Goal: Task Accomplishment & Management: Complete application form

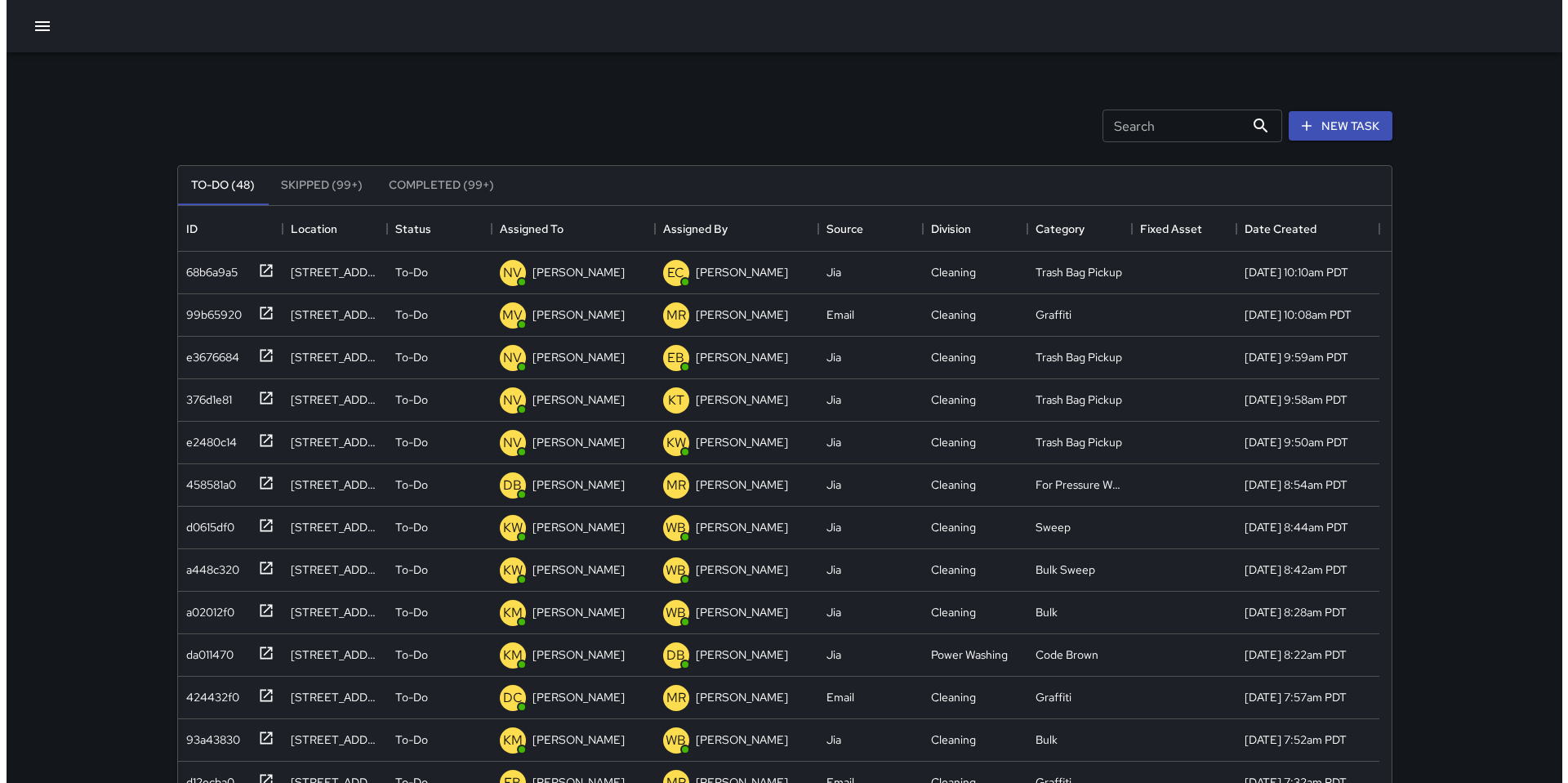
scroll to position [680, 1201]
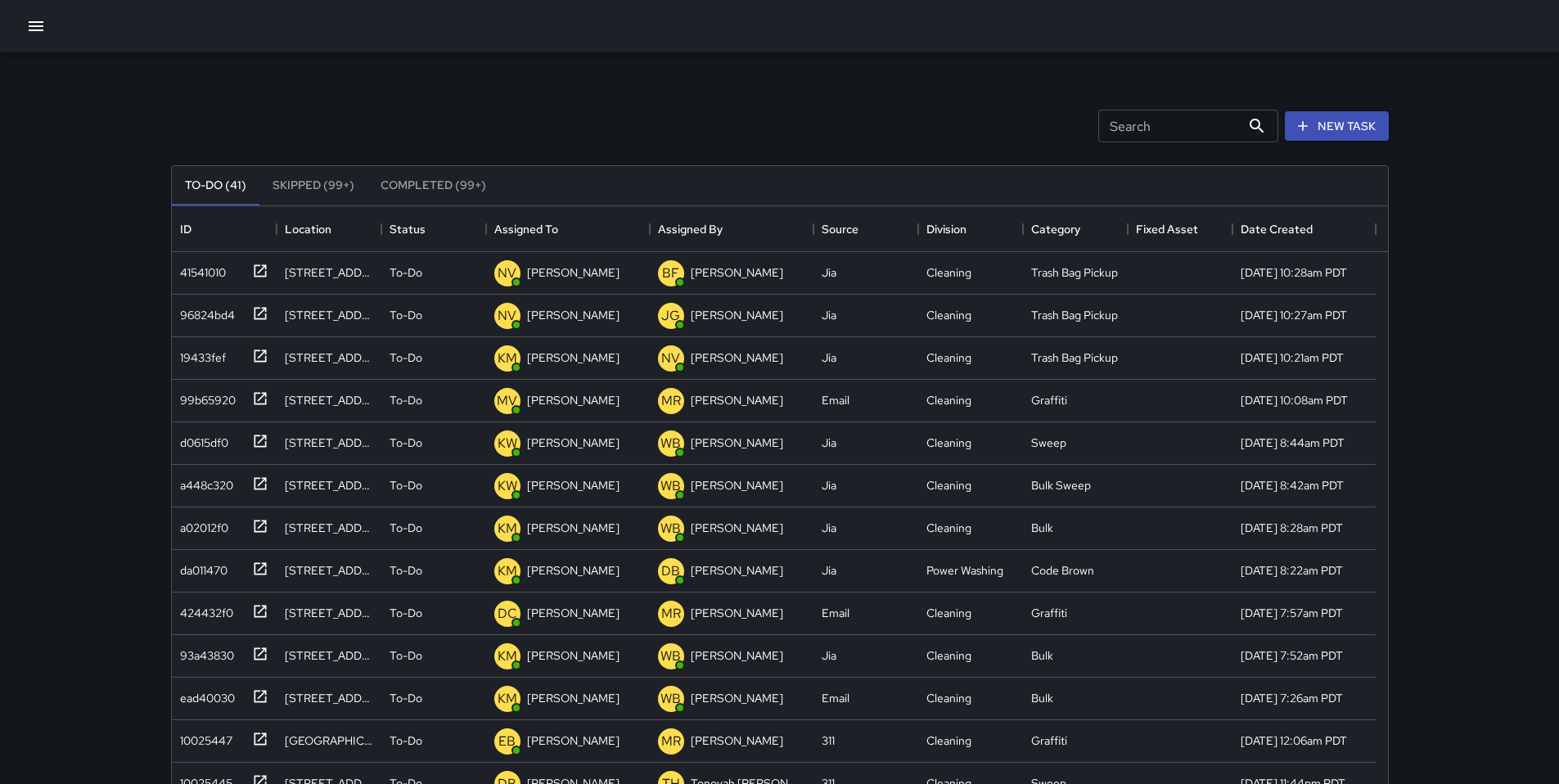
click at [47, 18] on button "button" at bounding box center [35, 26] width 33 height 33
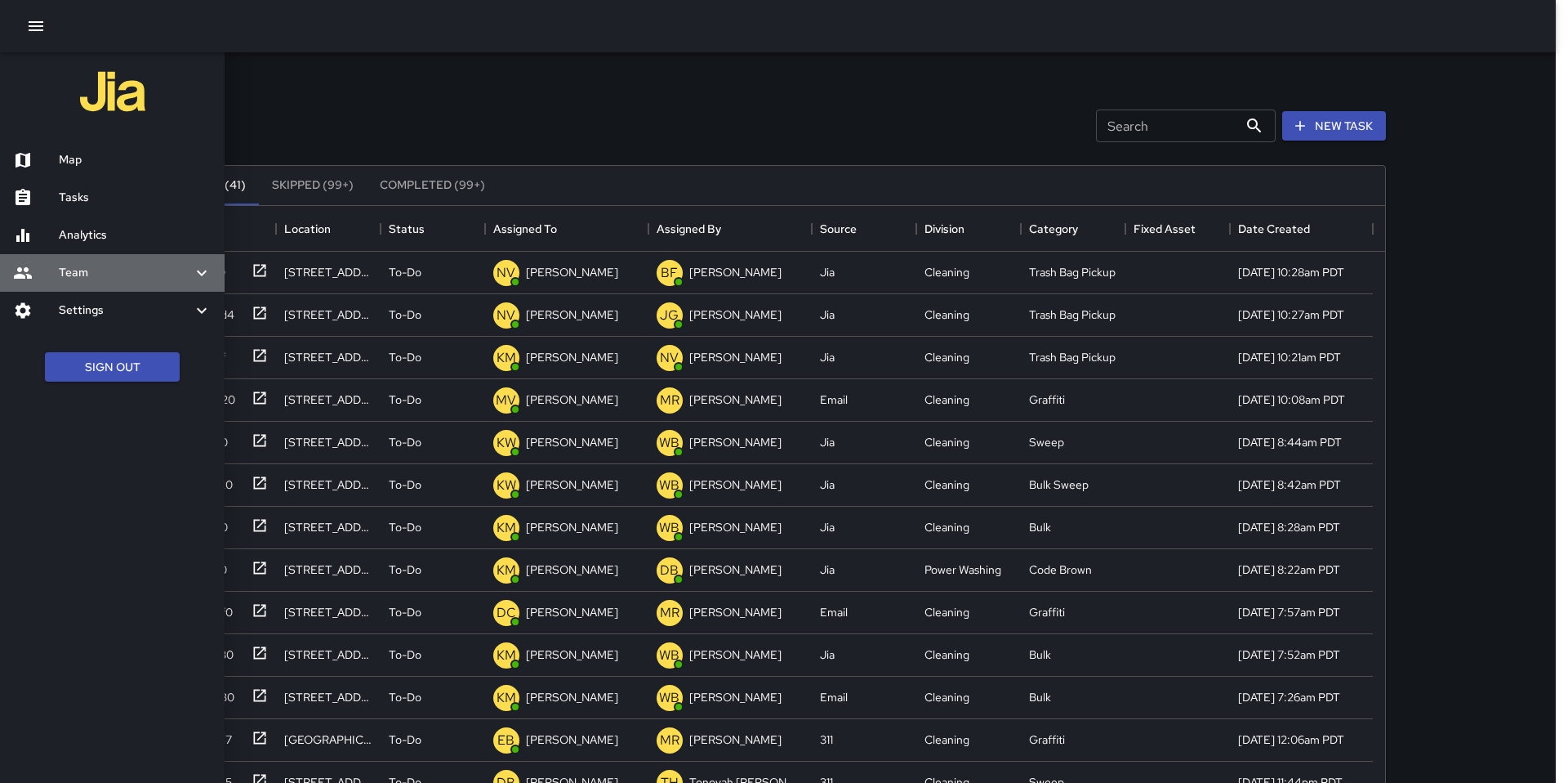
drag, startPoint x: 84, startPoint y: 273, endPoint x: 85, endPoint y: 285, distance: 12.0
click at [84, 272] on h6 "Team" at bounding box center [125, 273] width 133 height 18
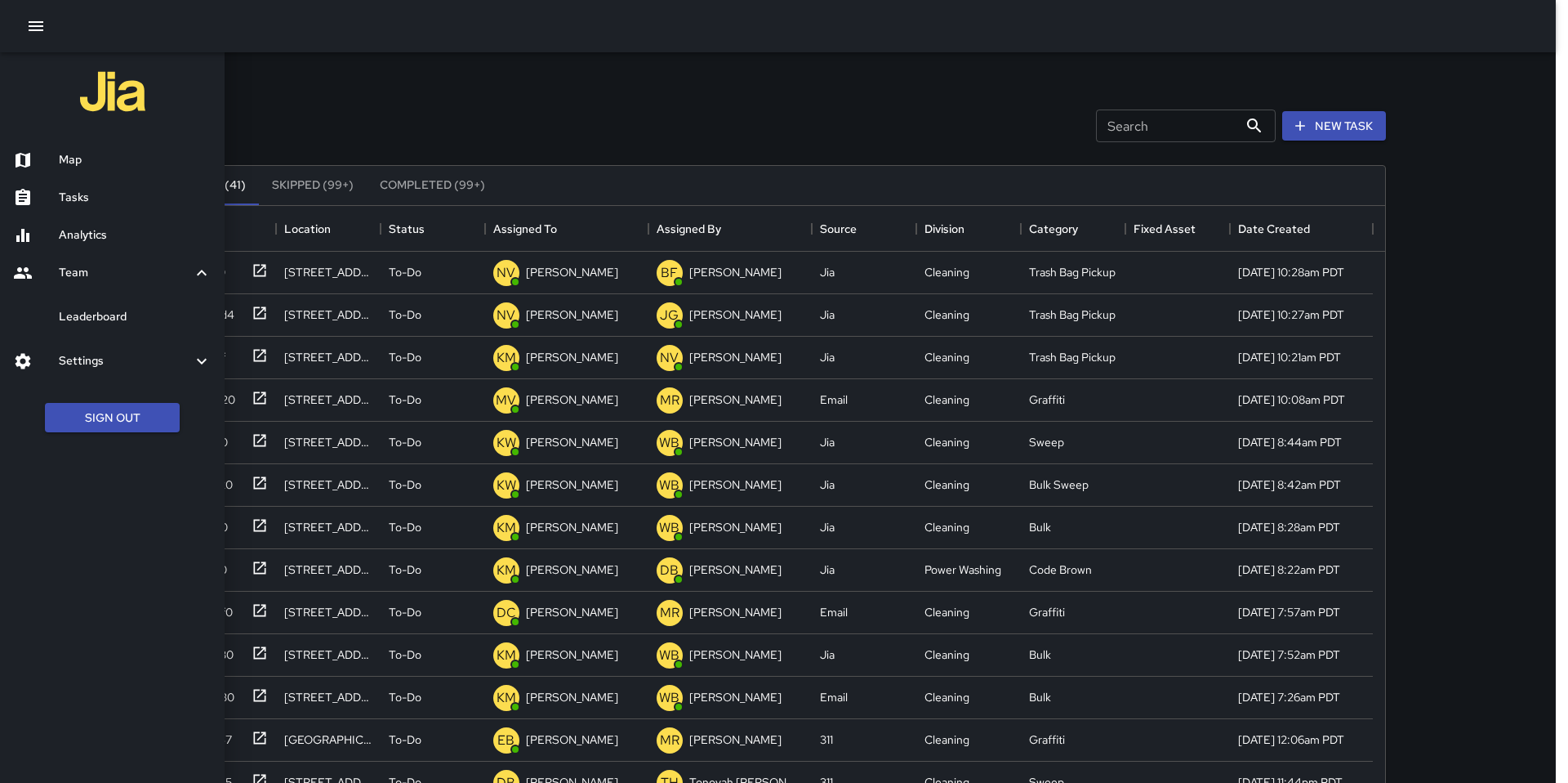
click at [94, 322] on h6 "Leaderboard" at bounding box center [135, 317] width 153 height 18
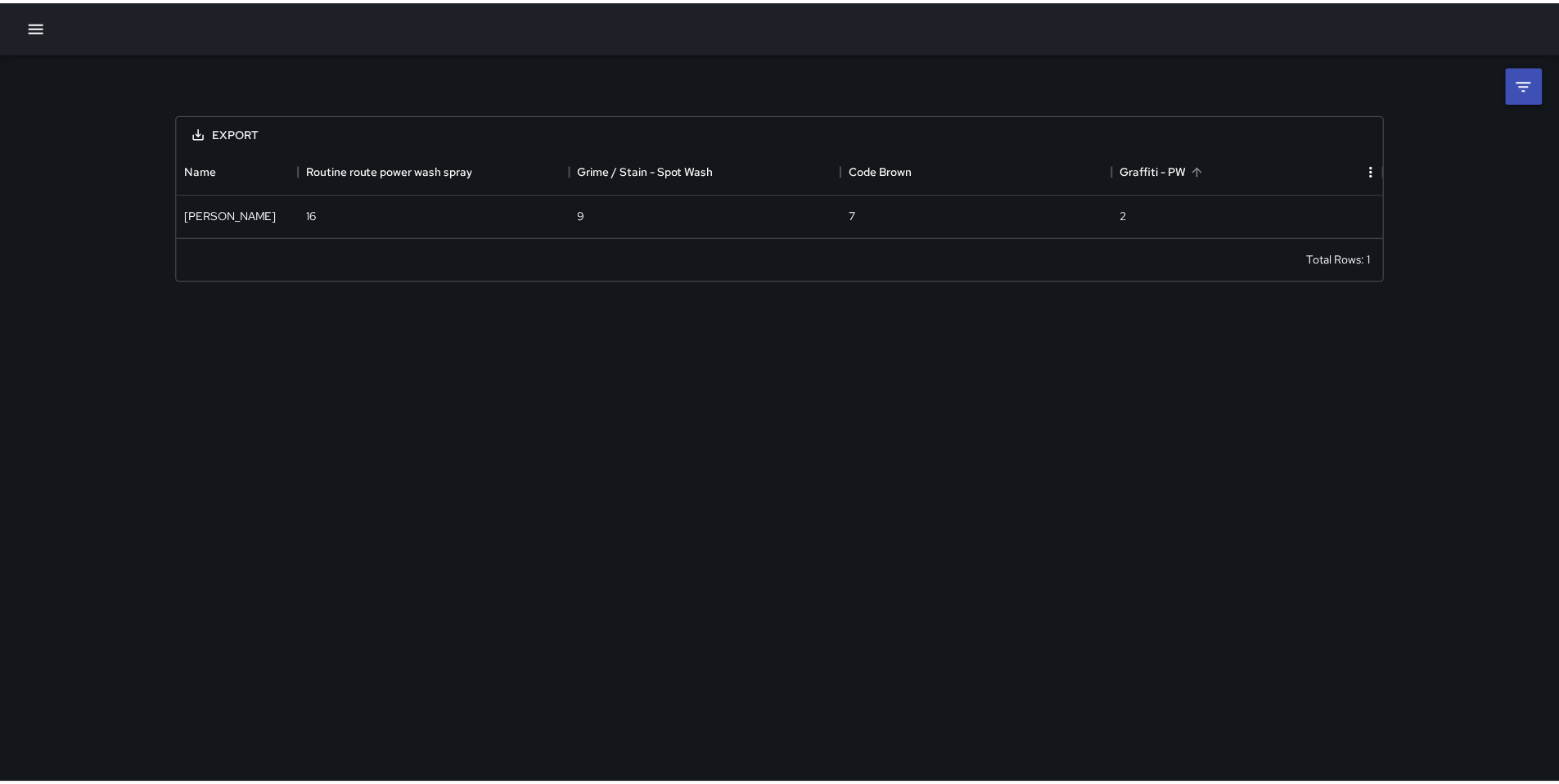
scroll to position [76, 1204]
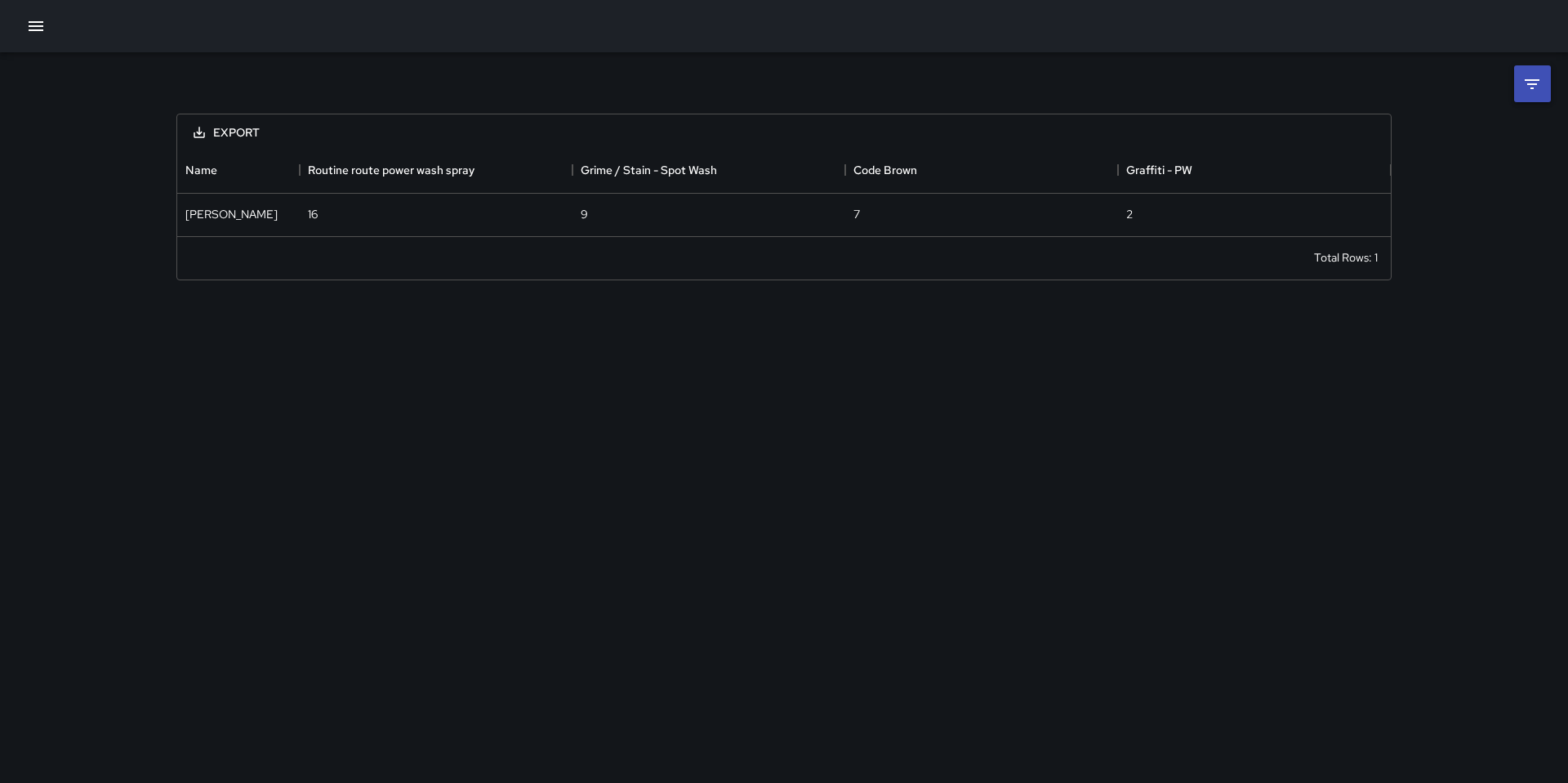
click at [1525, 89] on icon at bounding box center [1532, 84] width 19 height 19
click at [1334, 139] on body "**********" at bounding box center [784, 392] width 1568 height 783
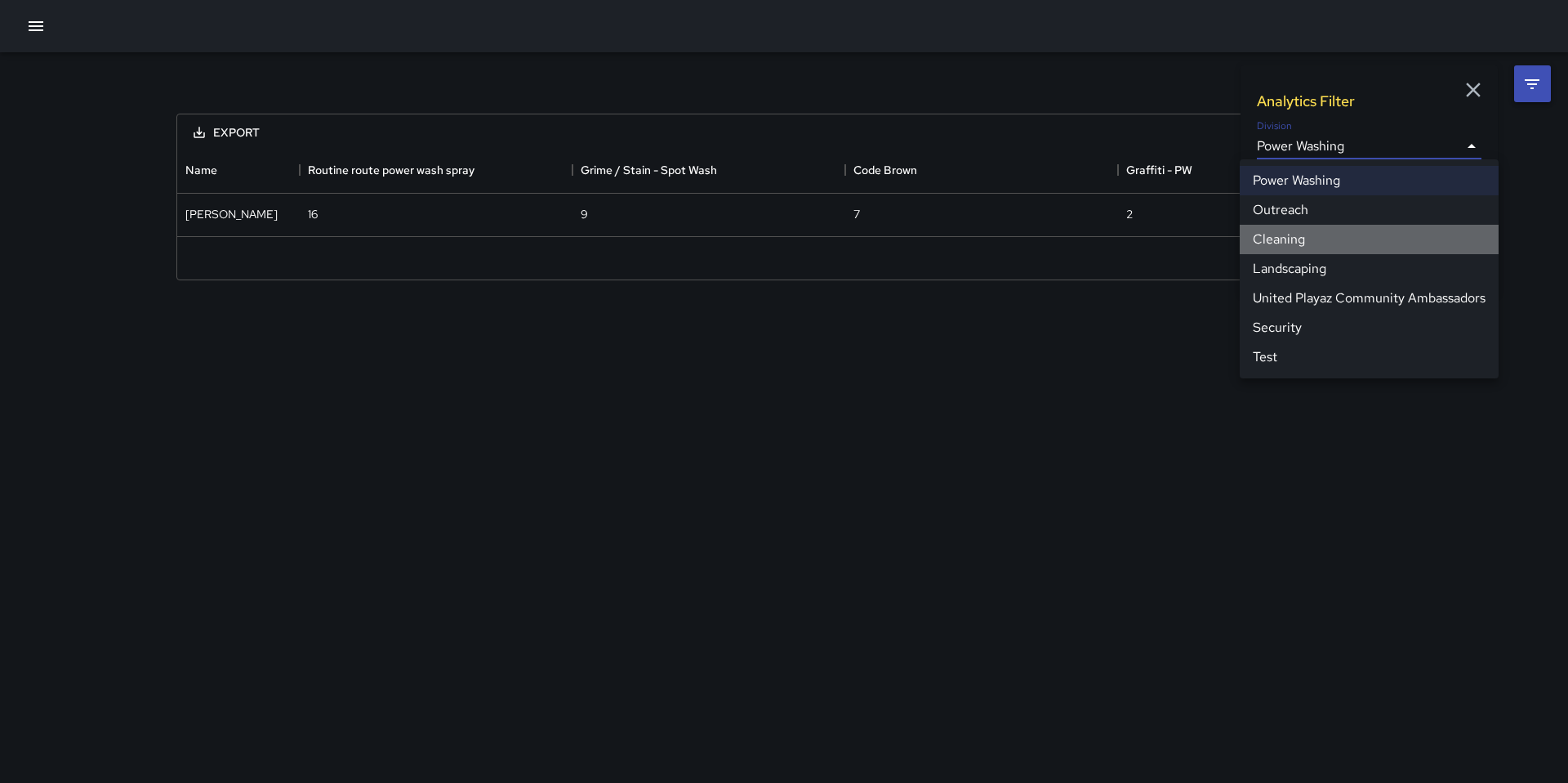
click at [1295, 238] on li "Cleaning" at bounding box center [1369, 238] width 259 height 29
type input "**********"
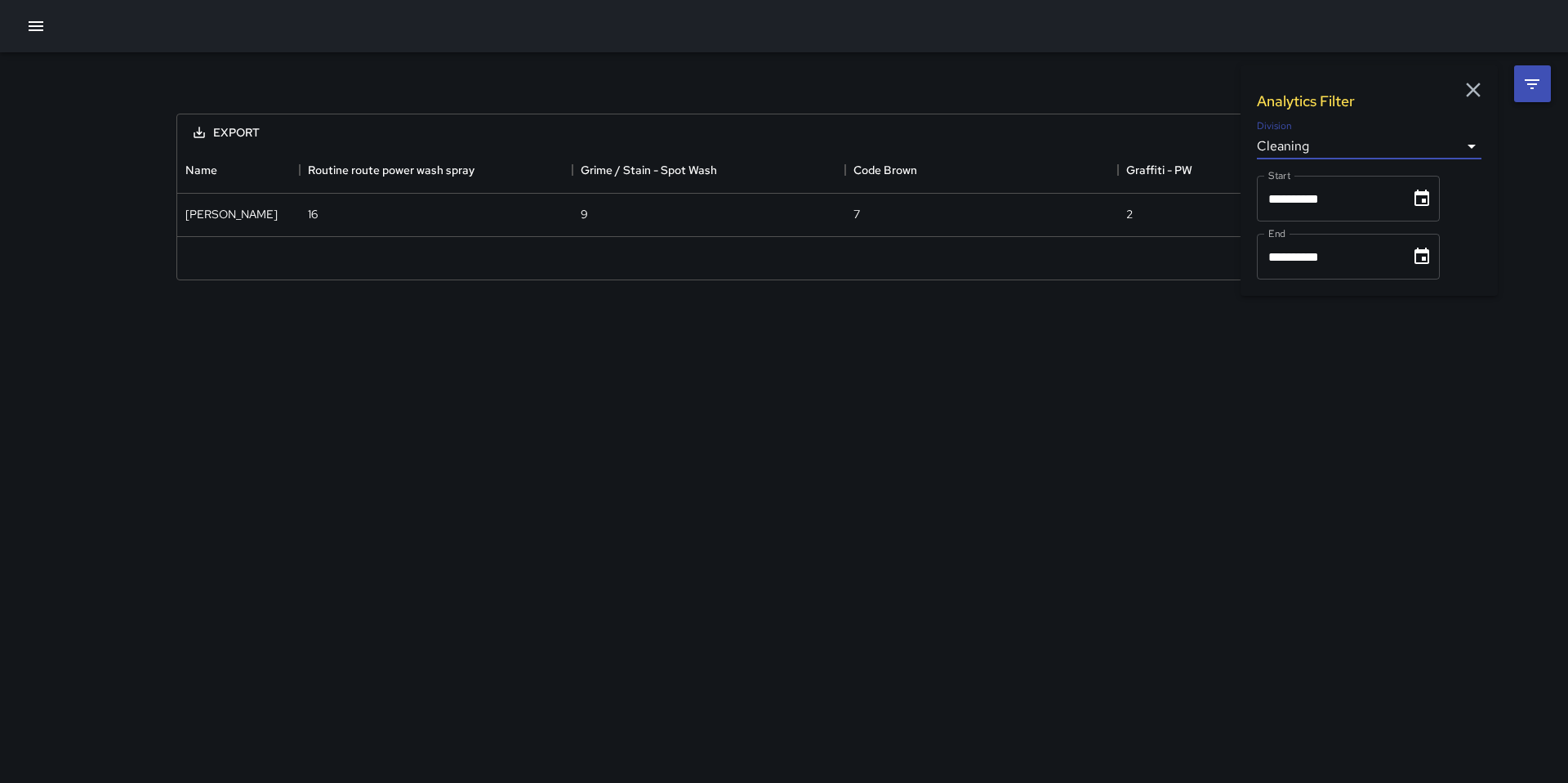
click at [1325, 204] on input "**********" at bounding box center [1328, 199] width 142 height 46
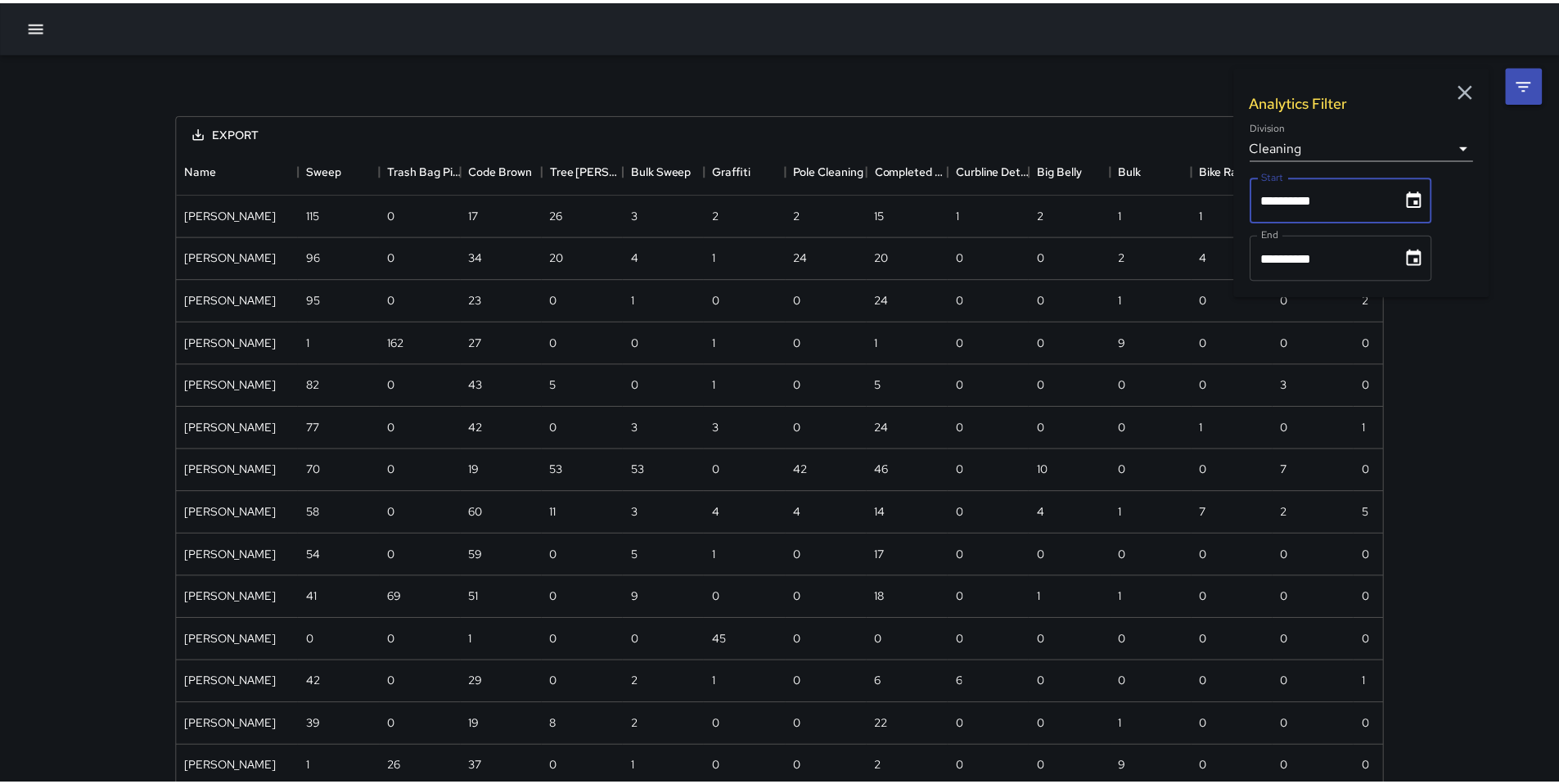
scroll to position [811, 1204]
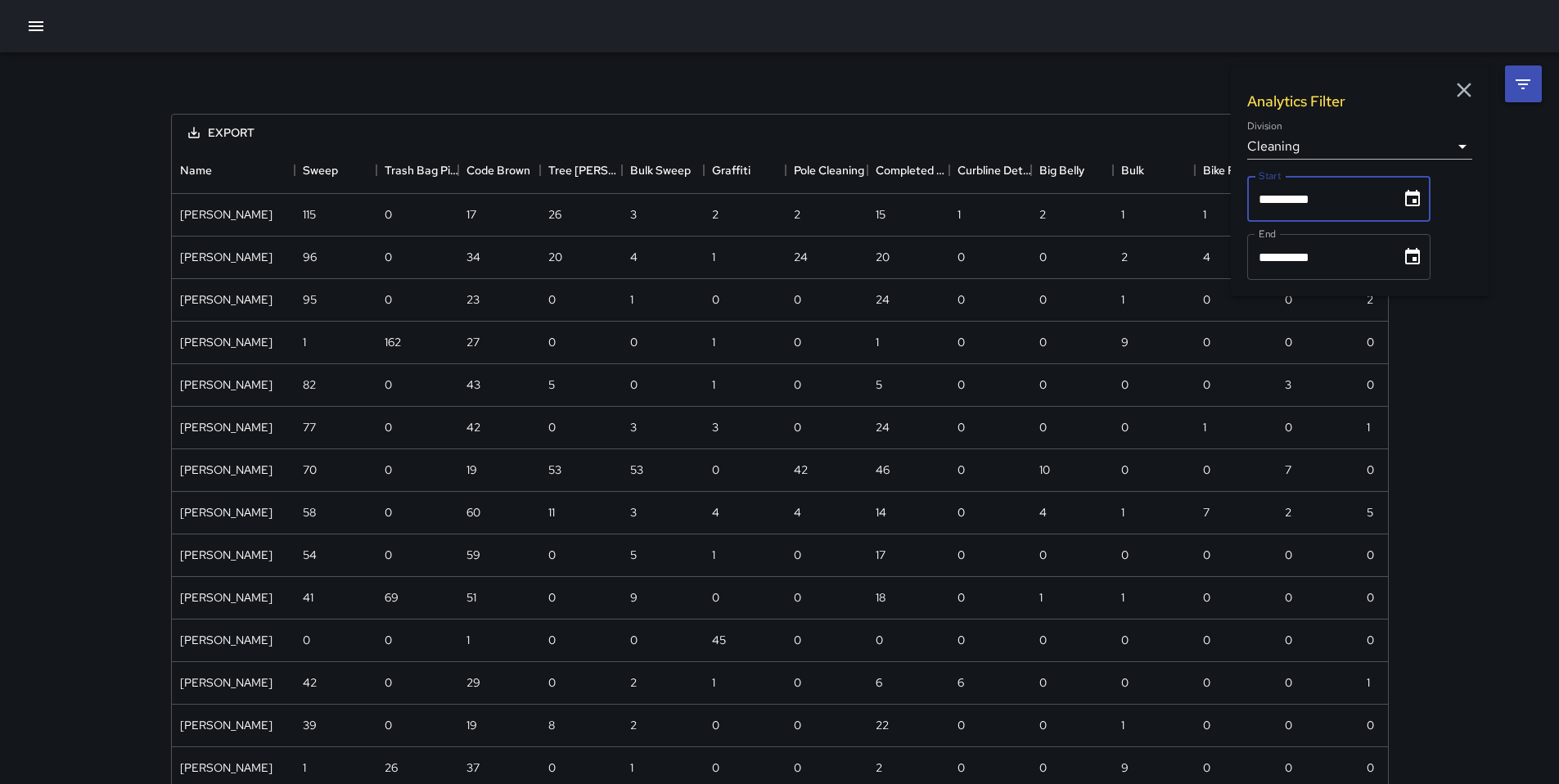
click at [1414, 198] on icon "Choose date, selected date is Sep 1, 2025" at bounding box center [1413, 199] width 19 height 19
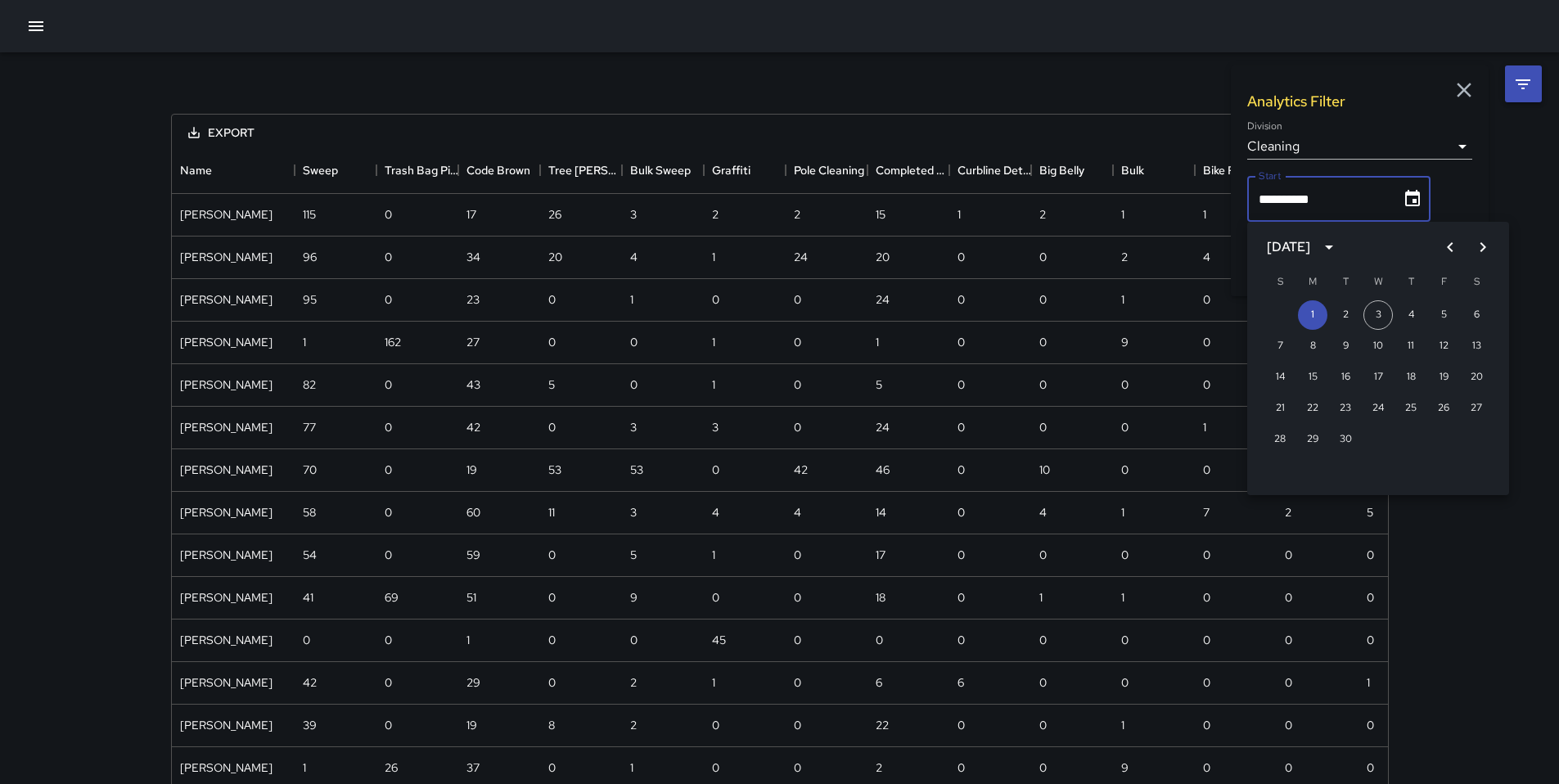
click at [1449, 247] on icon "Previous month" at bounding box center [1450, 247] width 6 height 10
click at [1281, 436] on button "24" at bounding box center [1280, 439] width 29 height 29
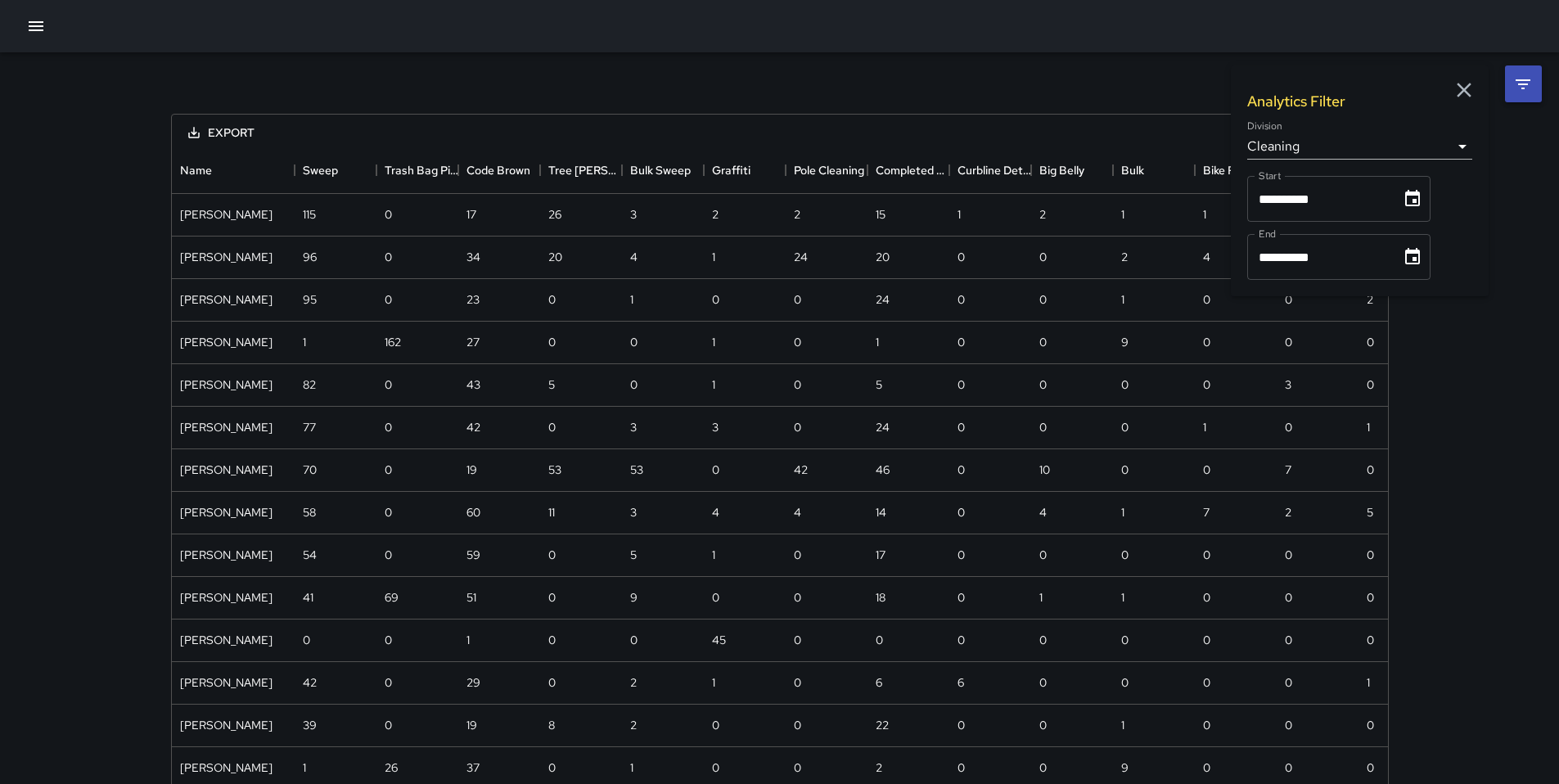
type input "**********"
click at [1415, 255] on icon "Choose date, selected date is Sep 30, 2025" at bounding box center [1413, 256] width 19 height 19
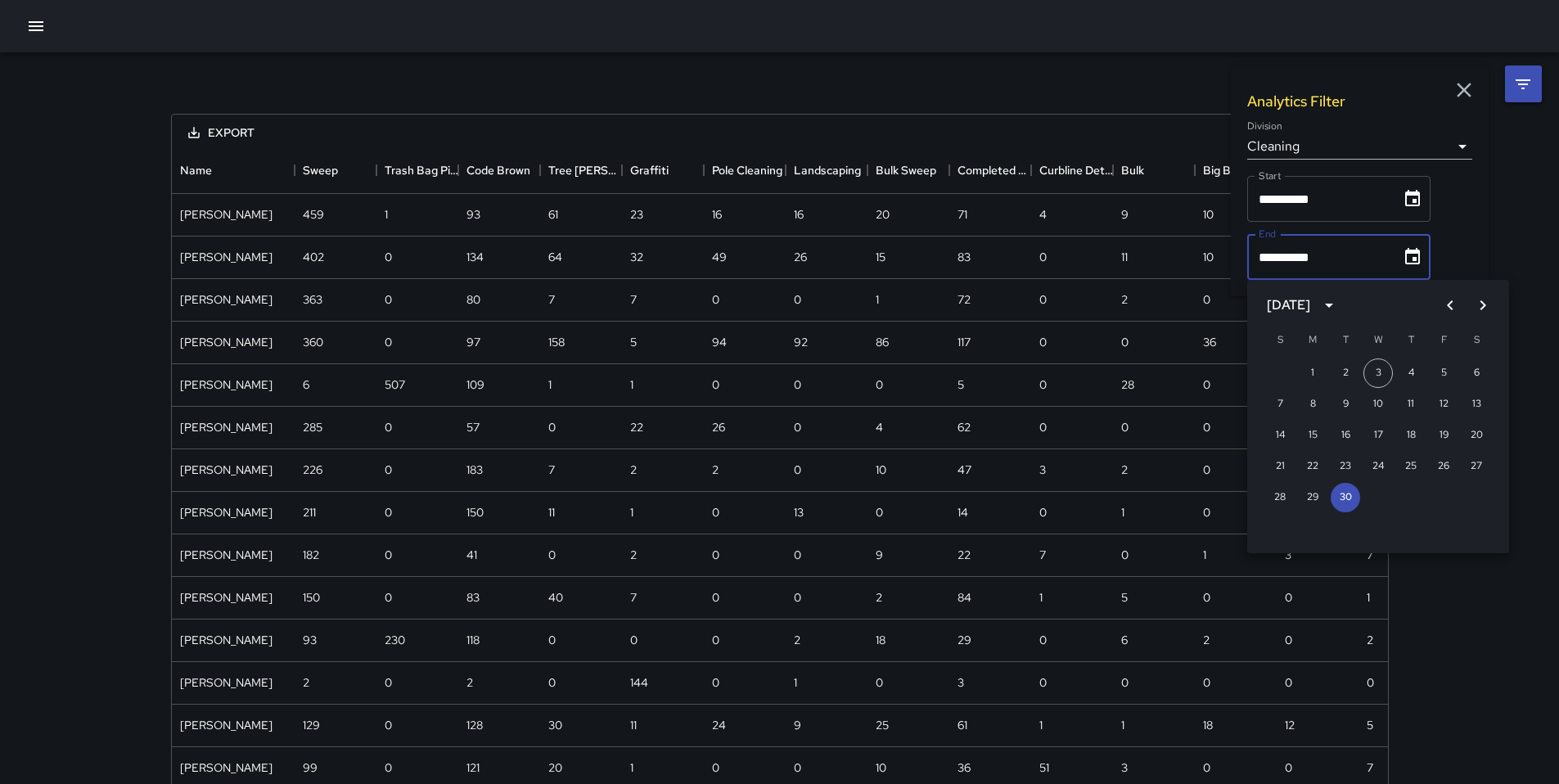
click at [1444, 304] on icon "Previous month" at bounding box center [1450, 305] width 19 height 19
click at [1483, 495] on button "30" at bounding box center [1475, 497] width 29 height 29
type input "**********"
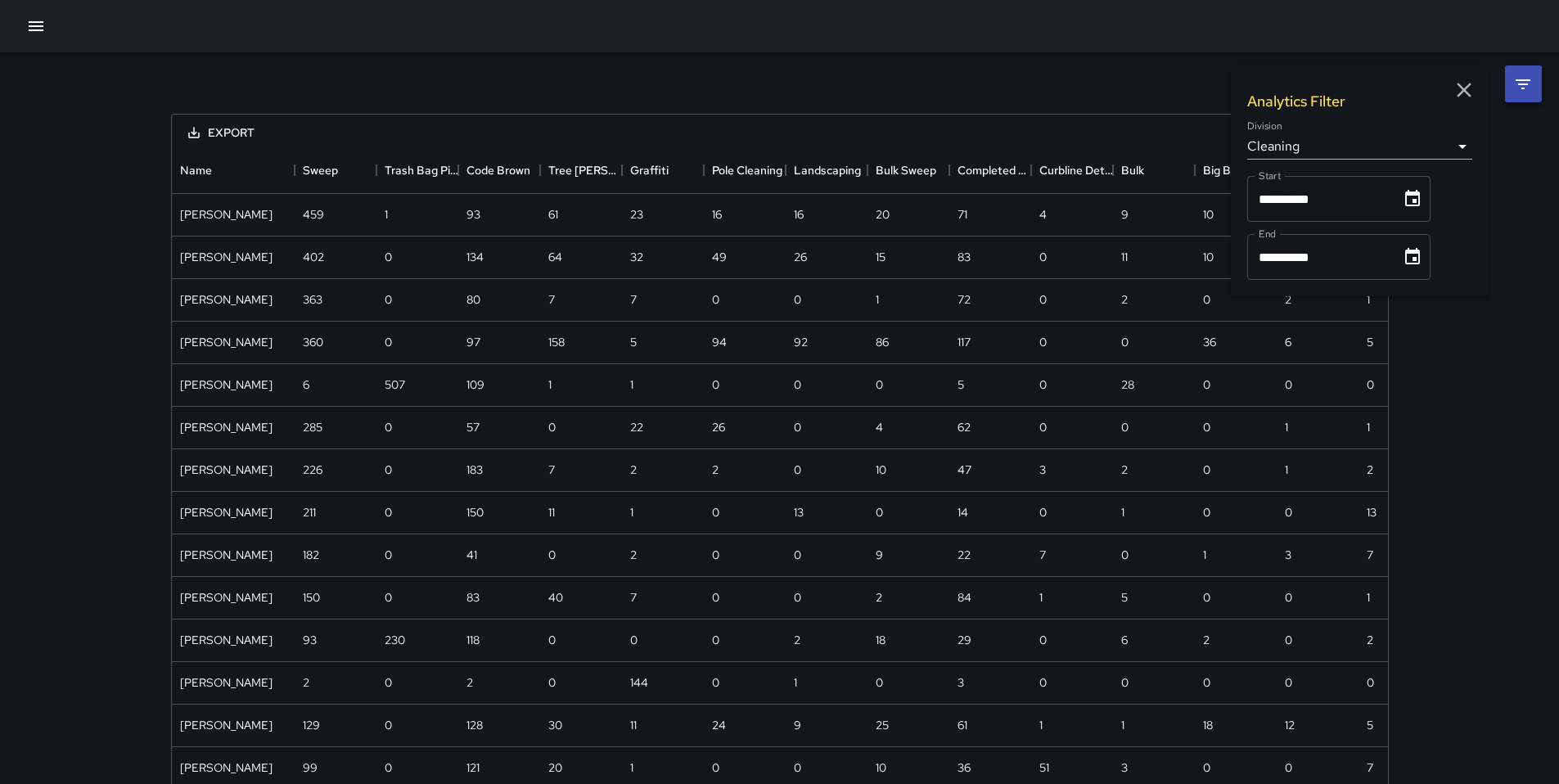
drag, startPoint x: 1481, startPoint y: 373, endPoint x: 1468, endPoint y: 337, distance: 38.3
click at [1480, 373] on div "**********" at bounding box center [779, 686] width 1559 height 1268
drag, startPoint x: 688, startPoint y: 42, endPoint x: 650, endPoint y: 52, distance: 39.3
click at [687, 42] on div at bounding box center [779, 26] width 1559 height 52
click at [276, 170] on icon "Menu" at bounding box center [282, 170] width 17 height 17
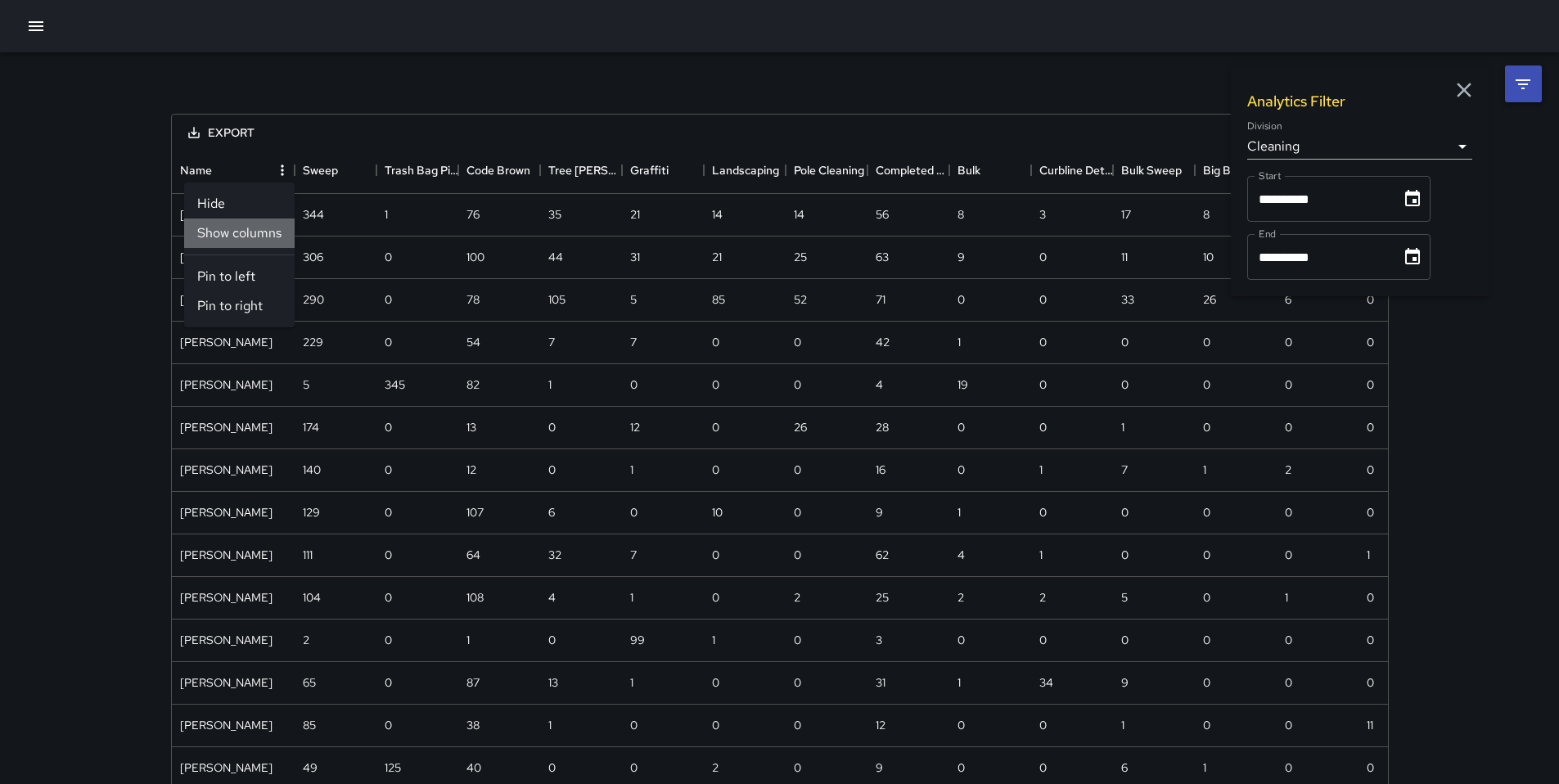
click at [262, 236] on li "Show columns" at bounding box center [239, 233] width 110 height 29
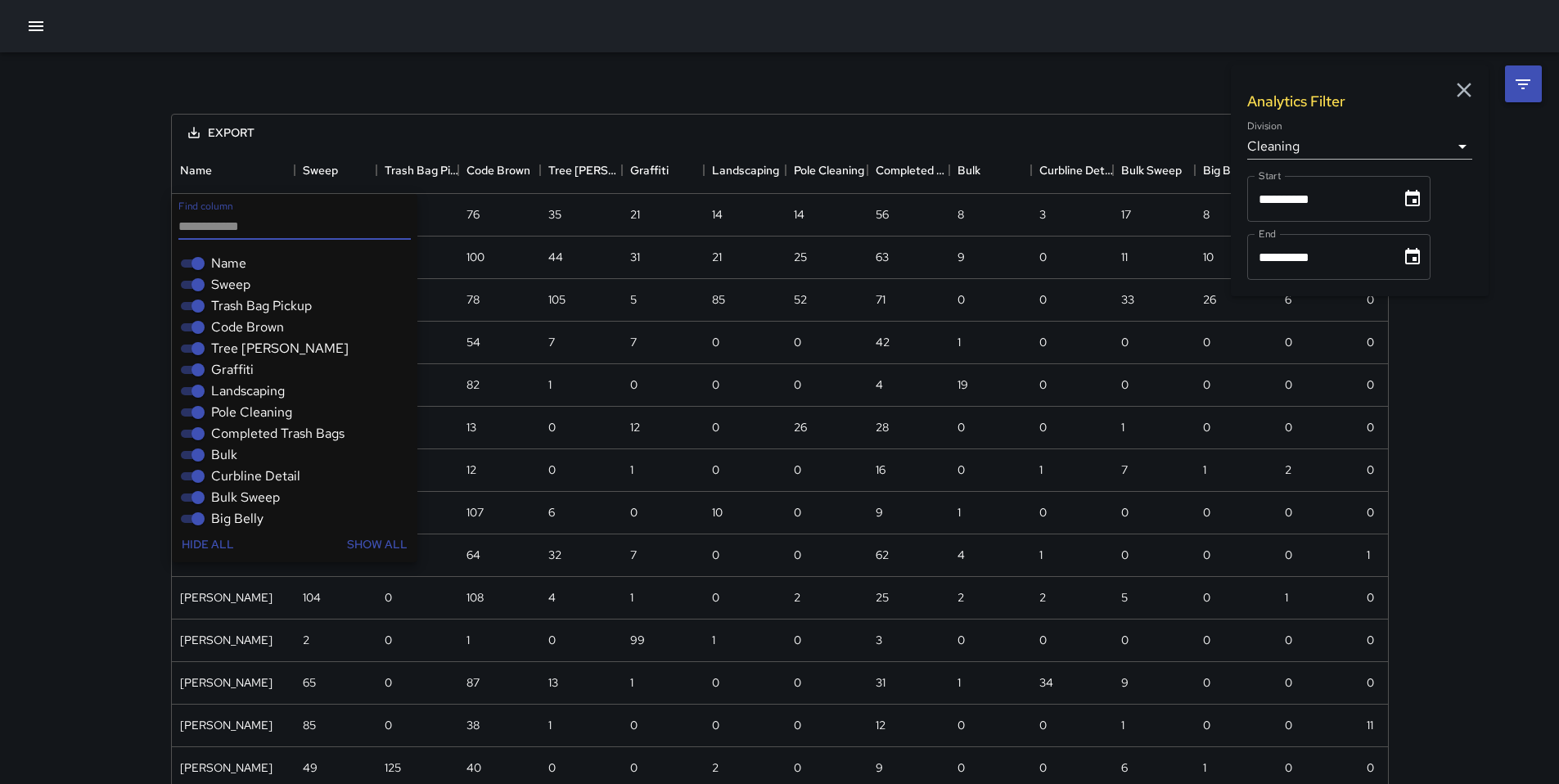
click at [231, 285] on span "Sweep" at bounding box center [231, 285] width 40 height 19
click at [232, 309] on span "Trash Bag Pickup" at bounding box center [262, 306] width 100 height 19
click at [235, 332] on span "Code Brown" at bounding box center [248, 327] width 73 height 19
click at [236, 309] on span "Trash Bag Pickup" at bounding box center [262, 306] width 100 height 19
click at [235, 369] on span "Graffiti" at bounding box center [233, 370] width 42 height 19
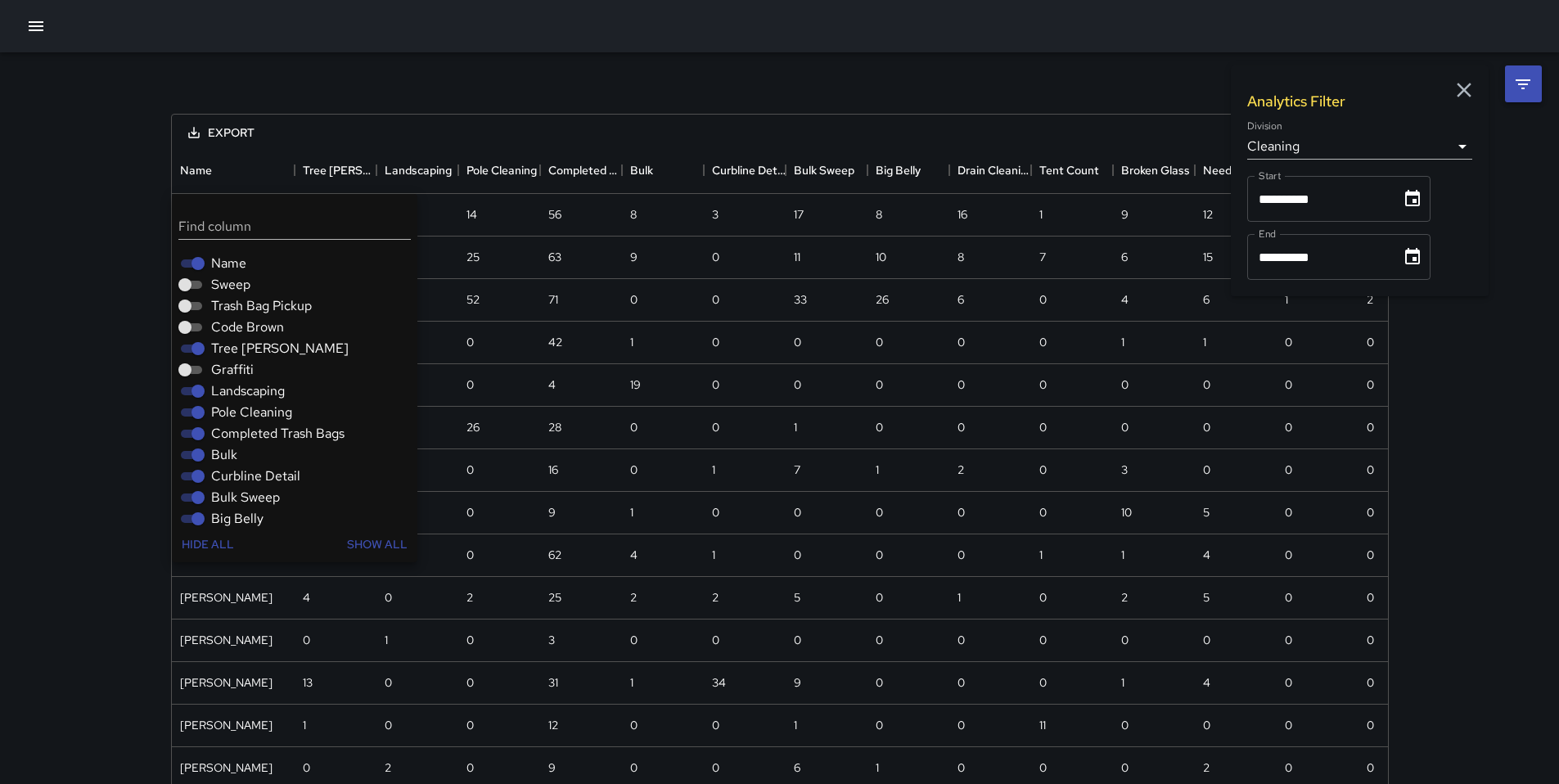
click at [226, 347] on span "Tree [PERSON_NAME]" at bounding box center [280, 348] width 137 height 19
click at [244, 397] on span "Landscaping" at bounding box center [249, 391] width 74 height 19
click at [249, 414] on span "Pole Cleaning" at bounding box center [252, 412] width 81 height 19
click at [255, 437] on span "Completed Trash Bags" at bounding box center [278, 433] width 133 height 19
click at [233, 459] on span "Bulk" at bounding box center [225, 455] width 26 height 19
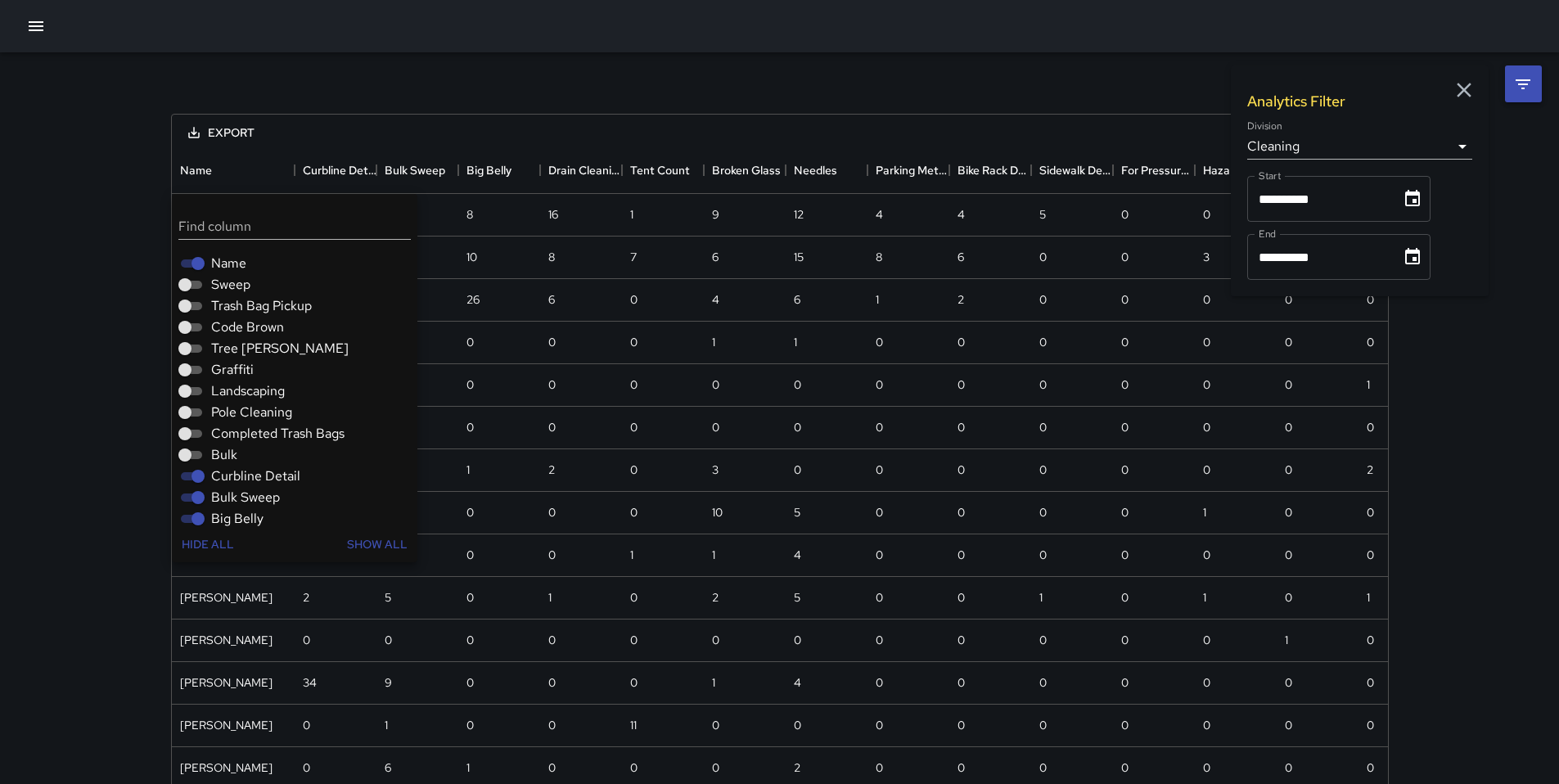
click at [235, 474] on span "Curbline Detail" at bounding box center [256, 476] width 89 height 19
click at [236, 492] on span "Bulk Sweep" at bounding box center [246, 497] width 69 height 19
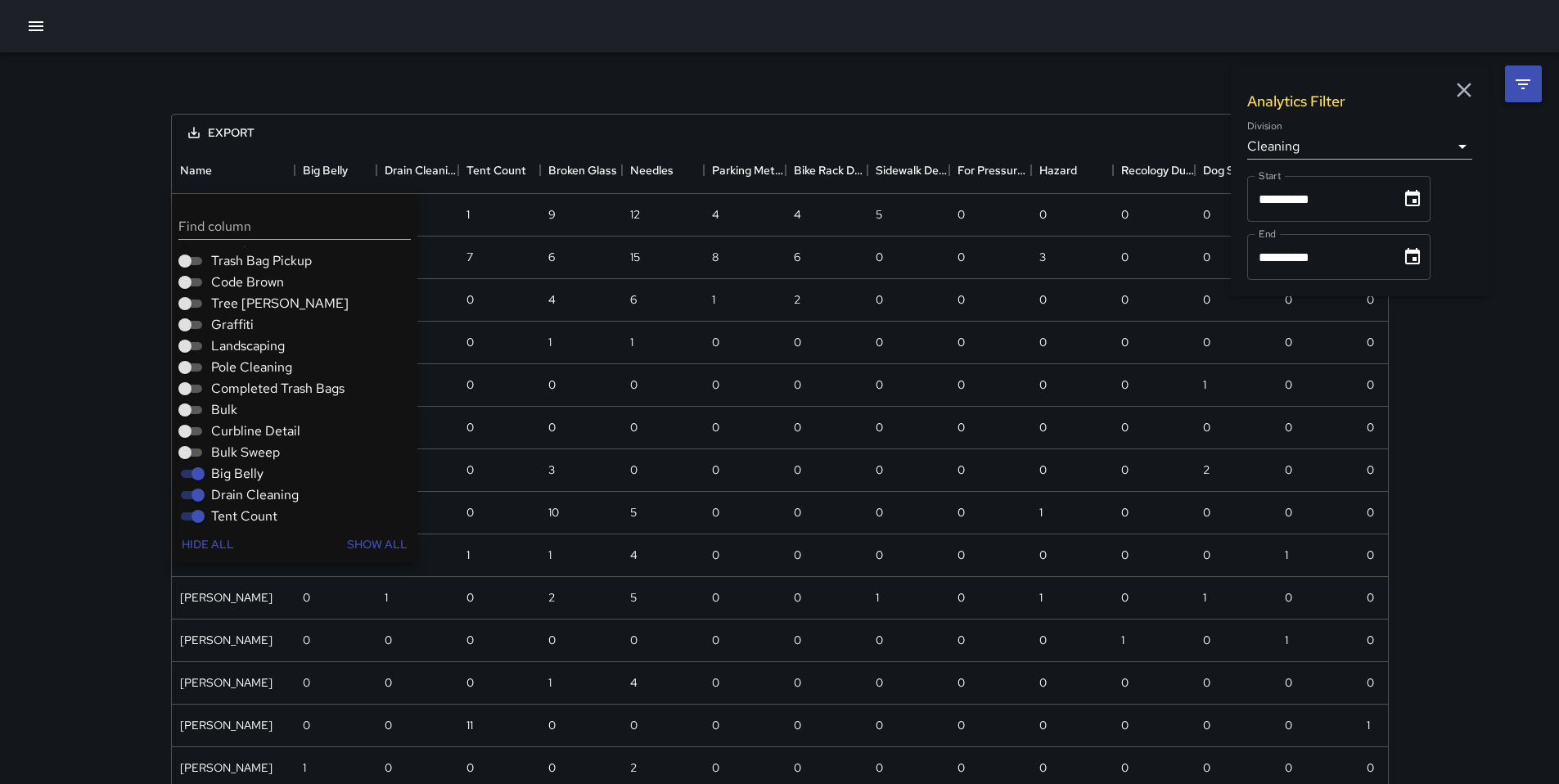
scroll to position [59, 0]
click at [234, 460] on span "Big Belly" at bounding box center [237, 460] width 52 height 19
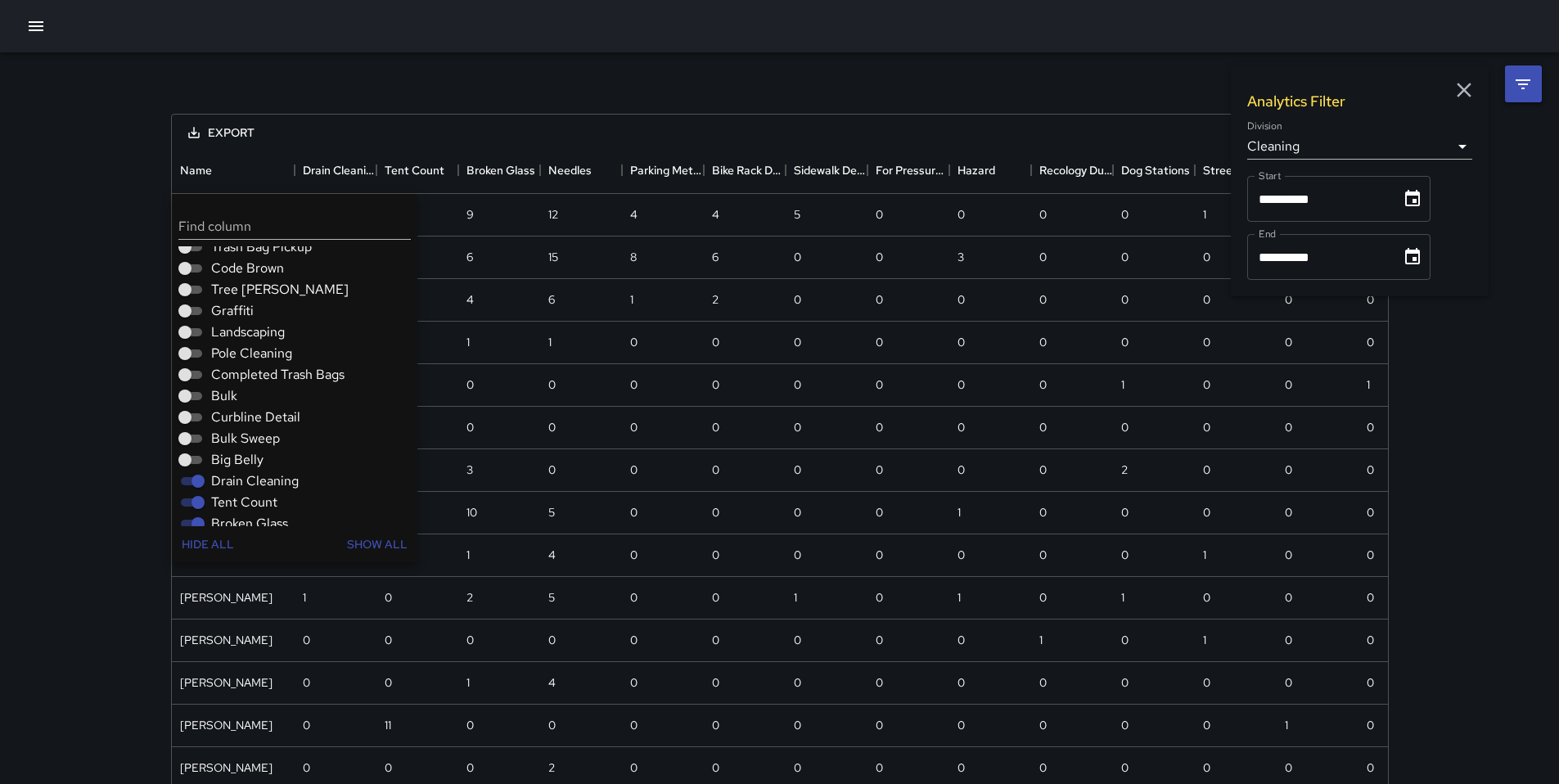
click at [234, 468] on span "Big Belly" at bounding box center [237, 460] width 52 height 19
click at [234, 459] on span "Big Belly" at bounding box center [237, 460] width 52 height 19
click at [234, 478] on span "Drain Cleaning" at bounding box center [255, 481] width 87 height 19
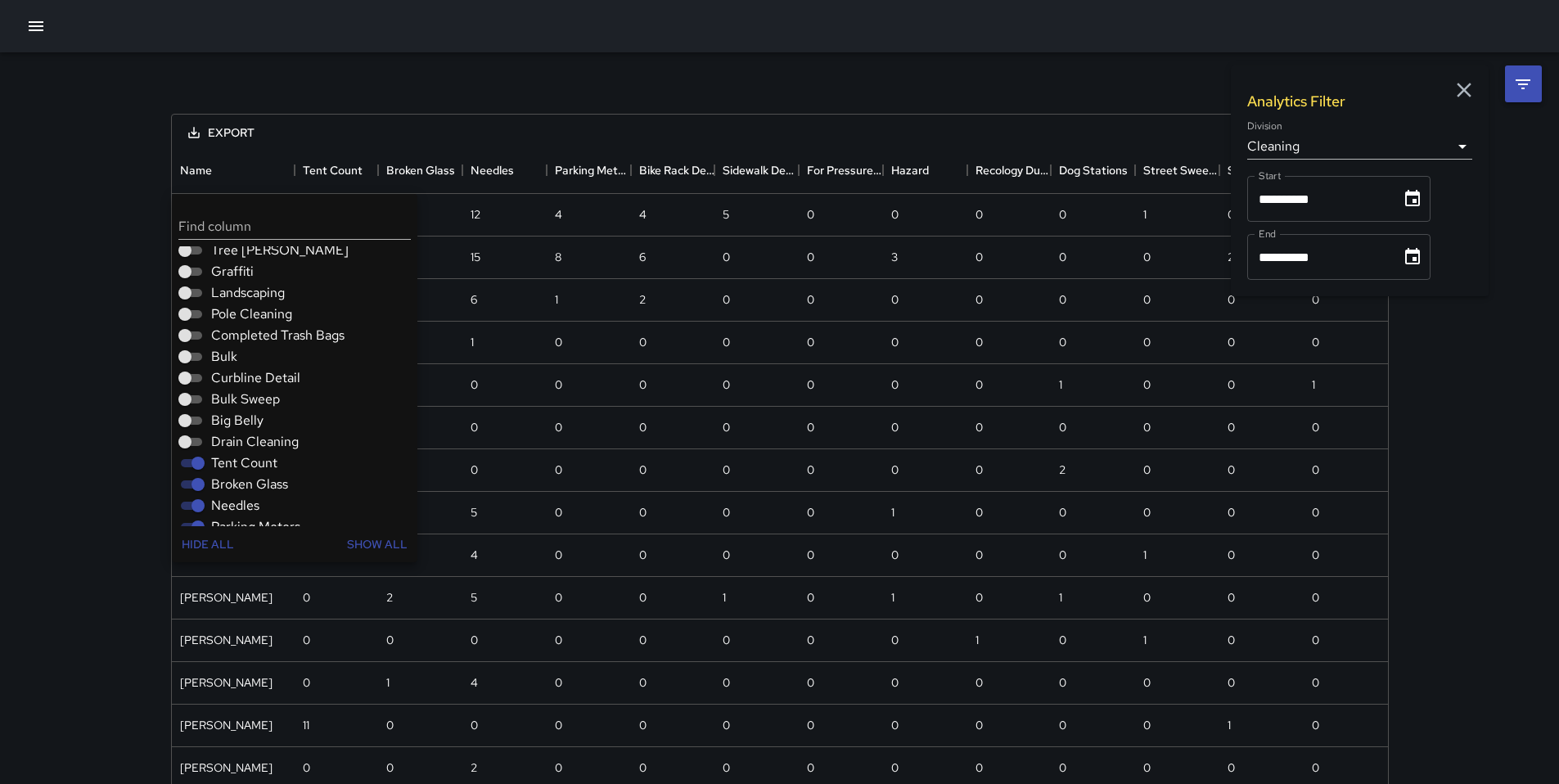
scroll to position [114, 0]
click at [244, 471] on span "Broken Glass" at bounding box center [249, 469] width 77 height 19
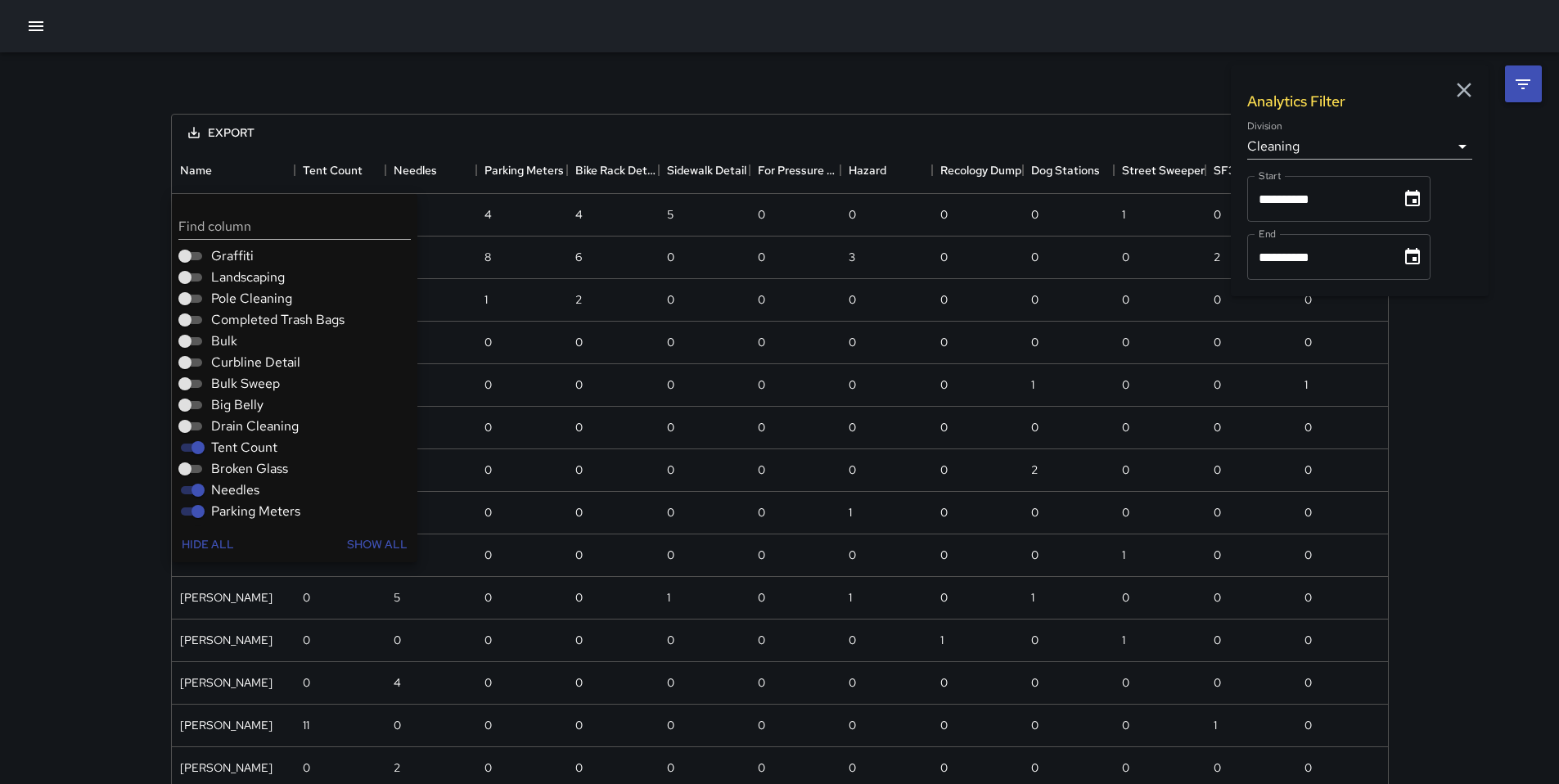
click at [243, 485] on span "Needles" at bounding box center [235, 490] width 48 height 19
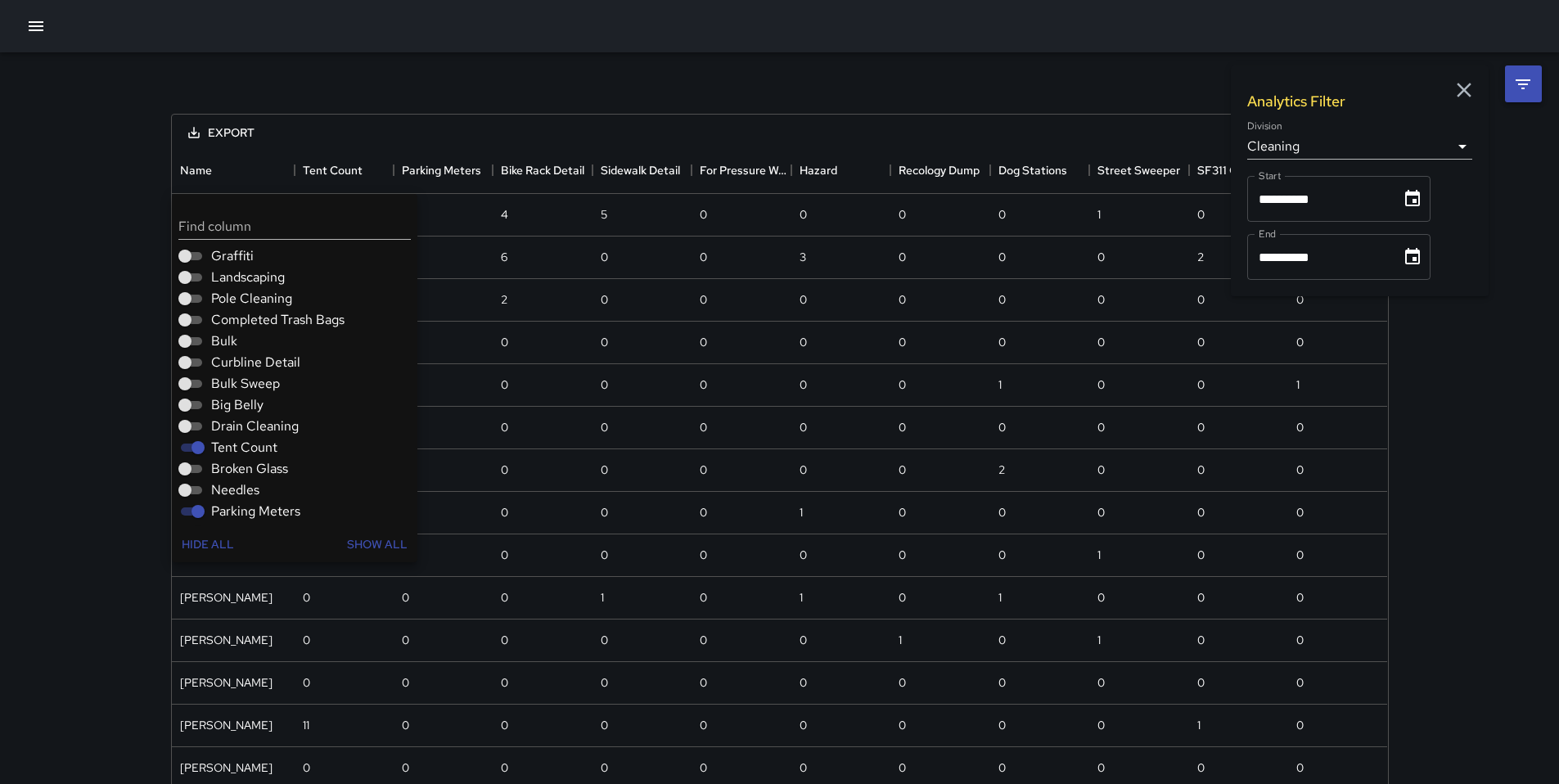
click at [244, 510] on span "Parking Meters" at bounding box center [256, 511] width 89 height 19
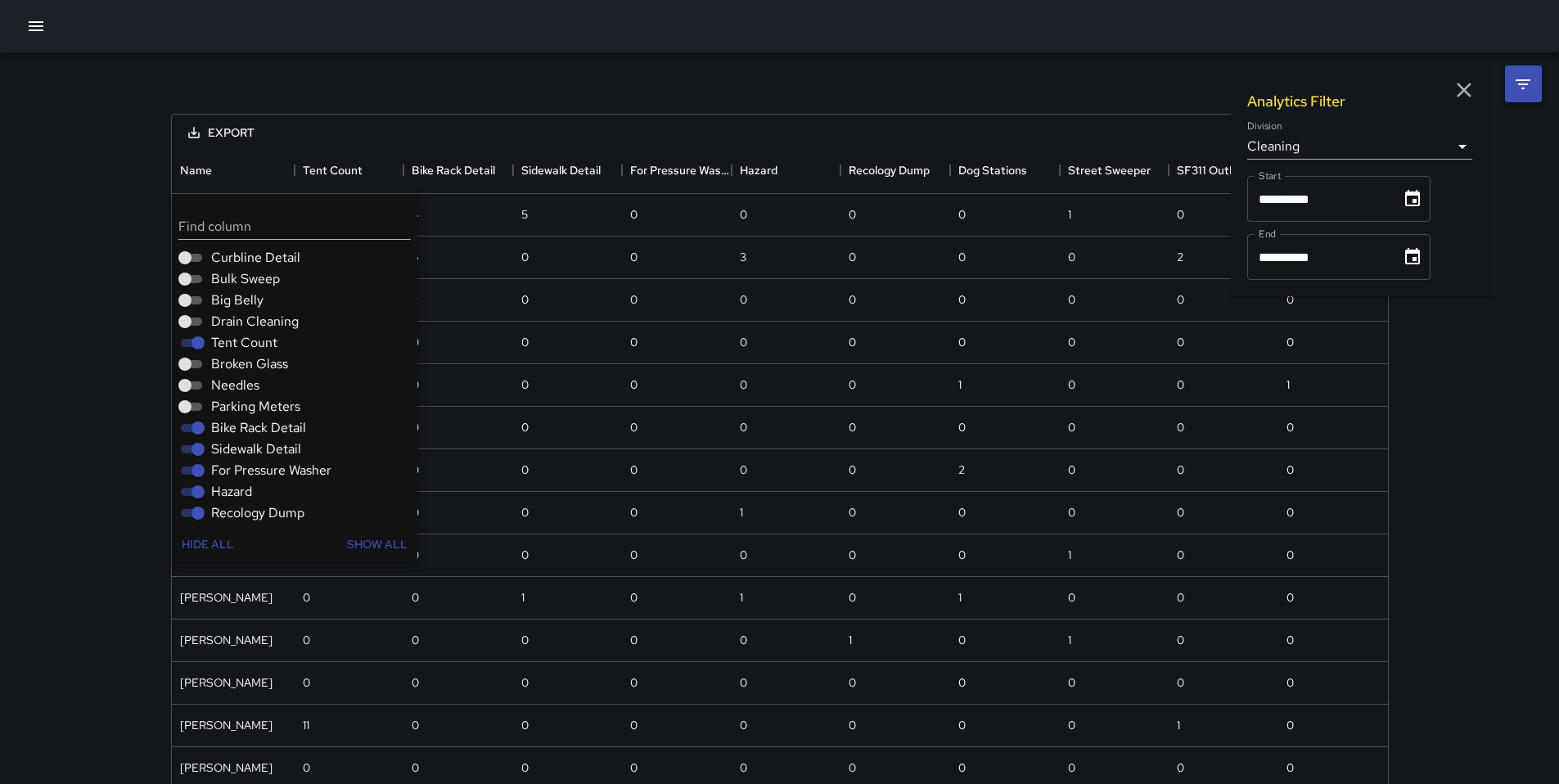
scroll to position [221, 0]
click at [237, 418] on span "Bike Rack Detail" at bounding box center [259, 425] width 95 height 19
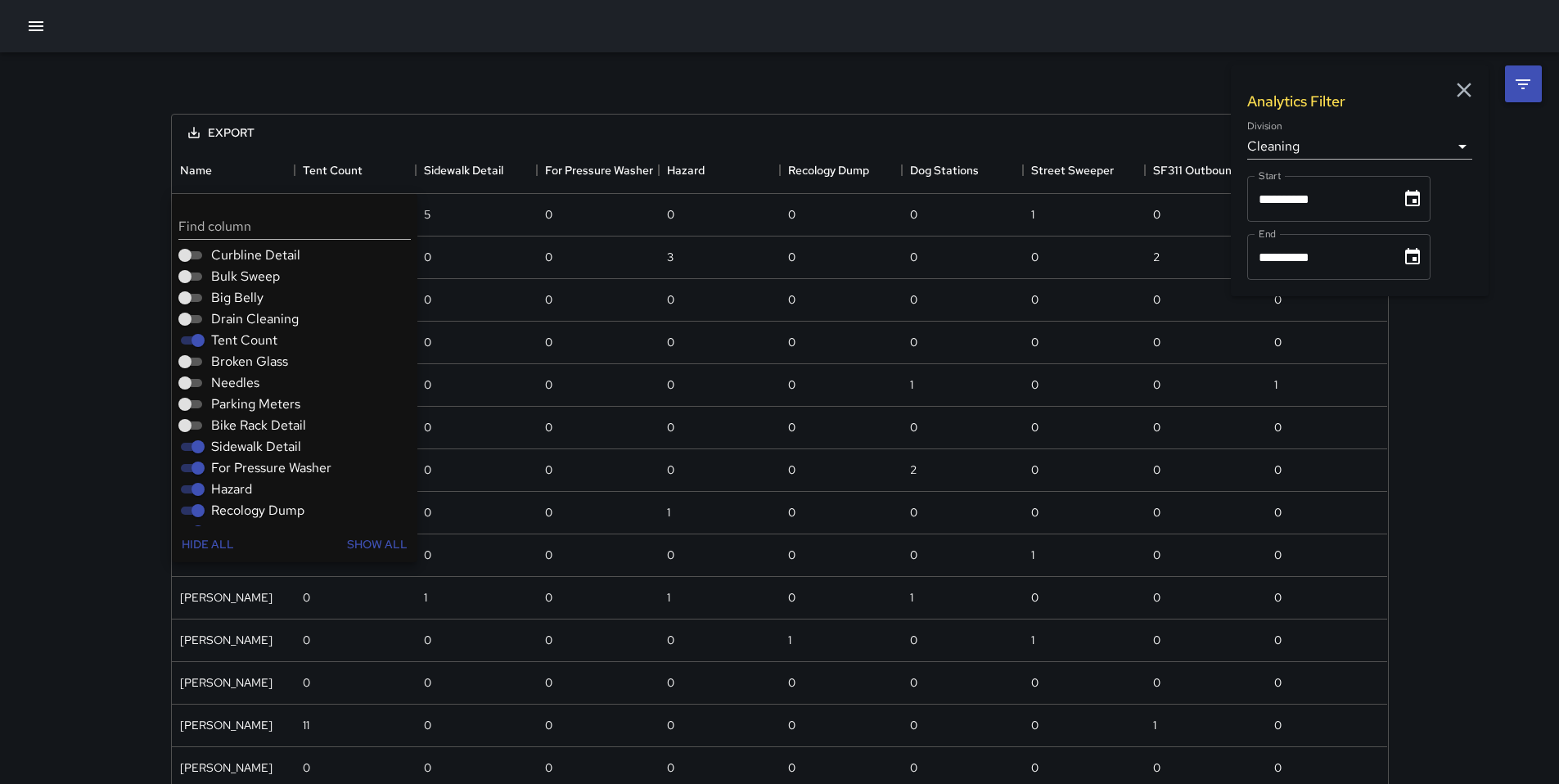
click at [246, 446] on span "Sidewalk Detail" at bounding box center [256, 447] width 90 height 19
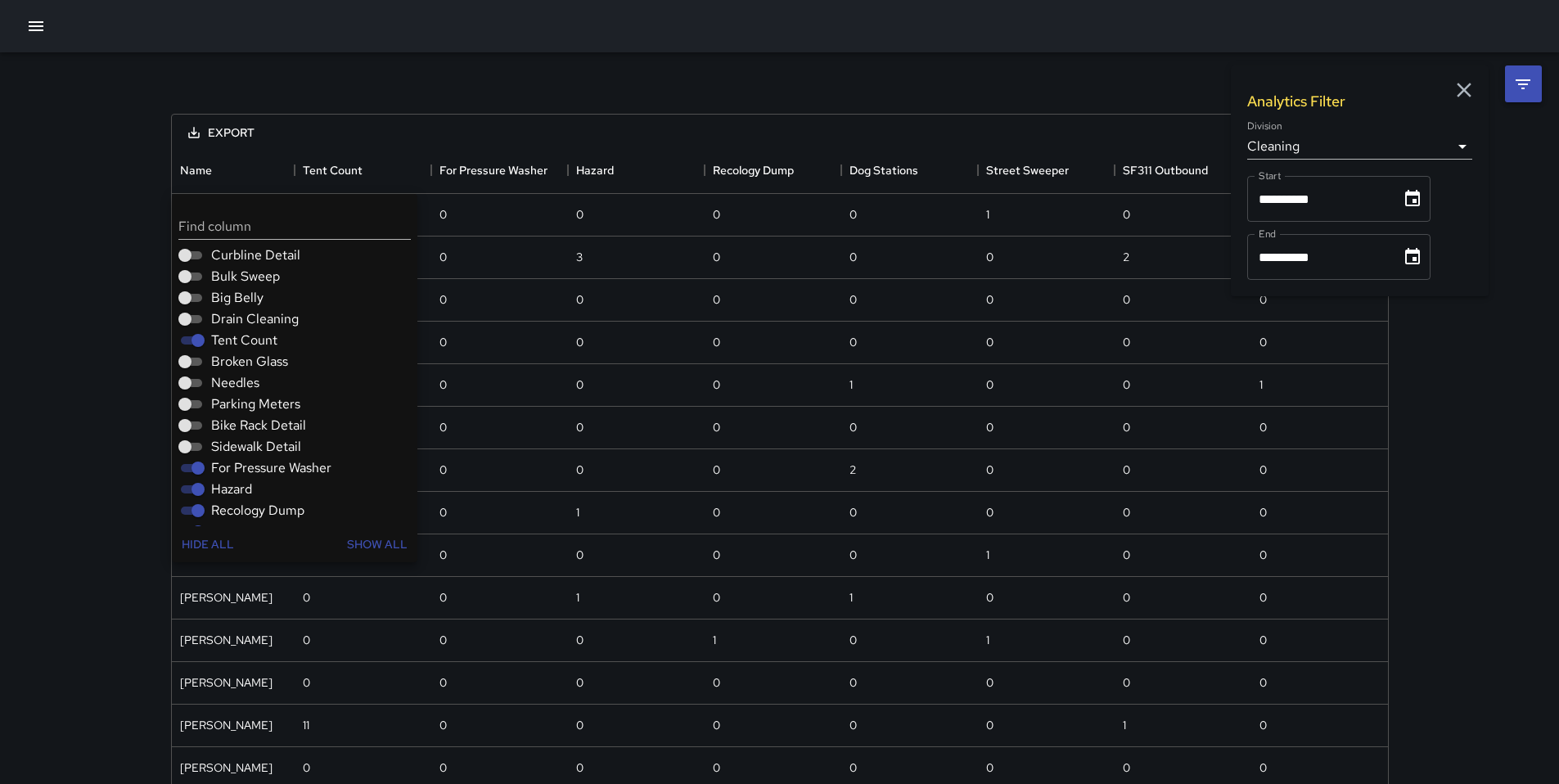
click at [247, 458] on span "For Pressure Washer" at bounding box center [271, 468] width 121 height 19
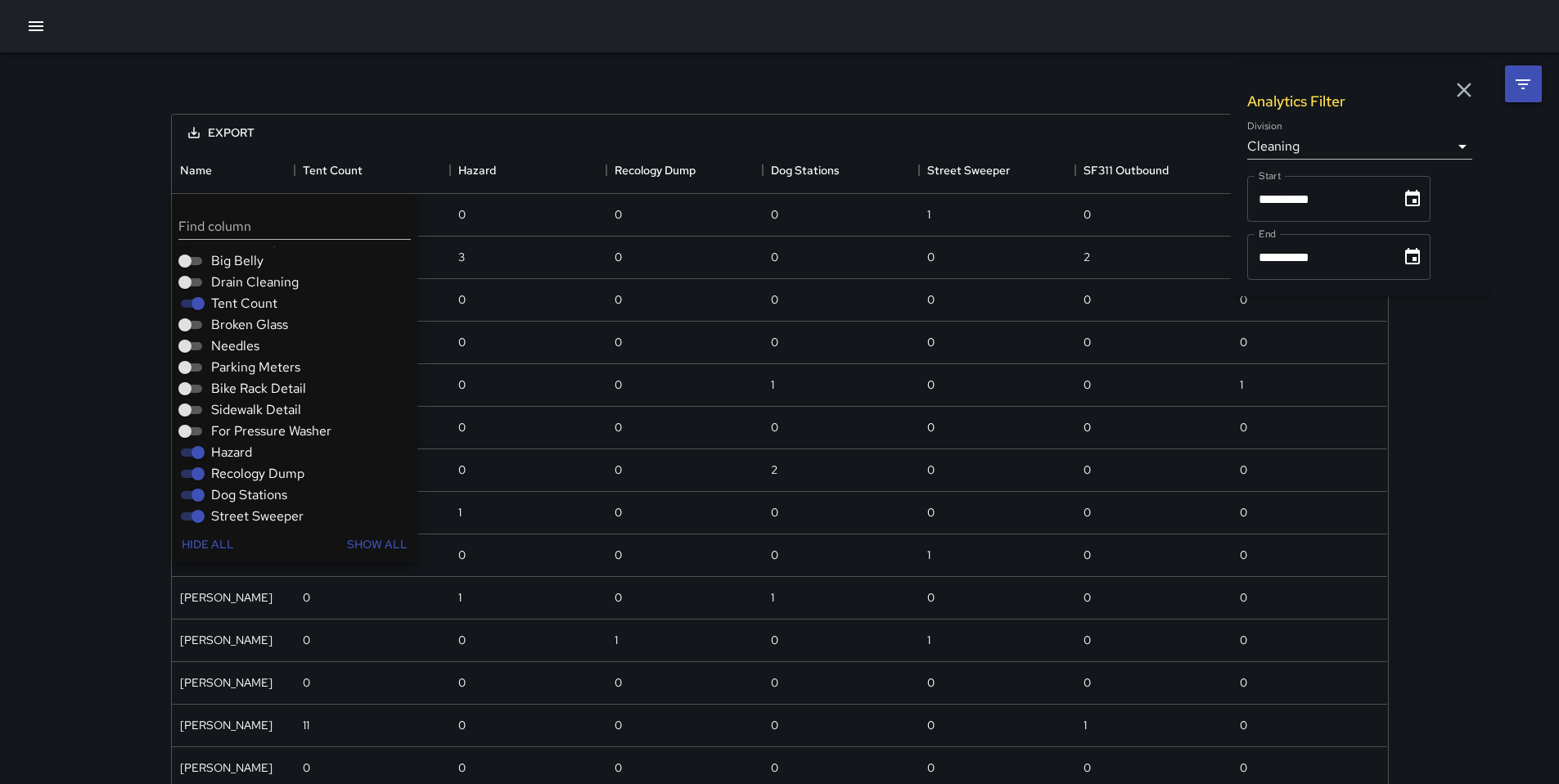
scroll to position [307, 0]
click at [235, 393] on div "Hazard" at bounding box center [297, 403] width 239 height 21
click at [234, 404] on span "Hazard" at bounding box center [232, 403] width 41 height 19
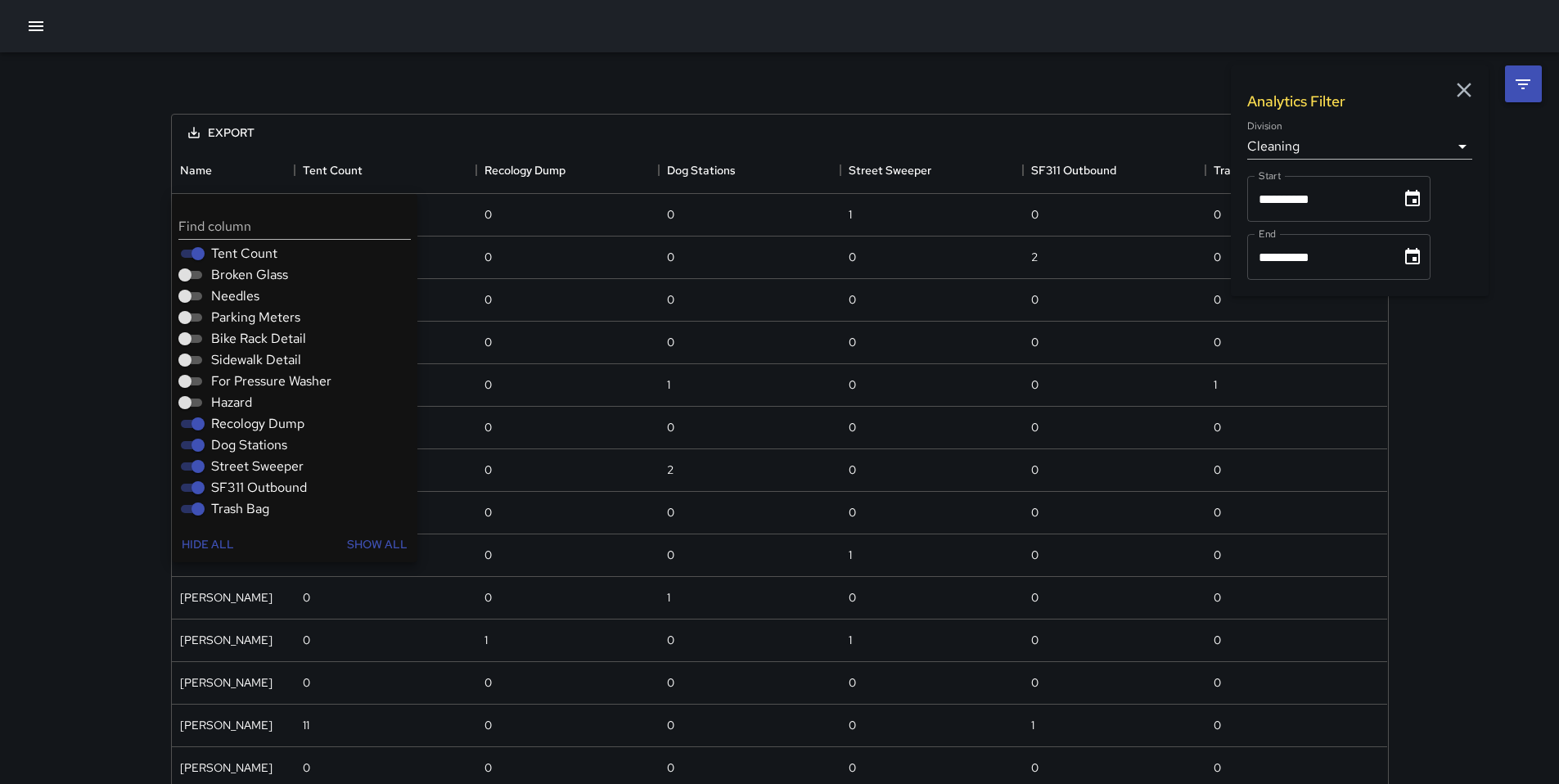
click at [235, 417] on span "Recology Dump" at bounding box center [258, 424] width 93 height 19
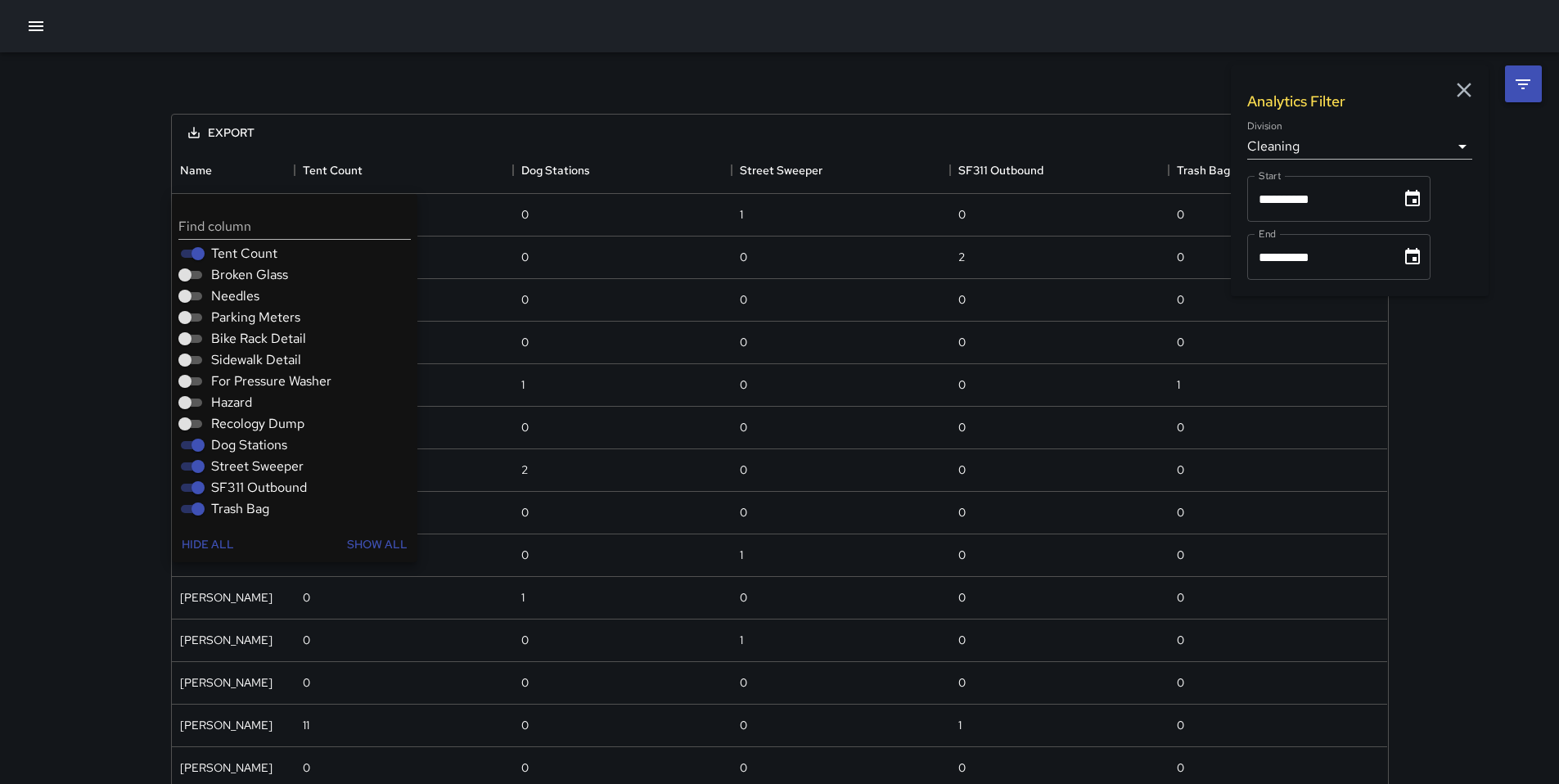
drag, startPoint x: 247, startPoint y: 441, endPoint x: 246, endPoint y: 452, distance: 11.0
click at [247, 441] on span "Dog Stations" at bounding box center [249, 445] width 76 height 19
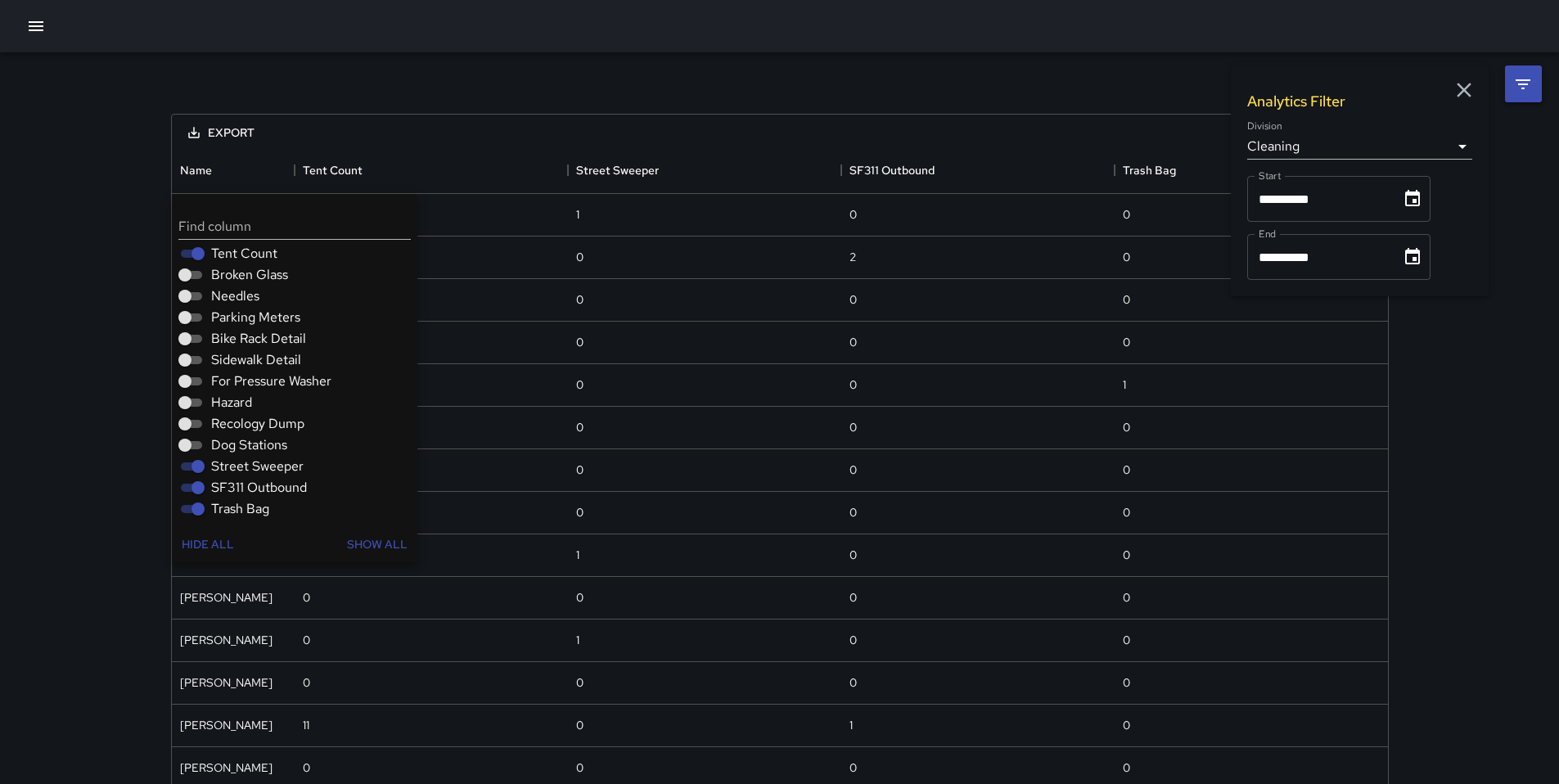
click at [246, 465] on span "Street Sweeper" at bounding box center [257, 466] width 93 height 19
click at [244, 488] on span "SF311 Outbound" at bounding box center [259, 487] width 96 height 19
click at [242, 503] on span "Trash Bag" at bounding box center [241, 508] width 58 height 19
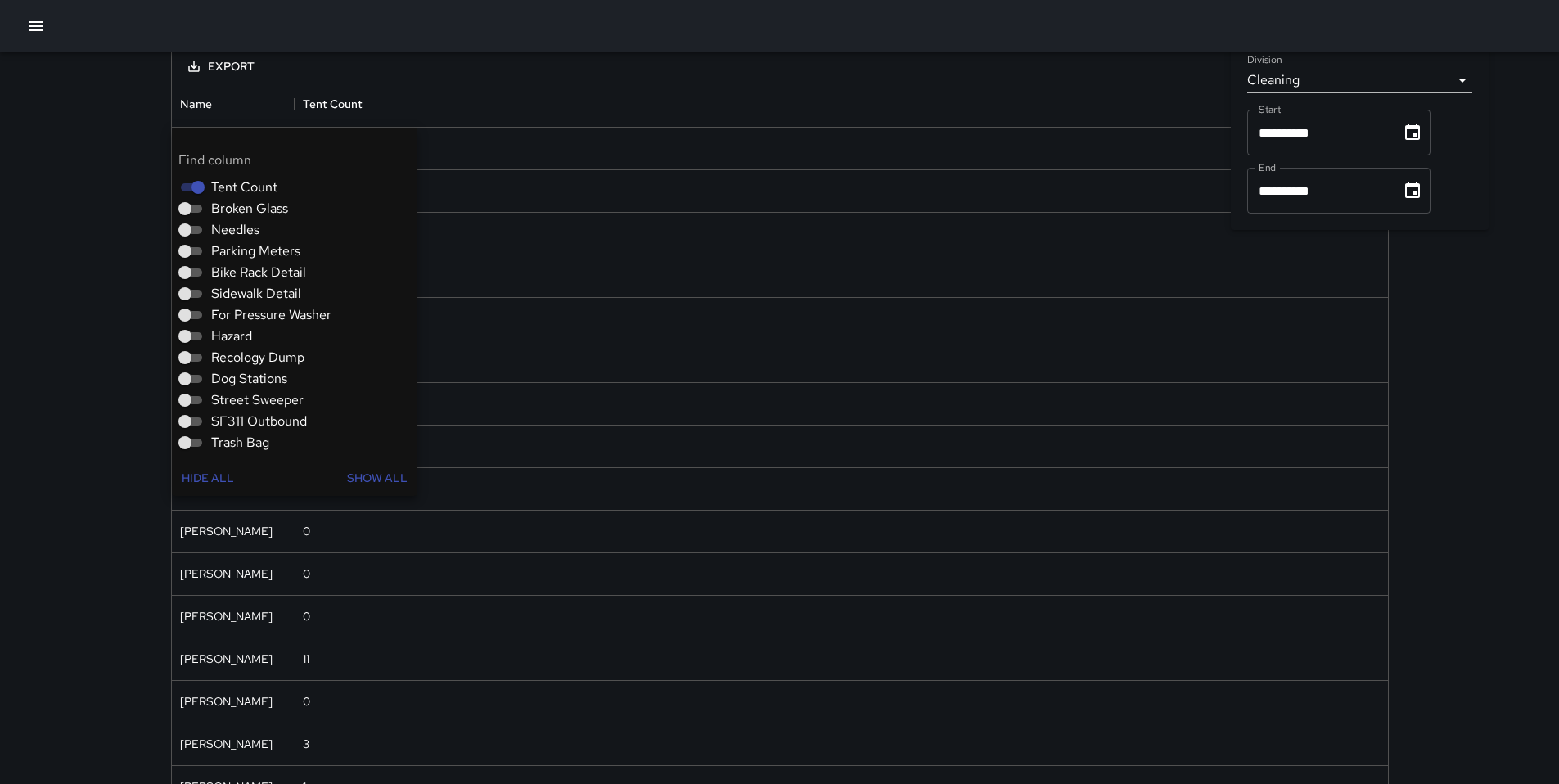
scroll to position [71, 0]
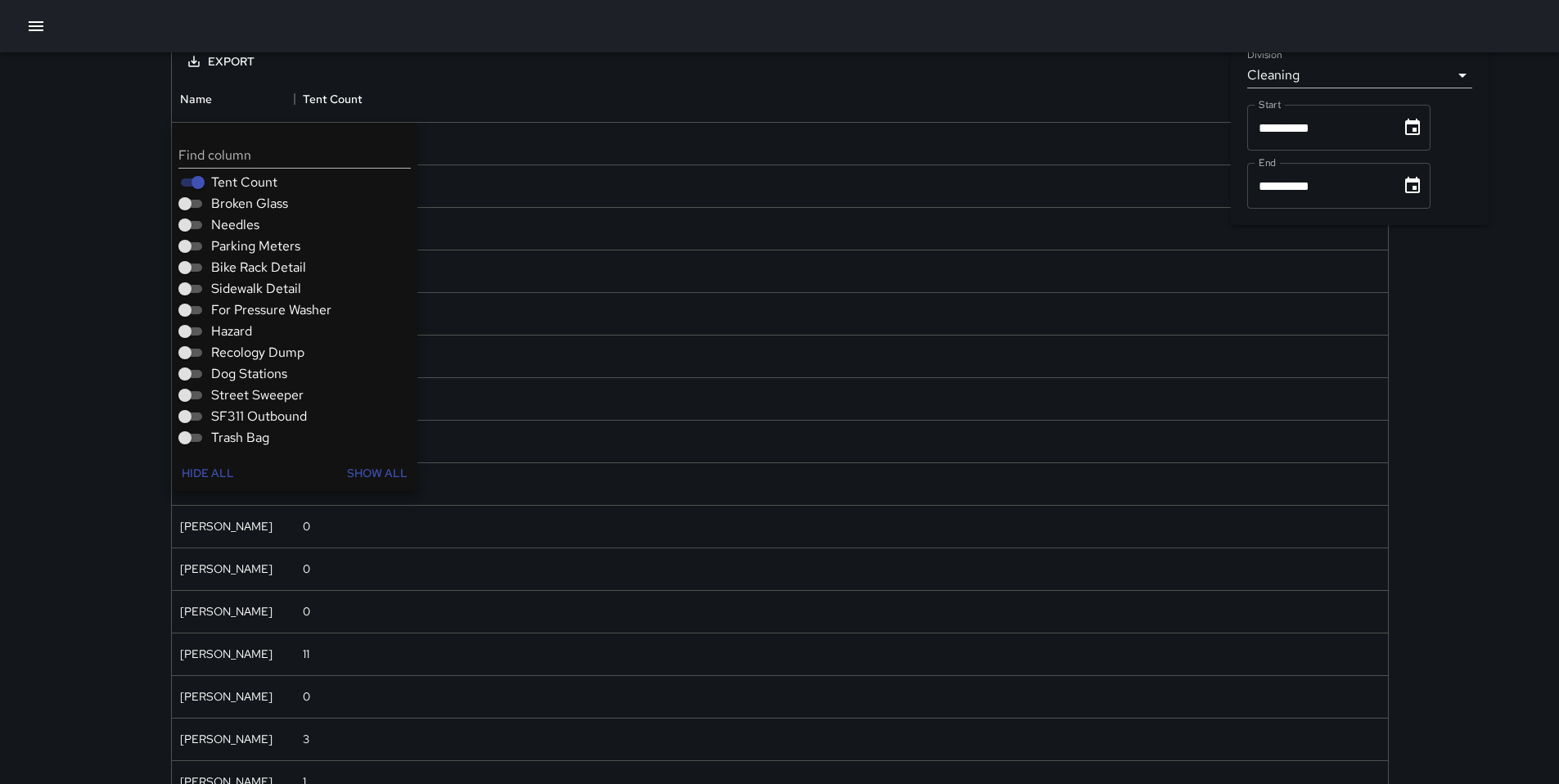
click at [84, 187] on div "**********" at bounding box center [779, 616] width 1559 height 1268
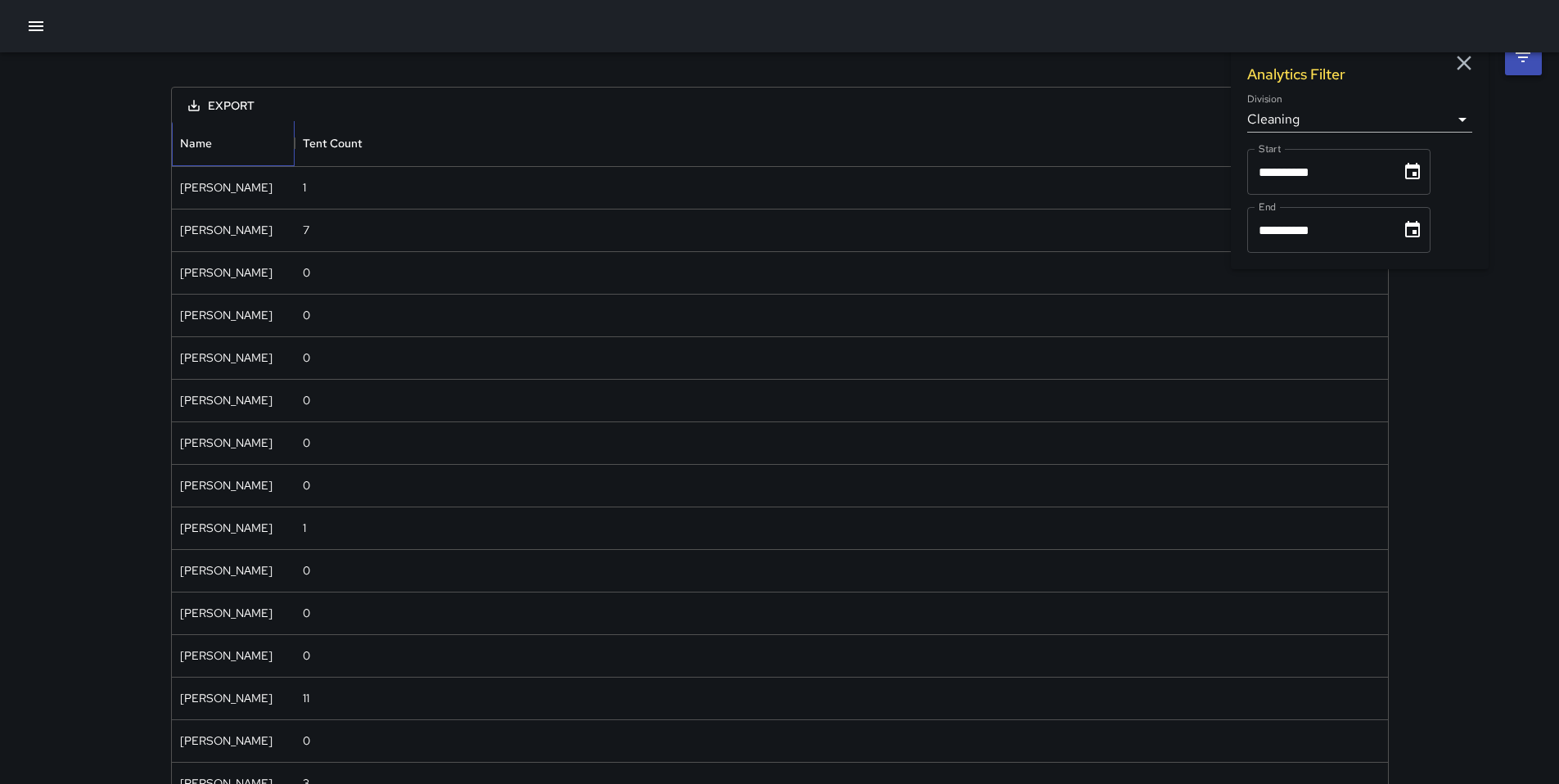
scroll to position [0, 0]
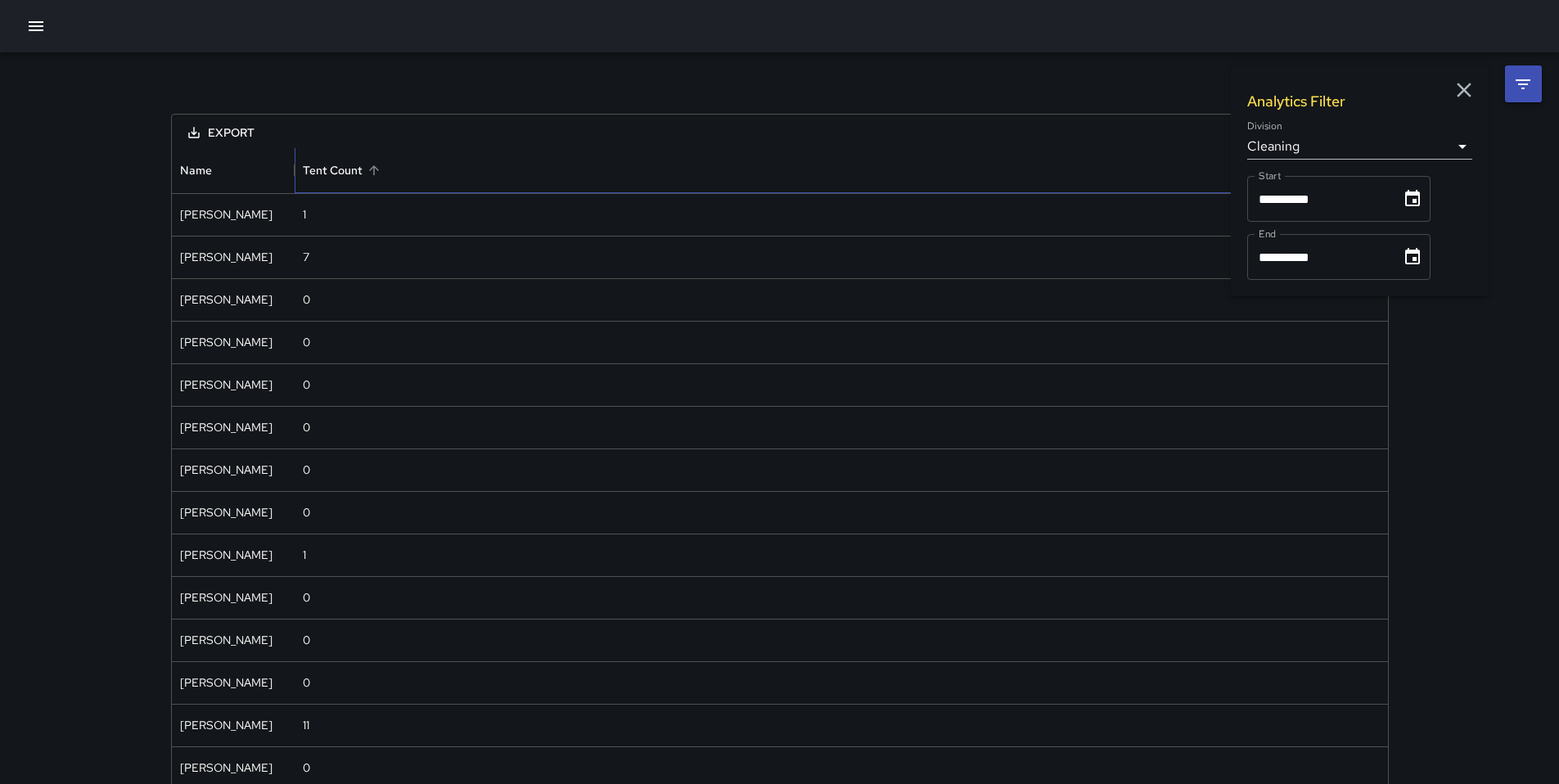
click at [338, 178] on div "Tent Count" at bounding box center [333, 170] width 60 height 46
click at [1420, 206] on icon "Choose date, selected date is Aug 24, 2025" at bounding box center [1412, 197] width 15 height 17
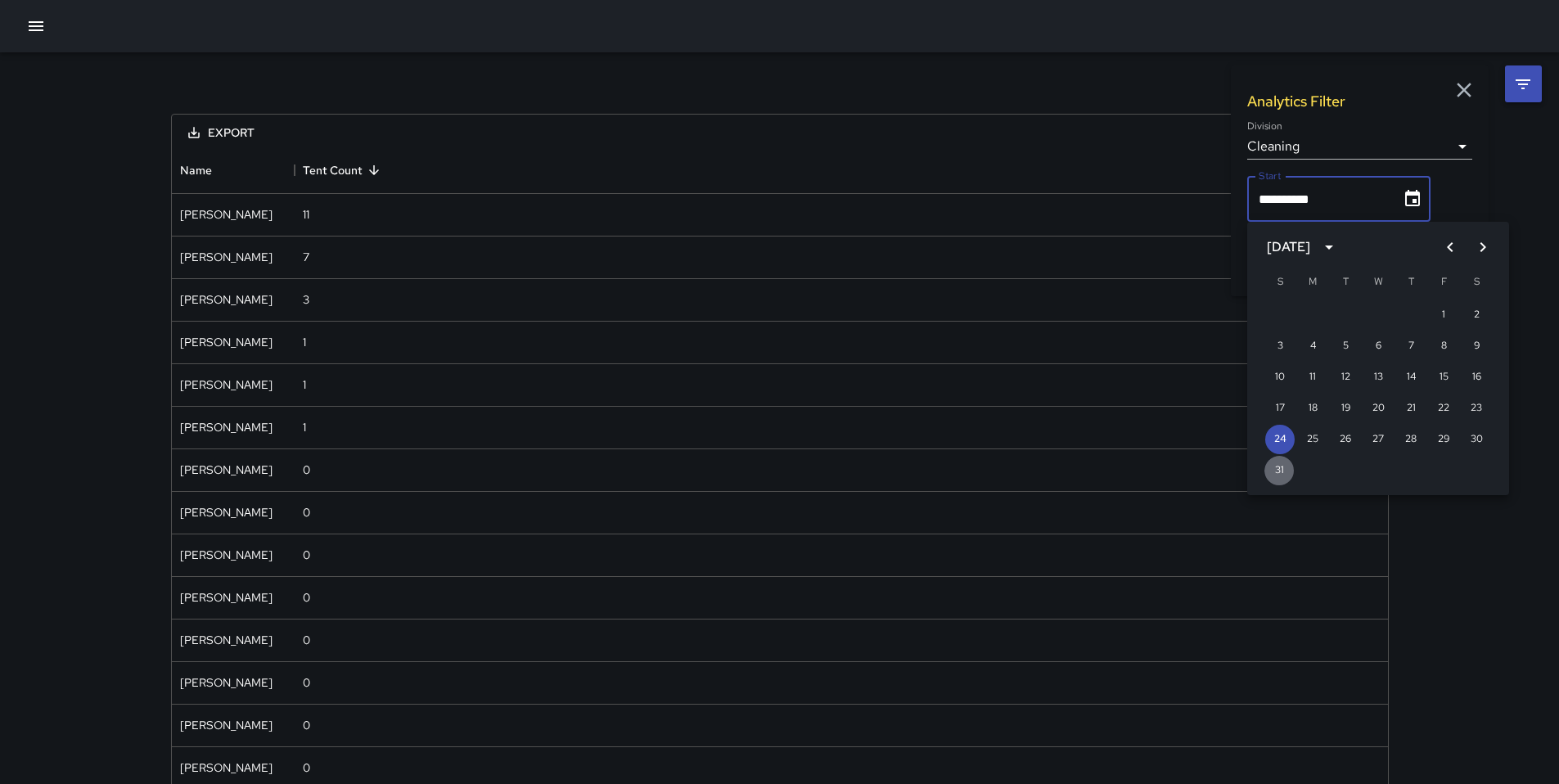
click at [1285, 464] on button "31" at bounding box center [1279, 470] width 29 height 29
type input "**********"
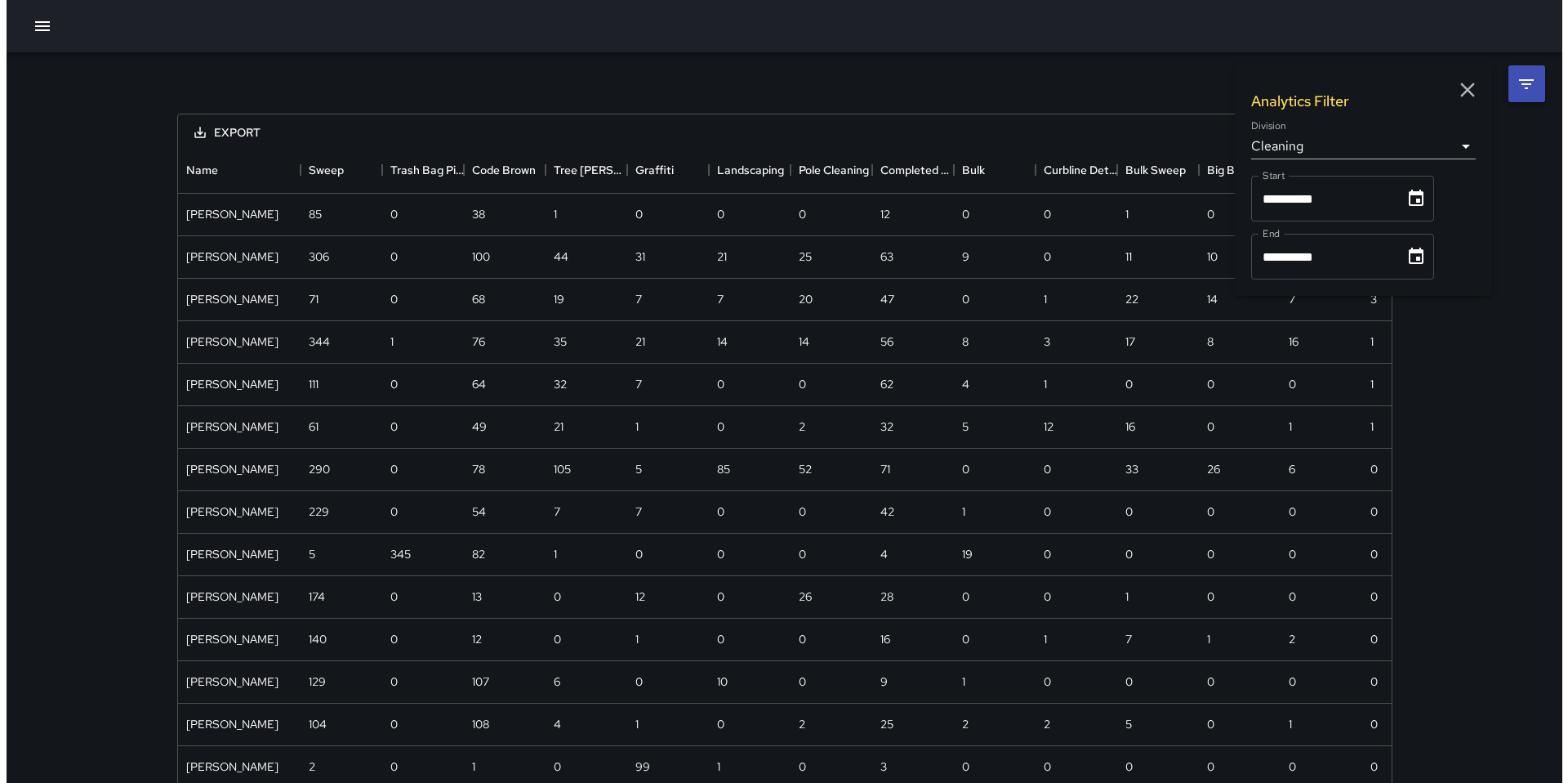
scroll to position [1108, 1201]
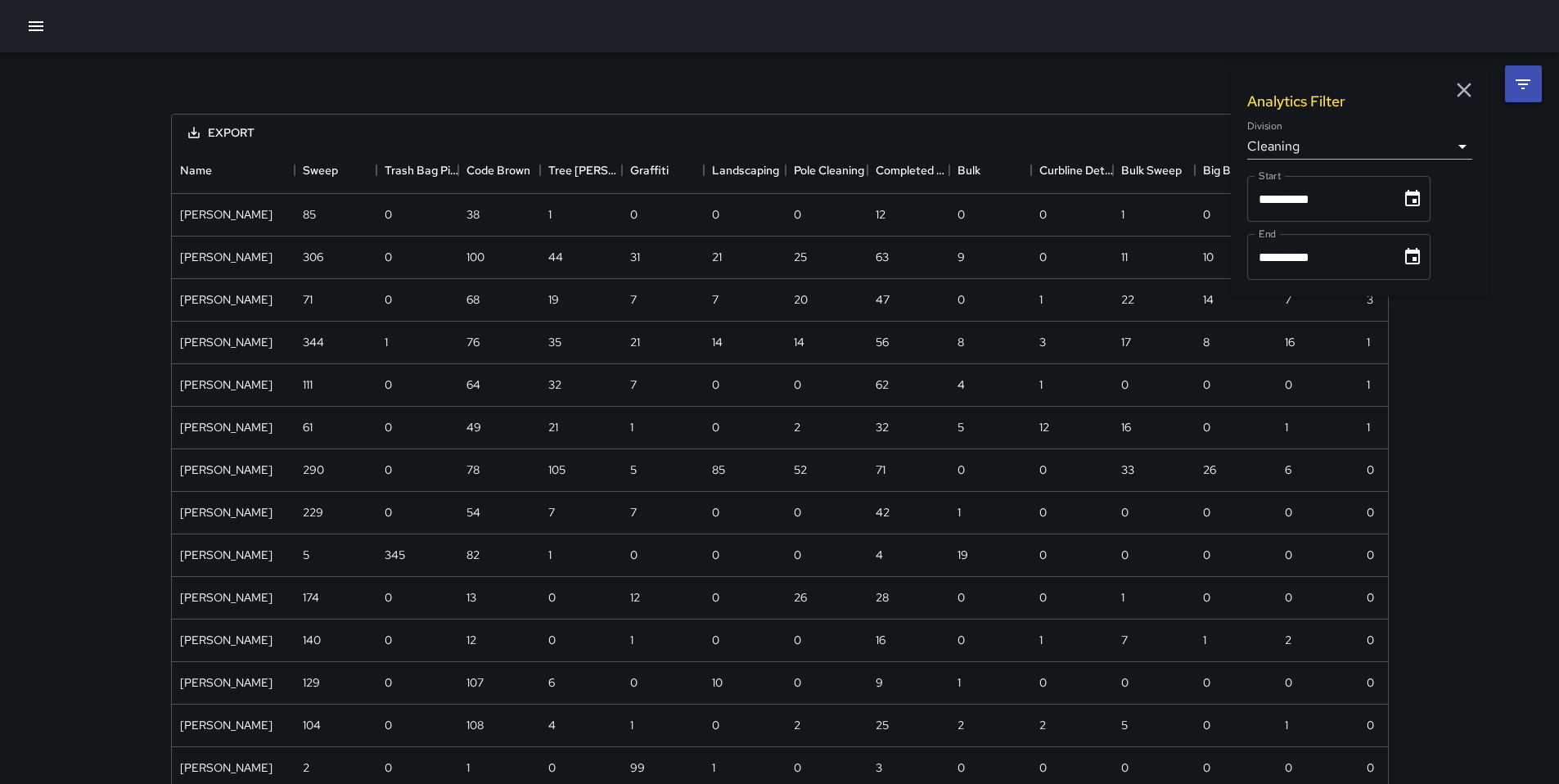
click at [1415, 262] on icon "Choose date, selected date is Aug 30, 2025" at bounding box center [1413, 256] width 19 height 19
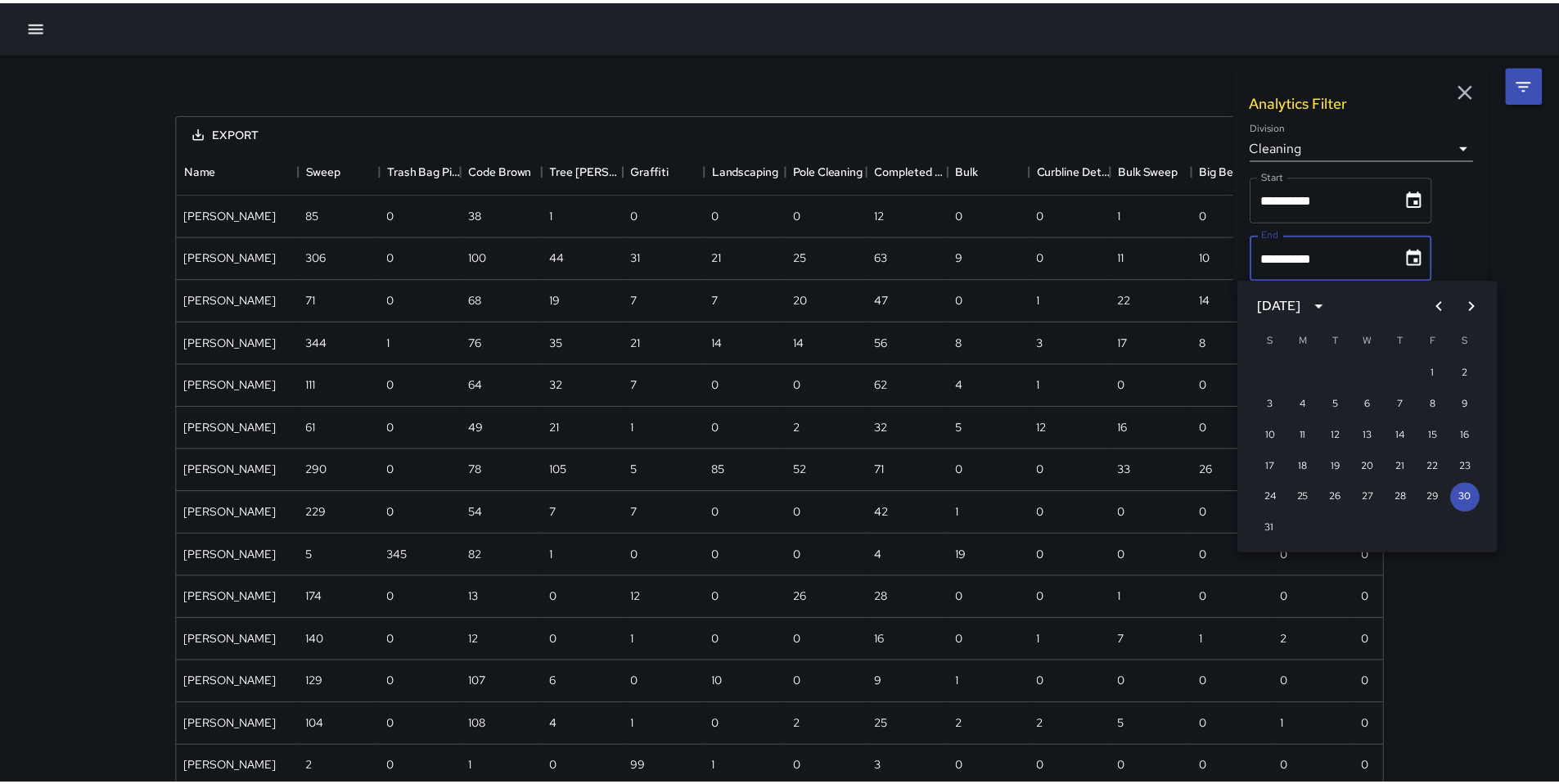
scroll to position [119, 1204]
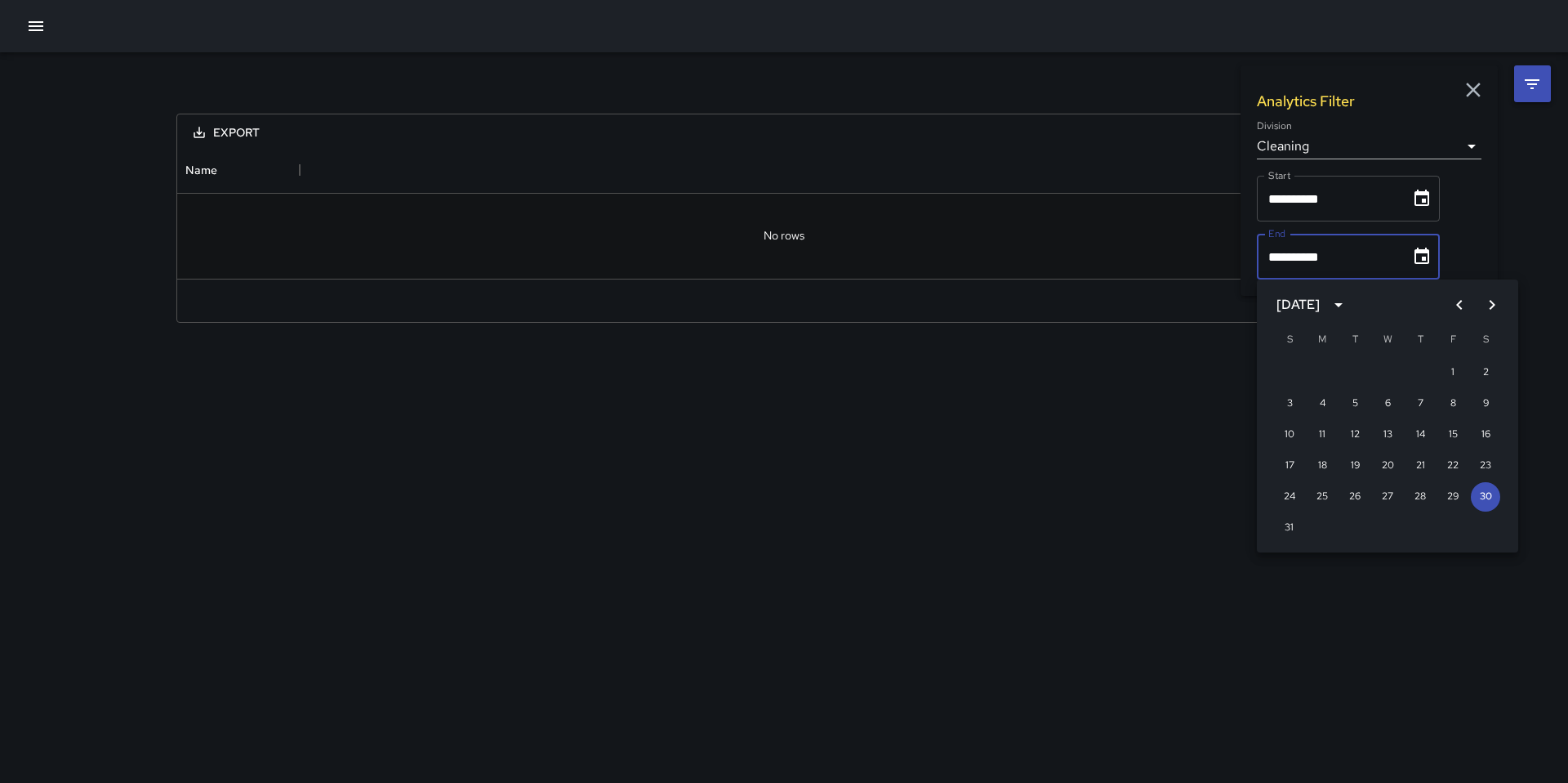
click at [1426, 255] on icon "Choose date, selected date is Aug 30, 2025" at bounding box center [1422, 256] width 19 height 19
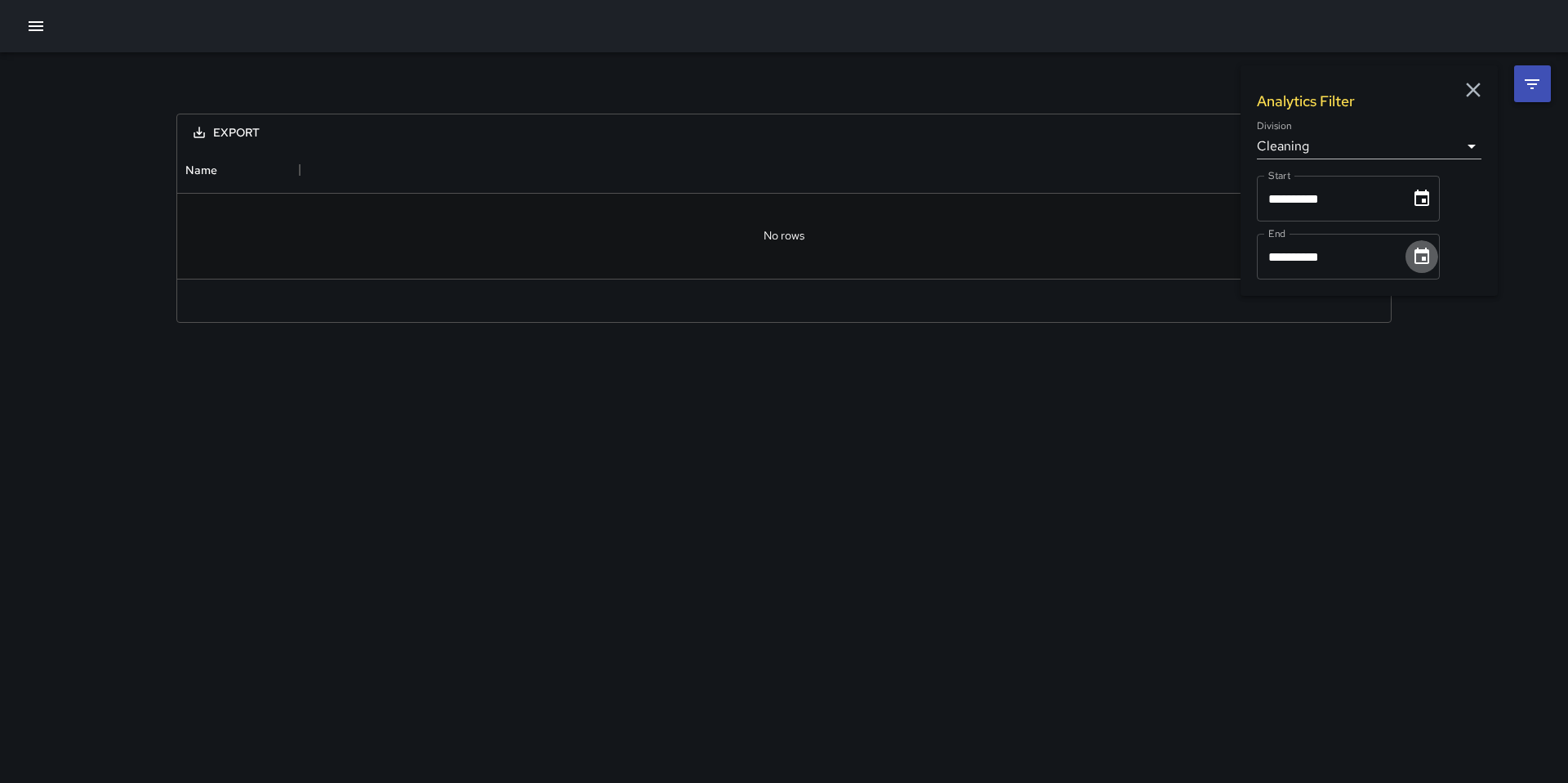
click at [1426, 255] on icon "Choose date, selected date is Aug 30, 2025" at bounding box center [1422, 256] width 19 height 19
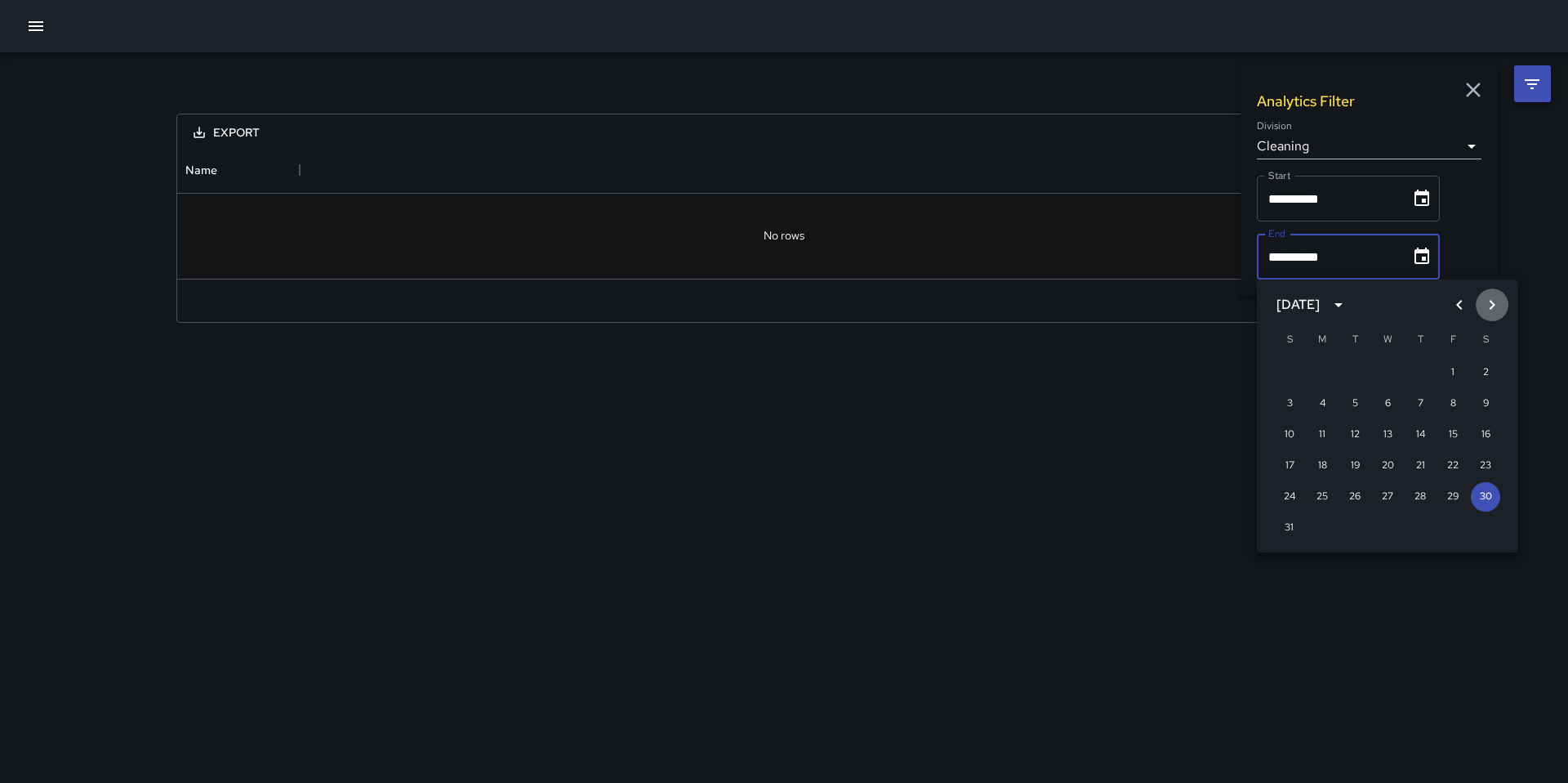
click at [1485, 307] on icon "Next month" at bounding box center [1491, 304] width 19 height 19
click at [1483, 370] on button "6" at bounding box center [1484, 372] width 29 height 29
type input "**********"
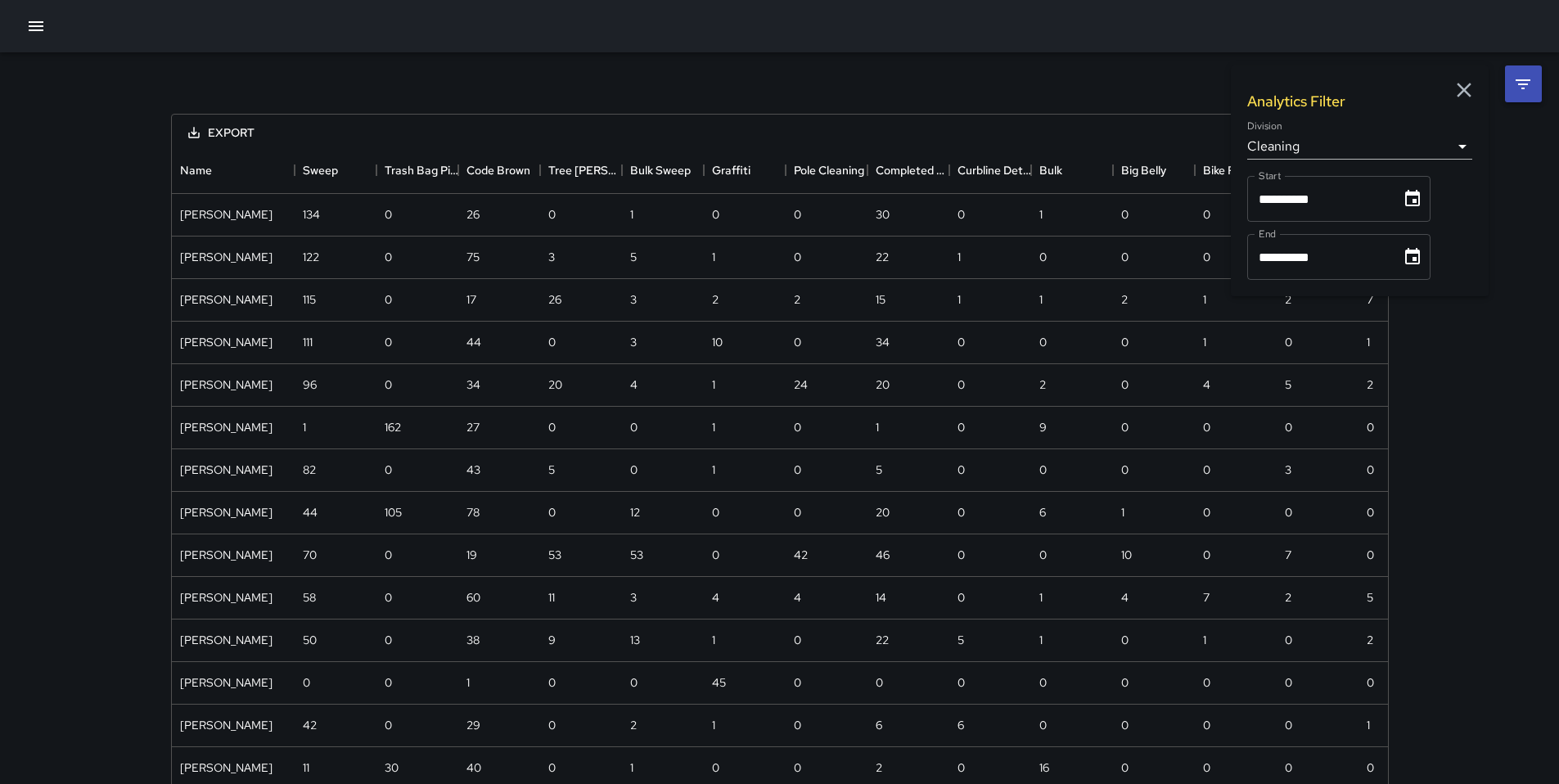
scroll to position [13, 13]
click at [1461, 87] on icon "button" at bounding box center [1464, 90] width 15 height 15
drag, startPoint x: 954, startPoint y: 143, endPoint x: 826, endPoint y: 127, distance: 129.0
click at [808, 129] on div "Export" at bounding box center [780, 131] width 1216 height 33
click at [321, 137] on div "Export" at bounding box center [780, 131] width 1216 height 33
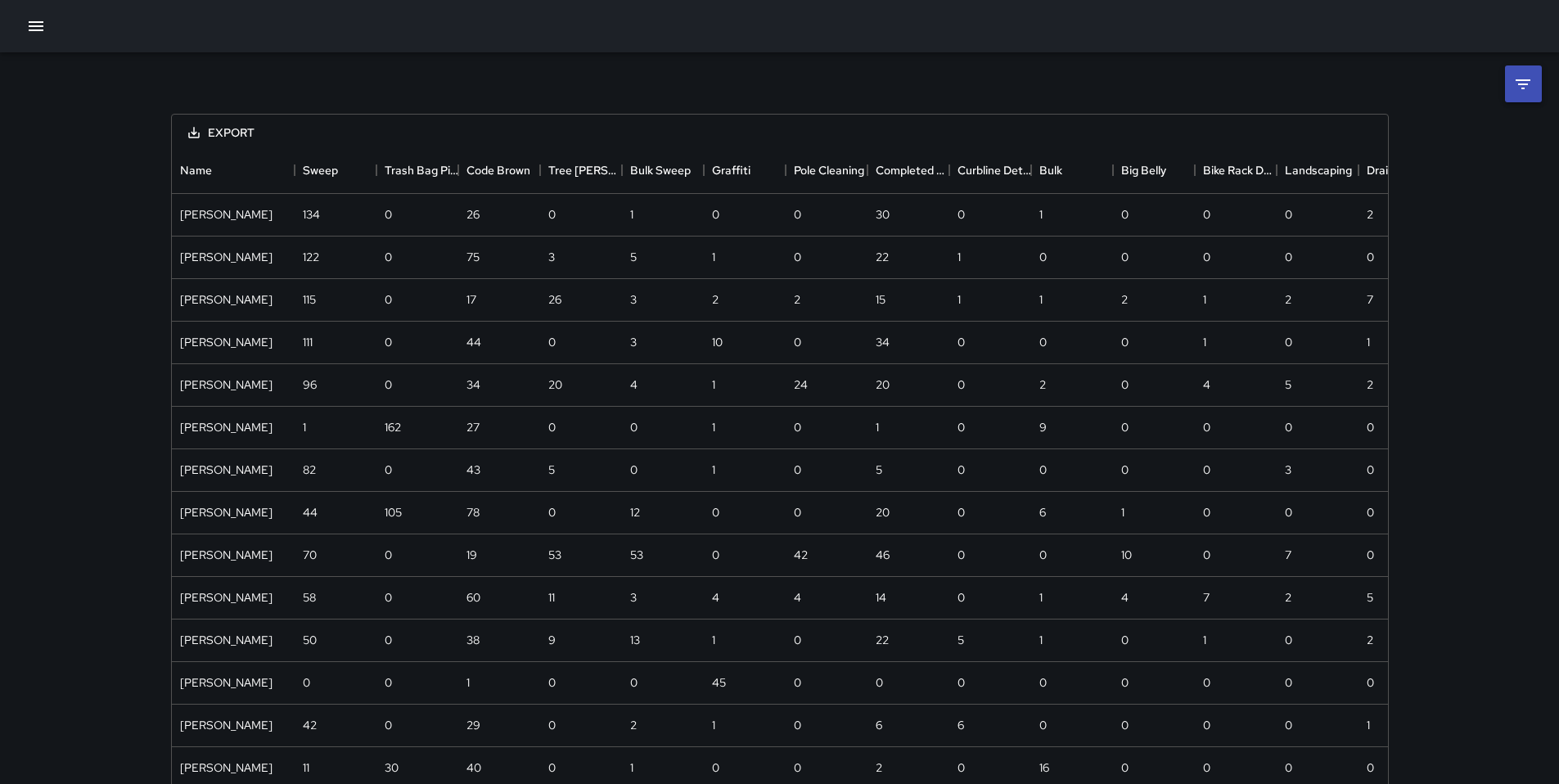
click at [330, 142] on div "Export" at bounding box center [780, 131] width 1216 height 33
drag, startPoint x: 610, startPoint y: 144, endPoint x: 407, endPoint y: 145, distance: 203.0
click at [405, 146] on div "Export Name Sweep Trash Bag Pickup Code Brown Tree [PERSON_NAME] Bulk Sweep Gra…" at bounding box center [780, 580] width 1218 height 933
drag, startPoint x: 857, startPoint y: 144, endPoint x: 755, endPoint y: 135, distance: 102.4
click at [701, 133] on div "Export" at bounding box center [780, 131] width 1216 height 33
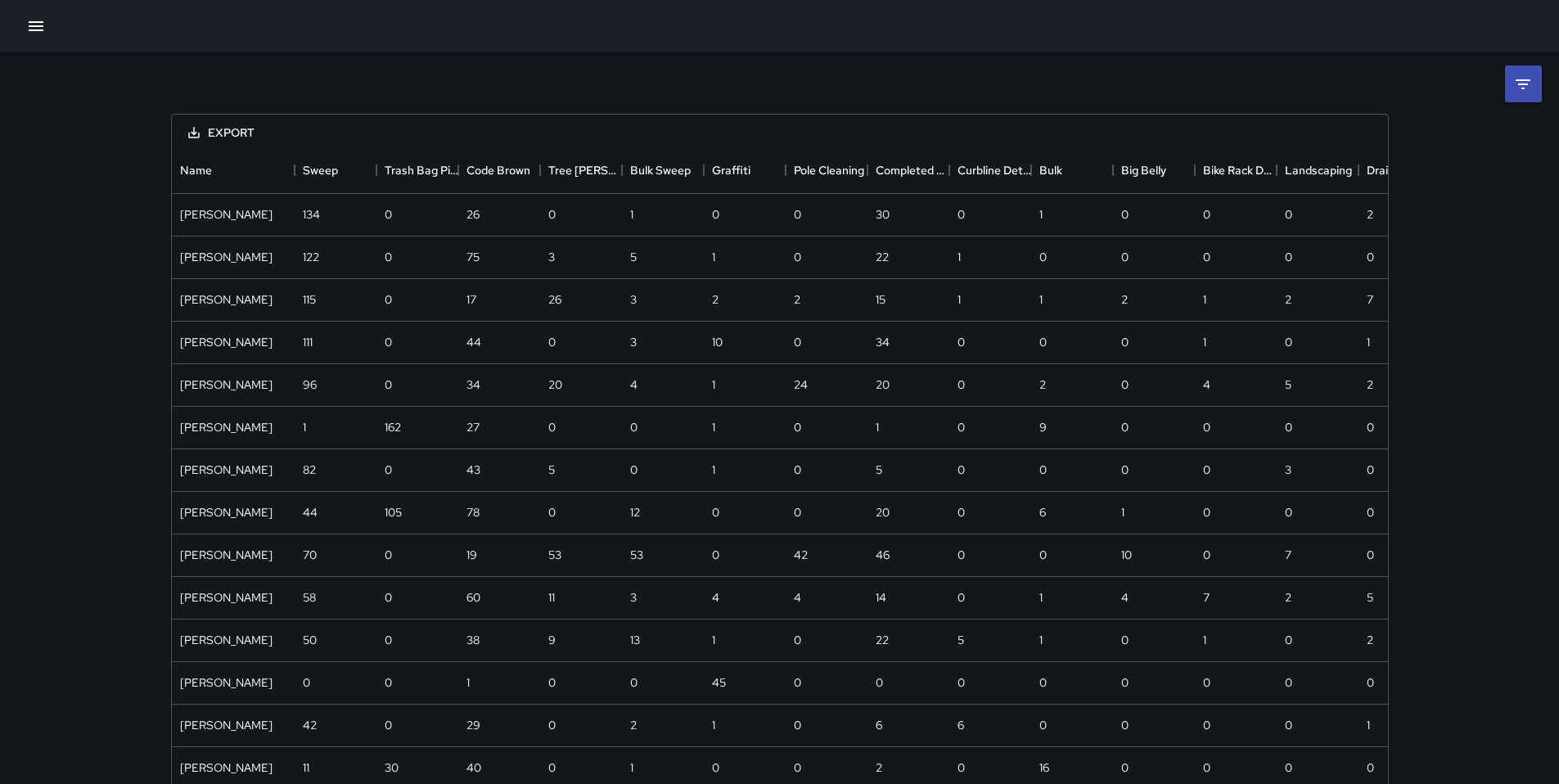
click at [1373, 145] on div "Export" at bounding box center [780, 131] width 1216 height 33
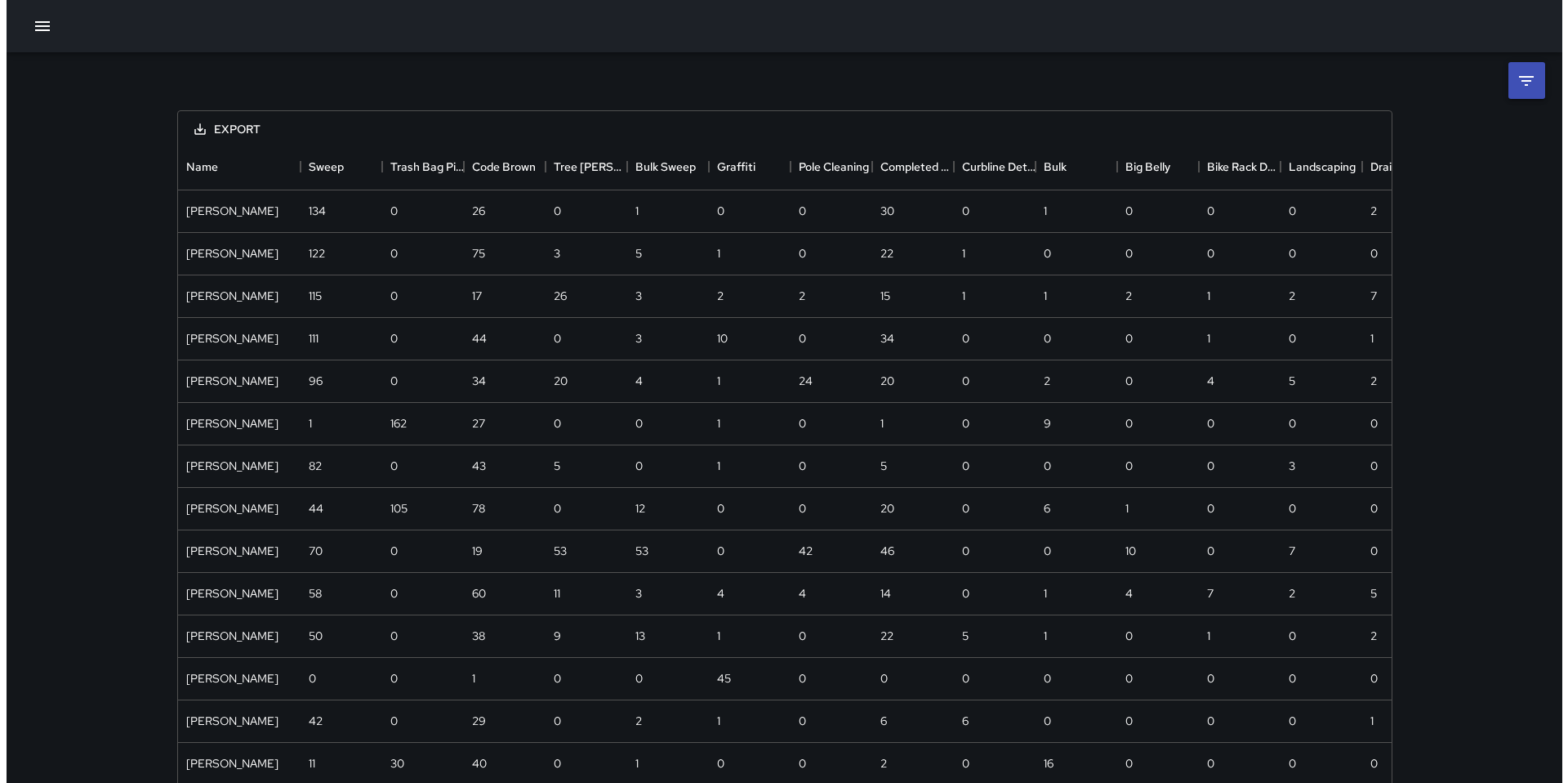
scroll to position [0, 0]
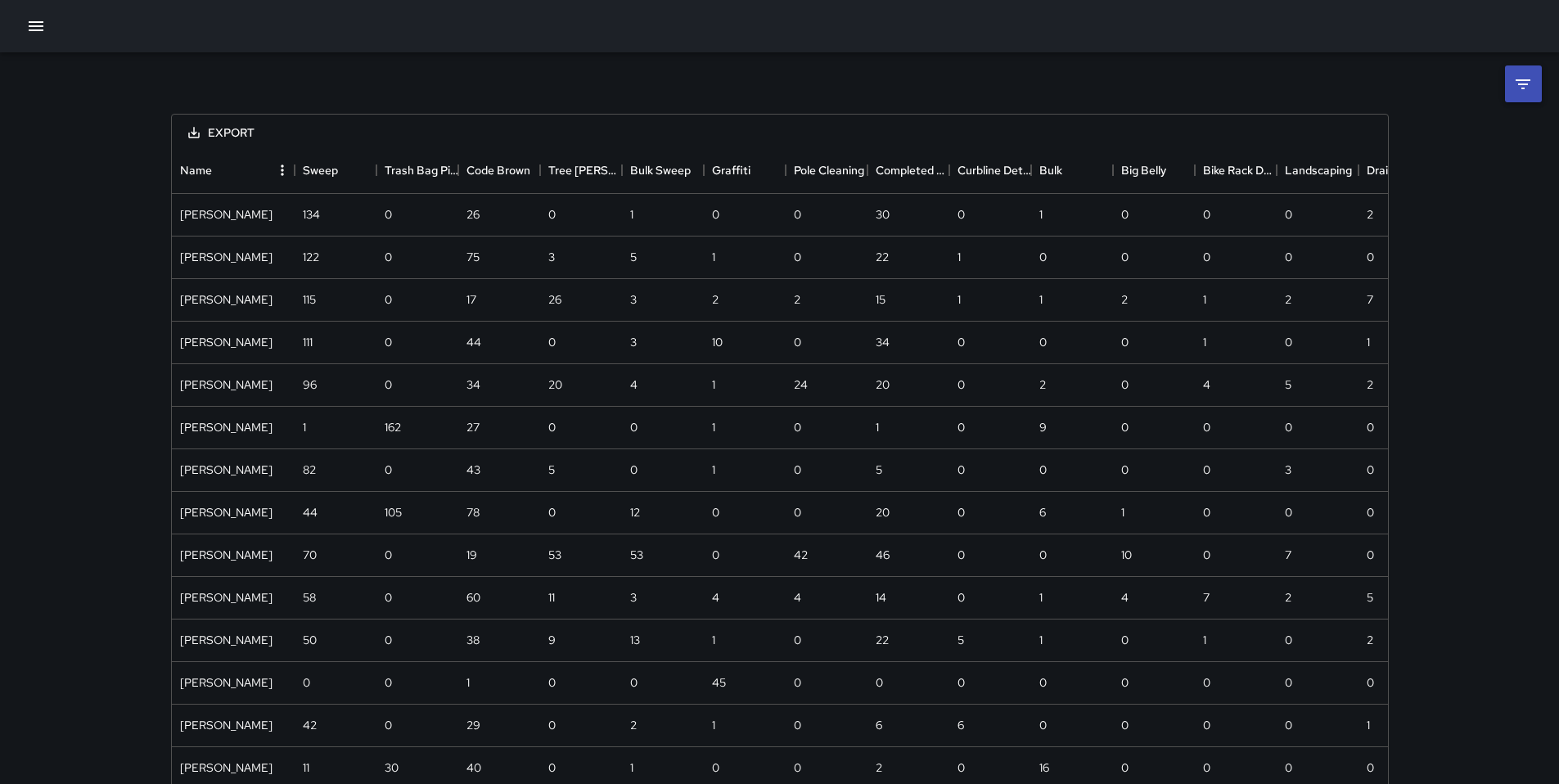
click at [285, 171] on div "Name" at bounding box center [294, 170] width 19 height 46
click at [282, 172] on icon "Menu" at bounding box center [282, 170] width 17 height 17
click at [385, 136] on div "Export" at bounding box center [780, 131] width 1216 height 33
click at [419, 168] on icon "Sort" at bounding box center [422, 170] width 10 height 10
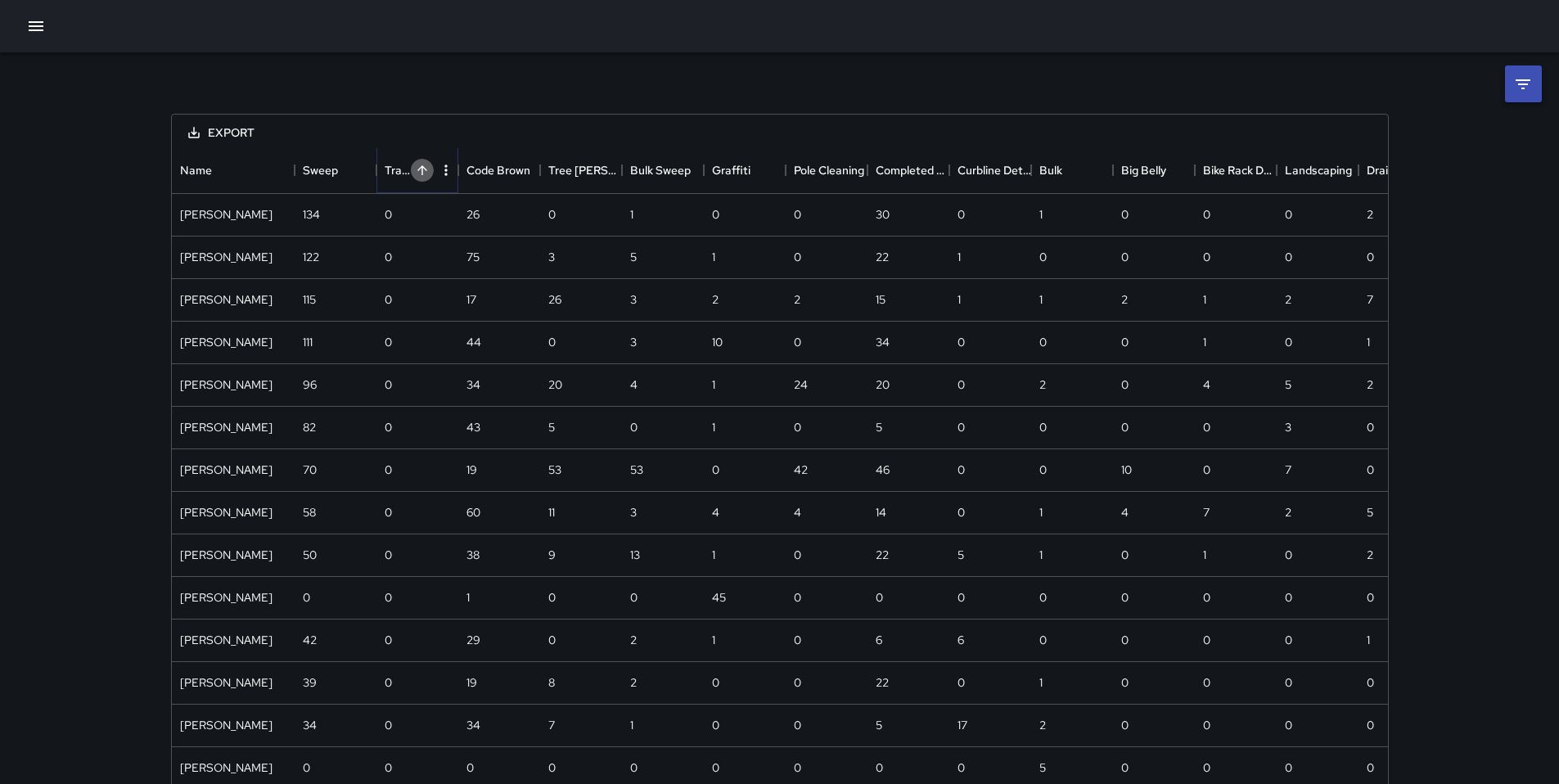
click at [419, 168] on icon "Sort" at bounding box center [422, 170] width 10 height 10
click at [344, 169] on icon "Sort" at bounding box center [340, 170] width 10 height 10
click at [424, 170] on icon "Sort" at bounding box center [422, 170] width 15 height 15
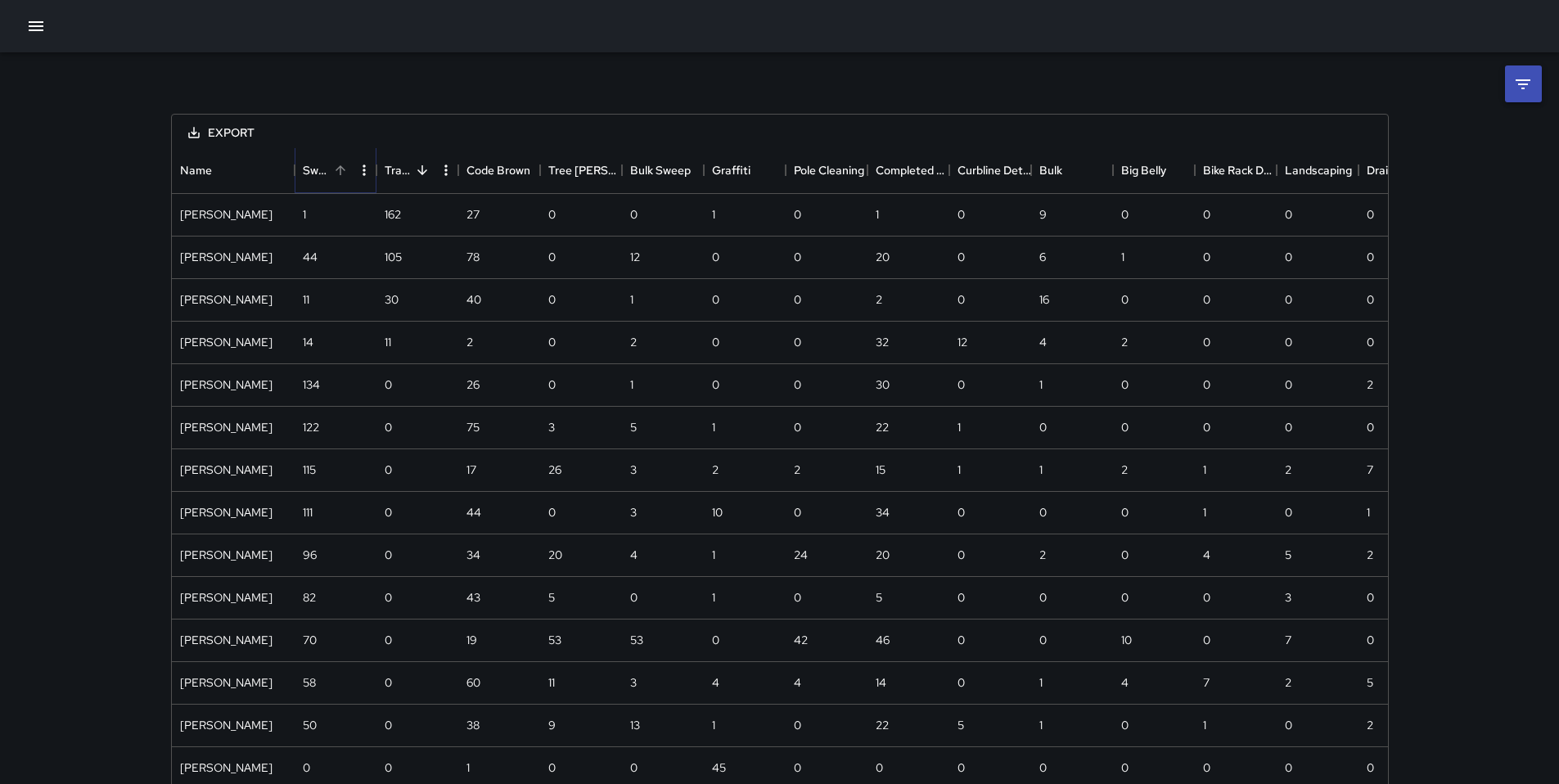
click at [361, 175] on icon "Menu" at bounding box center [364, 170] width 17 height 17
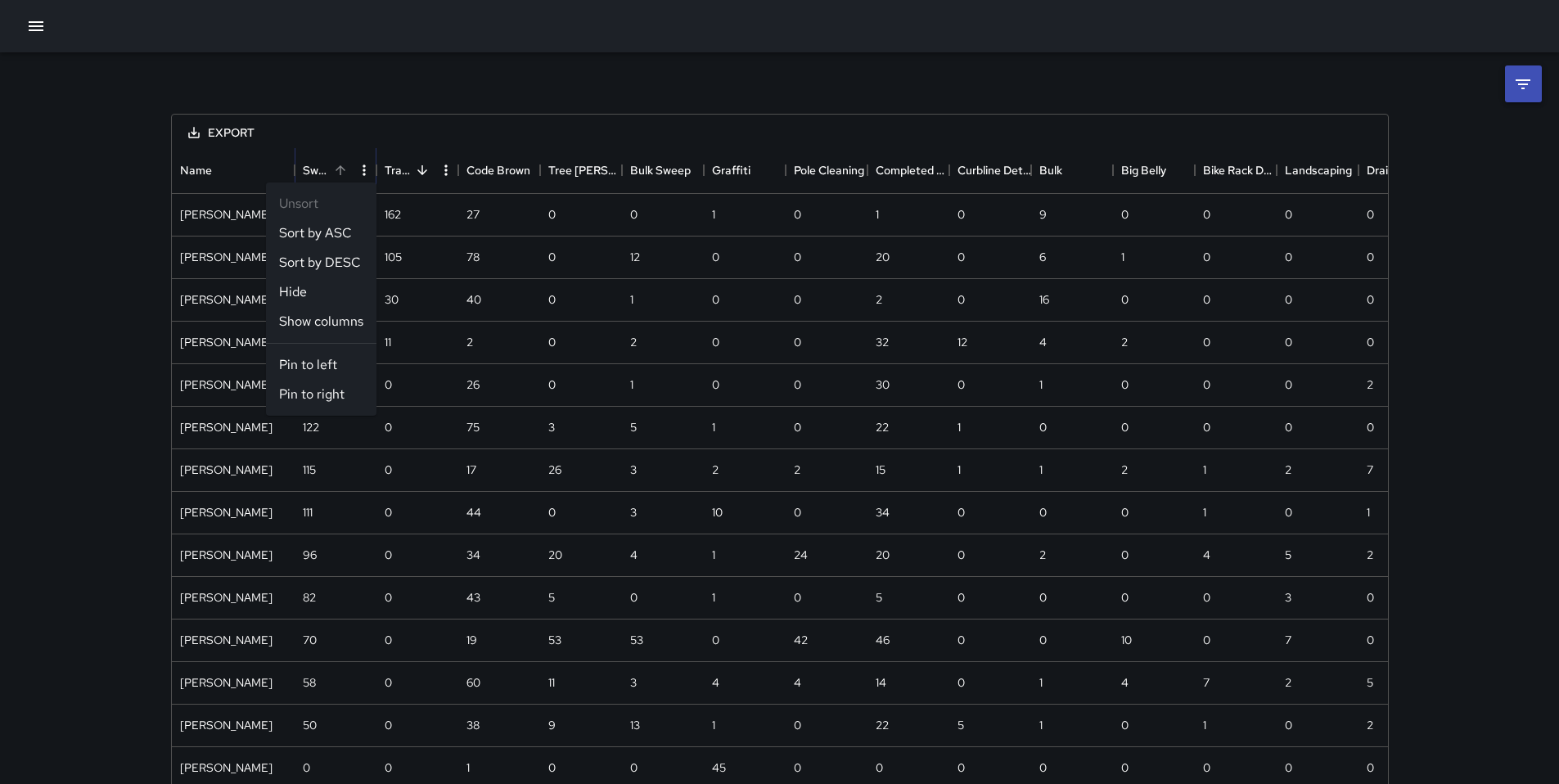
click at [361, 175] on icon "Menu" at bounding box center [364, 170] width 17 height 17
click at [364, 145] on div "Export" at bounding box center [780, 131] width 1216 height 33
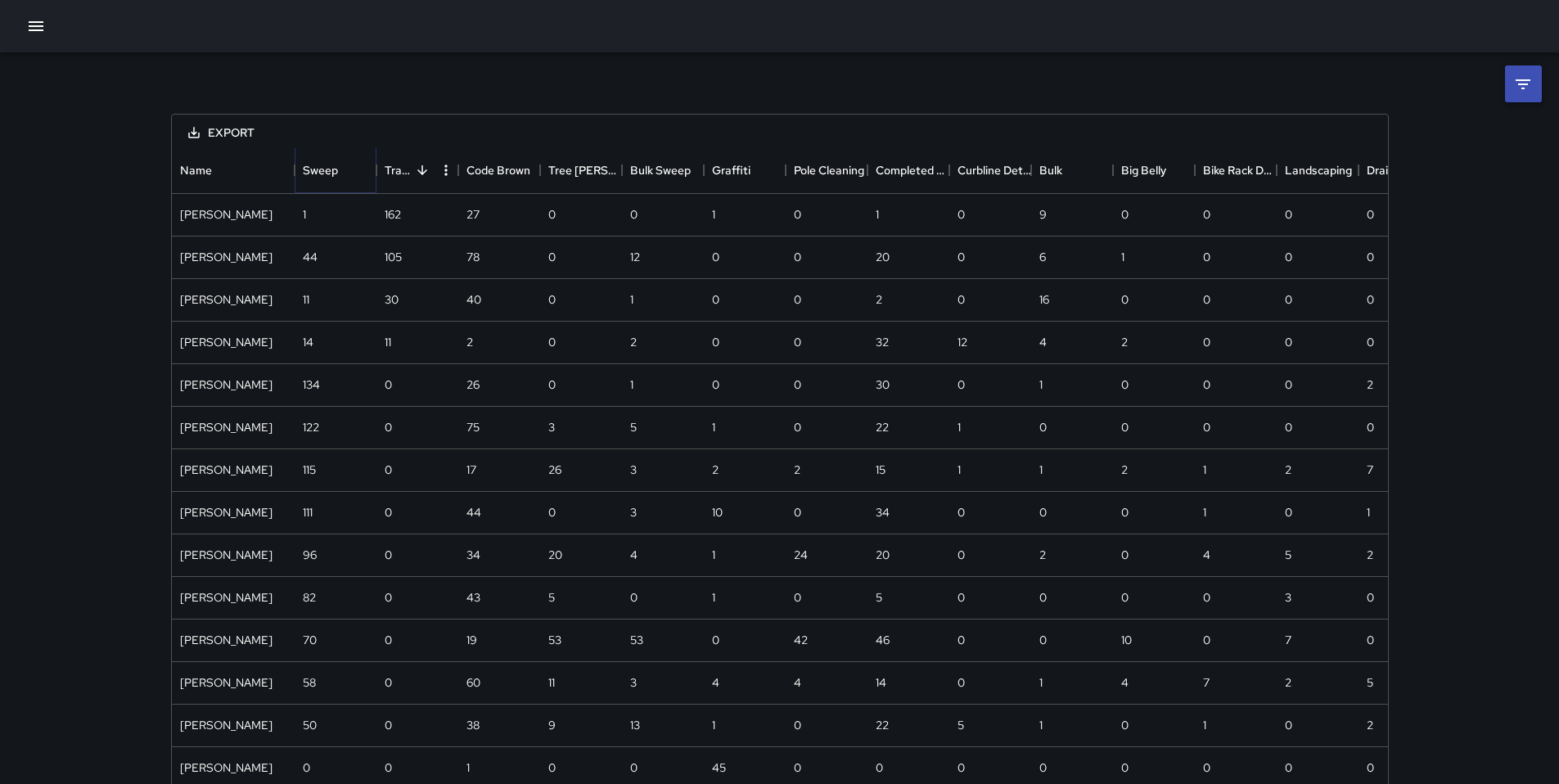
click at [342, 169] on icon "Sort" at bounding box center [349, 170] width 15 height 15
click at [42, 36] on button "button" at bounding box center [35, 26] width 33 height 33
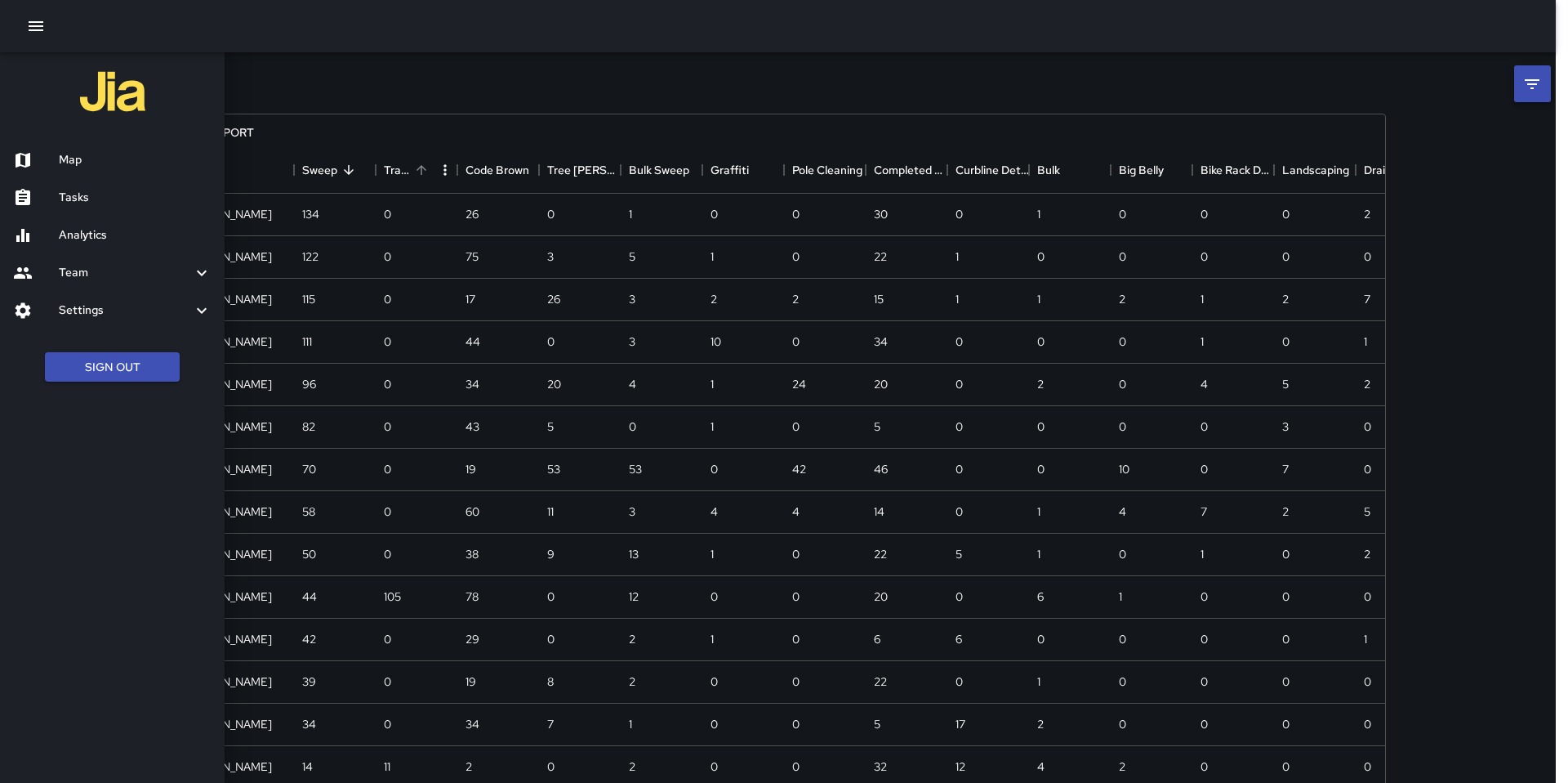
click at [72, 165] on h6 "Map" at bounding box center [135, 160] width 153 height 18
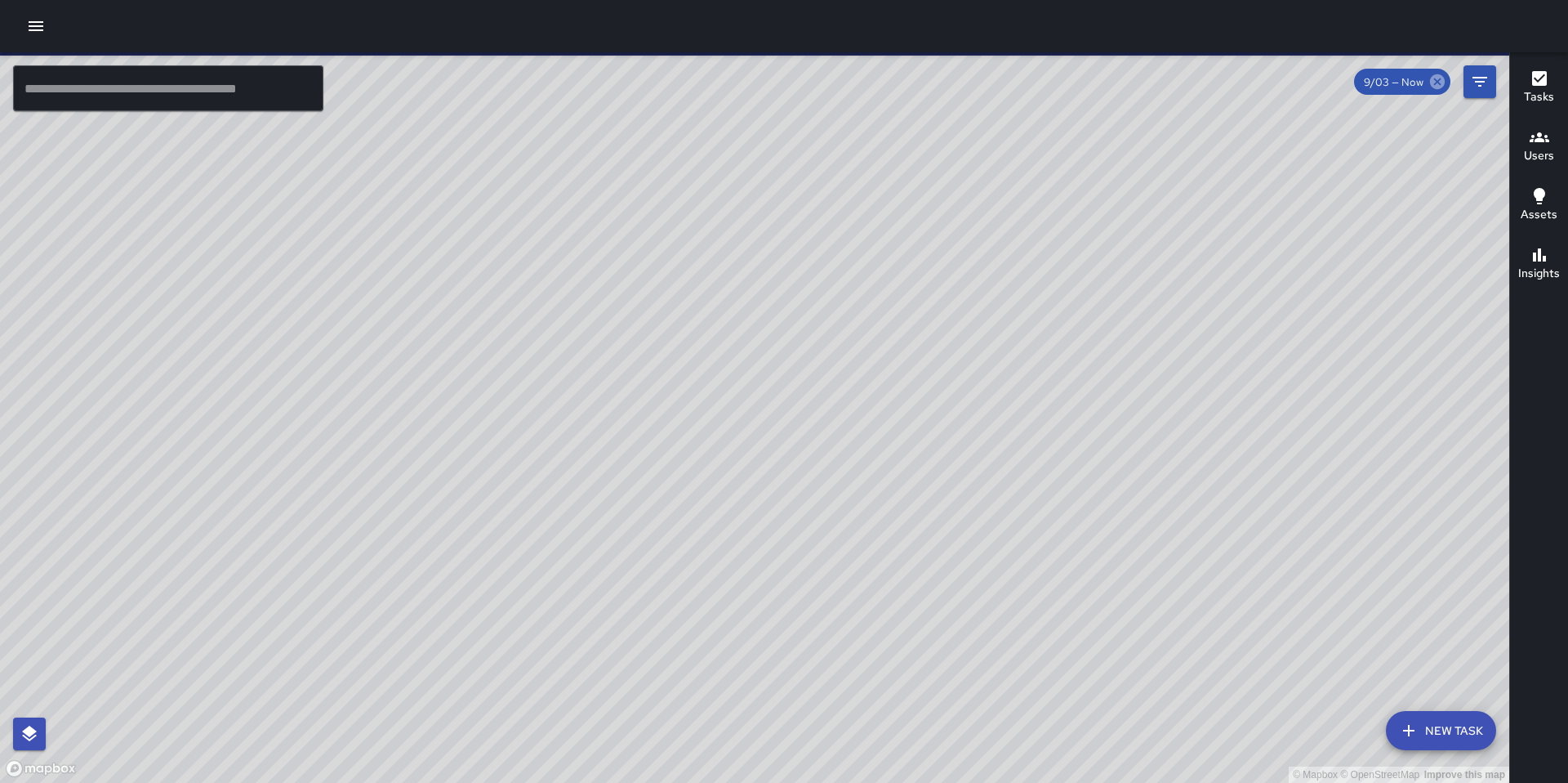
click at [1435, 84] on icon at bounding box center [1437, 82] width 18 height 18
click at [1439, 87] on icon at bounding box center [1437, 82] width 15 height 15
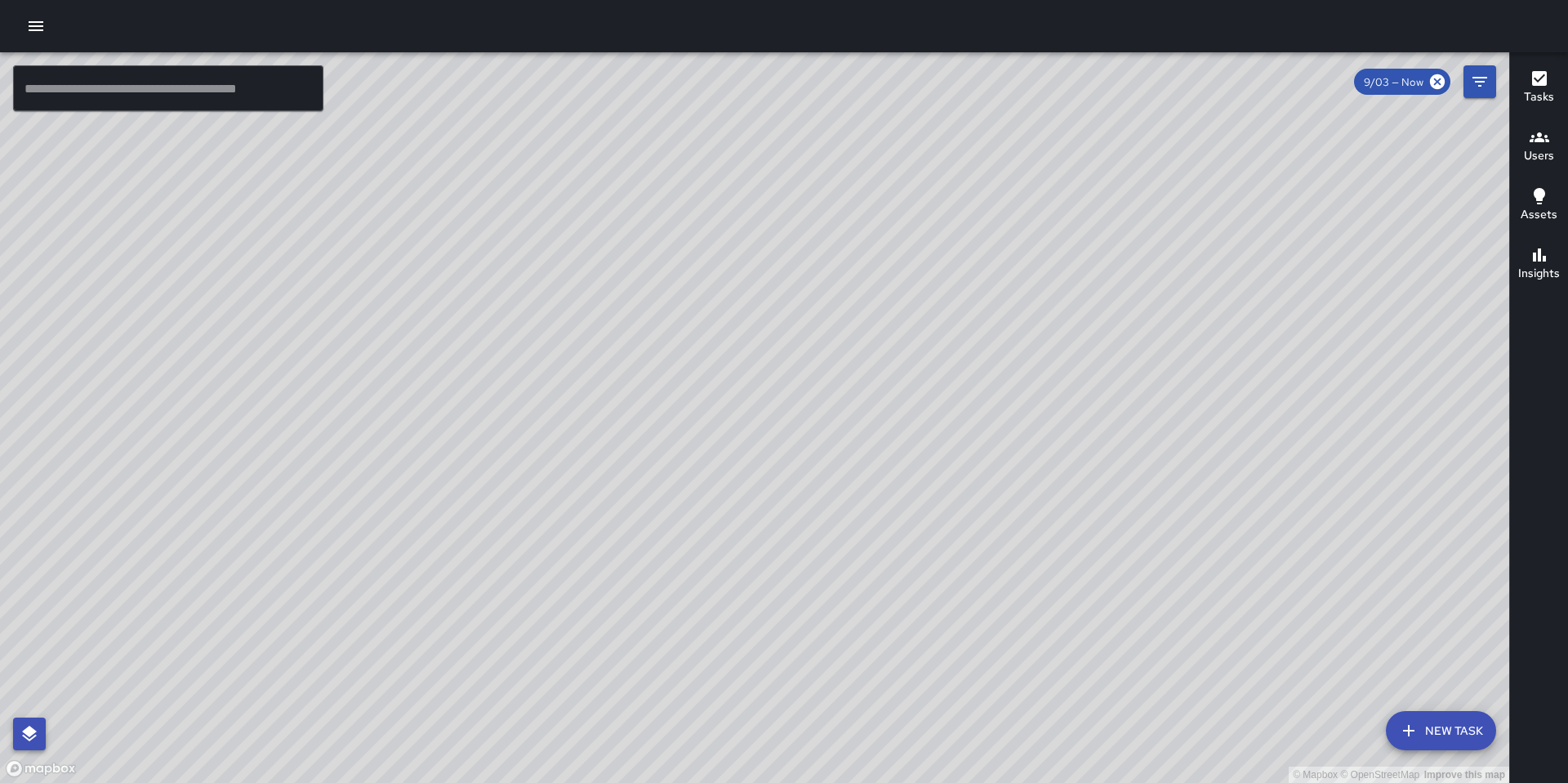
click at [24, 740] on icon "button" at bounding box center [29, 734] width 19 height 19
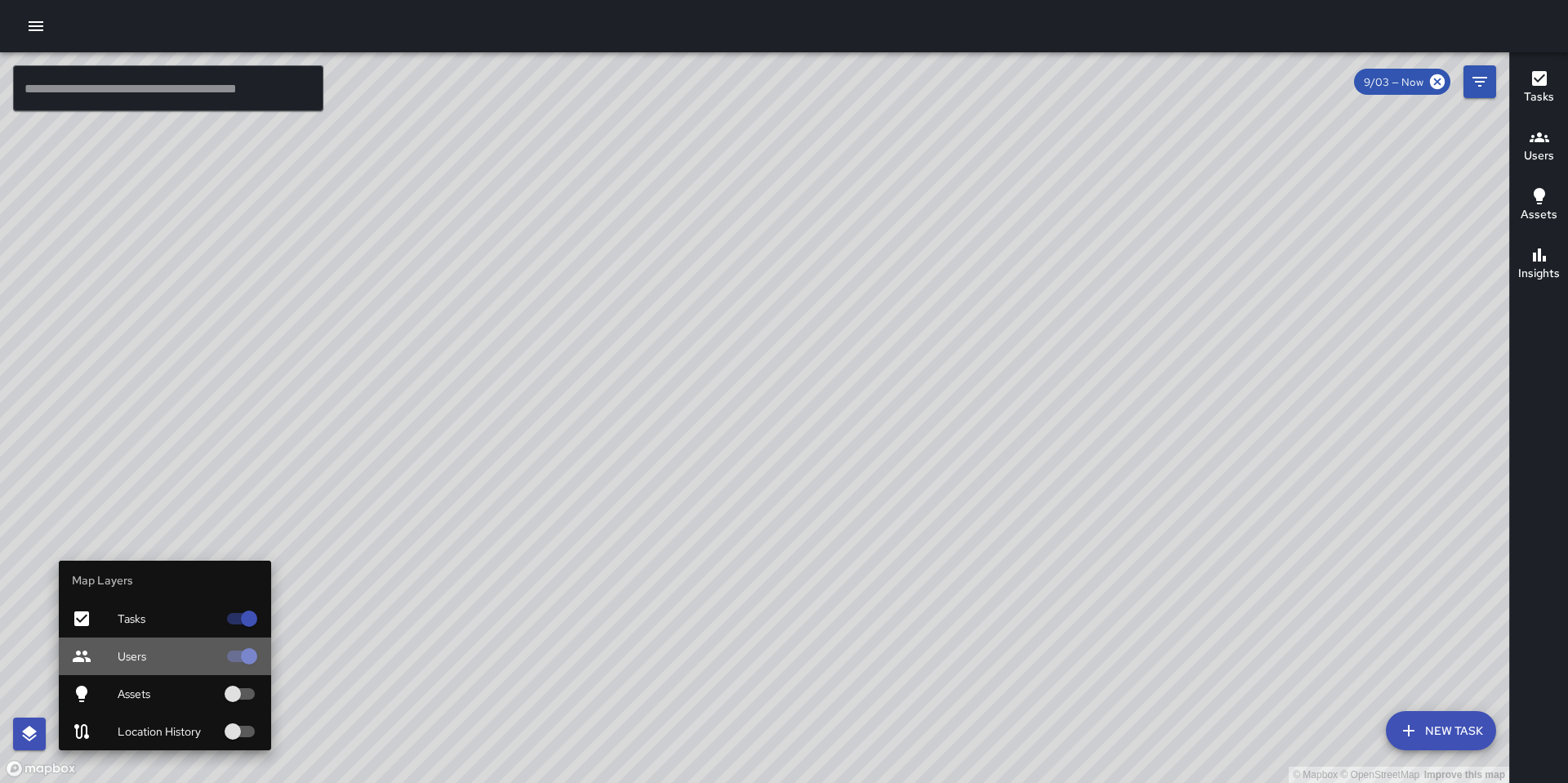
click at [124, 654] on span "Users" at bounding box center [167, 655] width 99 height 17
click at [142, 625] on span "Tasks" at bounding box center [167, 618] width 99 height 17
click at [32, 730] on icon "button" at bounding box center [29, 734] width 15 height 16
click at [140, 615] on span "Tasks" at bounding box center [167, 618] width 99 height 17
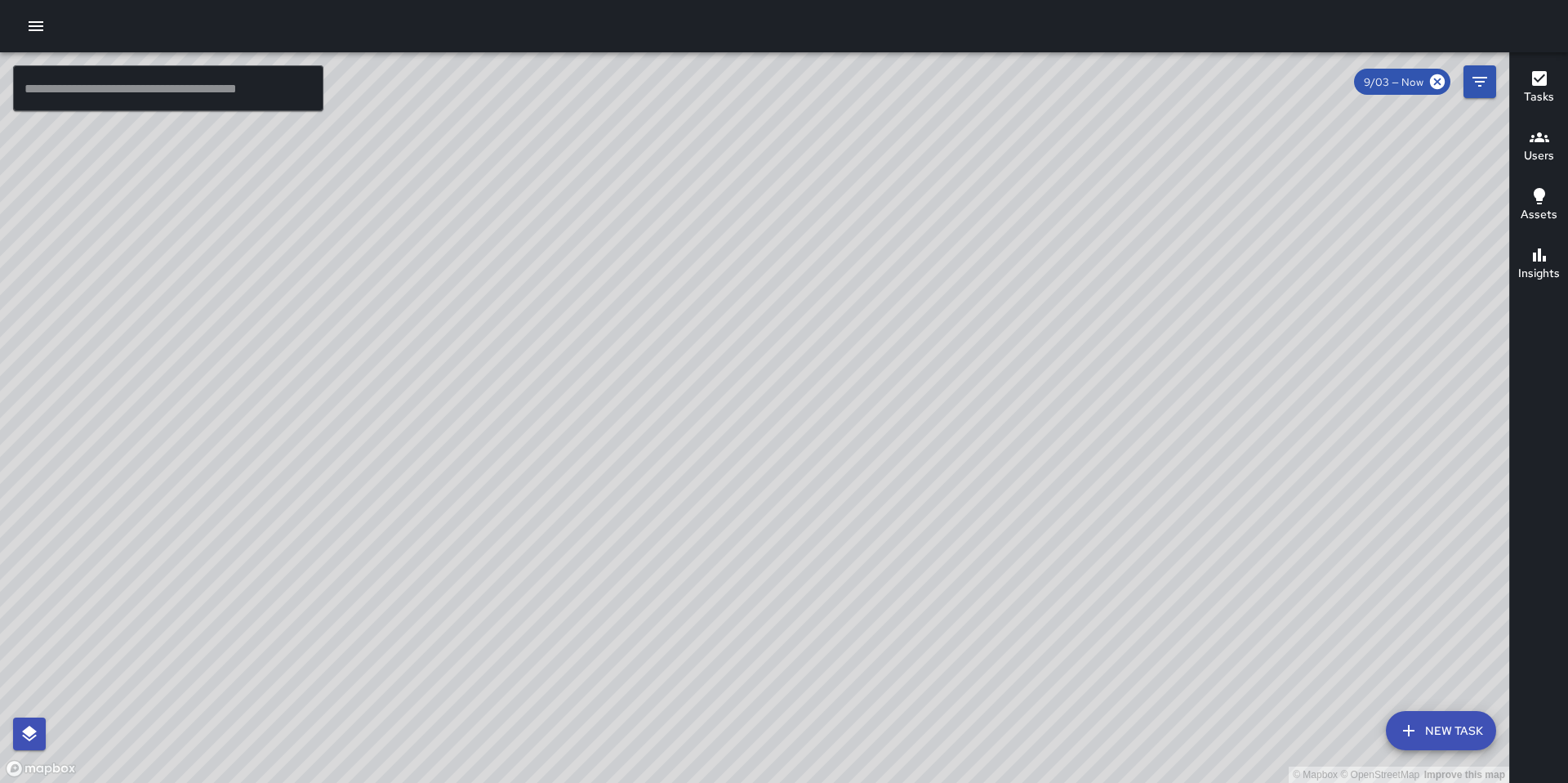
click at [896, 601] on div "© Mapbox © OpenStreetMap Improve this map" at bounding box center [755, 417] width 1509 height 730
drag, startPoint x: 1105, startPoint y: 575, endPoint x: 1034, endPoint y: 349, distance: 236.9
click at [1034, 348] on div "© Mapbox © OpenStreetMap Improve this map" at bounding box center [755, 417] width 1509 height 730
click at [1429, 719] on button "New Task" at bounding box center [1440, 730] width 110 height 40
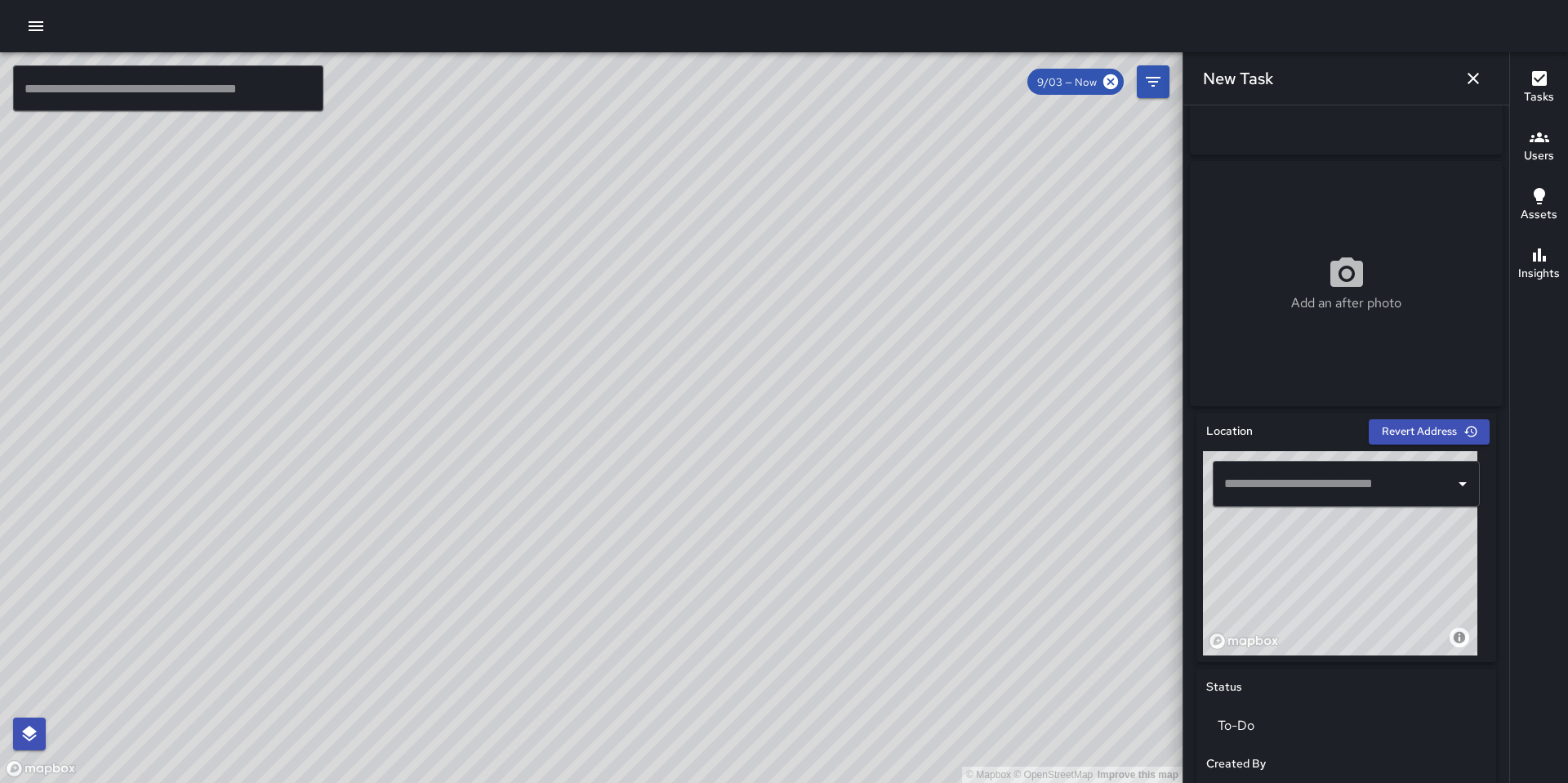
scroll to position [213, 0]
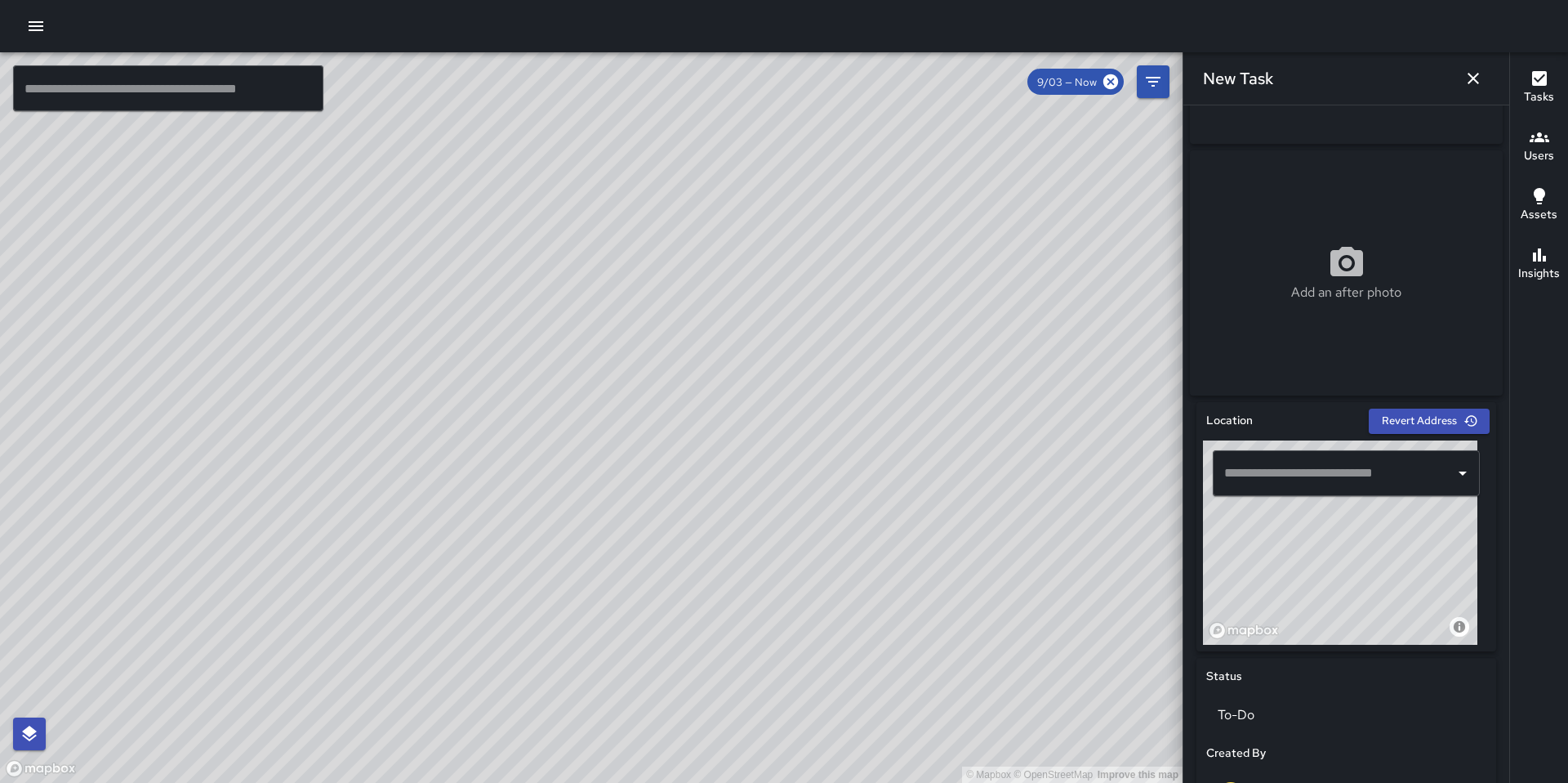
drag, startPoint x: 1328, startPoint y: 599, endPoint x: 1222, endPoint y: 567, distance: 110.7
click at [1222, 567] on div "© Mapbox © OpenStreetMap Improve this map" at bounding box center [1340, 543] width 274 height 204
drag, startPoint x: 1254, startPoint y: 586, endPoint x: 1335, endPoint y: 592, distance: 81.2
click at [1387, 579] on div "© Mapbox © OpenStreetMap Improve this map" at bounding box center [1340, 543] width 274 height 204
click at [1300, 567] on div "© Mapbox © OpenStreetMap Improve this map" at bounding box center [1340, 543] width 274 height 204
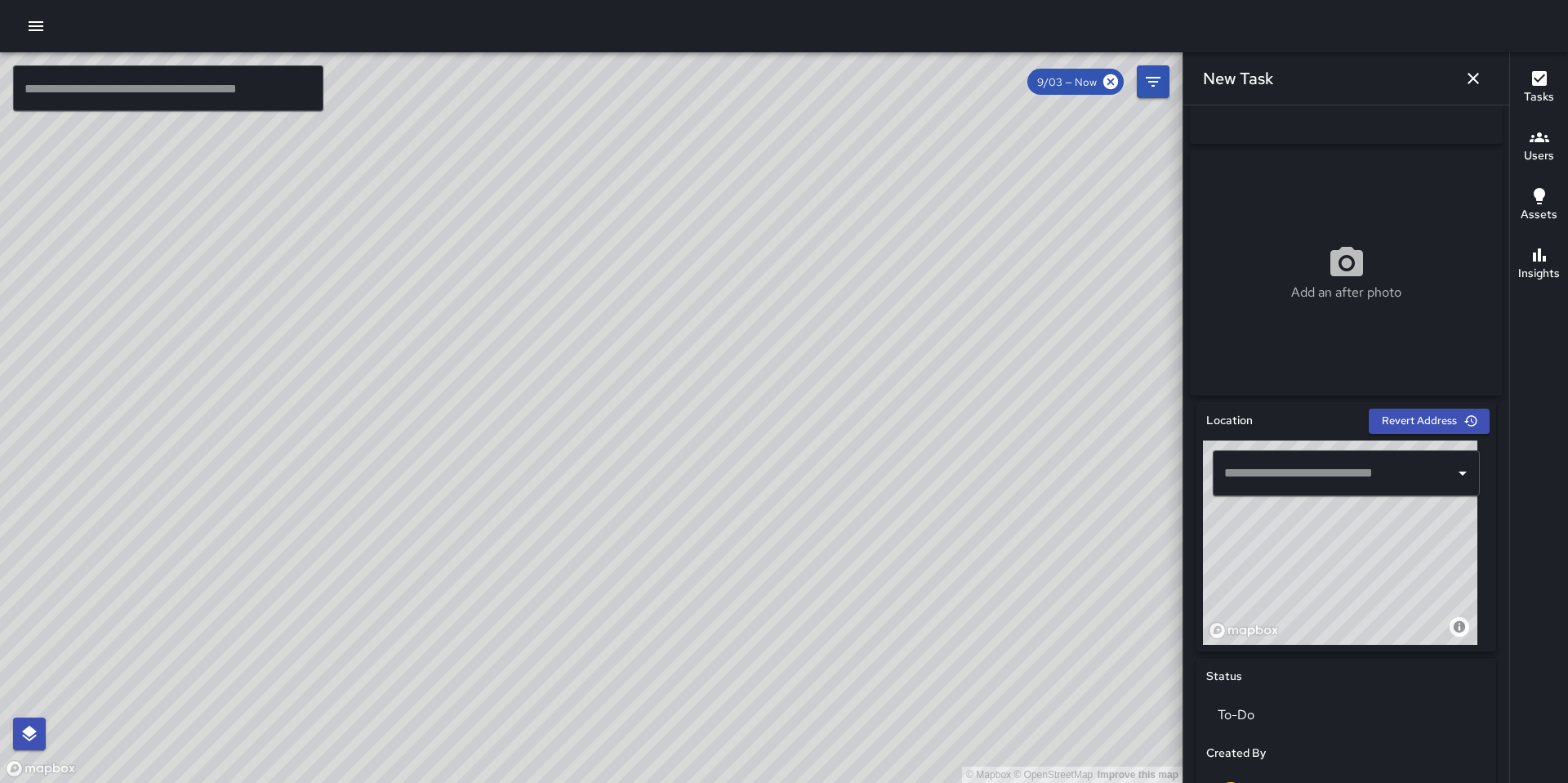
type input "**********"
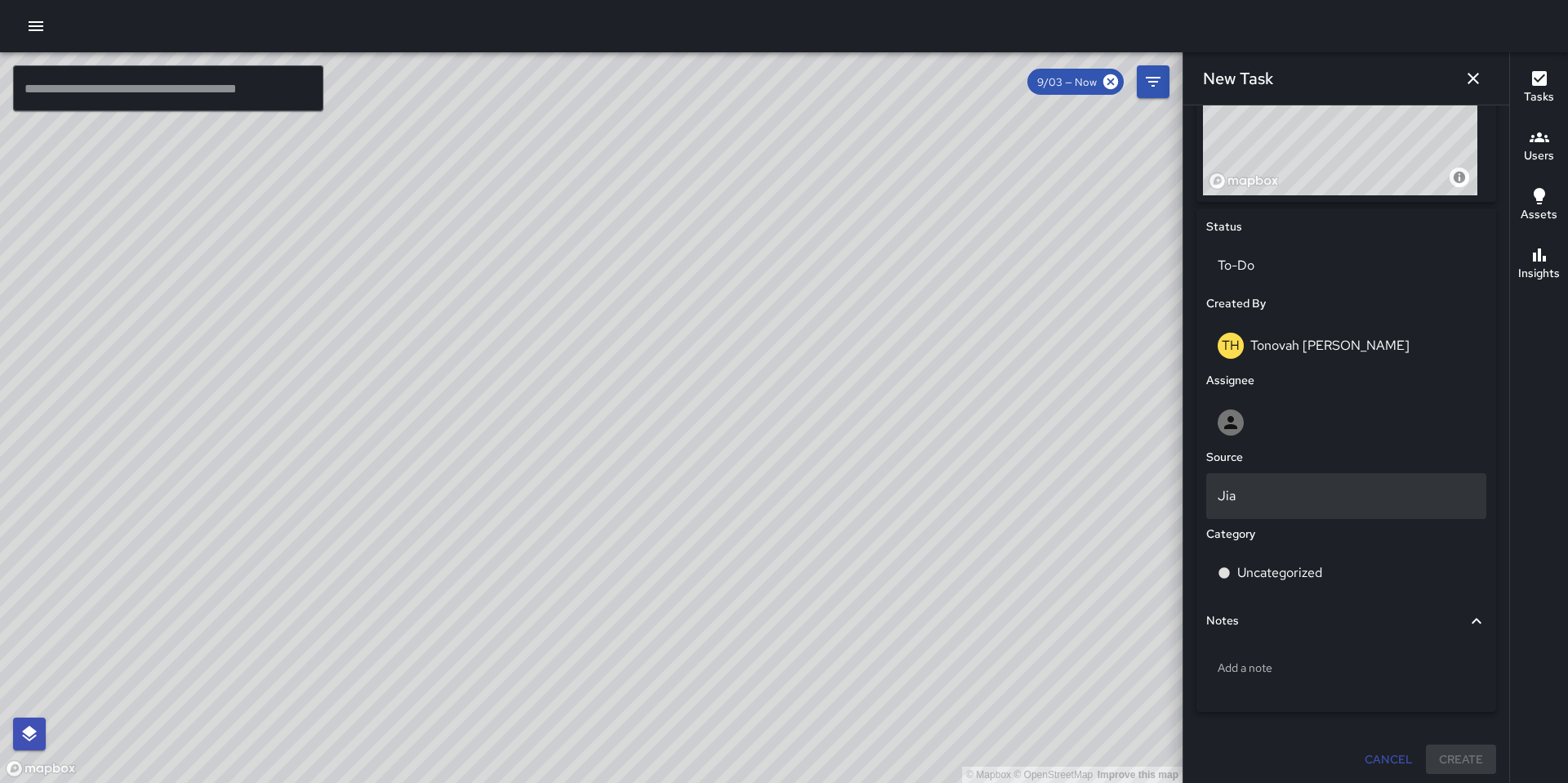
scroll to position [673, 0]
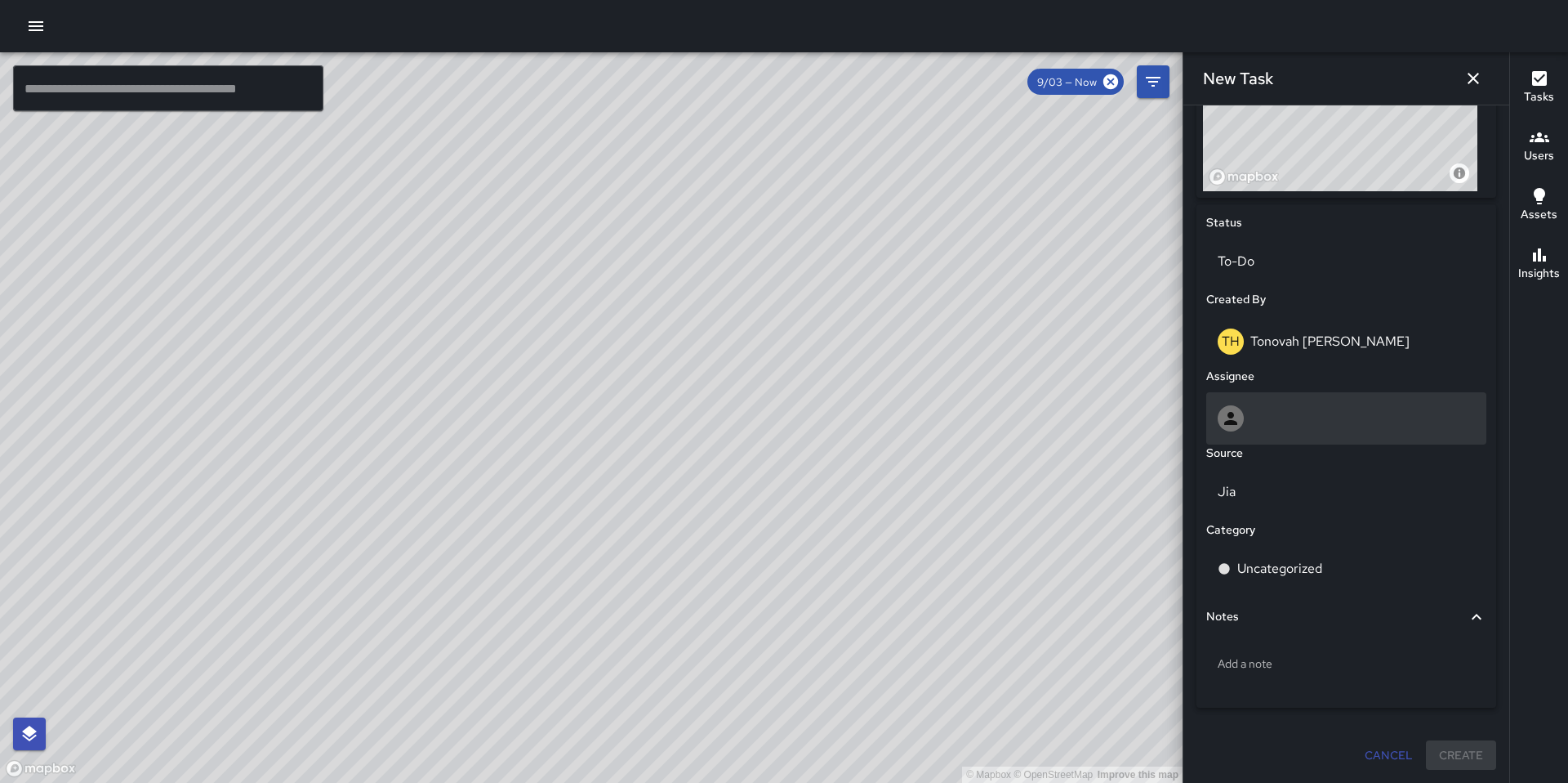
click at [1271, 420] on div at bounding box center [1346, 419] width 258 height 26
type input "****"
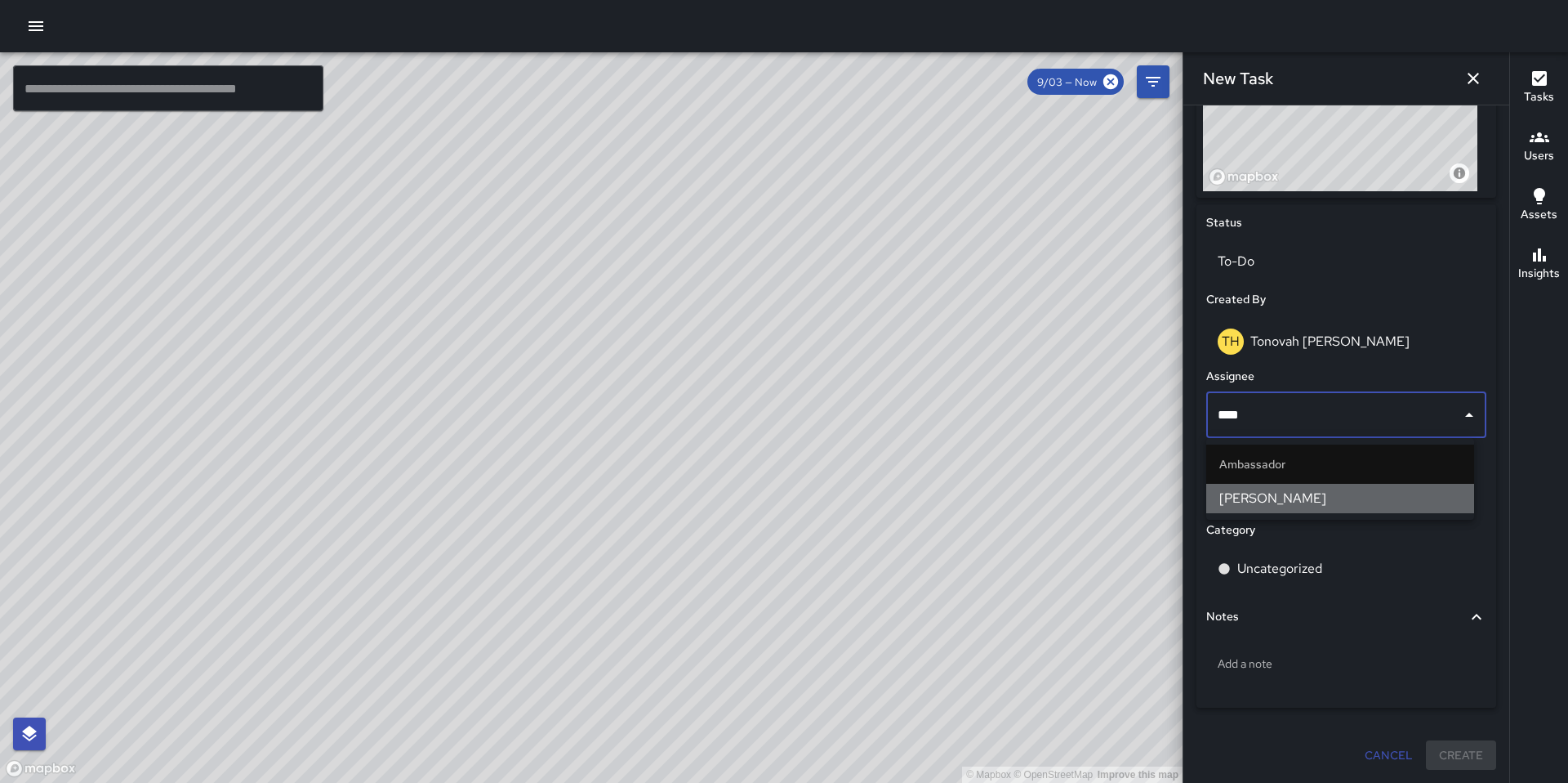
click at [1326, 498] on span "[PERSON_NAME]" at bounding box center [1339, 498] width 242 height 19
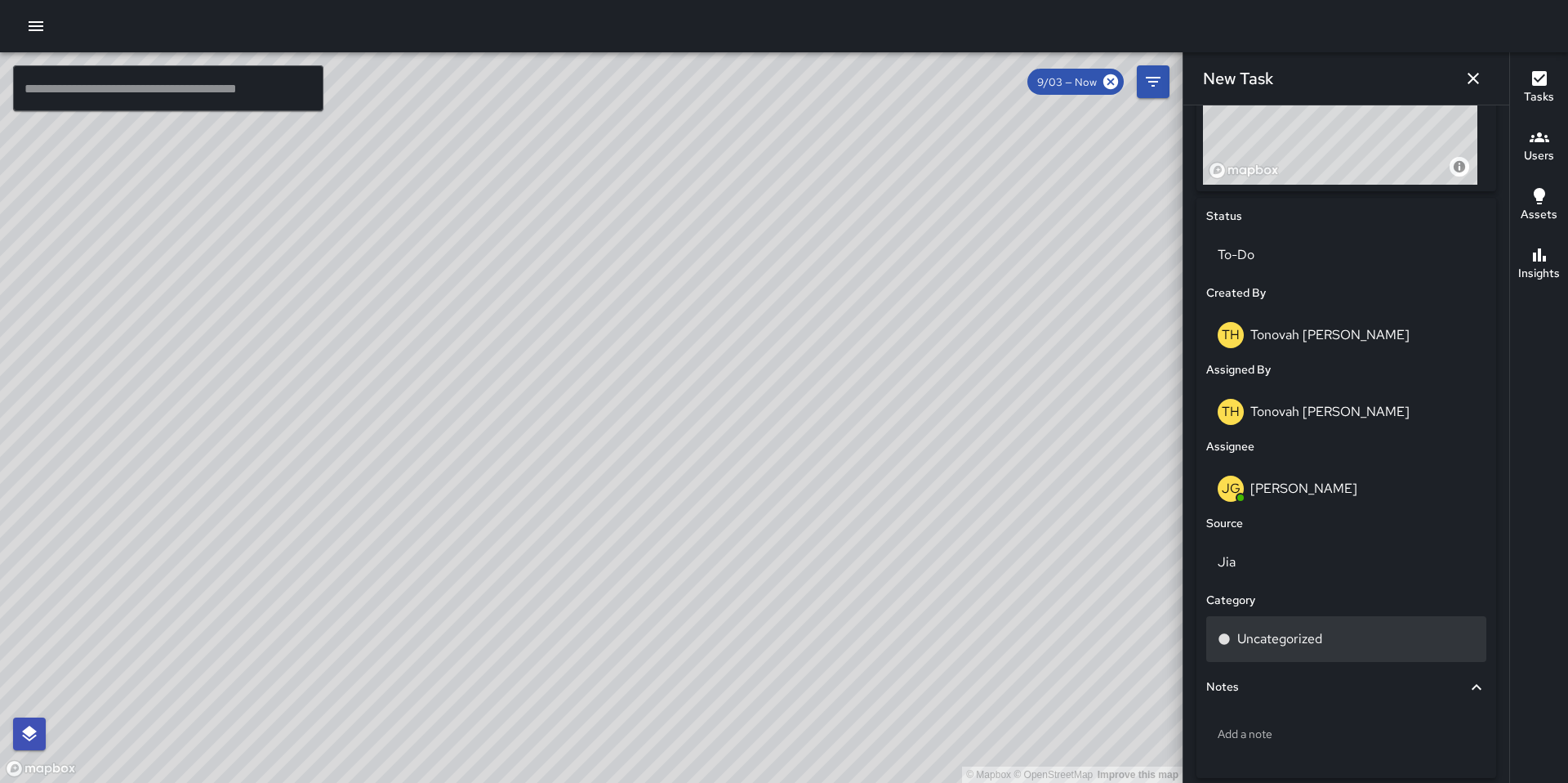
click at [1301, 635] on p "Uncategorized" at bounding box center [1280, 639] width 85 height 19
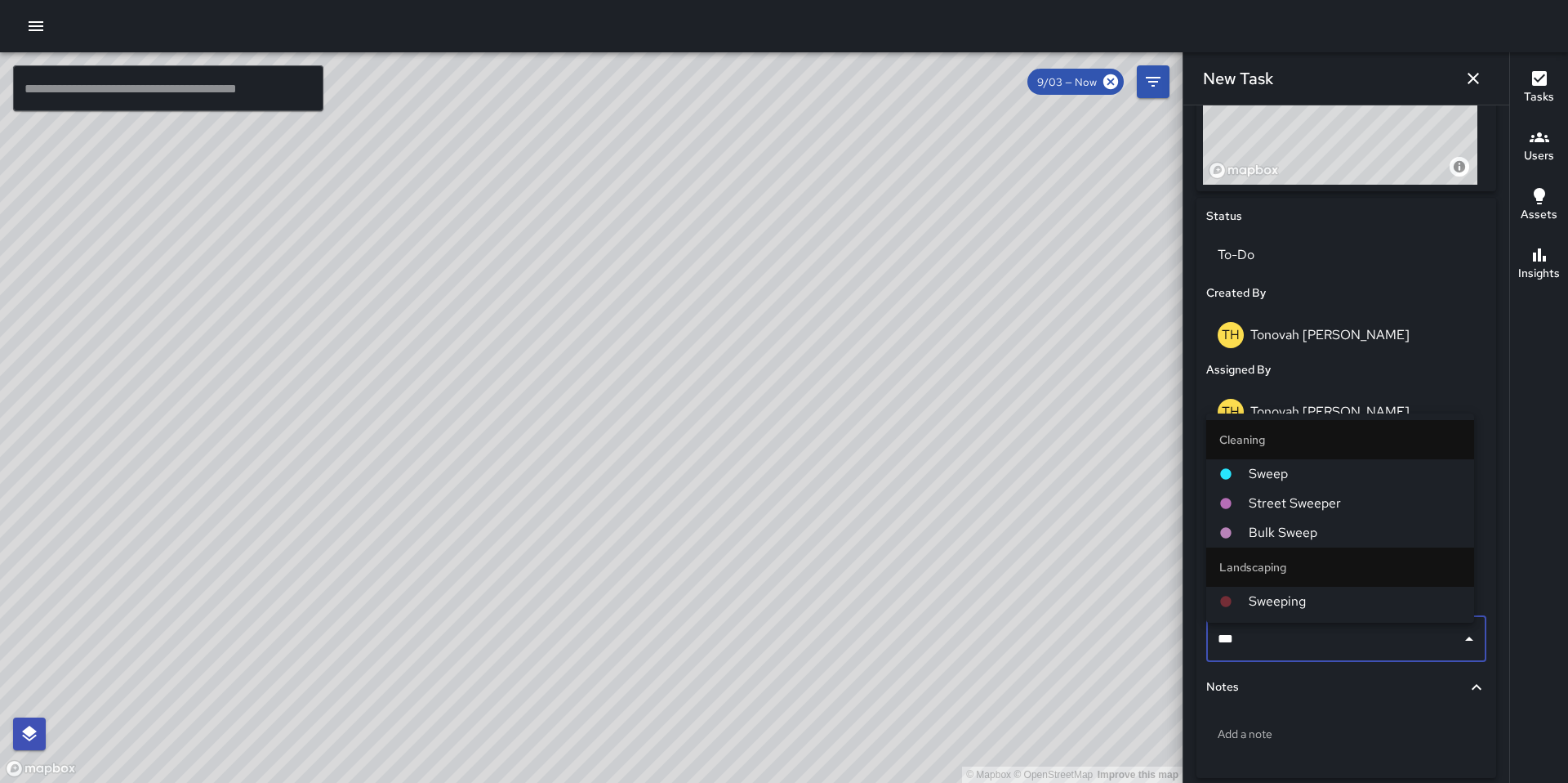
type input "****"
click at [1304, 611] on span "Sweeping" at bounding box center [1354, 601] width 212 height 19
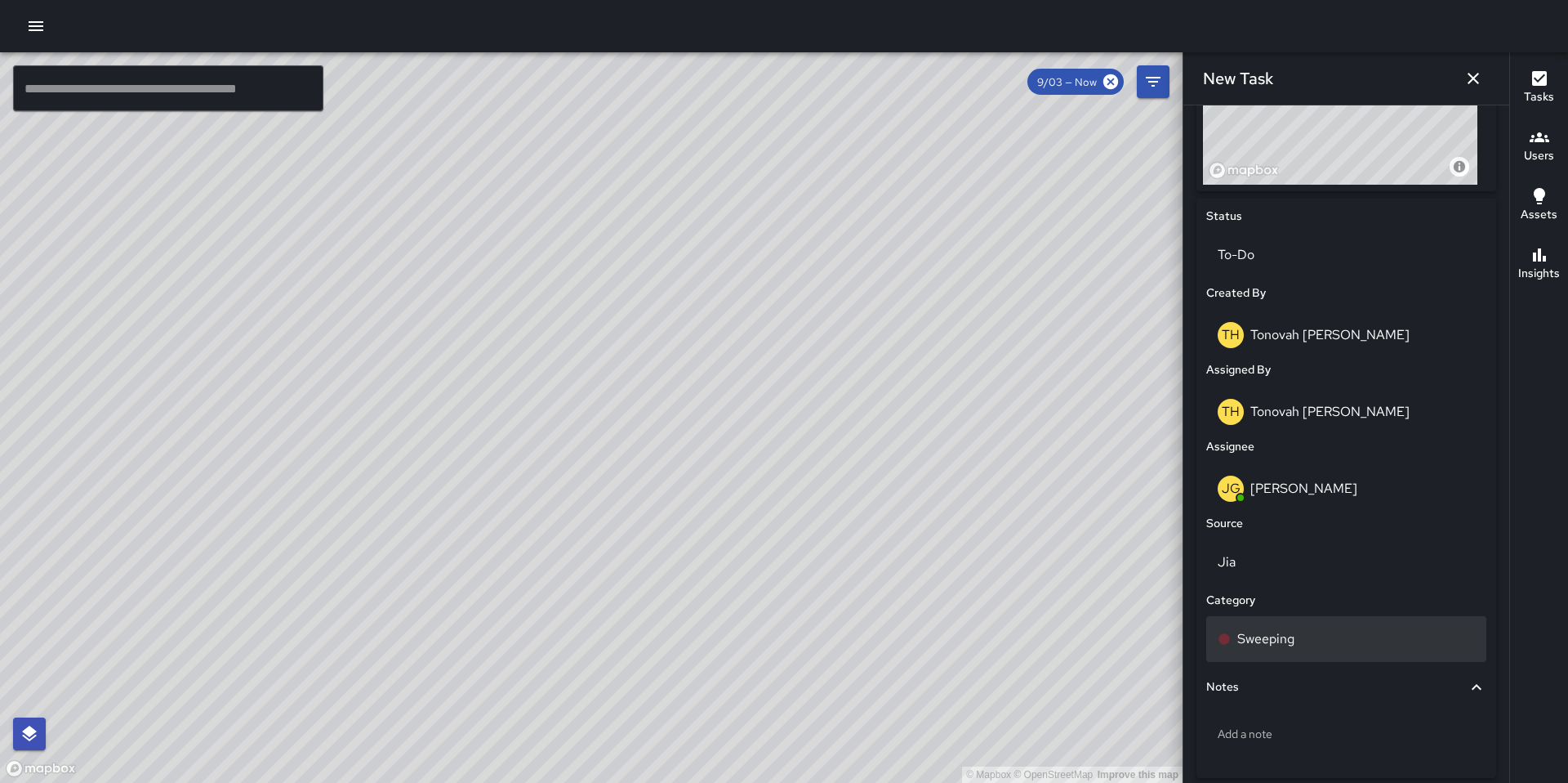
click at [1295, 647] on div "Sweeping" at bounding box center [1346, 639] width 258 height 19
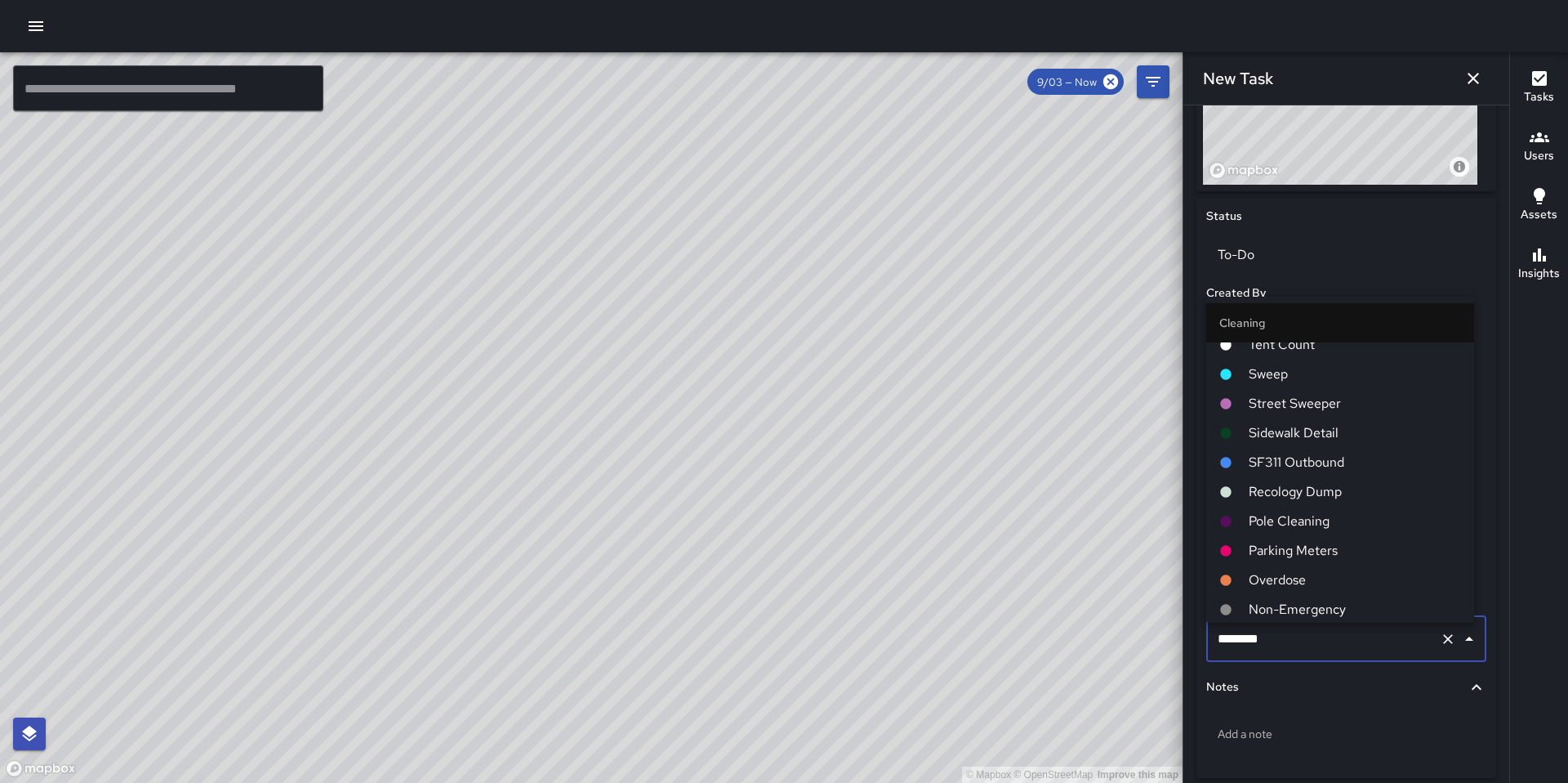
scroll to position [60, 0]
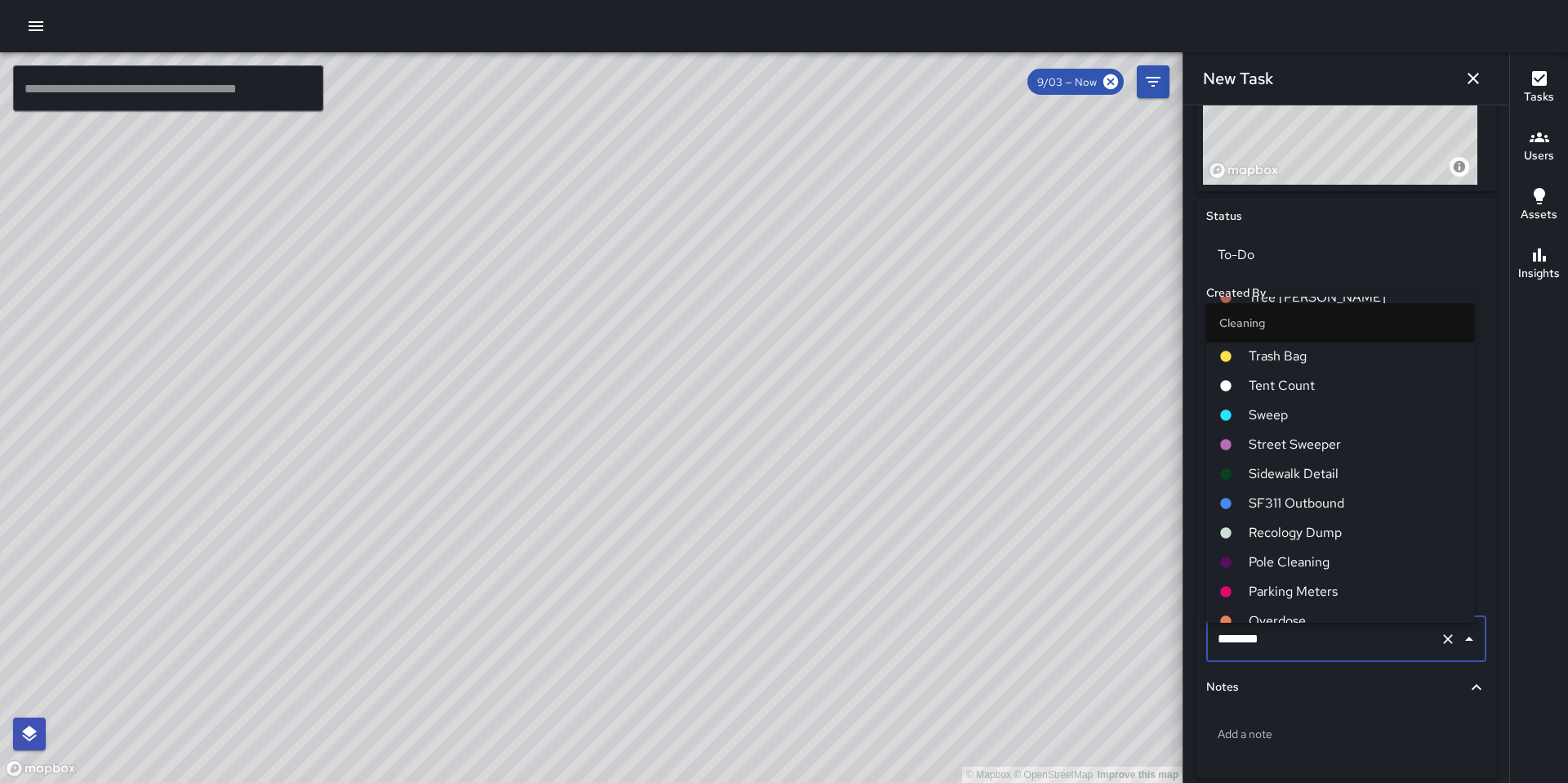
click at [1270, 413] on span "Sweep" at bounding box center [1354, 415] width 212 height 19
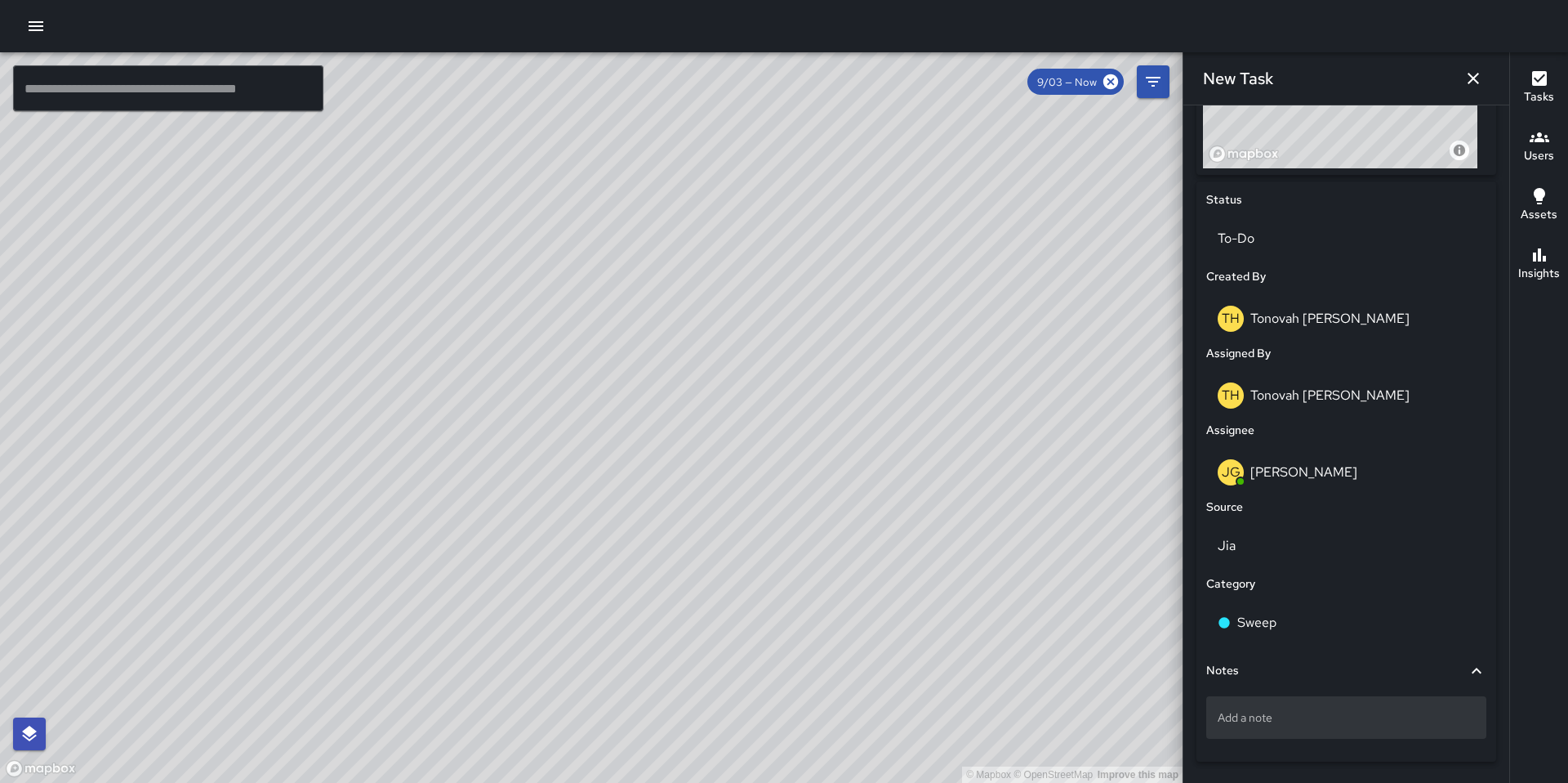
scroll to position [750, 0]
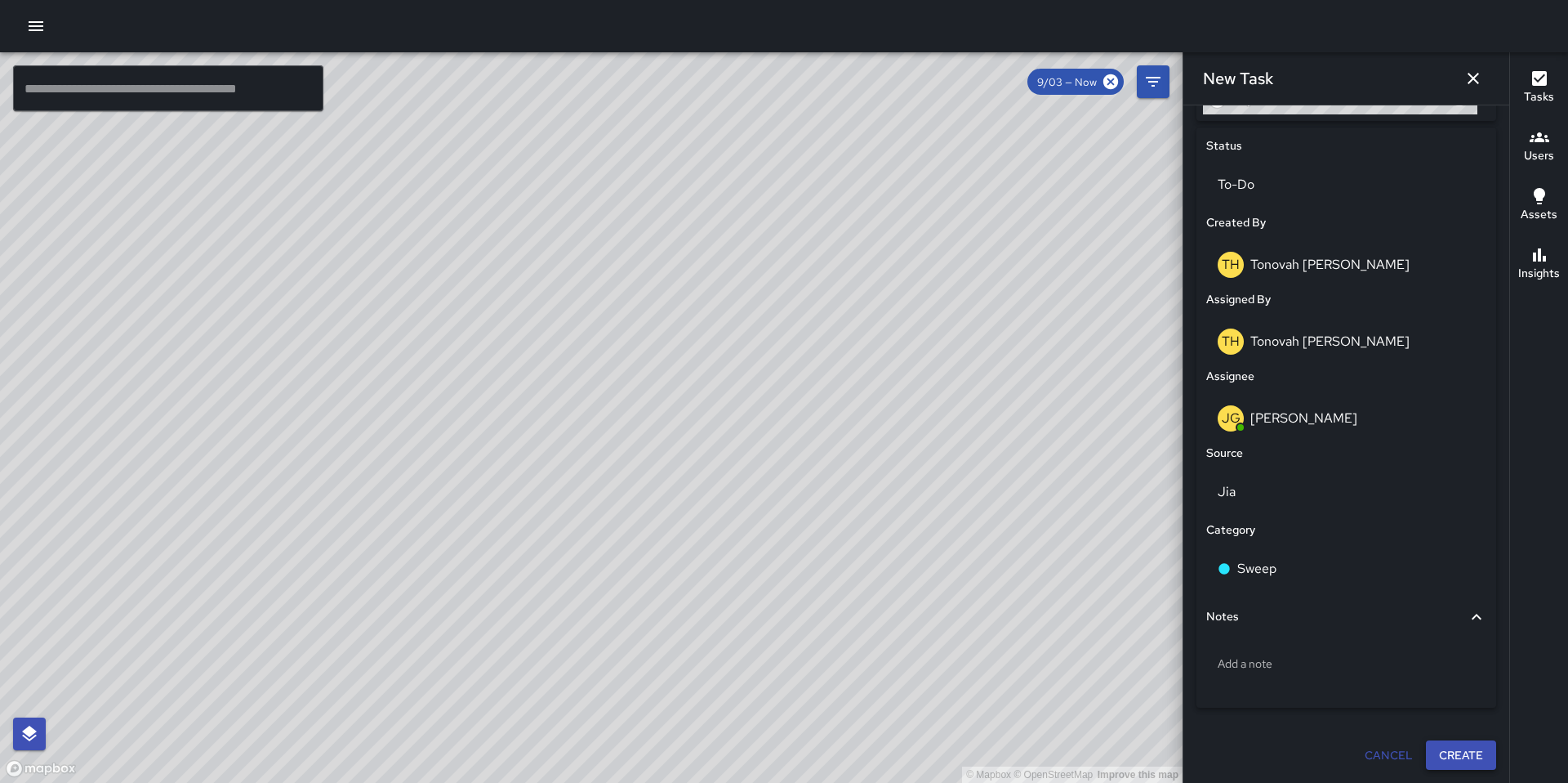
click at [1437, 755] on button "Create" at bounding box center [1461, 755] width 70 height 30
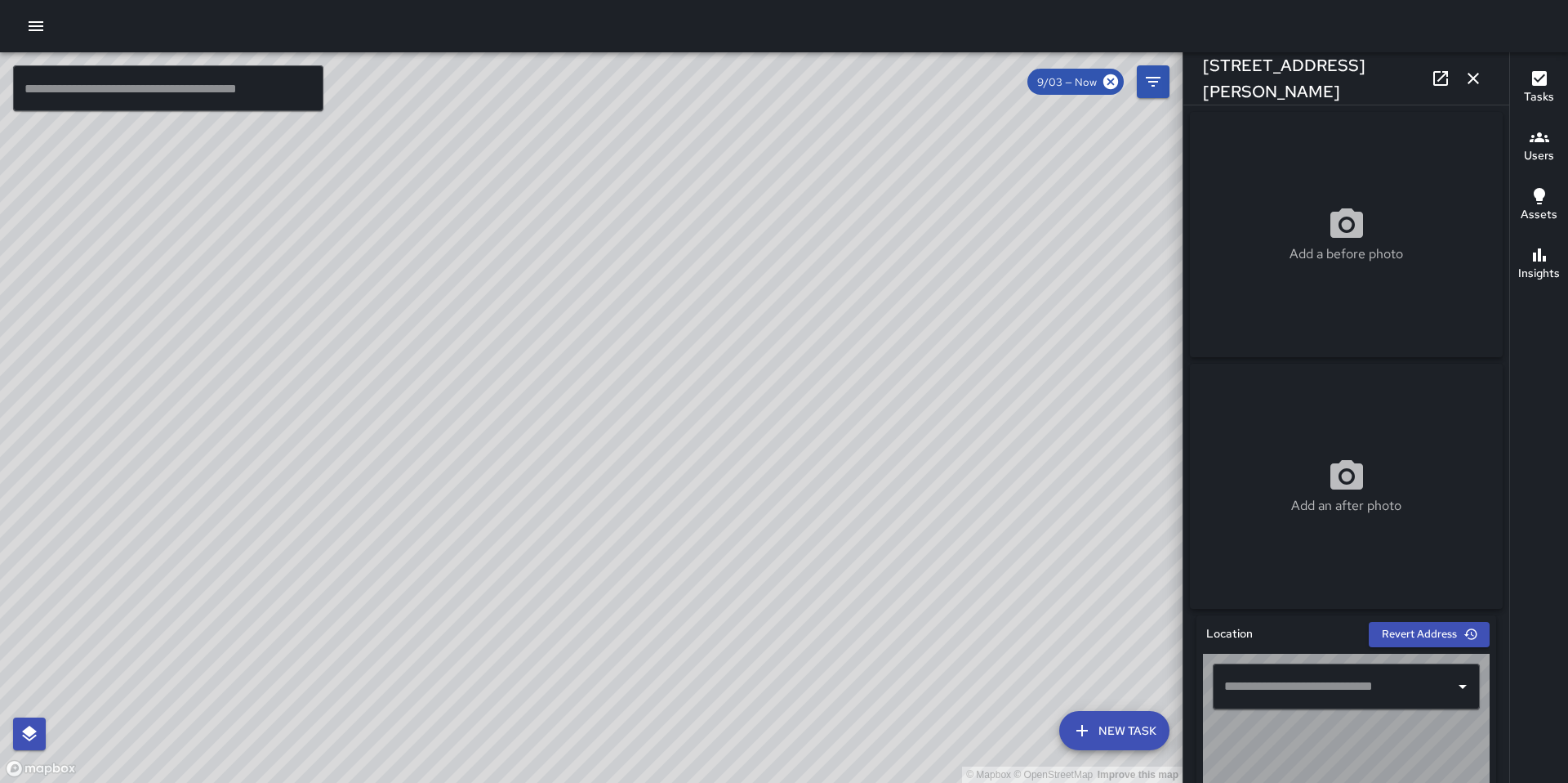
type input "**********"
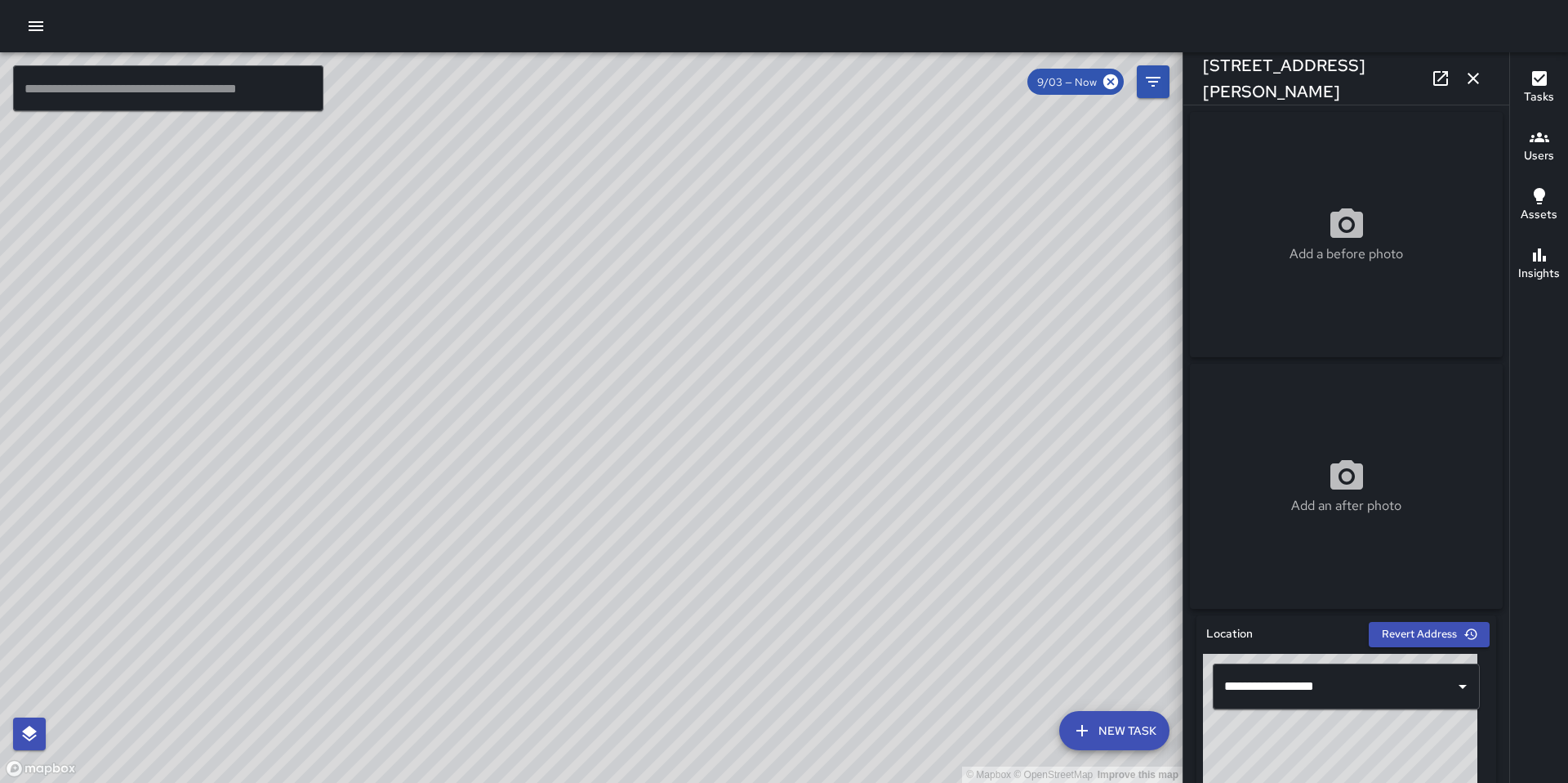
drag, startPoint x: 795, startPoint y: 509, endPoint x: 850, endPoint y: 487, distance: 59.2
click at [850, 487] on div "© Mapbox © OpenStreetMap Improve this map" at bounding box center [591, 417] width 1183 height 730
click at [796, 456] on div "© Mapbox © OpenStreetMap Improve this map [PERSON_NAME] [STREET_ADDRESS][PERSON…" at bounding box center [591, 417] width 1183 height 730
drag, startPoint x: 1194, startPoint y: 387, endPoint x: 1243, endPoint y: 201, distance: 192.3
click at [1222, 189] on div "Add a before photo Add an after photo" at bounding box center [1346, 361] width 319 height 503
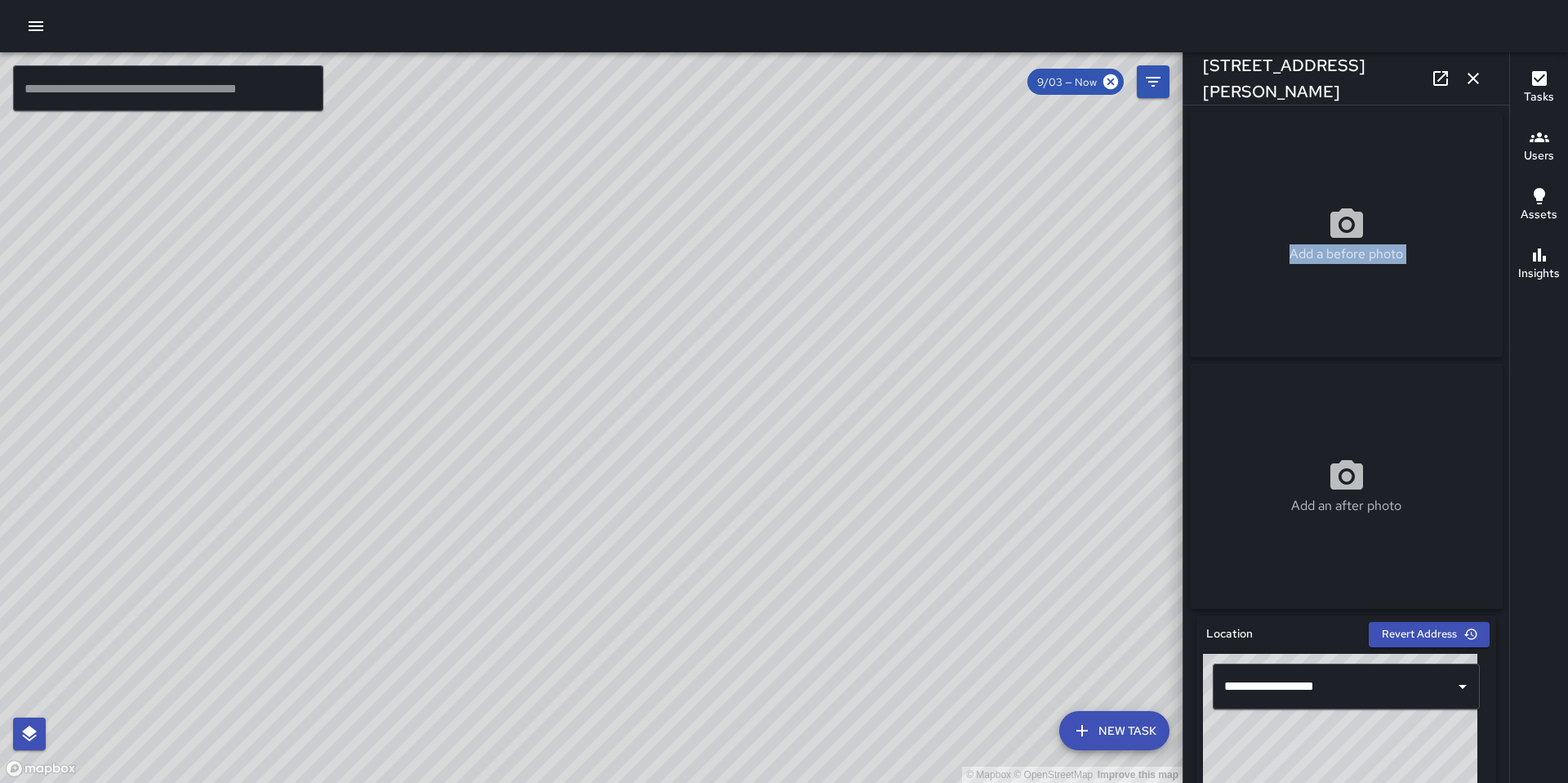
drag, startPoint x: 730, startPoint y: 399, endPoint x: 837, endPoint y: 445, distance: 116.5
click at [835, 455] on div "© Mapbox © OpenStreetMap Improve this map" at bounding box center [591, 417] width 1183 height 730
click at [828, 299] on div "© Mapbox © OpenStreetMap Improve this map" at bounding box center [591, 417] width 1183 height 730
click at [1470, 72] on icon "button" at bounding box center [1473, 78] width 19 height 19
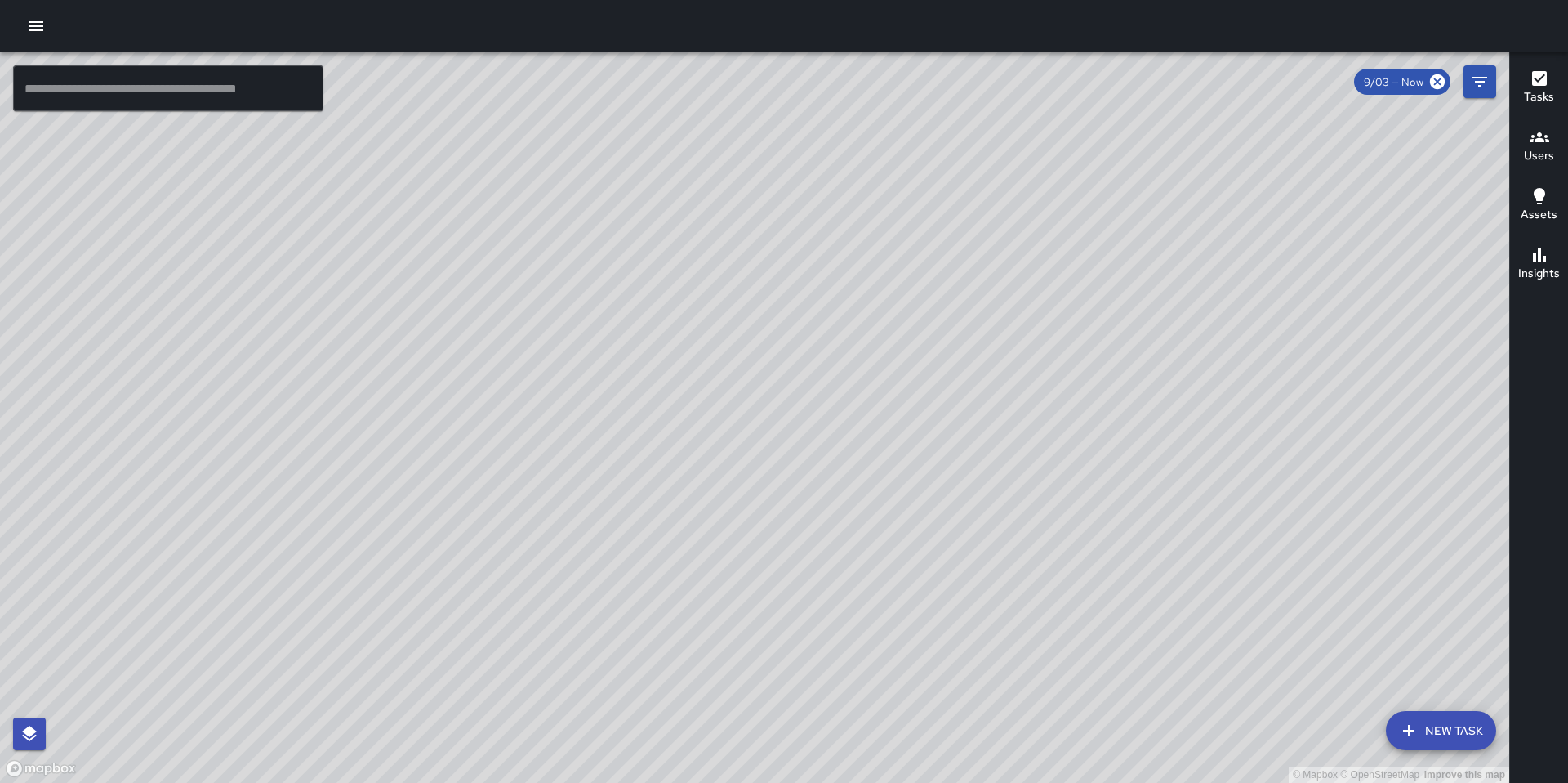
click at [1426, 735] on button "New Task" at bounding box center [1440, 730] width 110 height 40
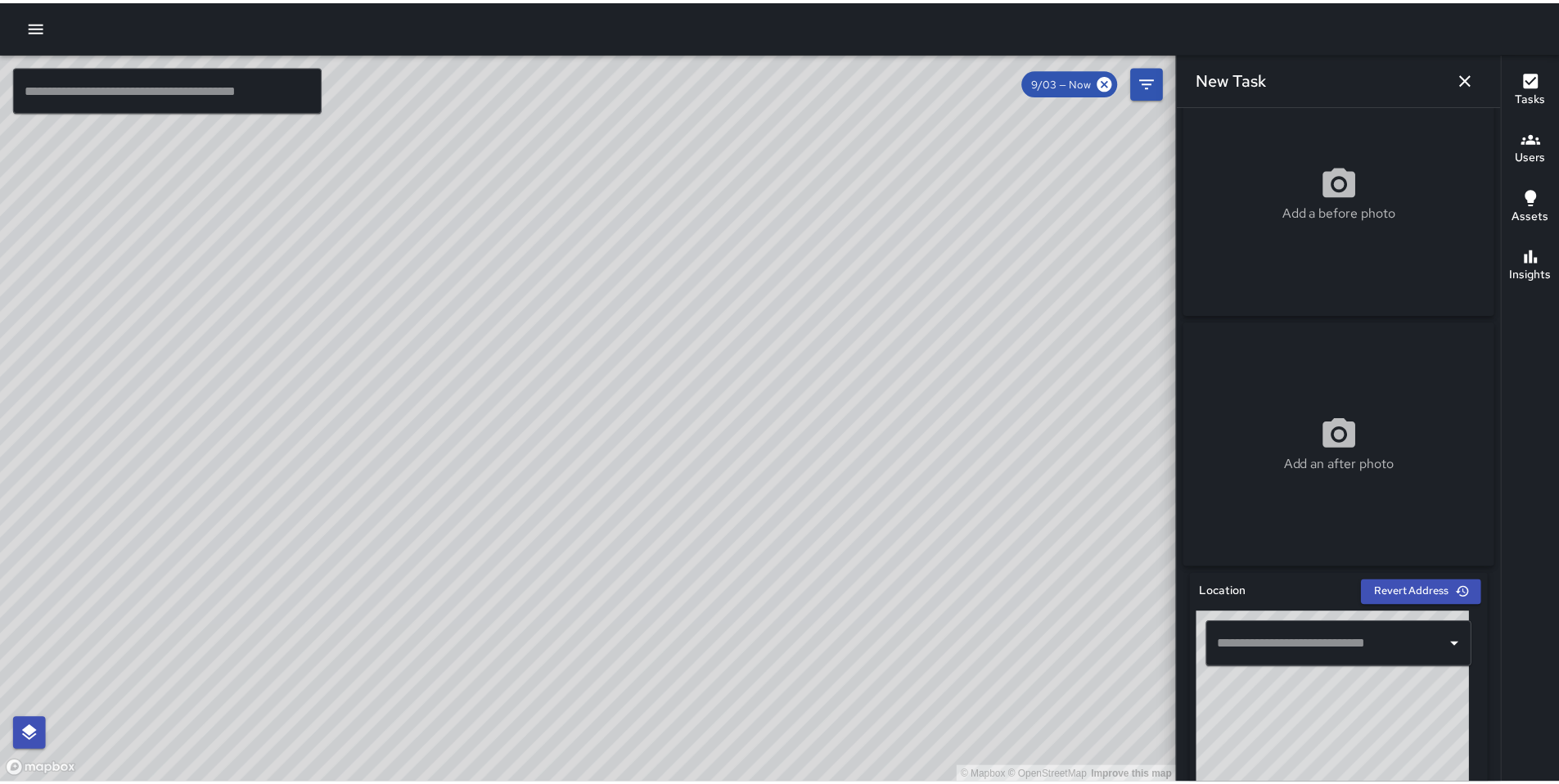
scroll to position [93, 0]
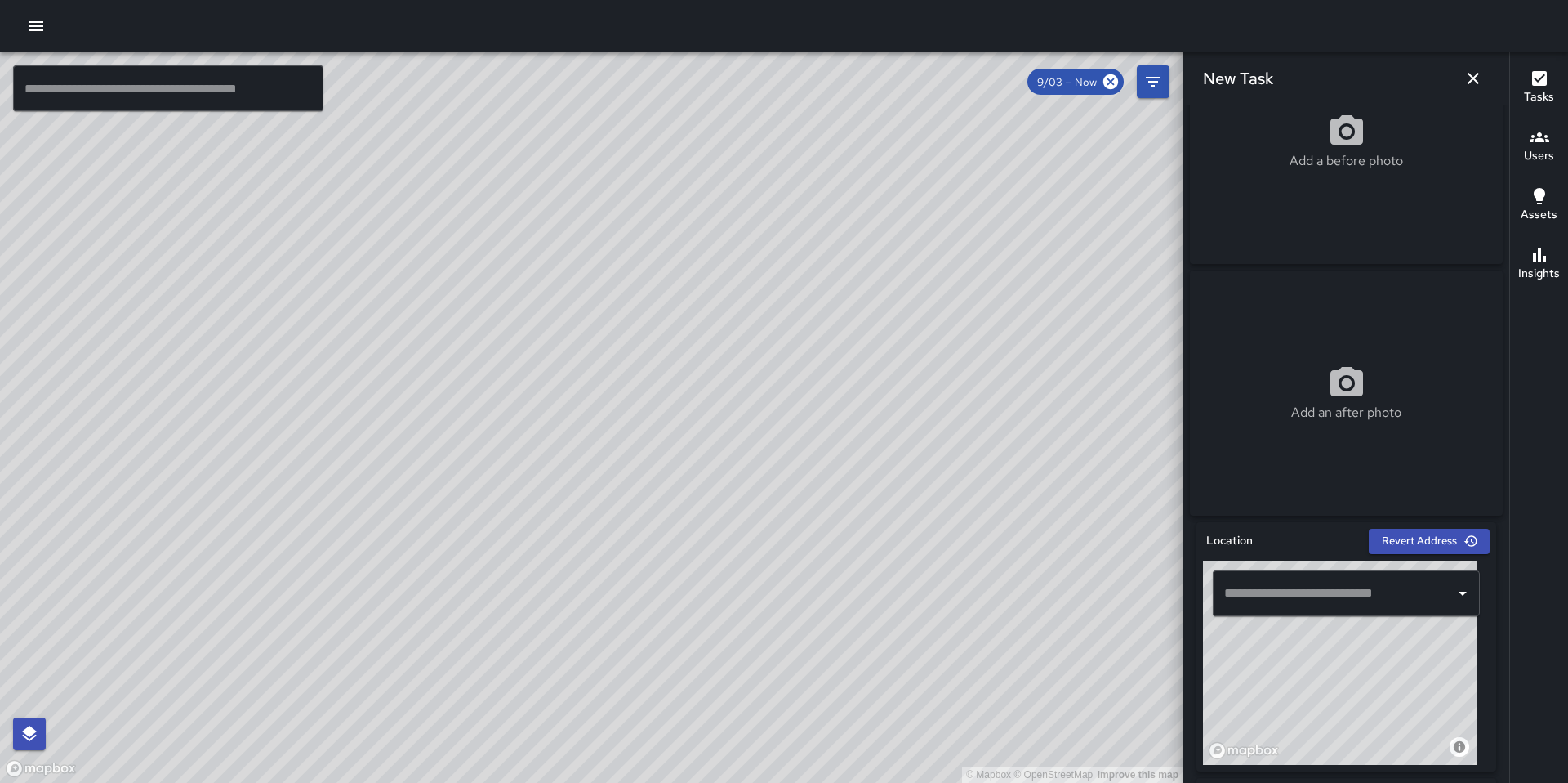
drag, startPoint x: 1337, startPoint y: 691, endPoint x: 1356, endPoint y: 670, distance: 28.3
click at [1317, 664] on div "© Mapbox © OpenStreetMap Improve this map" at bounding box center [1340, 662] width 274 height 204
drag, startPoint x: 1393, startPoint y: 667, endPoint x: 1316, endPoint y: 744, distance: 108.9
click at [1316, 749] on div "© Mapbox © OpenStreetMap Improve this map" at bounding box center [1340, 662] width 274 height 204
click at [1389, 669] on div "© Mapbox © OpenStreetMap Improve this map" at bounding box center [1340, 662] width 274 height 204
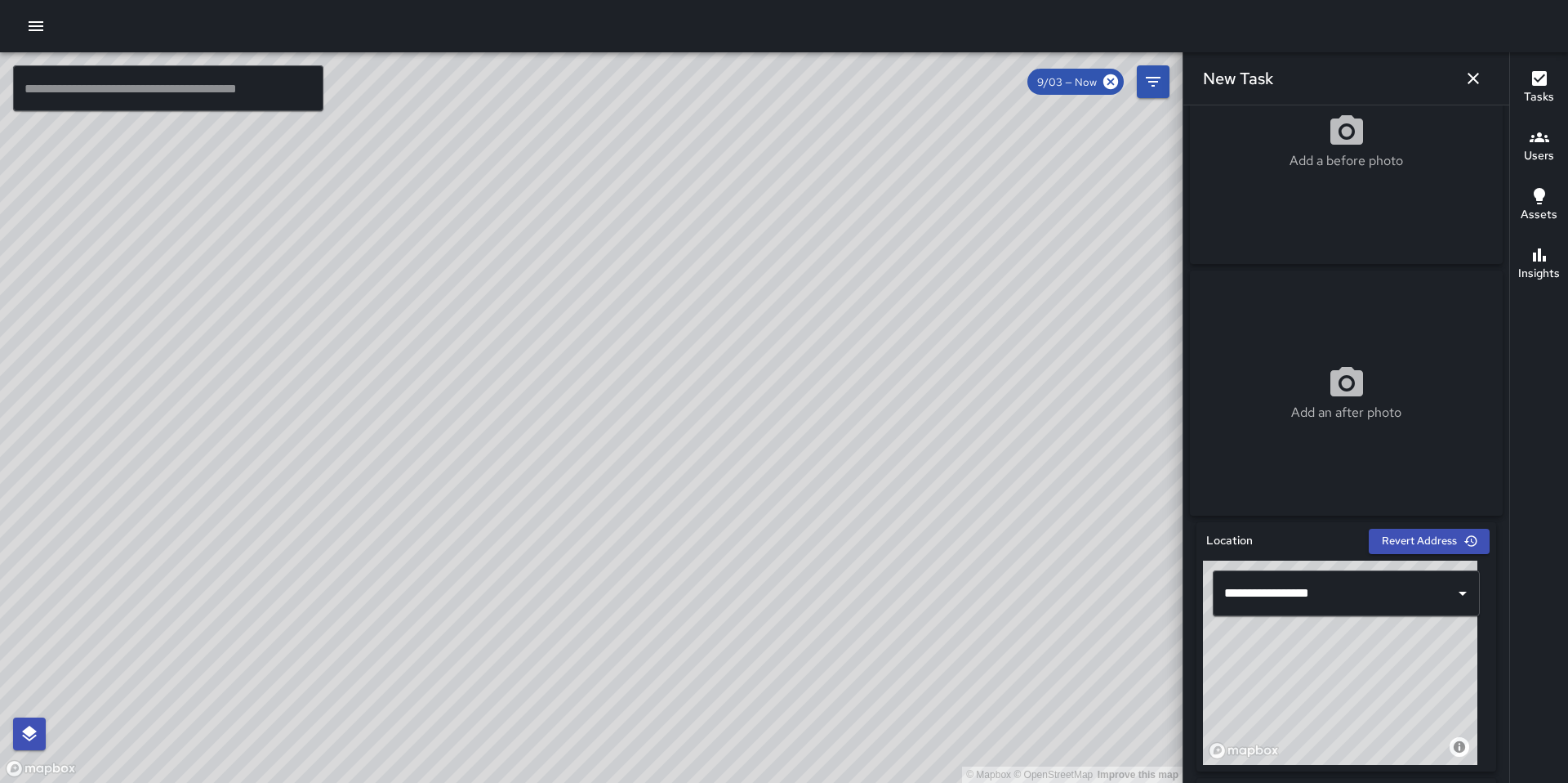
drag, startPoint x: 1353, startPoint y: 655, endPoint x: 1349, endPoint y: 636, distance: 19.4
click at [1349, 636] on div "© Mapbox © OpenStreetMap Improve this map" at bounding box center [1340, 662] width 274 height 204
drag, startPoint x: 1402, startPoint y: 697, endPoint x: 1358, endPoint y: 746, distance: 65.9
click at [1353, 763] on div "© Mapbox © OpenStreetMap Improve this map" at bounding box center [1340, 662] width 274 height 204
drag, startPoint x: 1382, startPoint y: 709, endPoint x: 1304, endPoint y: 727, distance: 80.0
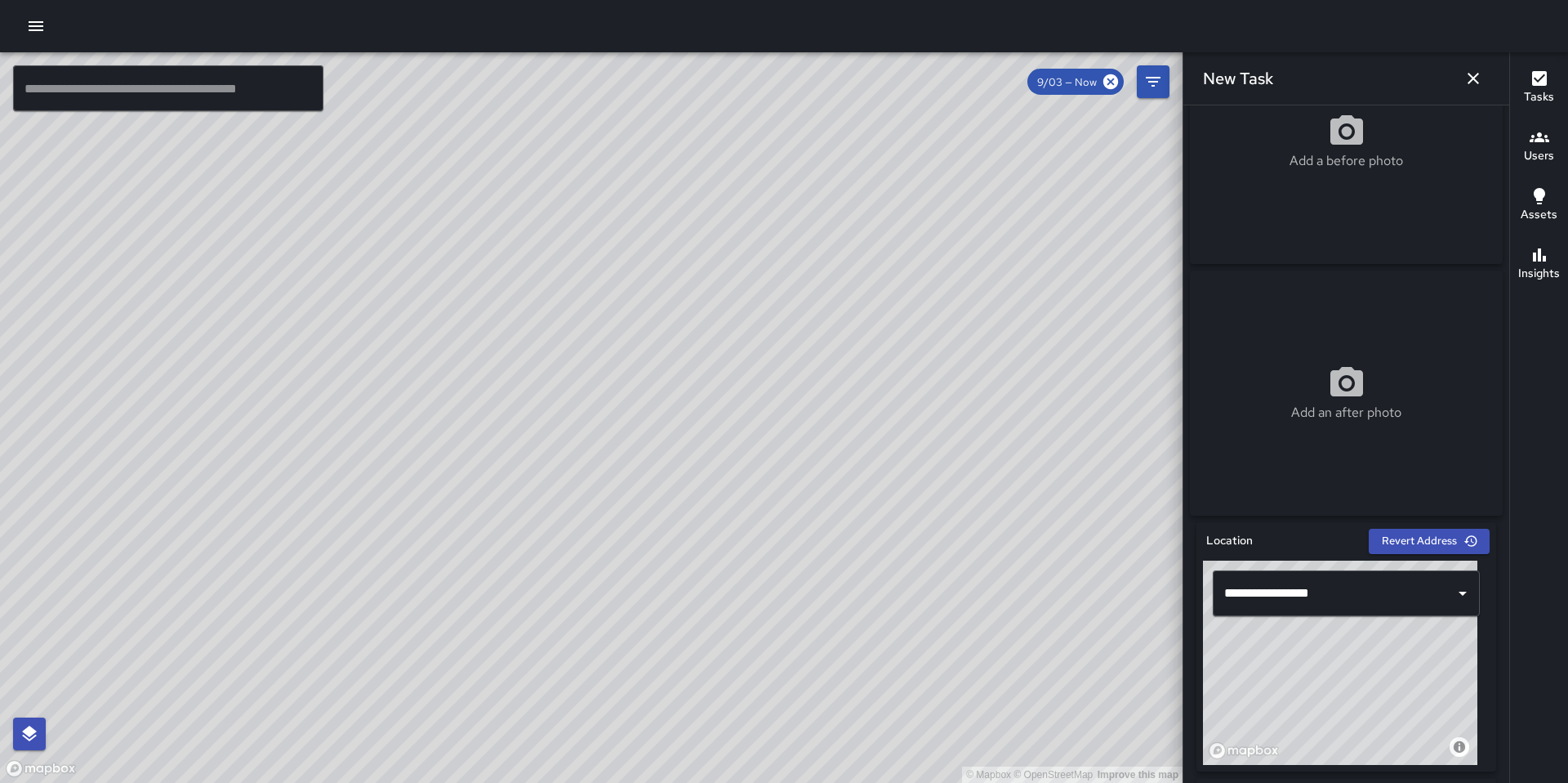
click at [1304, 727] on div "© Mapbox © OpenStreetMap Improve this map" at bounding box center [1340, 662] width 274 height 204
drag, startPoint x: 1369, startPoint y: 735, endPoint x: 1338, endPoint y: 724, distance: 32.9
click at [1338, 723] on div "© Mapbox © OpenStreetMap Improve this map" at bounding box center [1340, 662] width 274 height 204
drag, startPoint x: 1322, startPoint y: 723, endPoint x: 1347, endPoint y: 648, distance: 79.1
click at [1347, 645] on div "© Mapbox © OpenStreetMap Improve this map" at bounding box center [1340, 662] width 274 height 204
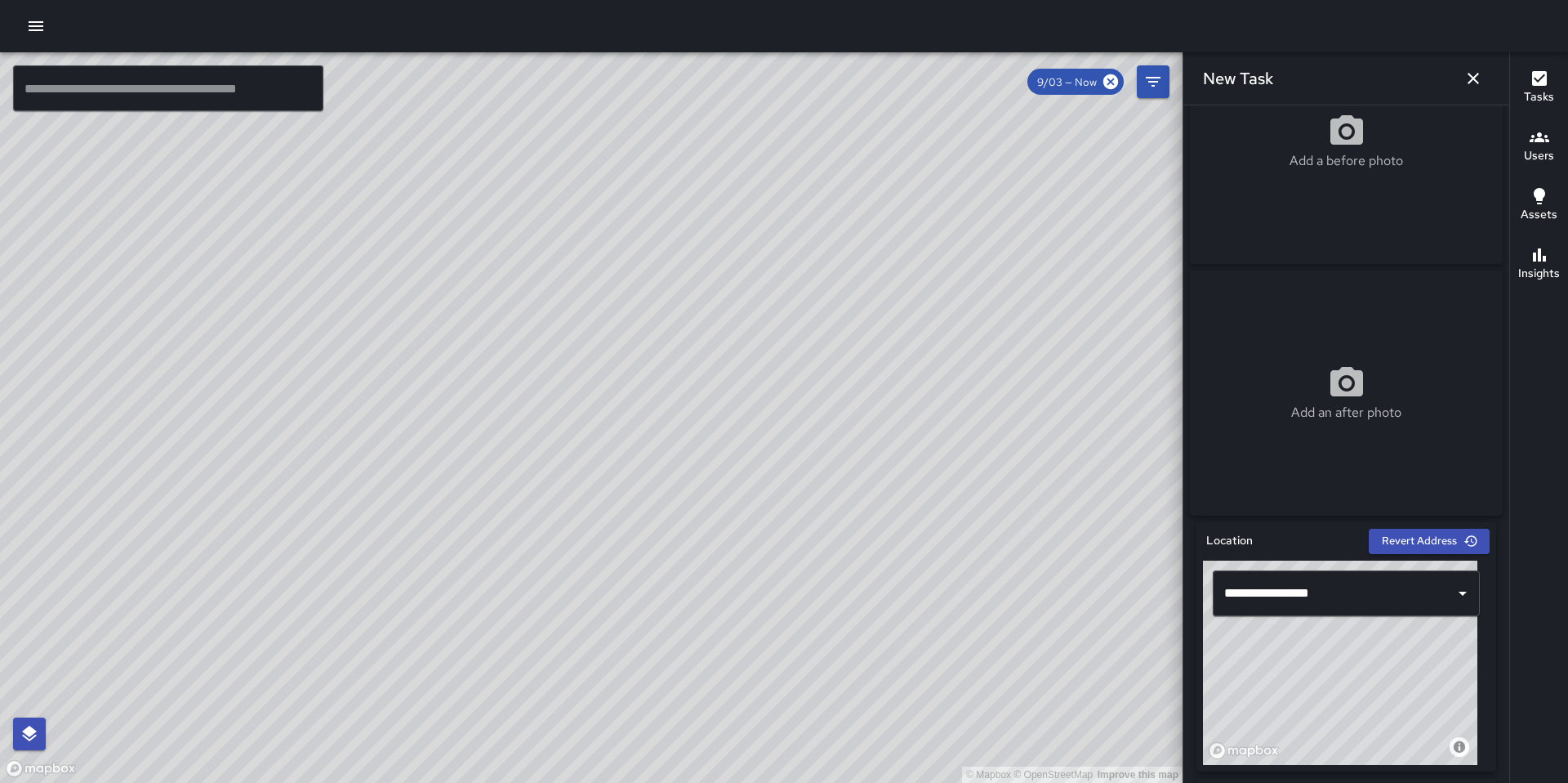
drag, startPoint x: 1315, startPoint y: 723, endPoint x: 1262, endPoint y: 642, distance: 96.8
click at [1262, 640] on div "© Mapbox © OpenStreetMap Improve this map" at bounding box center [1340, 662] width 274 height 204
drag, startPoint x: 1283, startPoint y: 655, endPoint x: 1280, endPoint y: 663, distance: 8.5
click at [1280, 663] on div "© Mapbox © OpenStreetMap Improve this map" at bounding box center [1340, 662] width 274 height 204
drag, startPoint x: 1290, startPoint y: 662, endPoint x: 1295, endPoint y: 672, distance: 11.2
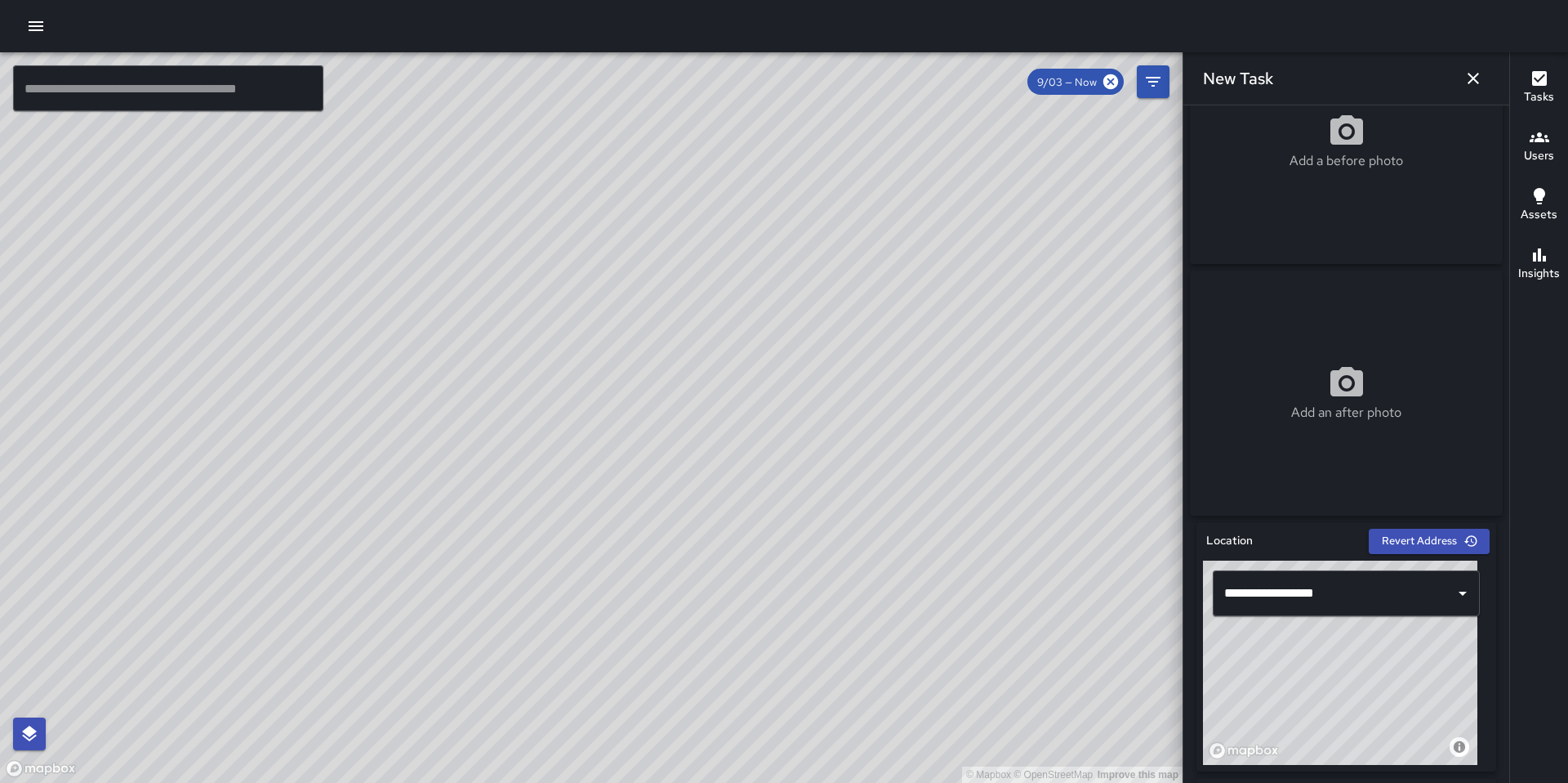
click at [1295, 672] on div "© Mapbox © OpenStreetMap Improve this map" at bounding box center [1340, 662] width 274 height 204
drag, startPoint x: 1297, startPoint y: 660, endPoint x: 1294, endPoint y: 635, distance: 25.2
click at [1294, 635] on div "© Mapbox © OpenStreetMap Improve this map" at bounding box center [1340, 662] width 274 height 204
drag, startPoint x: 1301, startPoint y: 658, endPoint x: 1271, endPoint y: 668, distance: 31.6
click at [1267, 670] on div "© Mapbox © OpenStreetMap Improve this map" at bounding box center [1340, 662] width 274 height 204
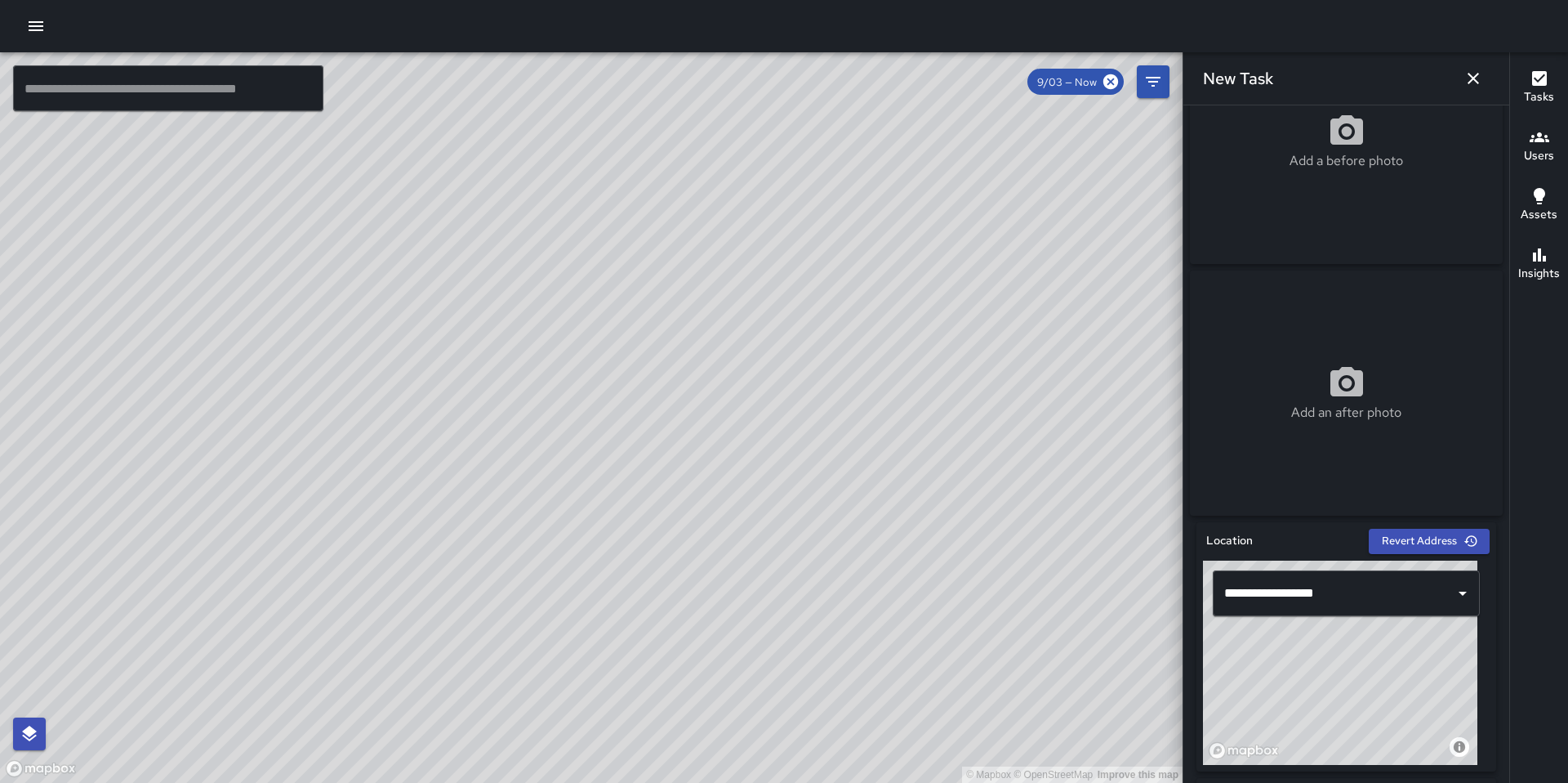
drag, startPoint x: 1268, startPoint y: 667, endPoint x: 1371, endPoint y: 749, distance: 131.7
click at [1371, 750] on div "© Mapbox © OpenStreetMap Improve this map" at bounding box center [1340, 662] width 274 height 204
drag, startPoint x: 1298, startPoint y: 706, endPoint x: 1361, endPoint y: 777, distance: 94.9
click at [1360, 772] on div "**********" at bounding box center [1346, 646] width 300 height 249
drag, startPoint x: 1367, startPoint y: 739, endPoint x: 1371, endPoint y: 724, distance: 15.5
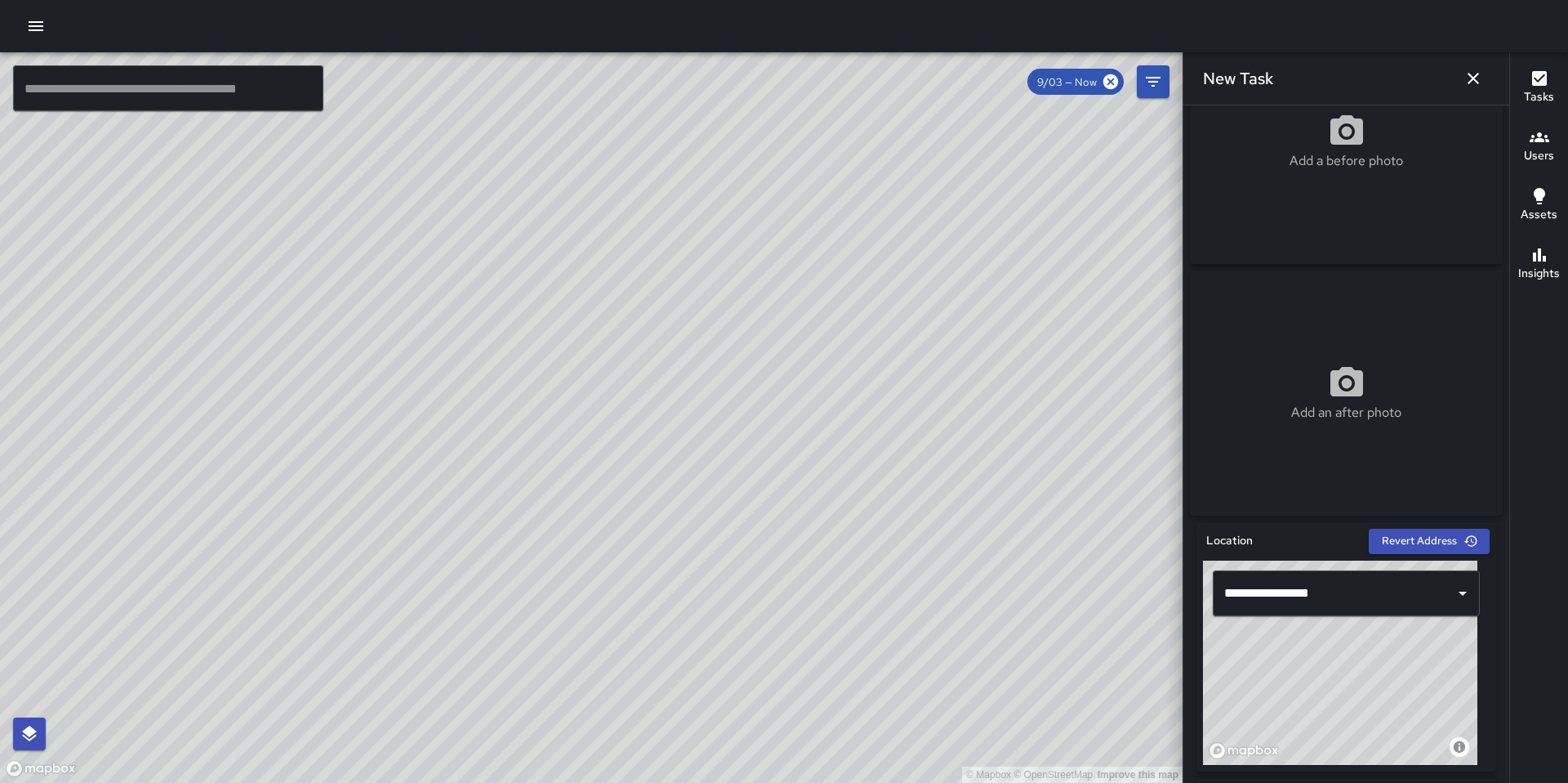
drag, startPoint x: 1354, startPoint y: 711, endPoint x: 1360, endPoint y: 742, distance: 31.6
click at [1360, 742] on div "© Mapbox © OpenStreetMap Improve this map" at bounding box center [1340, 662] width 274 height 204
click at [1360, 739] on div "© Mapbox © OpenStreetMap Improve this map" at bounding box center [1340, 662] width 274 height 204
drag, startPoint x: 1359, startPoint y: 728, endPoint x: 1334, endPoint y: 658, distance: 74.3
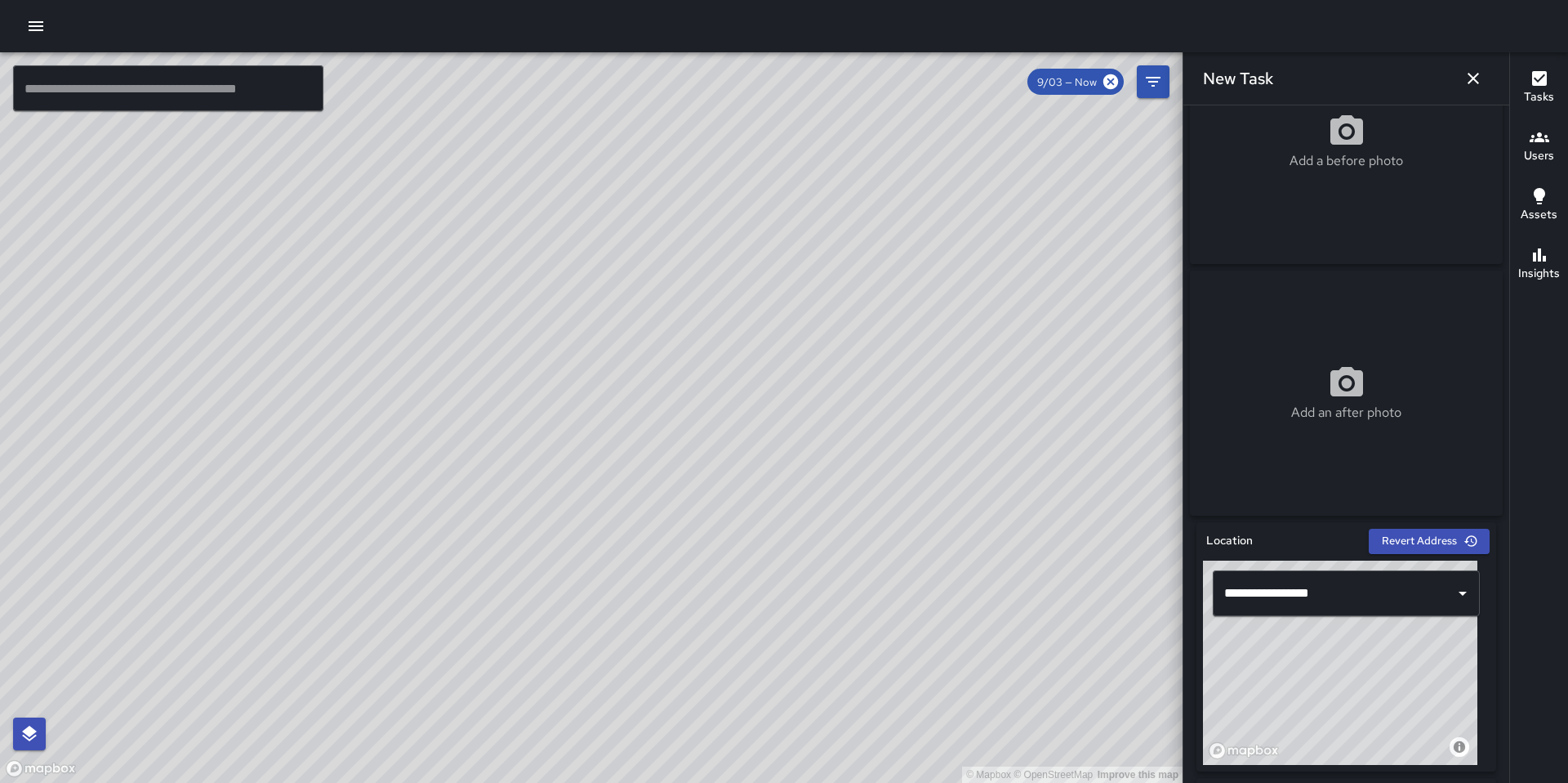
click at [1334, 657] on div "© Mapbox © OpenStreetMap Improve this map" at bounding box center [1340, 662] width 274 height 204
drag, startPoint x: 1284, startPoint y: 707, endPoint x: 1302, endPoint y: 650, distance: 59.8
click at [1302, 650] on div "© Mapbox © OpenStreetMap Improve this map" at bounding box center [1340, 662] width 274 height 204
drag, startPoint x: 1309, startPoint y: 665, endPoint x: 1307, endPoint y: 652, distance: 13.2
click at [1309, 651] on div "© Mapbox © OpenStreetMap Improve this map" at bounding box center [1340, 662] width 274 height 204
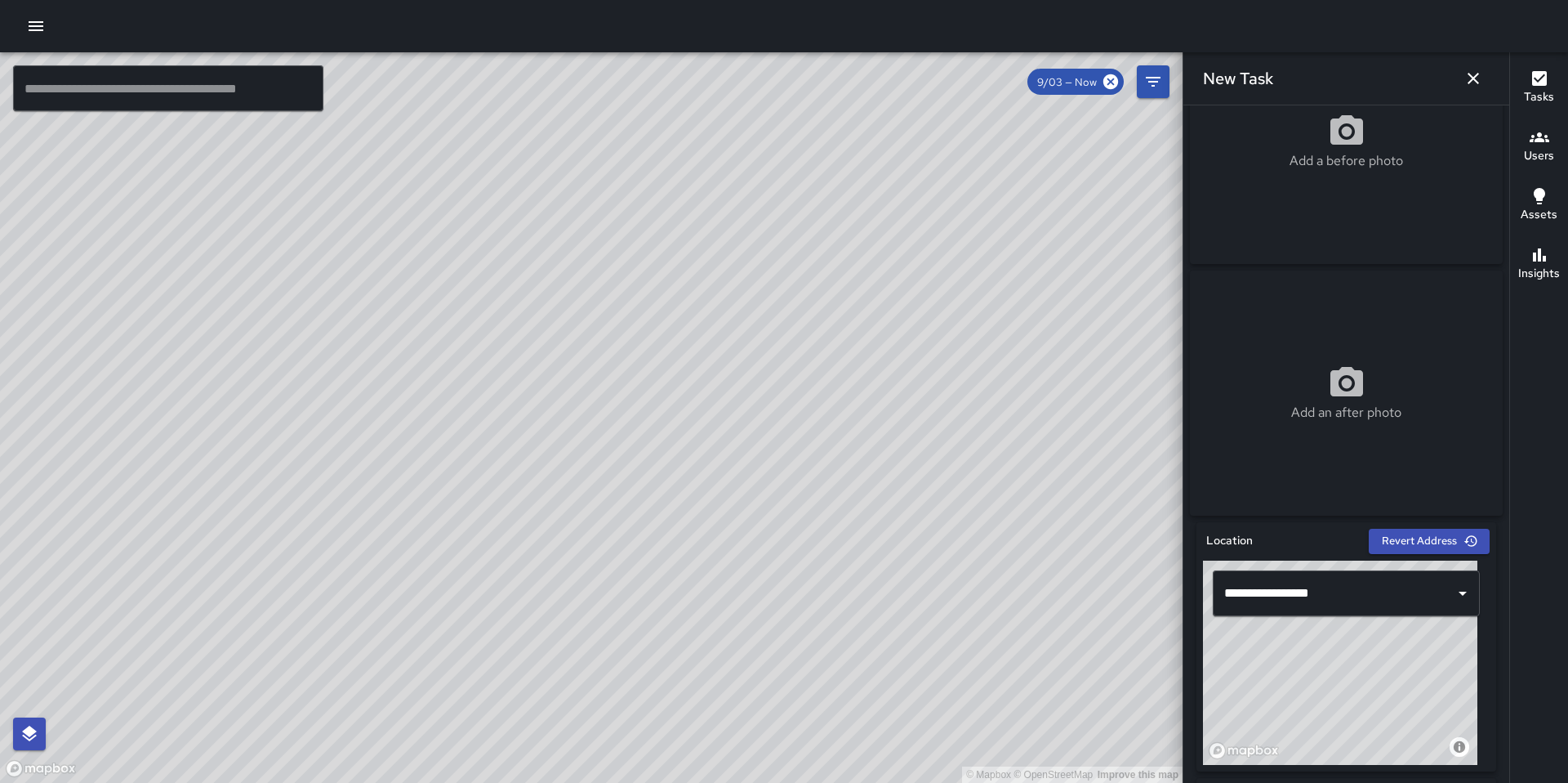
type input "**********"
drag, startPoint x: 772, startPoint y: 507, endPoint x: 638, endPoint y: 560, distance: 144.1
click at [638, 560] on div "© Mapbox © OpenStreetMap Improve this map" at bounding box center [591, 417] width 1183 height 730
drag, startPoint x: 879, startPoint y: 461, endPoint x: 806, endPoint y: 620, distance: 175.0
click at [806, 620] on div "© Mapbox © OpenStreetMap Improve this map" at bounding box center [591, 417] width 1183 height 730
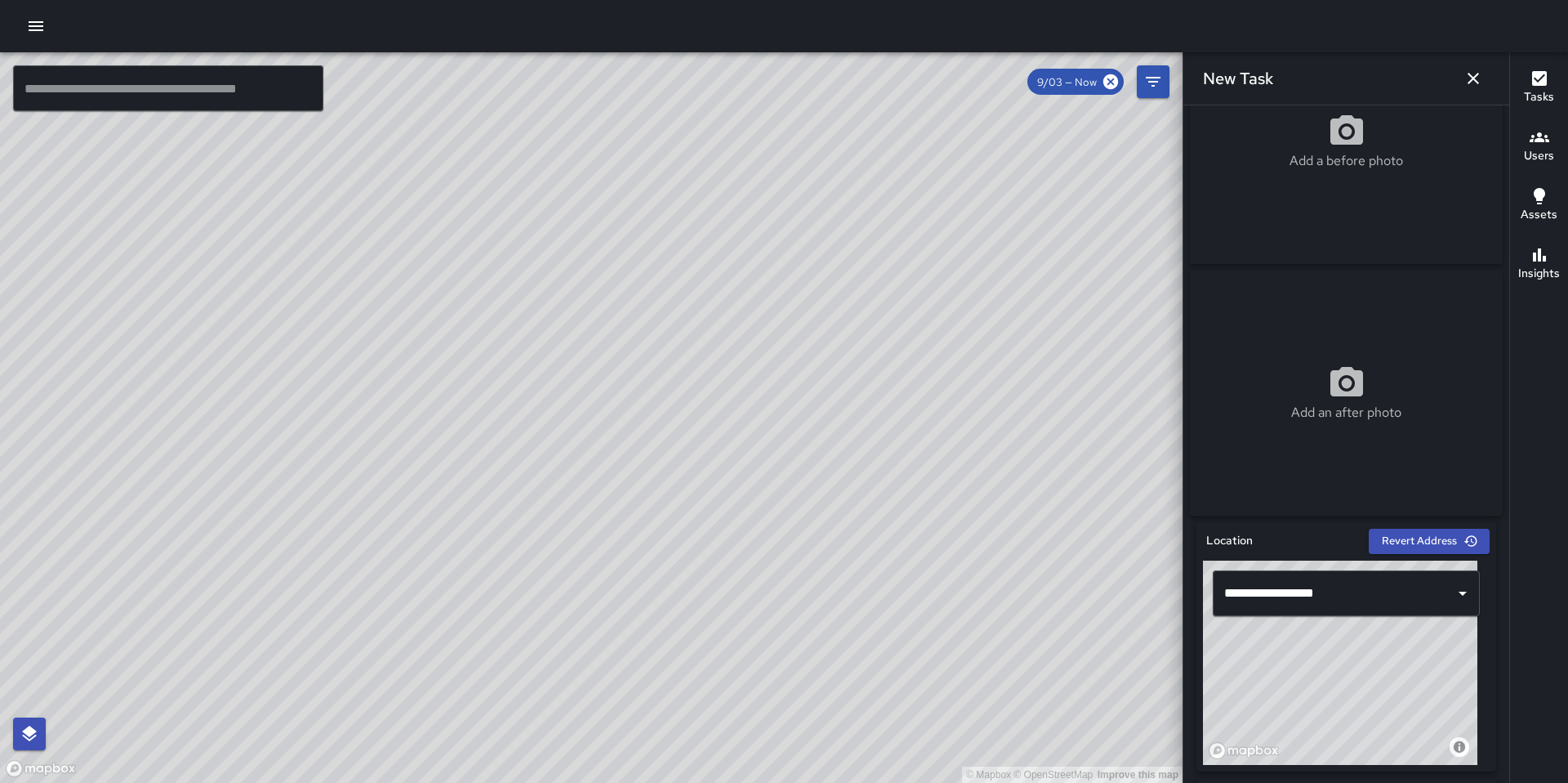
click at [1471, 81] on icon "button" at bounding box center [1473, 78] width 19 height 19
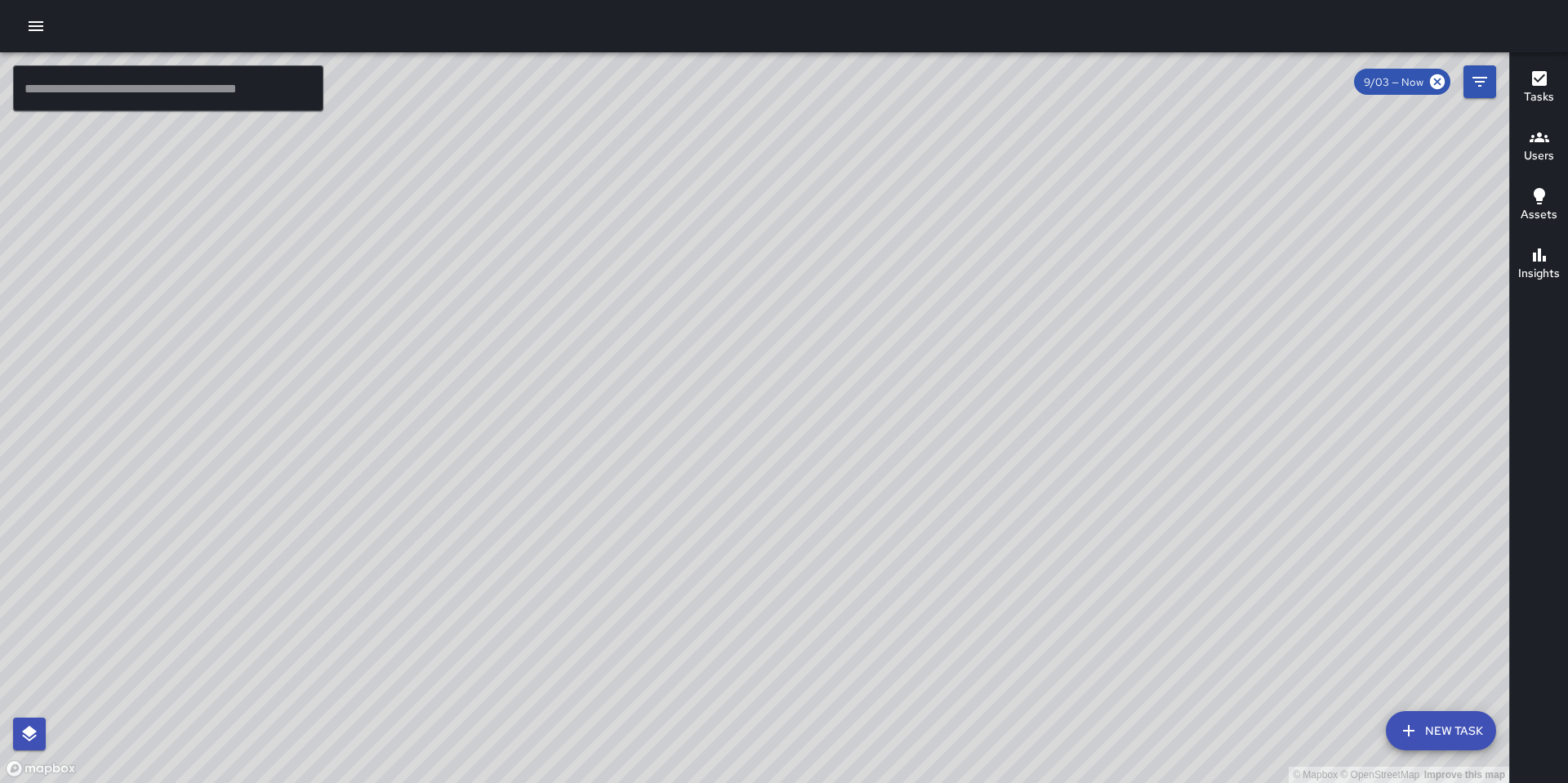
drag, startPoint x: 1099, startPoint y: 464, endPoint x: 1036, endPoint y: 478, distance: 64.5
click at [1040, 476] on div "© Mapbox © OpenStreetMap Improve this map" at bounding box center [755, 417] width 1509 height 730
click at [874, 643] on div "© Mapbox © OpenStreetMap Improve this map" at bounding box center [755, 417] width 1509 height 730
click at [35, 25] on icon "button" at bounding box center [36, 26] width 19 height 19
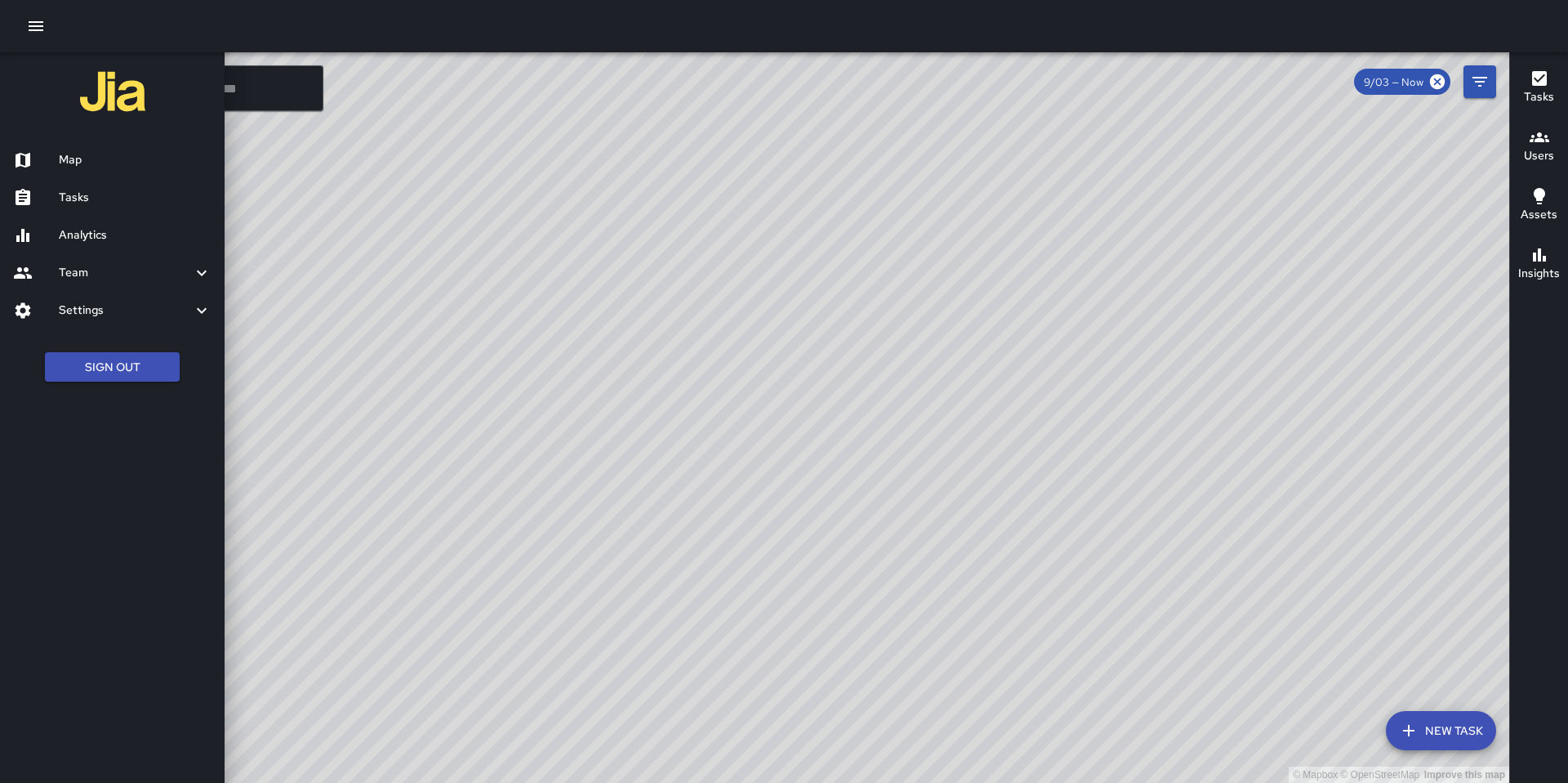
click at [82, 199] on h6 "Tasks" at bounding box center [135, 198] width 153 height 18
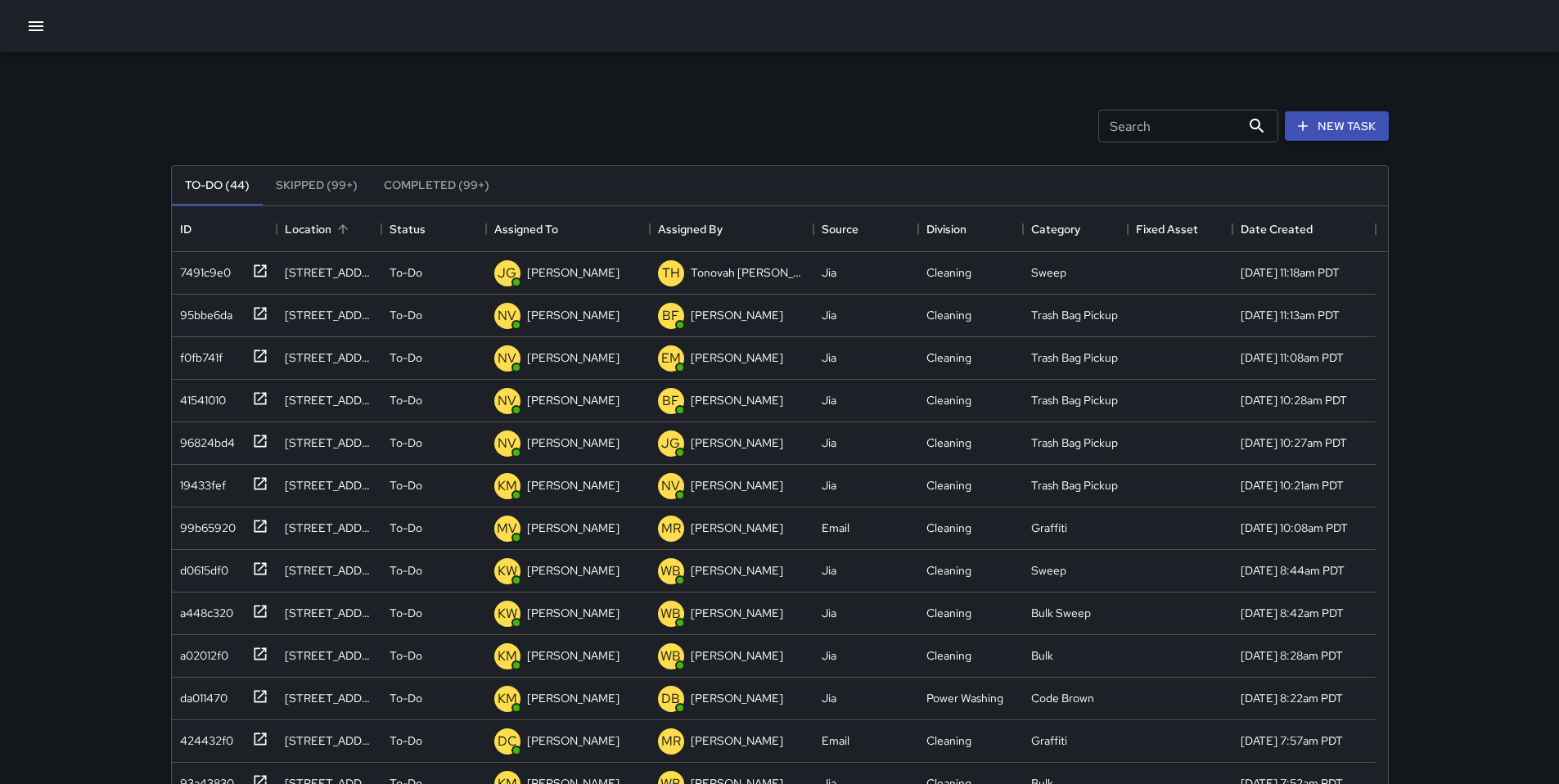
scroll to position [681, 1204]
click at [1330, 122] on button "New Task" at bounding box center [1337, 126] width 104 height 30
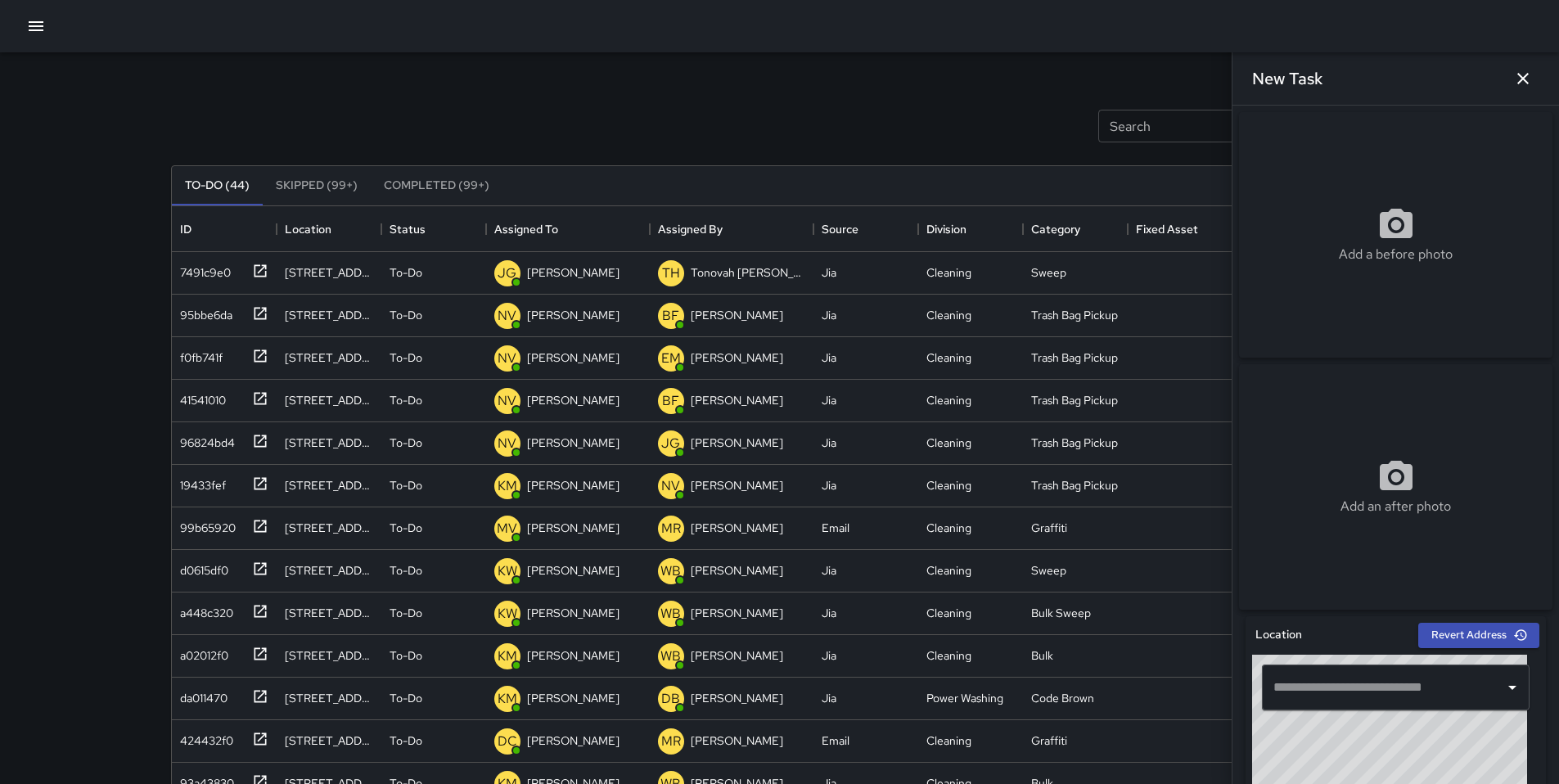
drag, startPoint x: 722, startPoint y: 122, endPoint x: 721, endPoint y: 107, distance: 15.0
click at [721, 109] on div "Search Search New Task" at bounding box center [779, 126] width 1224 height 85
click at [1518, 79] on icon "button" at bounding box center [1523, 78] width 19 height 19
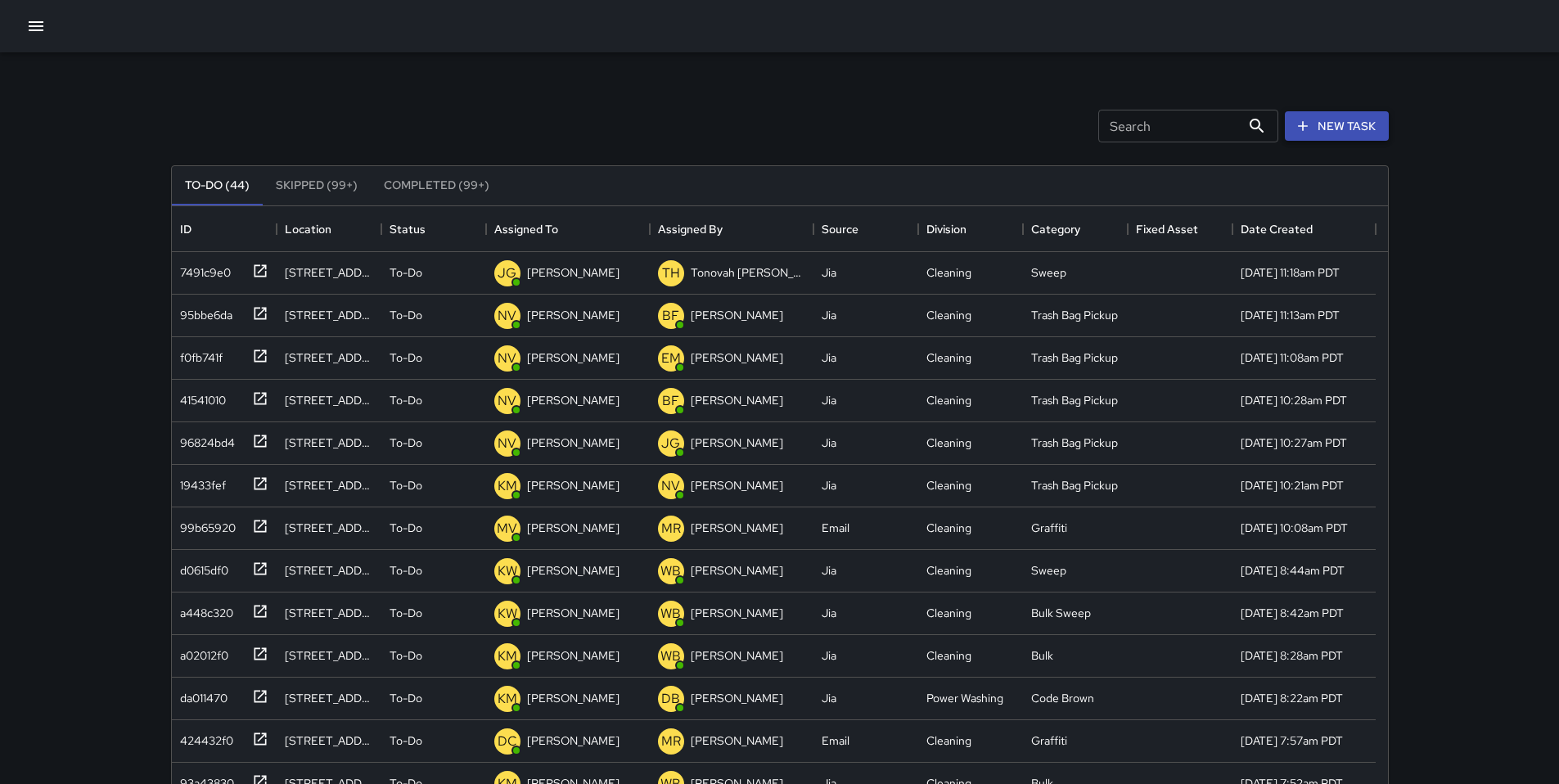
click at [1371, 134] on button "New Task" at bounding box center [1337, 126] width 104 height 30
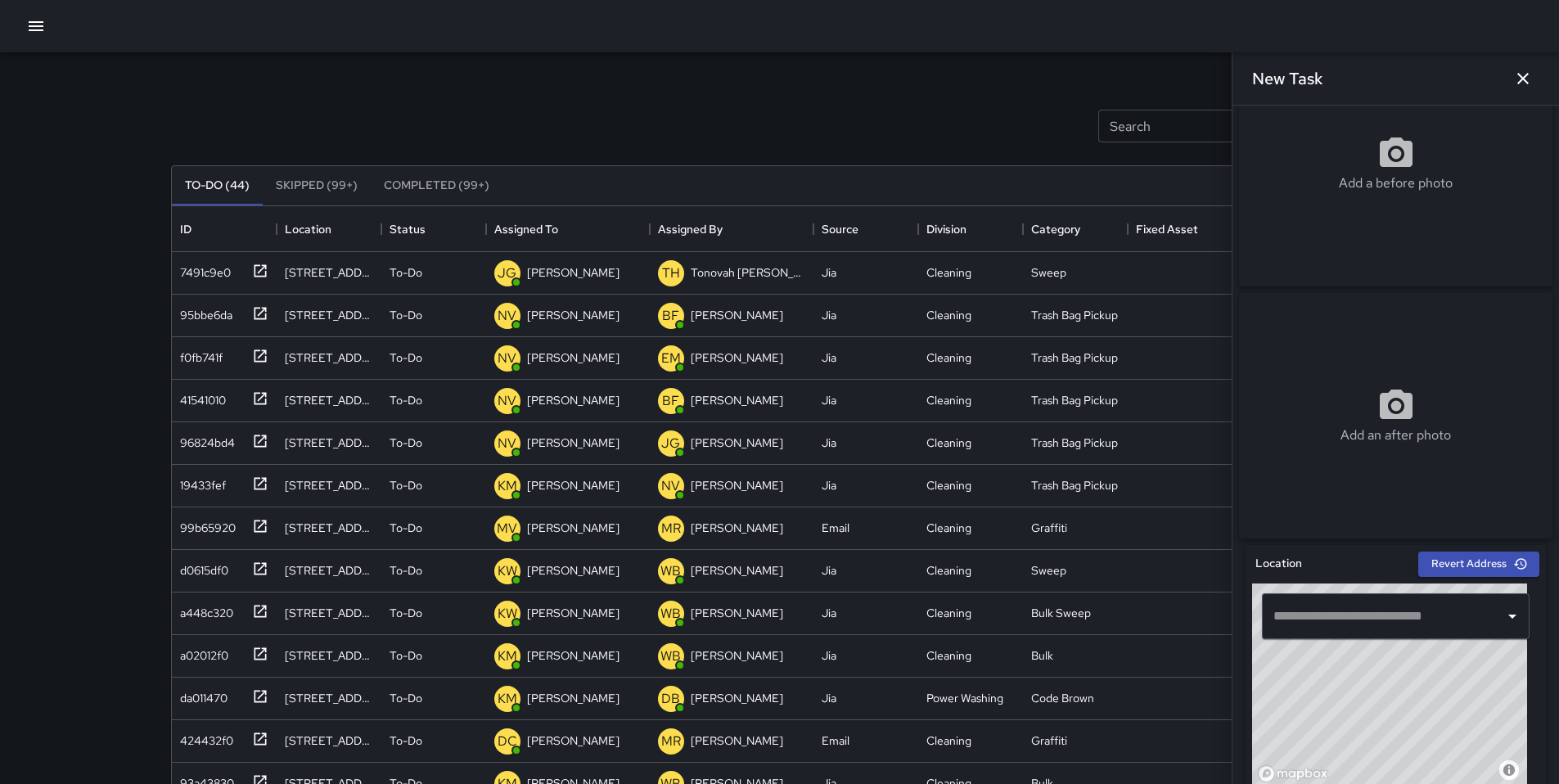
scroll to position [112, 0]
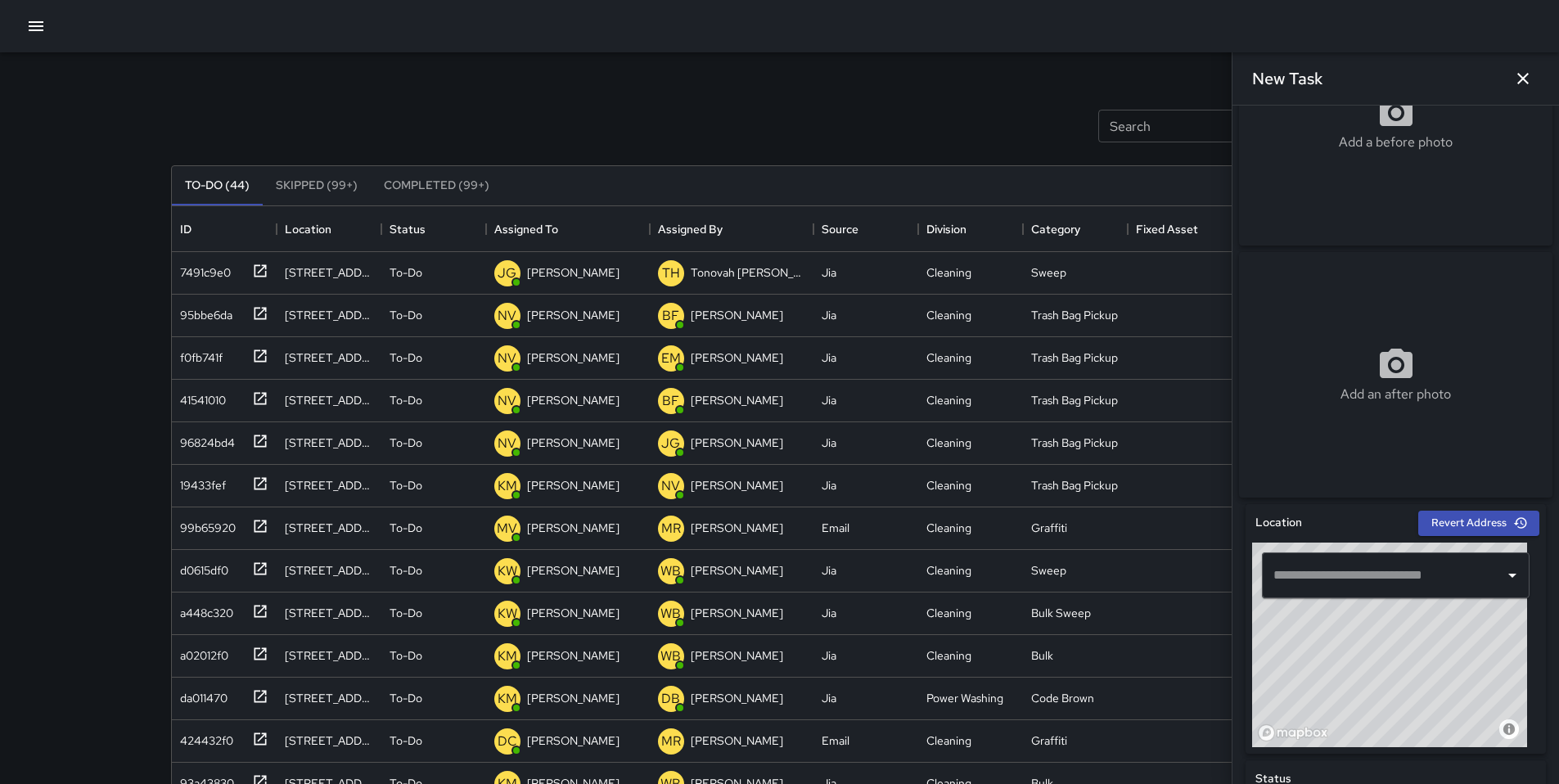
drag, startPoint x: 1430, startPoint y: 655, endPoint x: 1404, endPoint y: 647, distance: 27.2
click at [1407, 661] on div "© Mapbox © OpenStreetMap Improve this map" at bounding box center [1390, 645] width 275 height 204
drag, startPoint x: 1410, startPoint y: 690, endPoint x: 1419, endPoint y: 668, distance: 23.8
click at [1419, 668] on div "© Mapbox © OpenStreetMap Improve this map" at bounding box center [1390, 645] width 275 height 204
drag, startPoint x: 1446, startPoint y: 664, endPoint x: 1373, endPoint y: 626, distance: 82.3
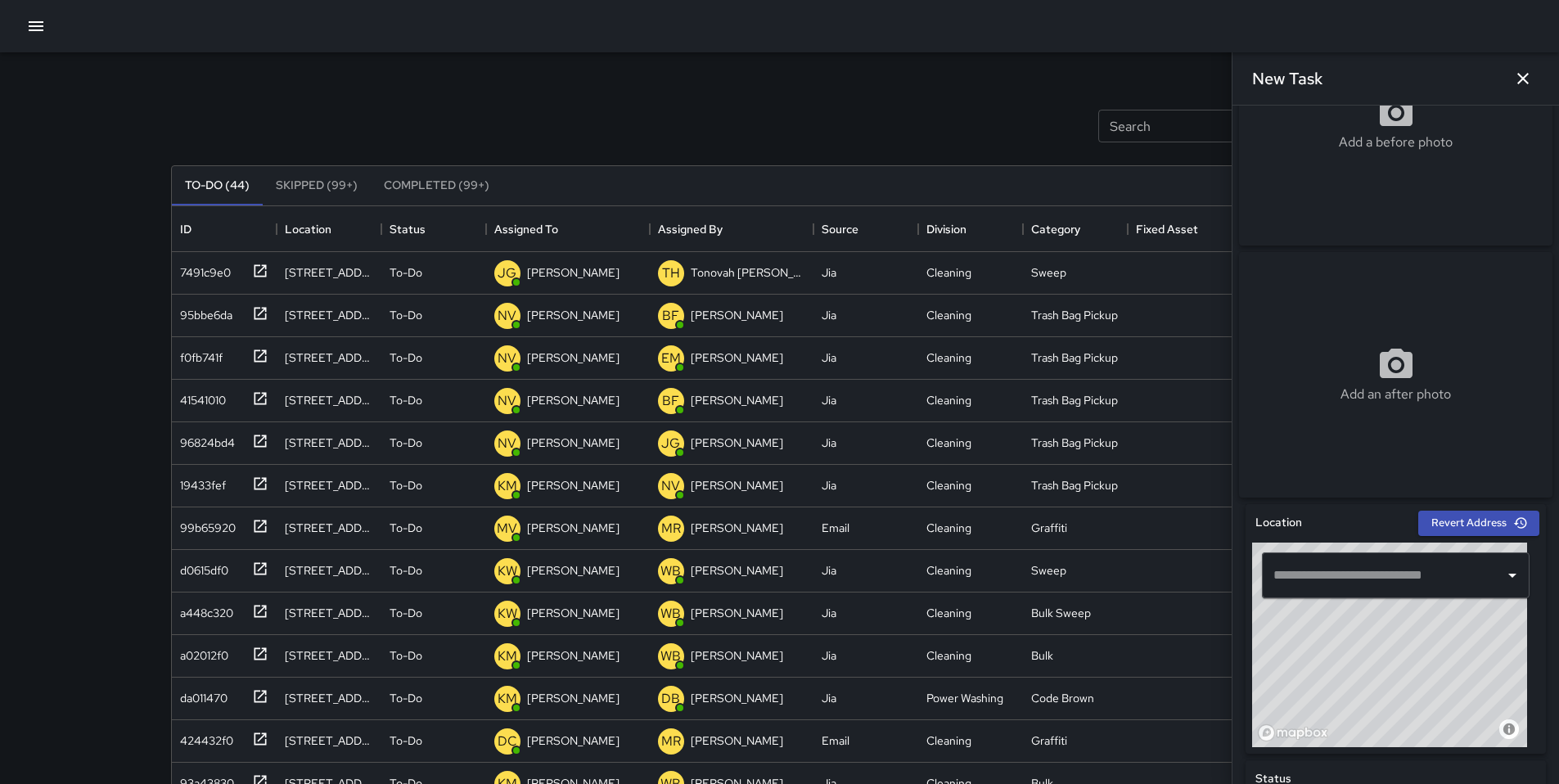
click at [1373, 626] on div "© Mapbox © OpenStreetMap Improve this map" at bounding box center [1390, 645] width 275 height 204
drag, startPoint x: 1413, startPoint y: 648, endPoint x: 1392, endPoint y: 645, distance: 21.2
click at [1392, 645] on div "© Mapbox © OpenStreetMap Improve this map" at bounding box center [1390, 645] width 275 height 204
click at [1449, 659] on div "© Mapbox © OpenStreetMap Improve this map" at bounding box center [1390, 645] width 275 height 204
type input "**********"
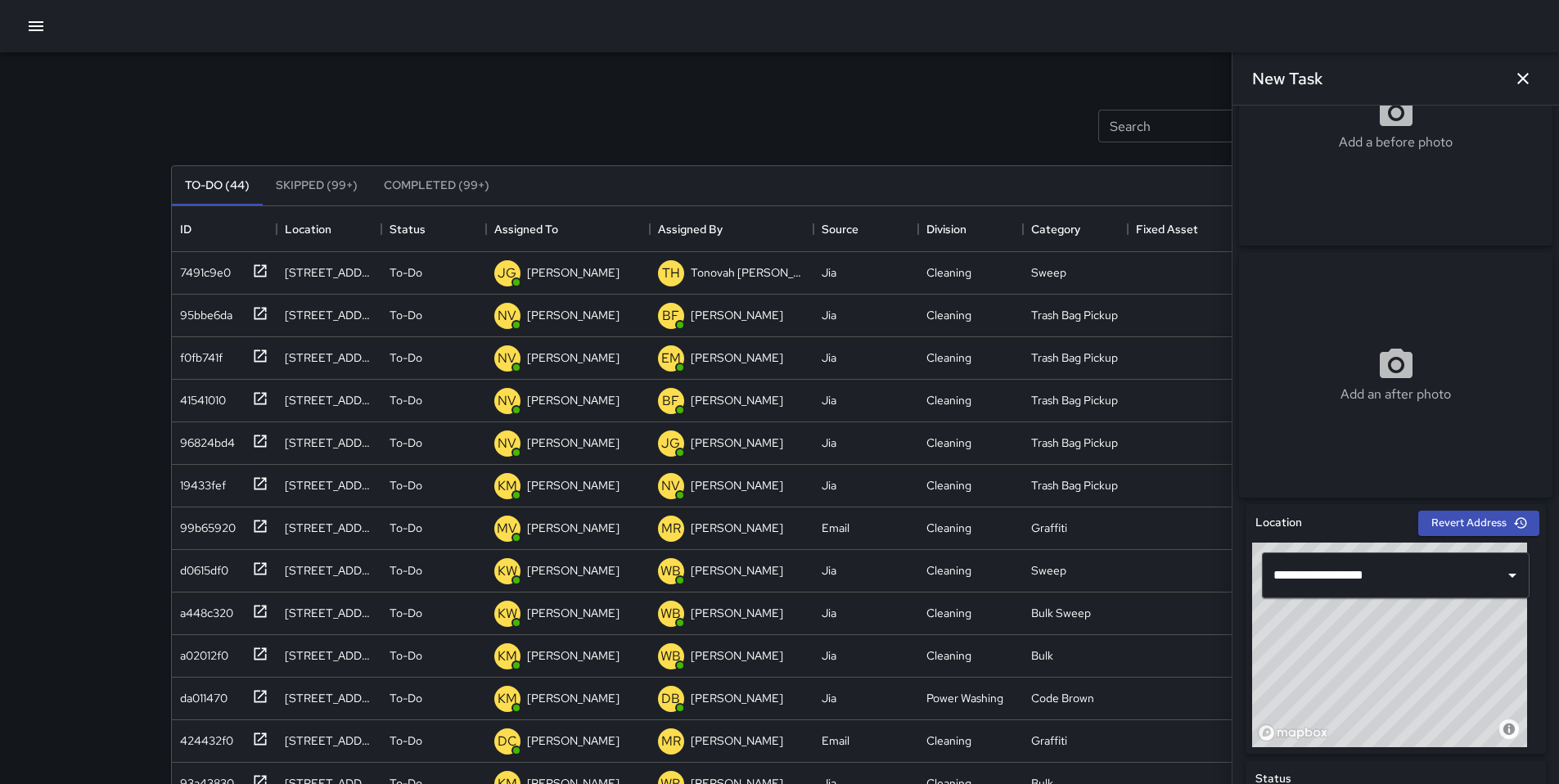
scroll to position [652, 0]
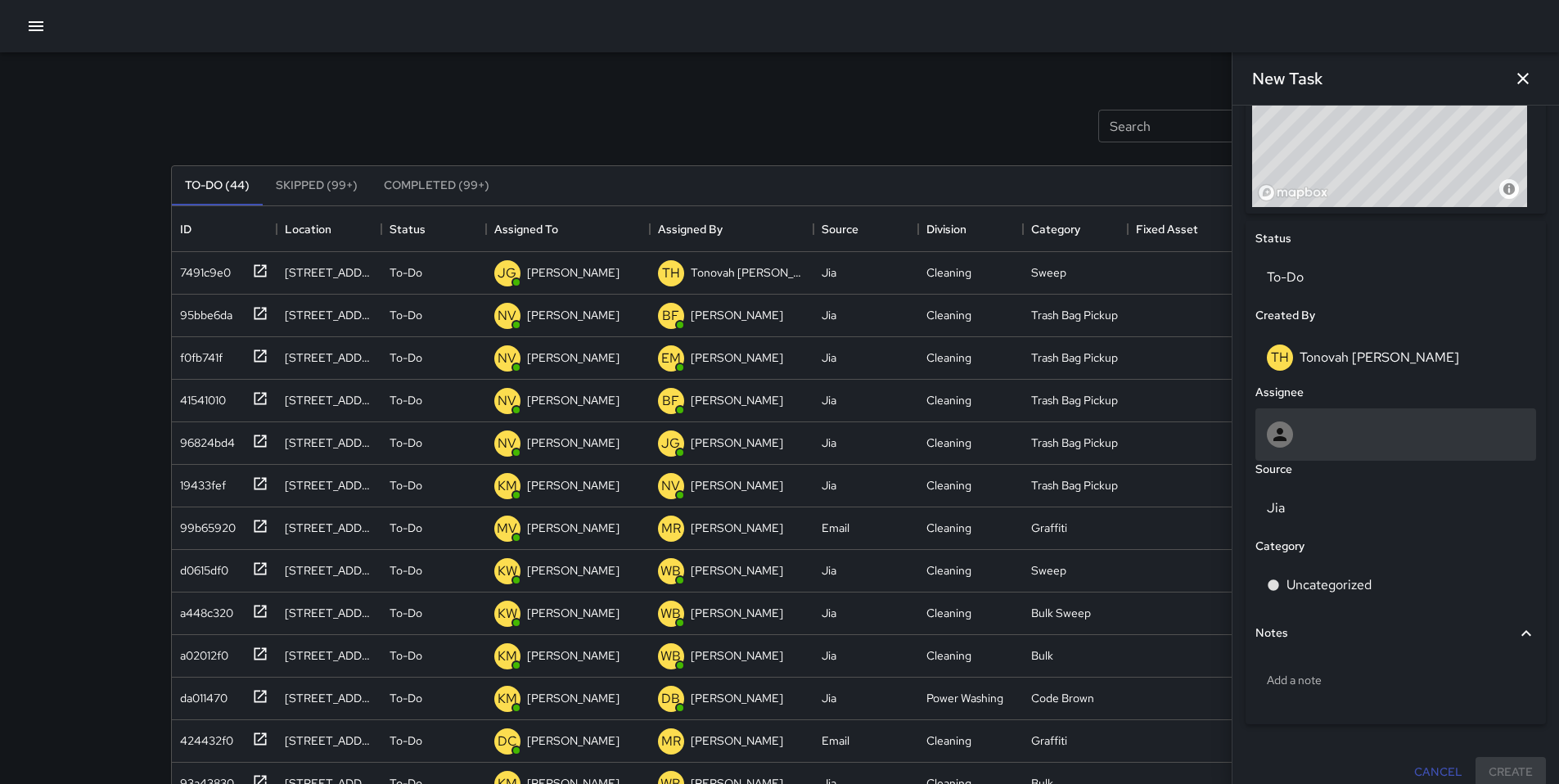
click at [1330, 436] on div at bounding box center [1395, 434] width 258 height 26
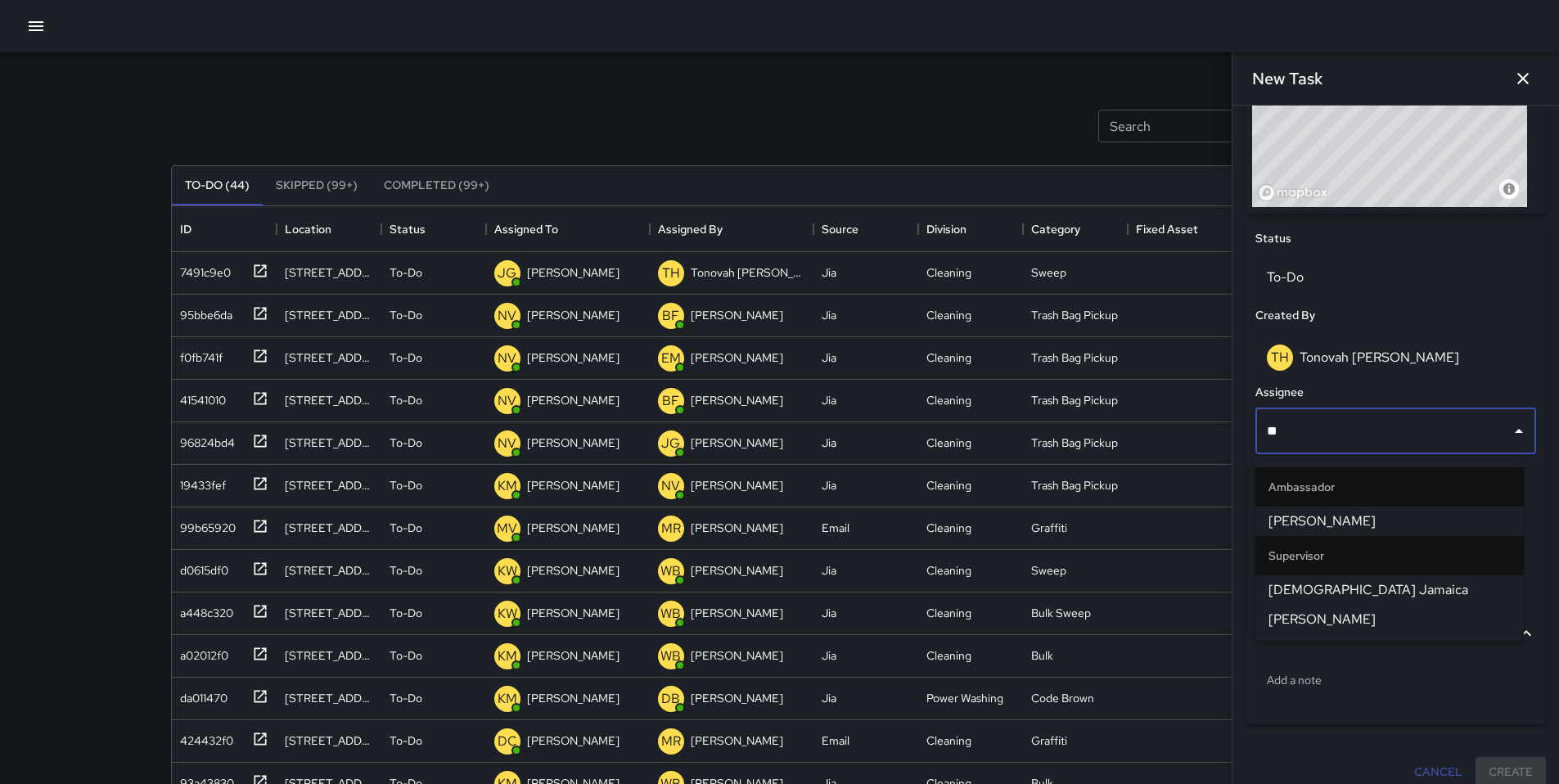
type input "***"
click at [1311, 521] on span "[PERSON_NAME]" at bounding box center [1389, 521] width 242 height 19
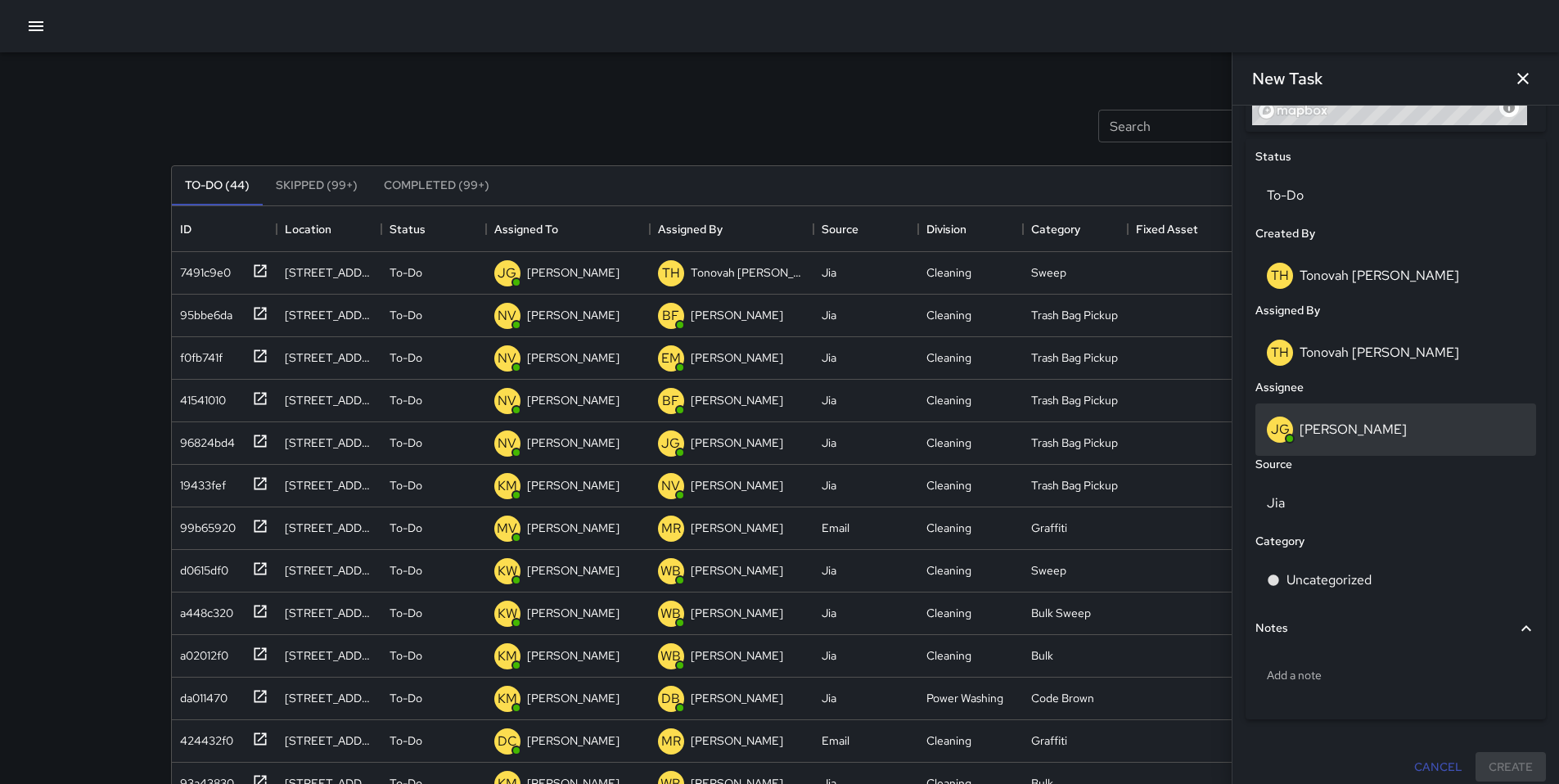
scroll to position [751, 0]
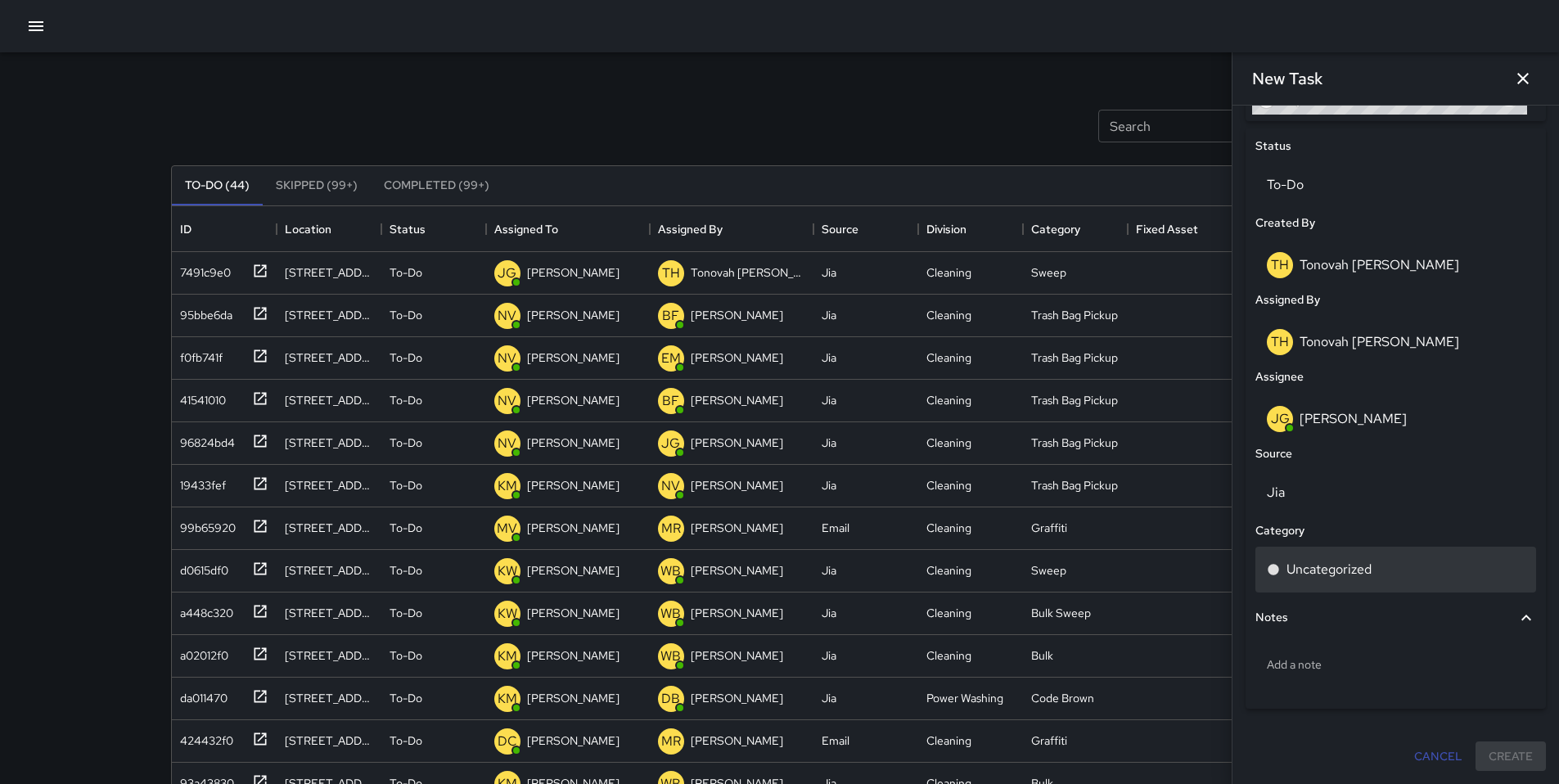
click at [1323, 565] on p "Uncategorized" at bounding box center [1329, 569] width 85 height 19
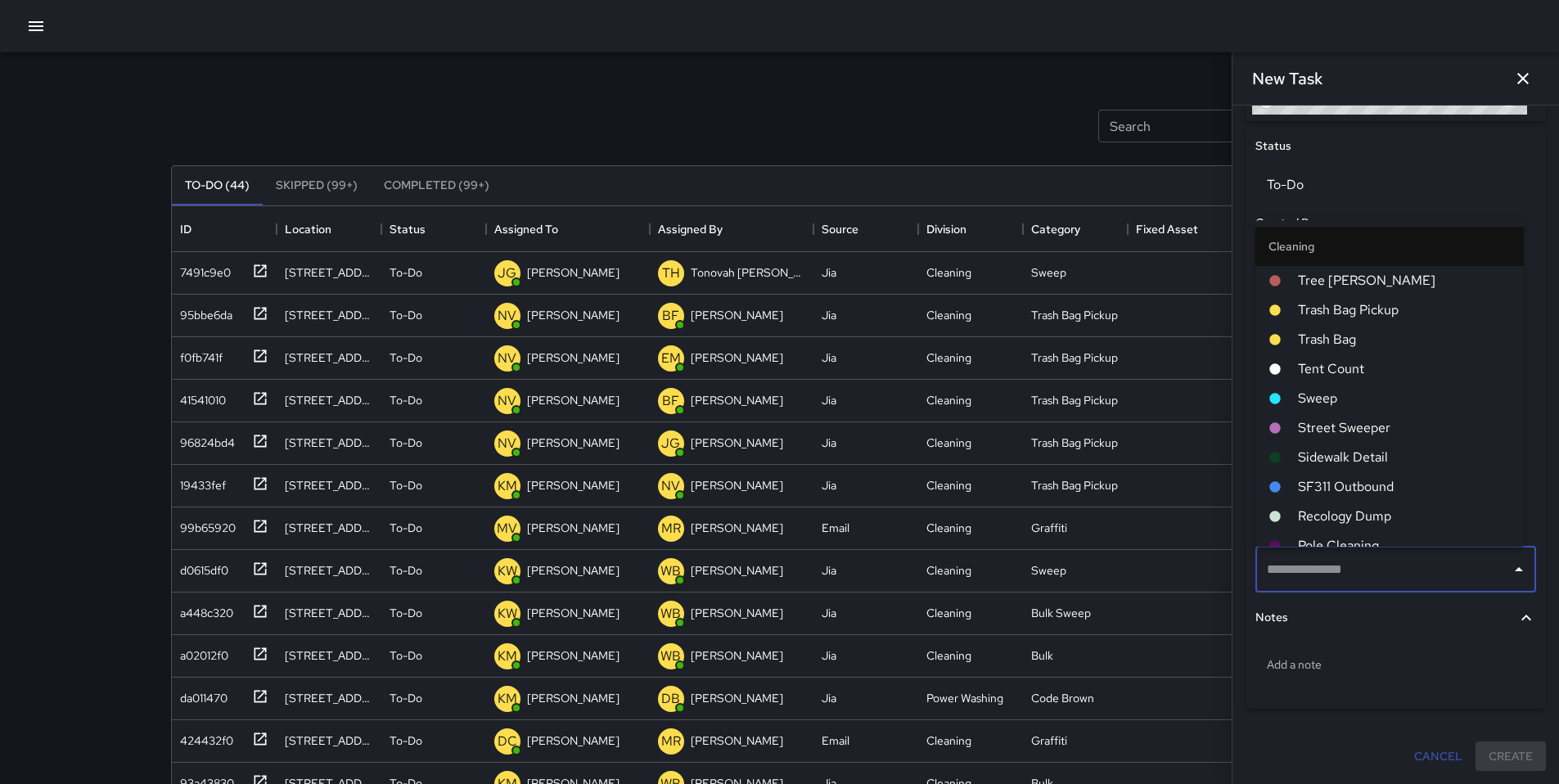
click at [1329, 386] on li "Sweep" at bounding box center [1389, 398] width 269 height 29
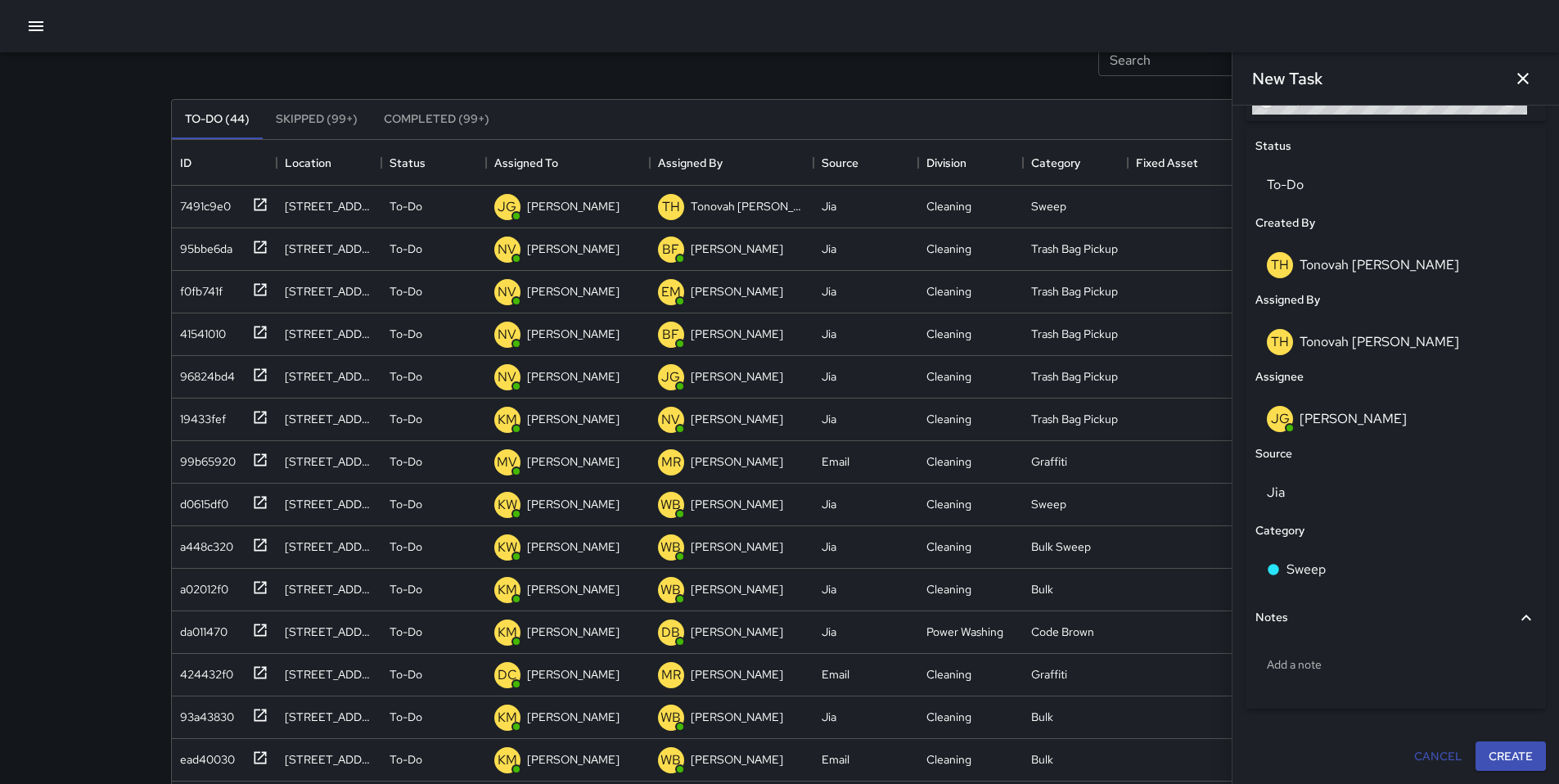
scroll to position [182, 0]
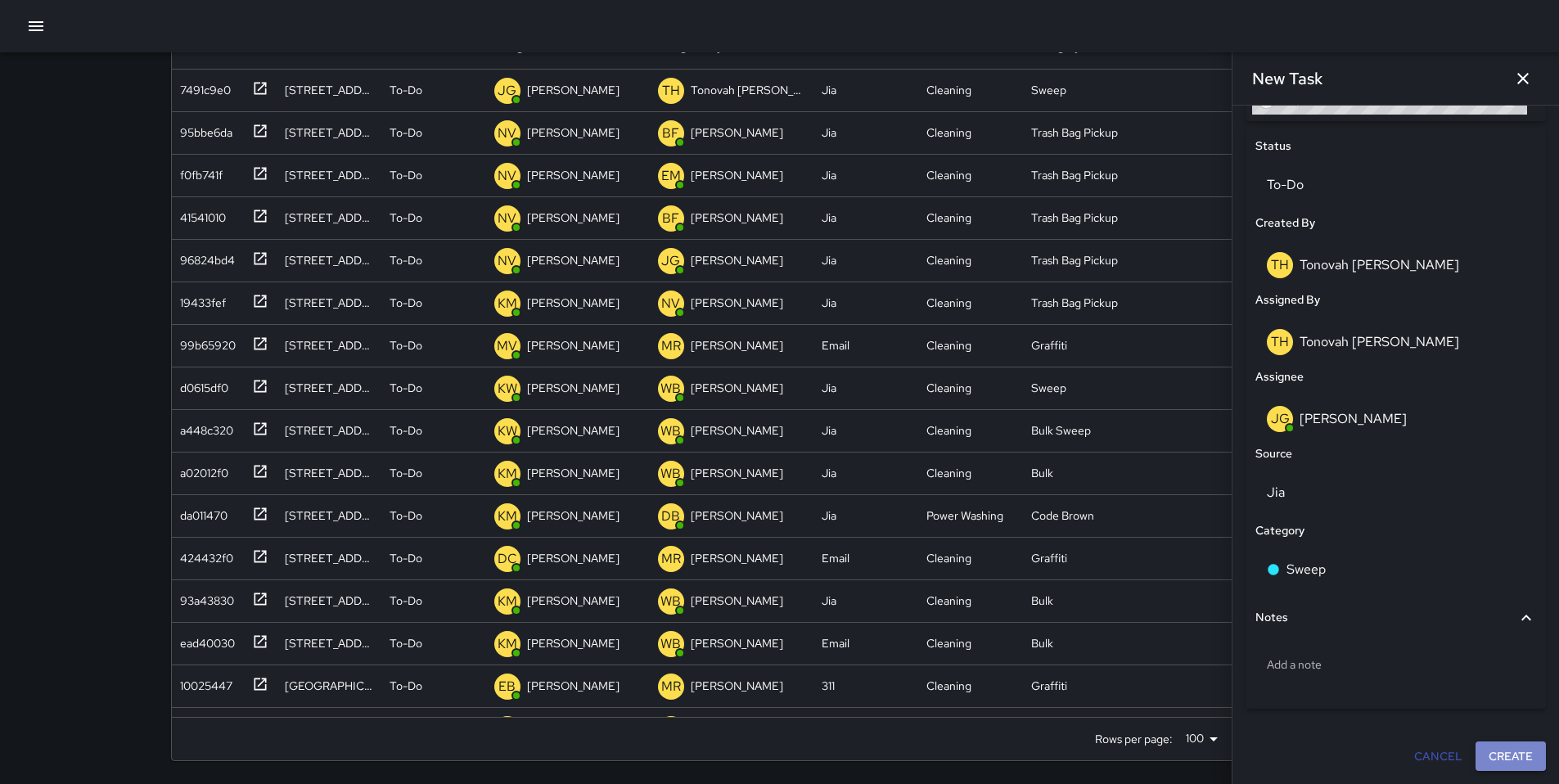
click at [1489, 743] on button "Create" at bounding box center [1511, 756] width 71 height 30
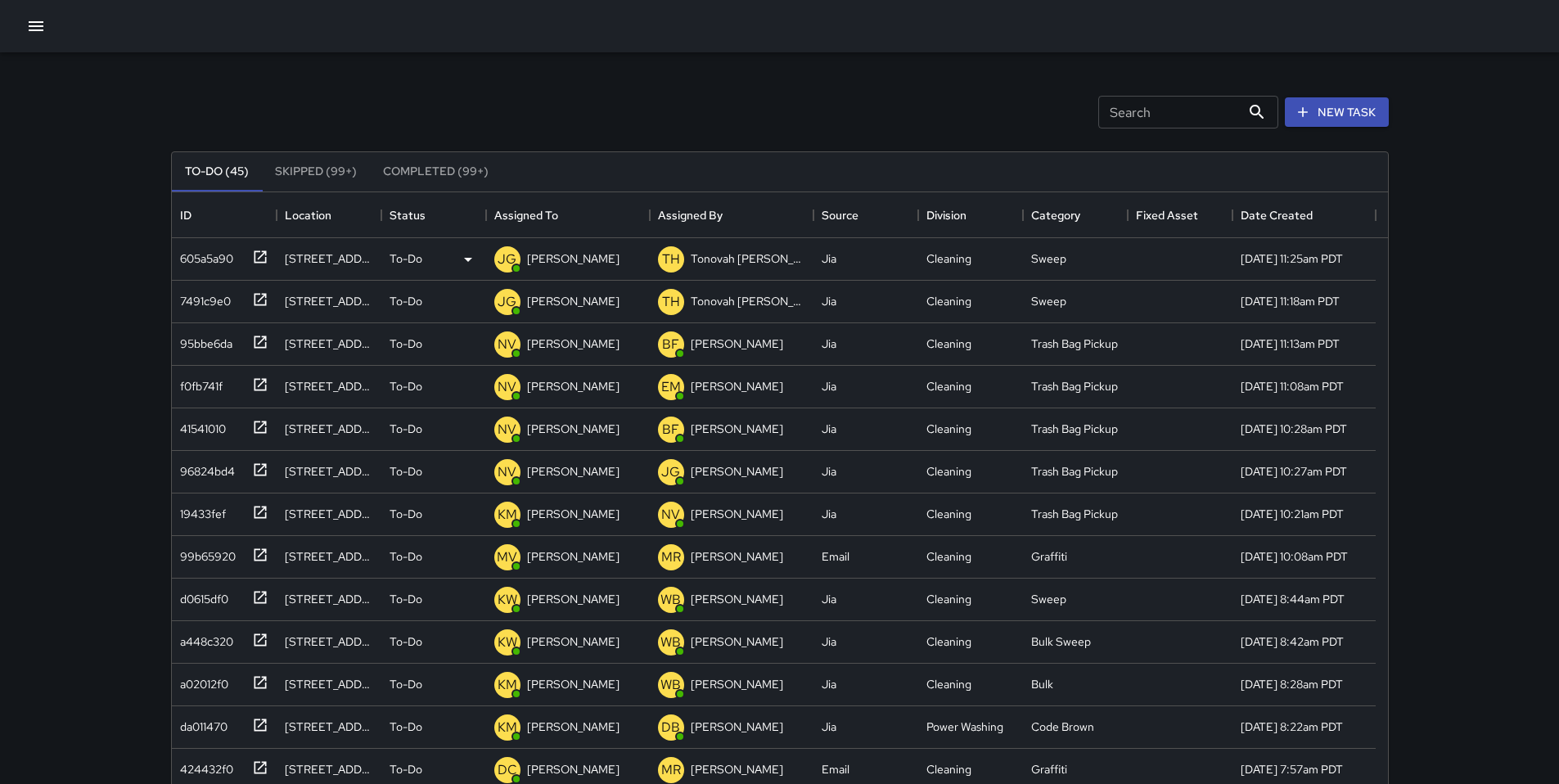
scroll to position [0, 0]
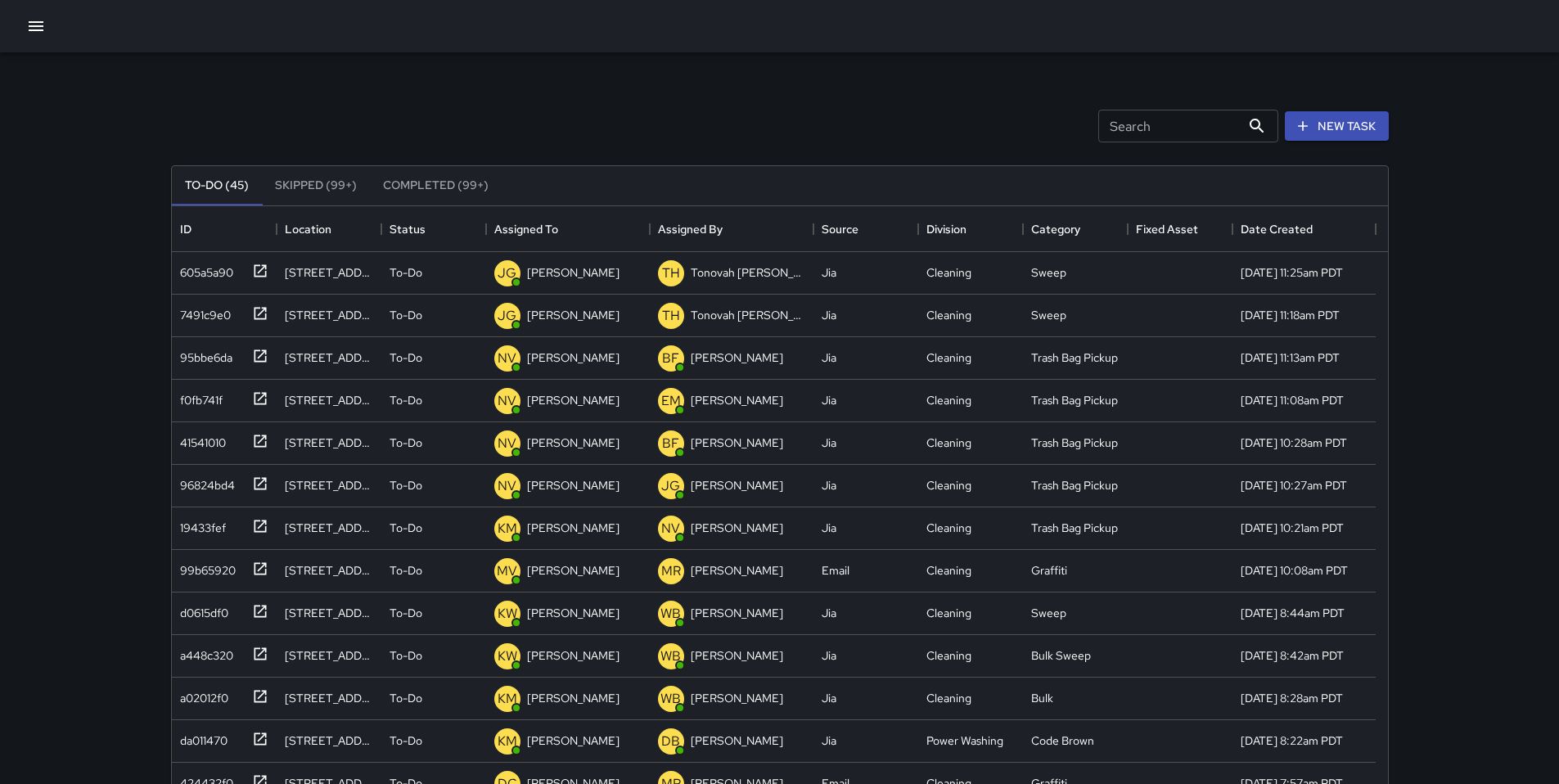
click at [14, 25] on div at bounding box center [779, 26] width 1559 height 52
click at [29, 29] on icon "button" at bounding box center [36, 26] width 19 height 19
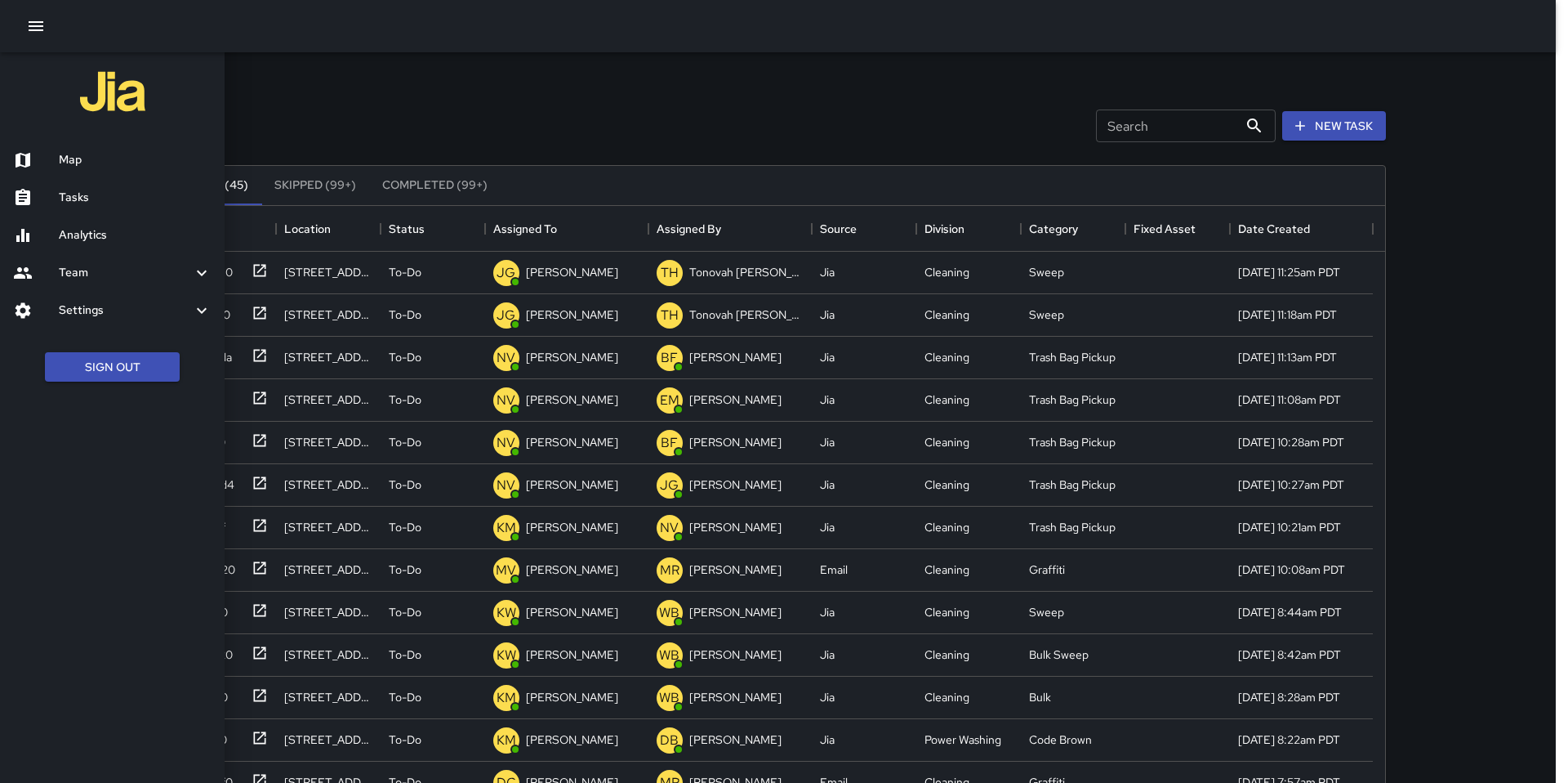
click at [94, 209] on div "Tasks" at bounding box center [112, 197] width 224 height 38
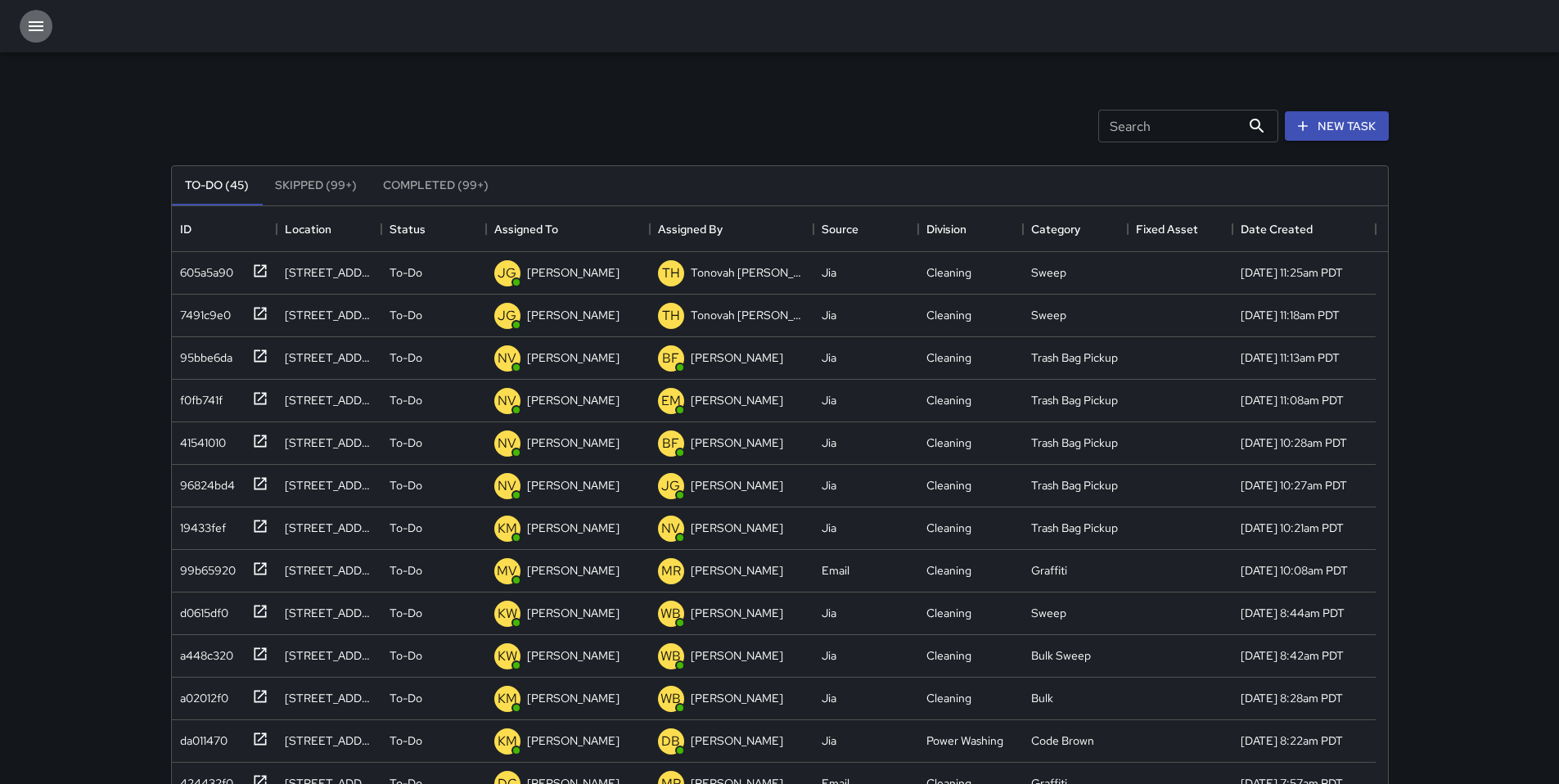
click at [41, 34] on icon "button" at bounding box center [36, 26] width 19 height 19
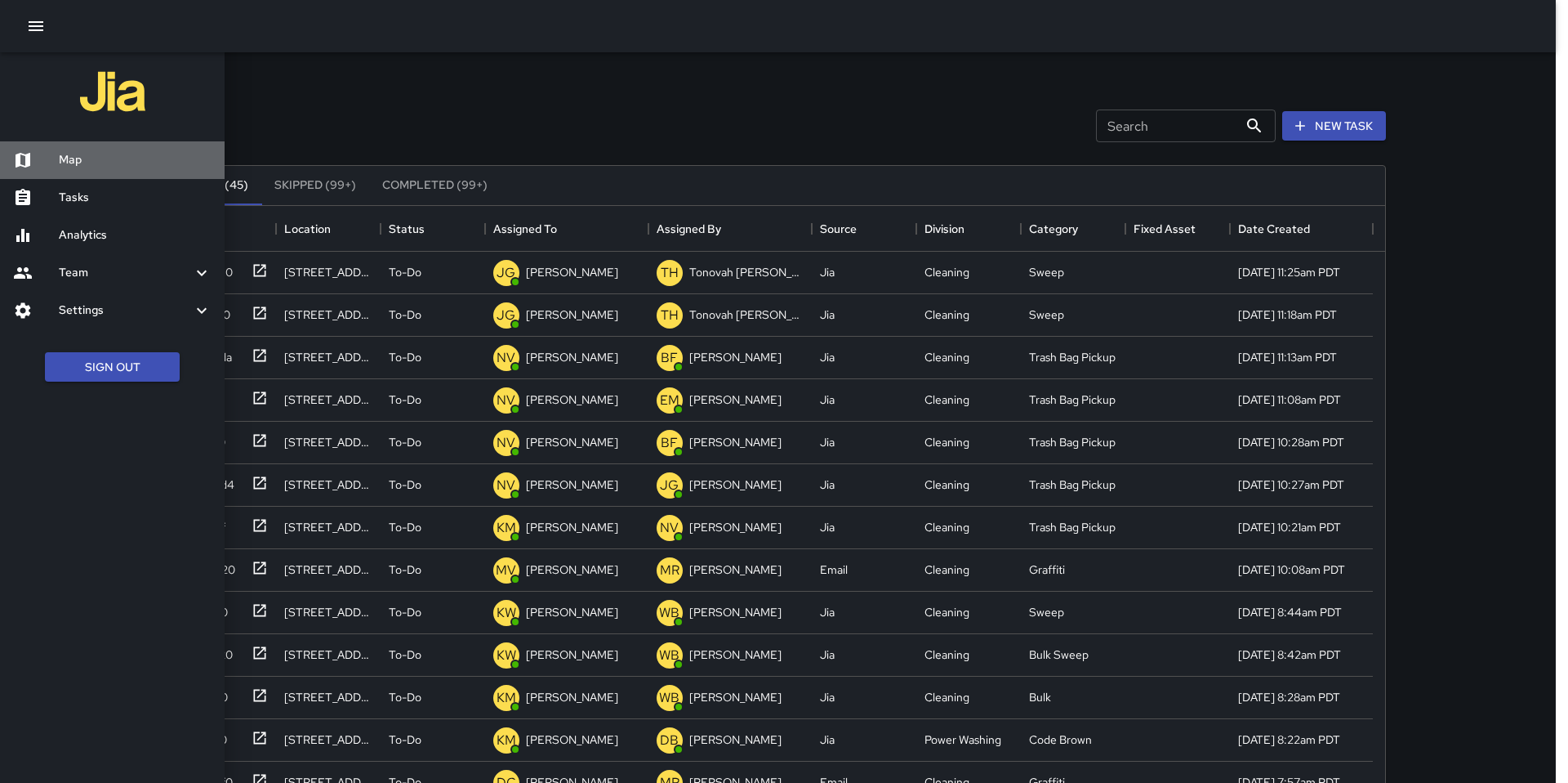
click at [86, 164] on h6 "Map" at bounding box center [135, 160] width 153 height 18
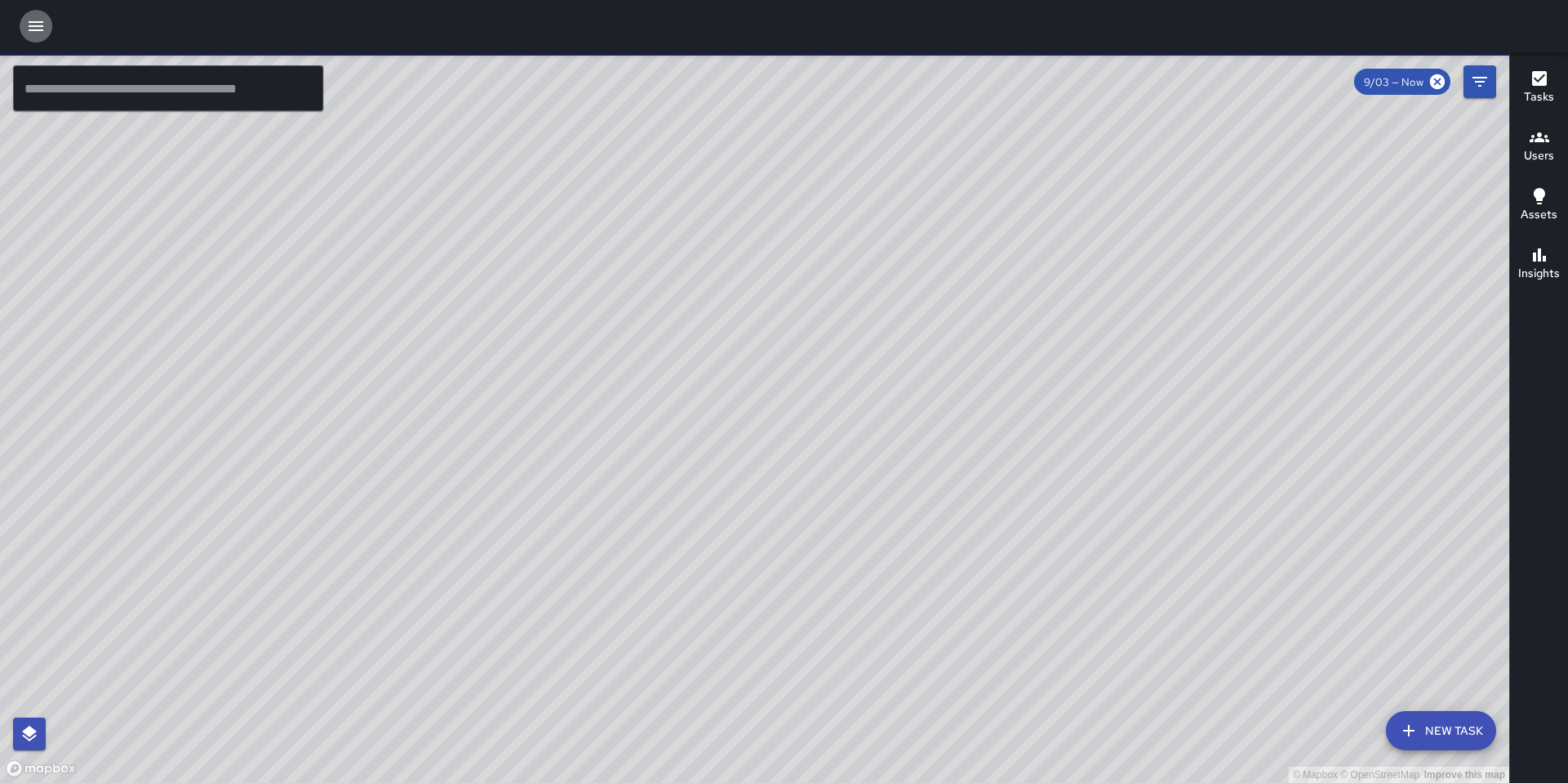
click at [43, 27] on icon "button" at bounding box center [36, 26] width 19 height 19
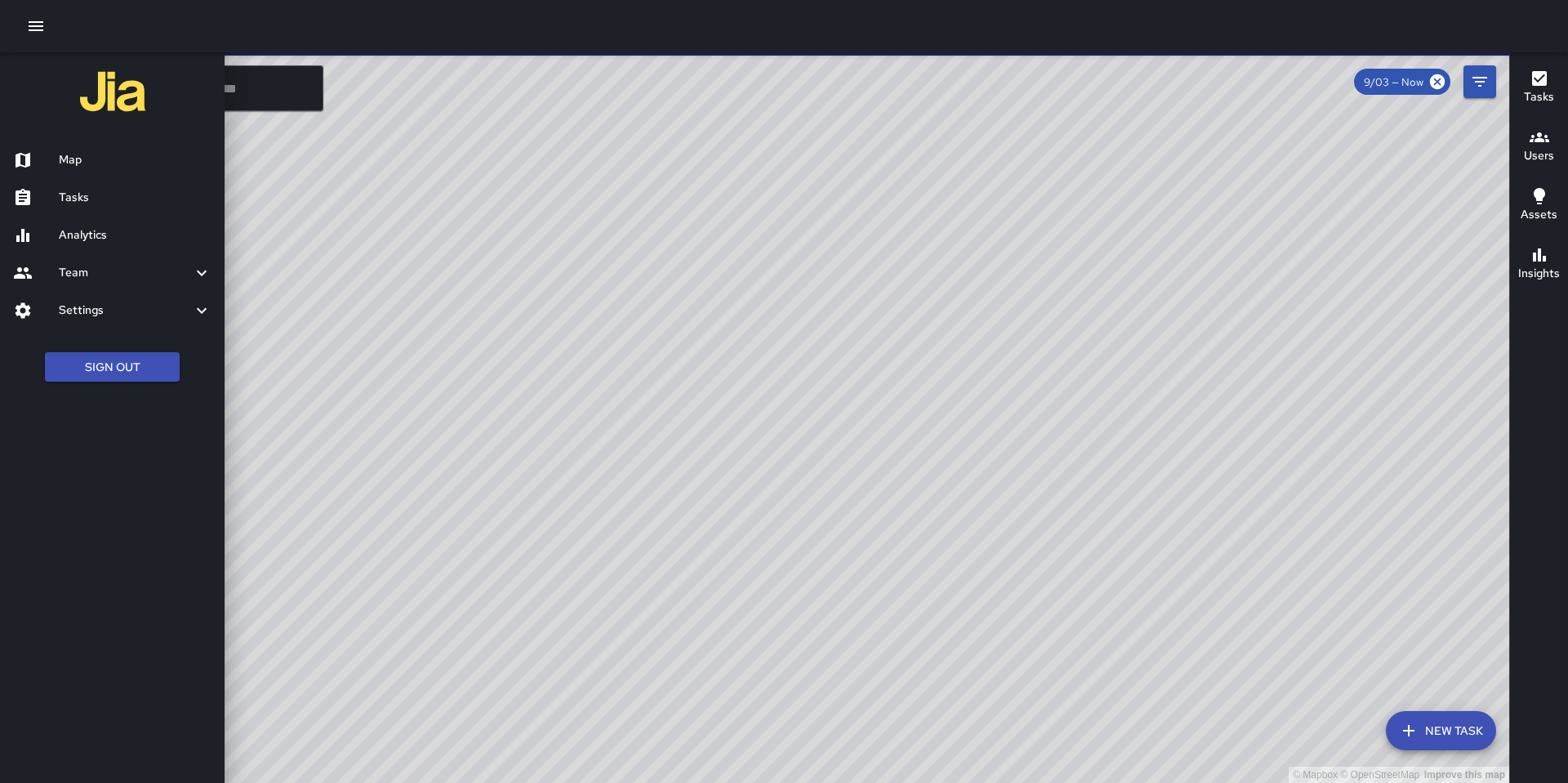
click at [47, 190] on div at bounding box center [36, 198] width 46 height 19
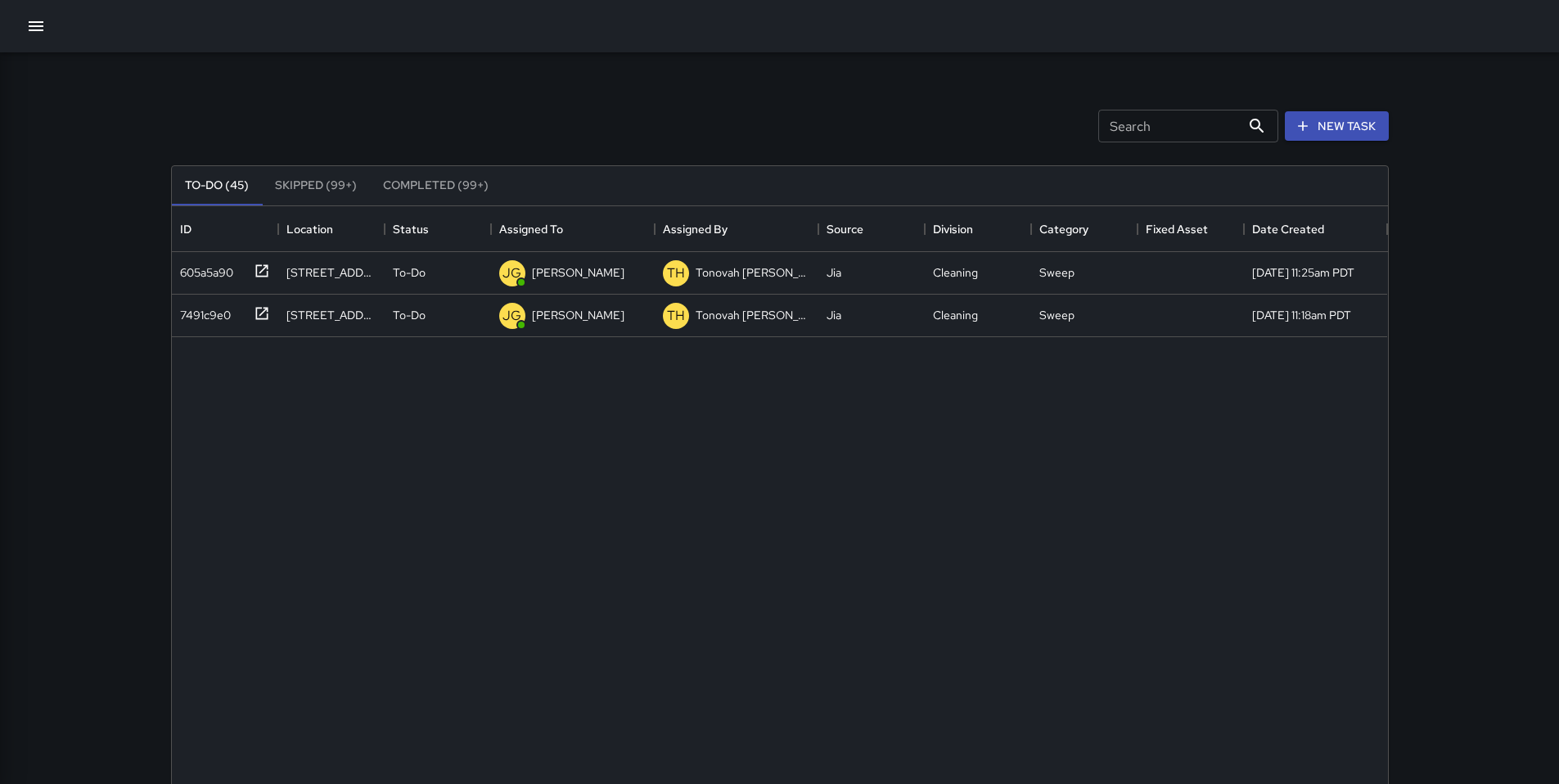
scroll to position [681, 1204]
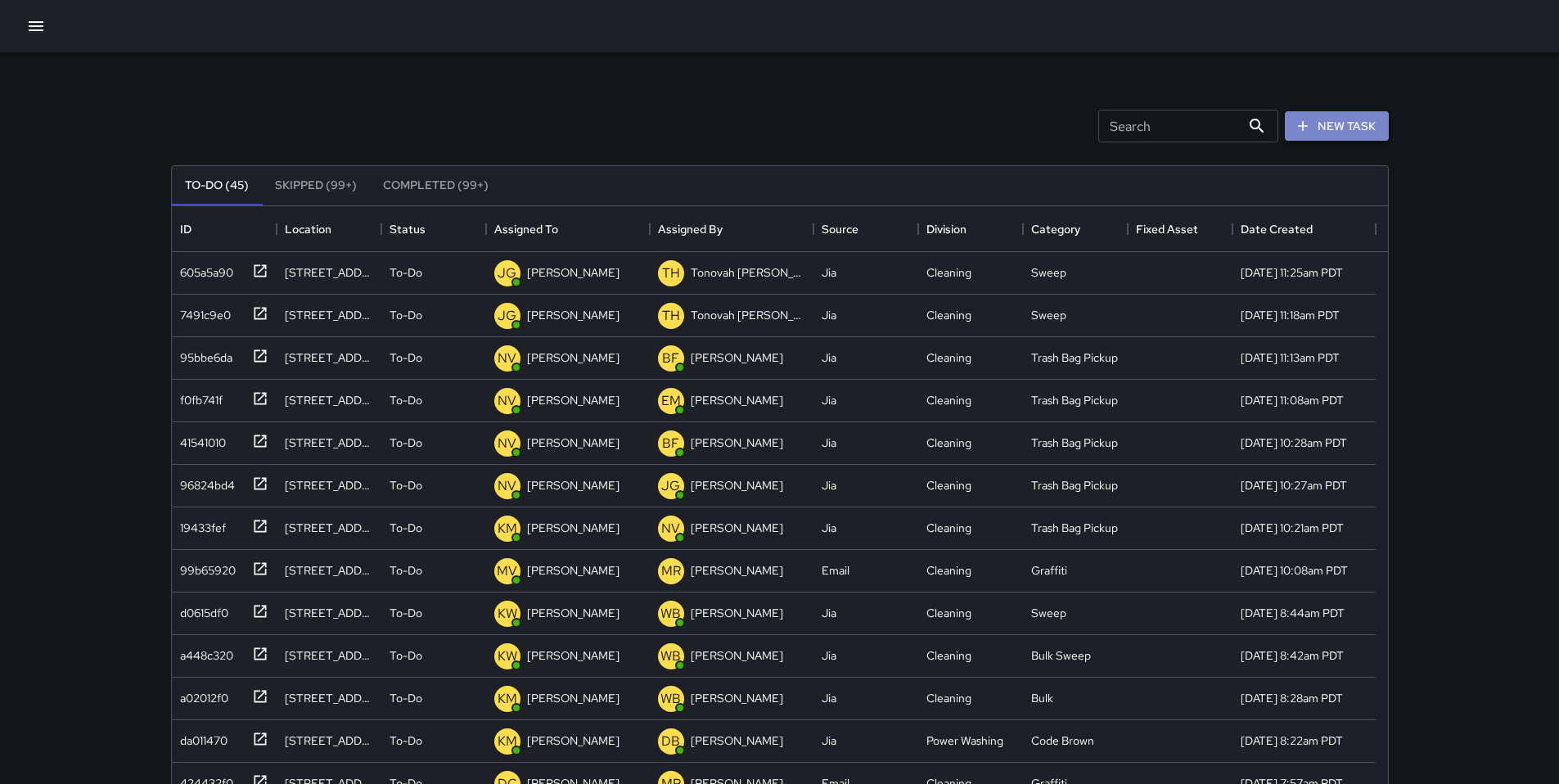
click at [1328, 129] on button "New Task" at bounding box center [1337, 126] width 104 height 30
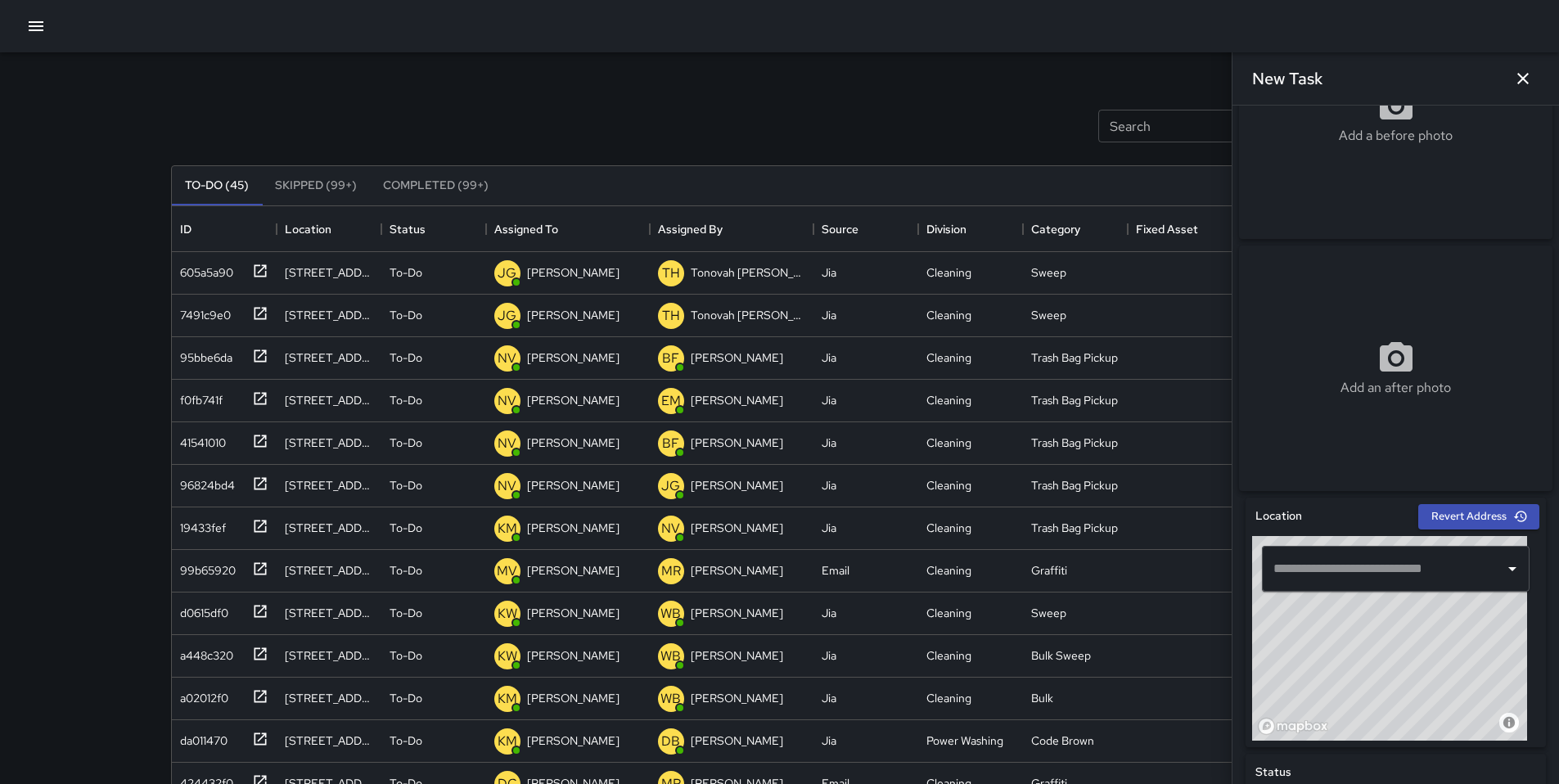
scroll to position [214, 0]
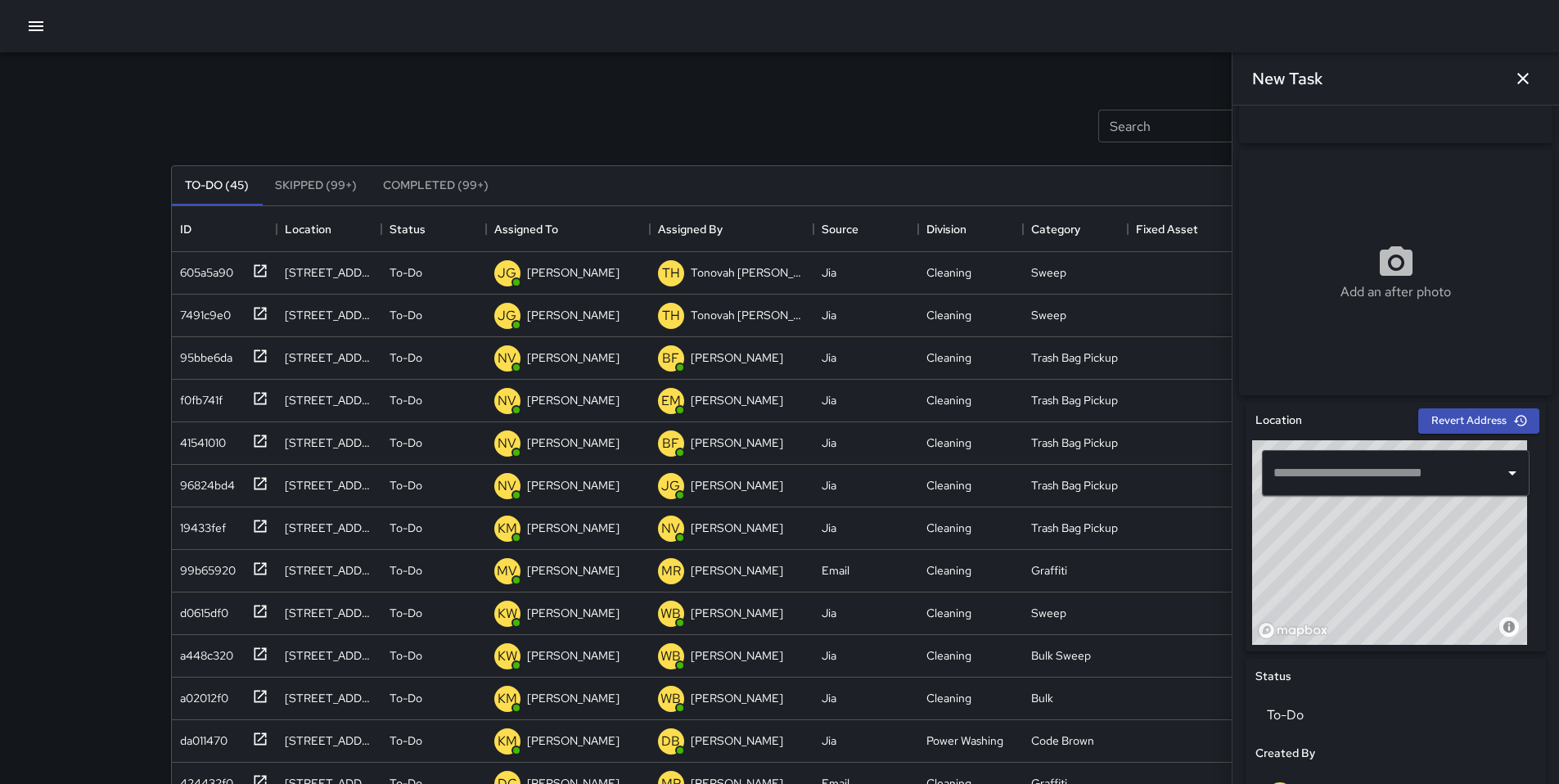
drag, startPoint x: 1382, startPoint y: 574, endPoint x: 1381, endPoint y: 566, distance: 8.1
click at [1376, 559] on div "© Mapbox © OpenStreetMap Improve this map" at bounding box center [1390, 543] width 275 height 204
click at [1391, 573] on div "© Mapbox © OpenStreetMap Improve this map" at bounding box center [1390, 543] width 275 height 204
type input "**********"
drag, startPoint x: 1396, startPoint y: 571, endPoint x: 1362, endPoint y: 625, distance: 63.8
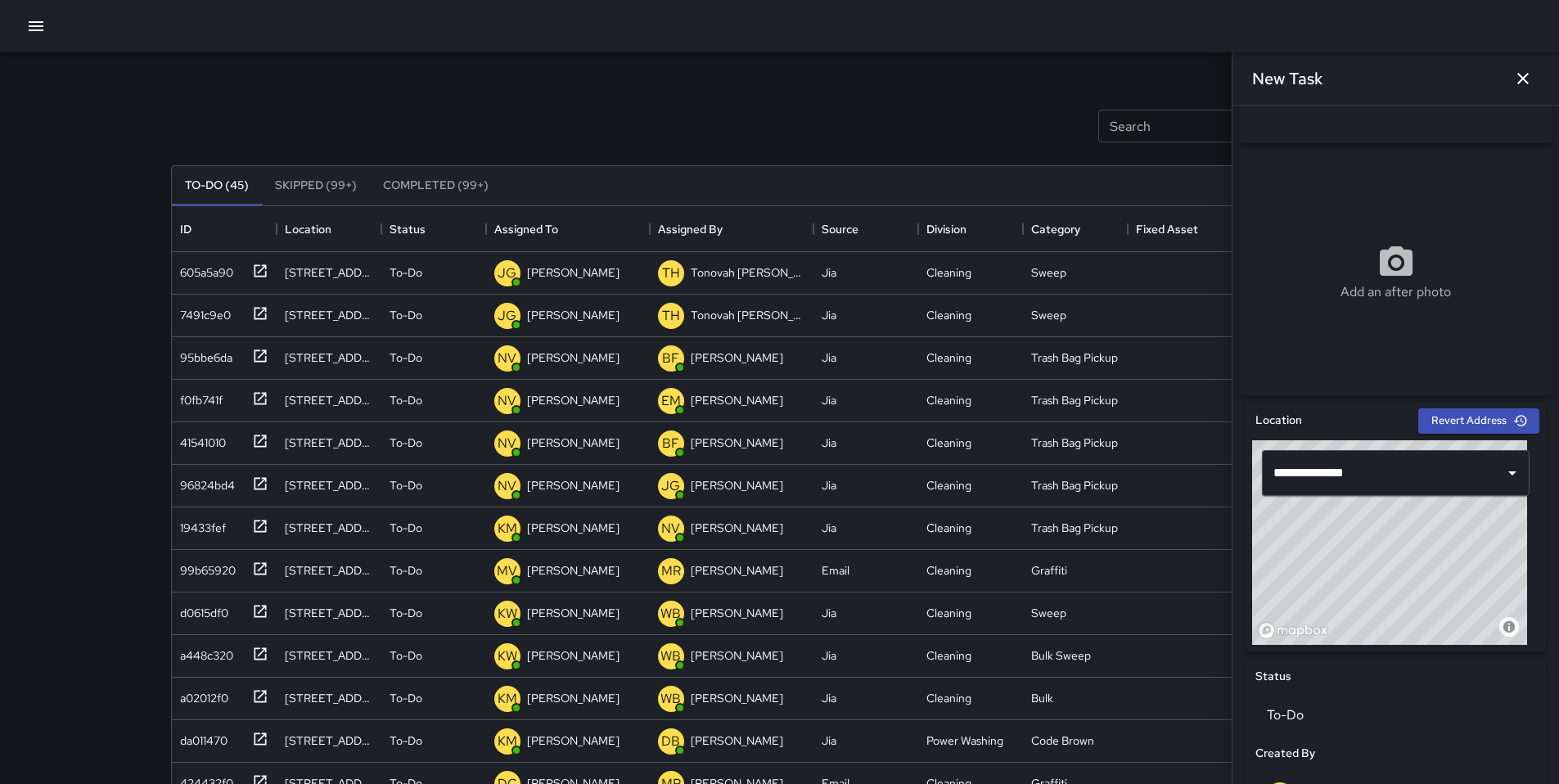
click at [1362, 625] on div "© Mapbox © OpenStreetMap Improve this map" at bounding box center [1390, 543] width 275 height 204
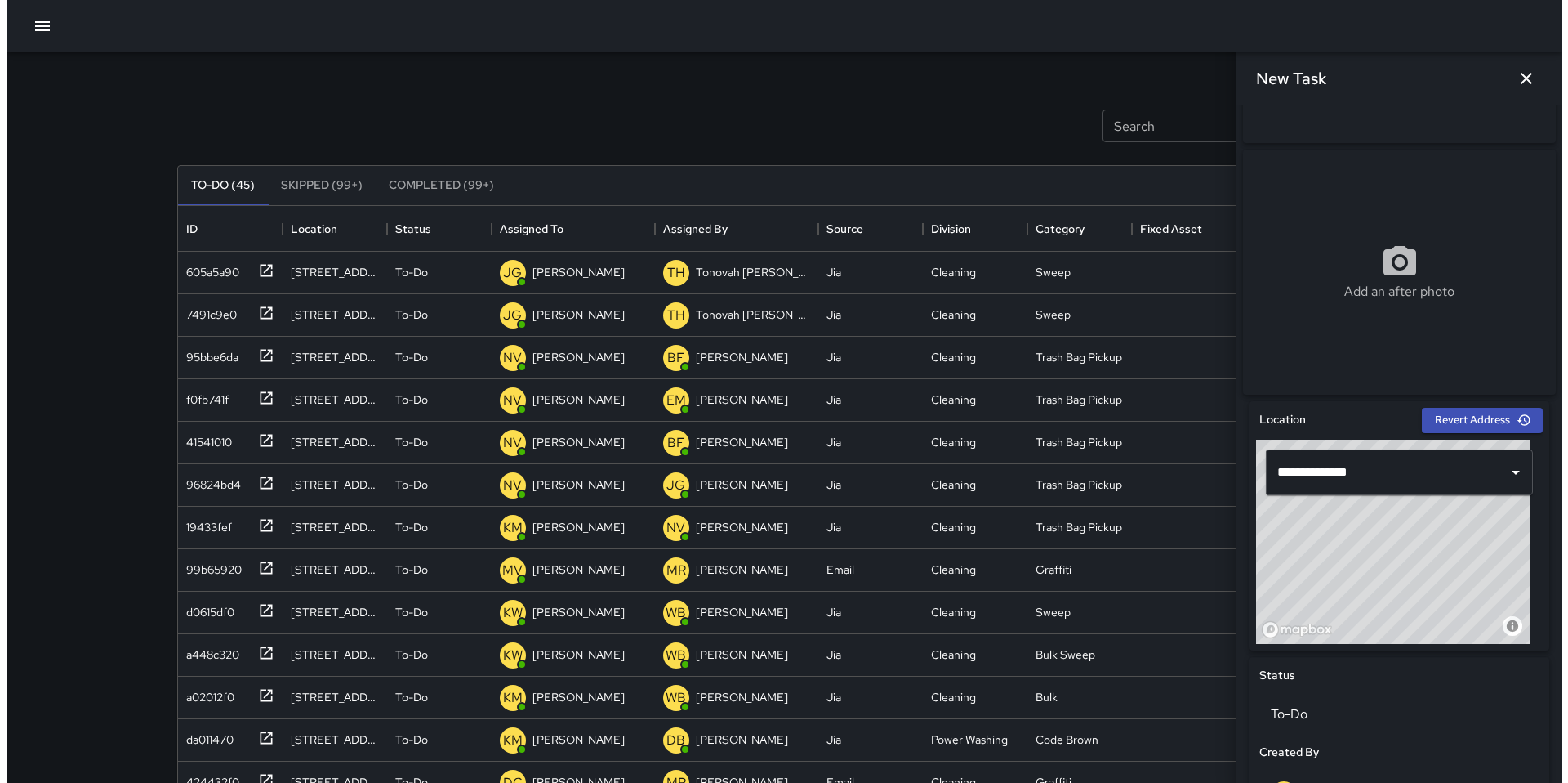
scroll to position [534, 0]
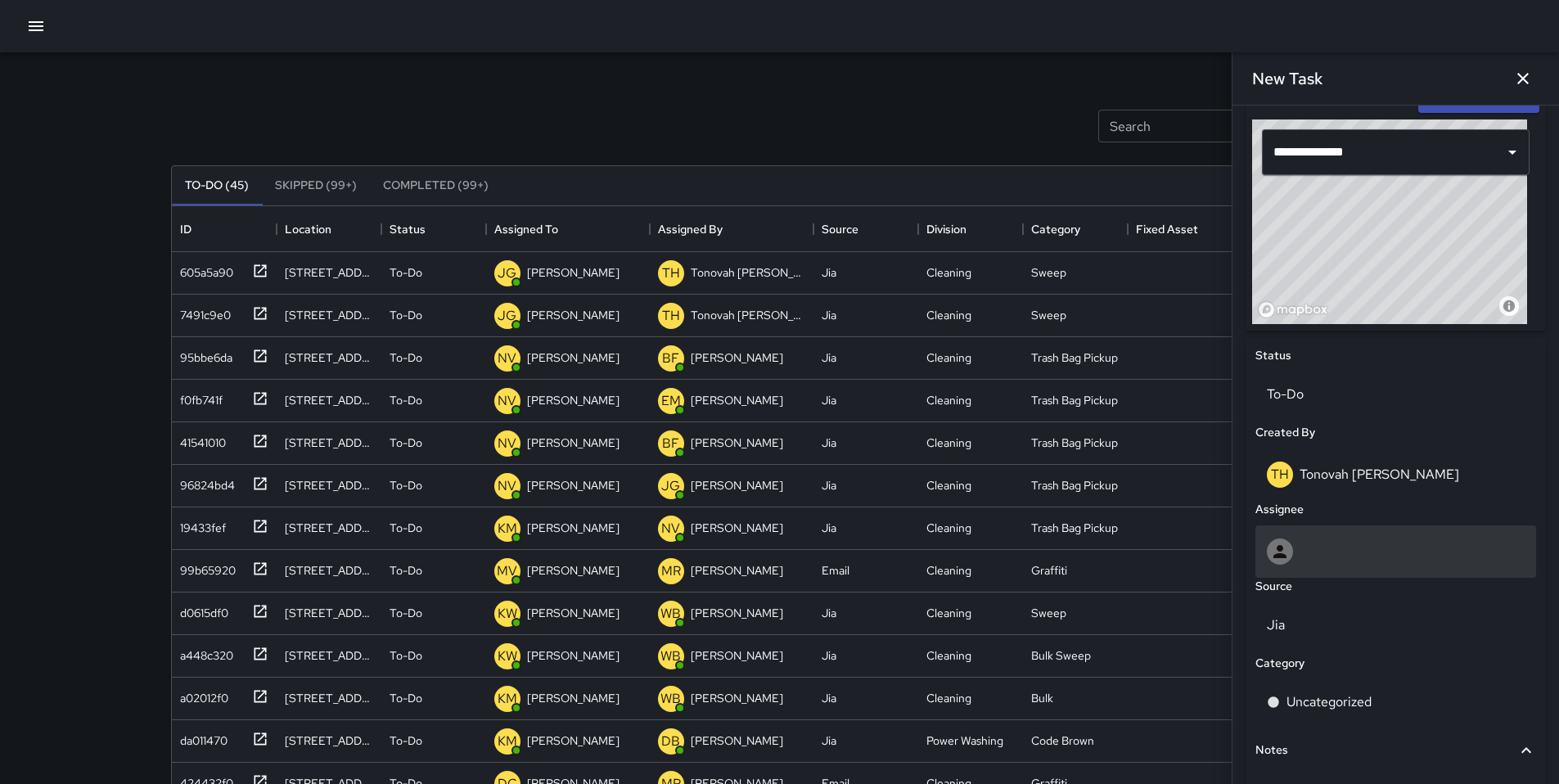
click at [1342, 555] on div at bounding box center [1395, 551] width 258 height 26
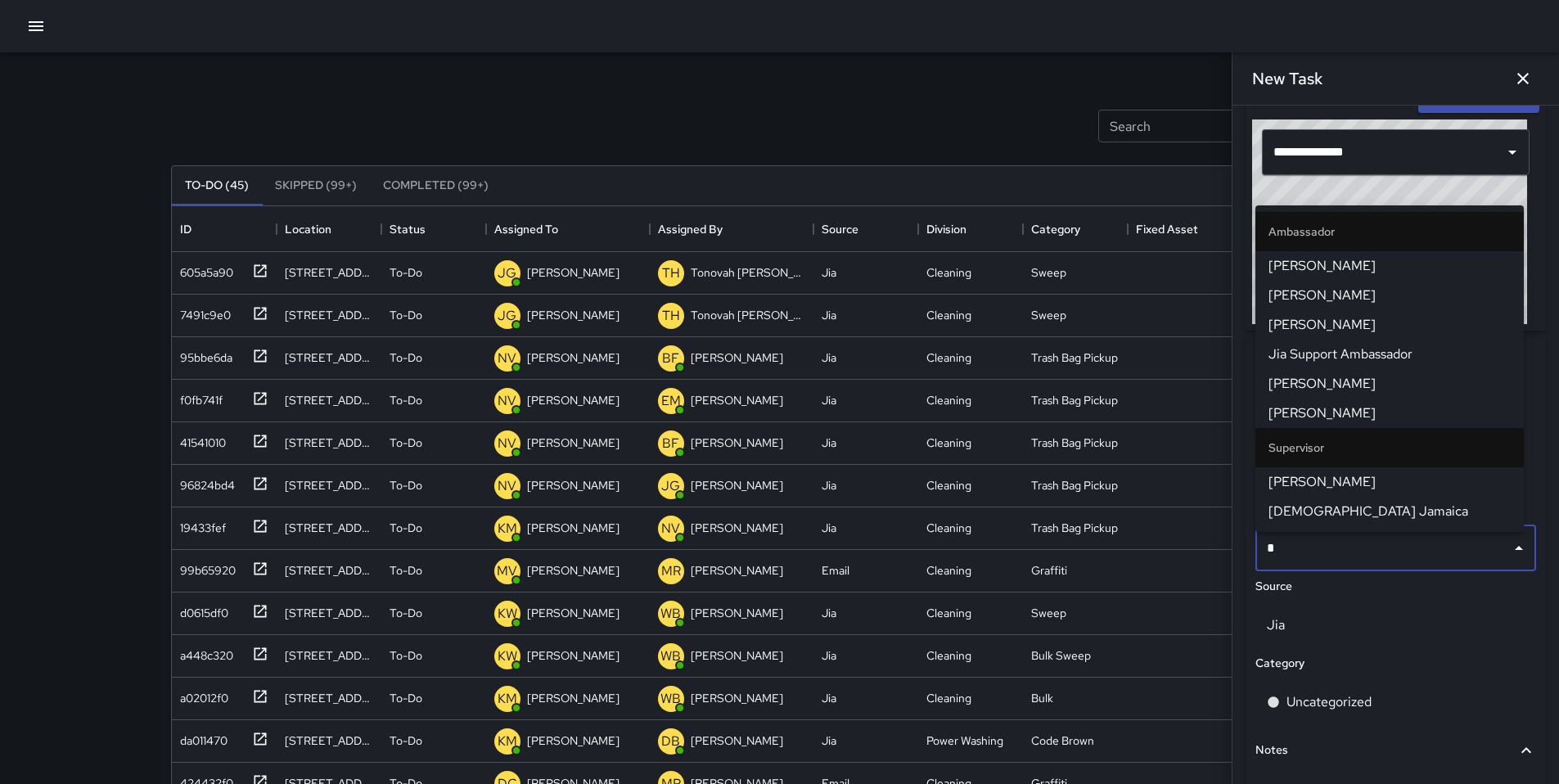
type input "**"
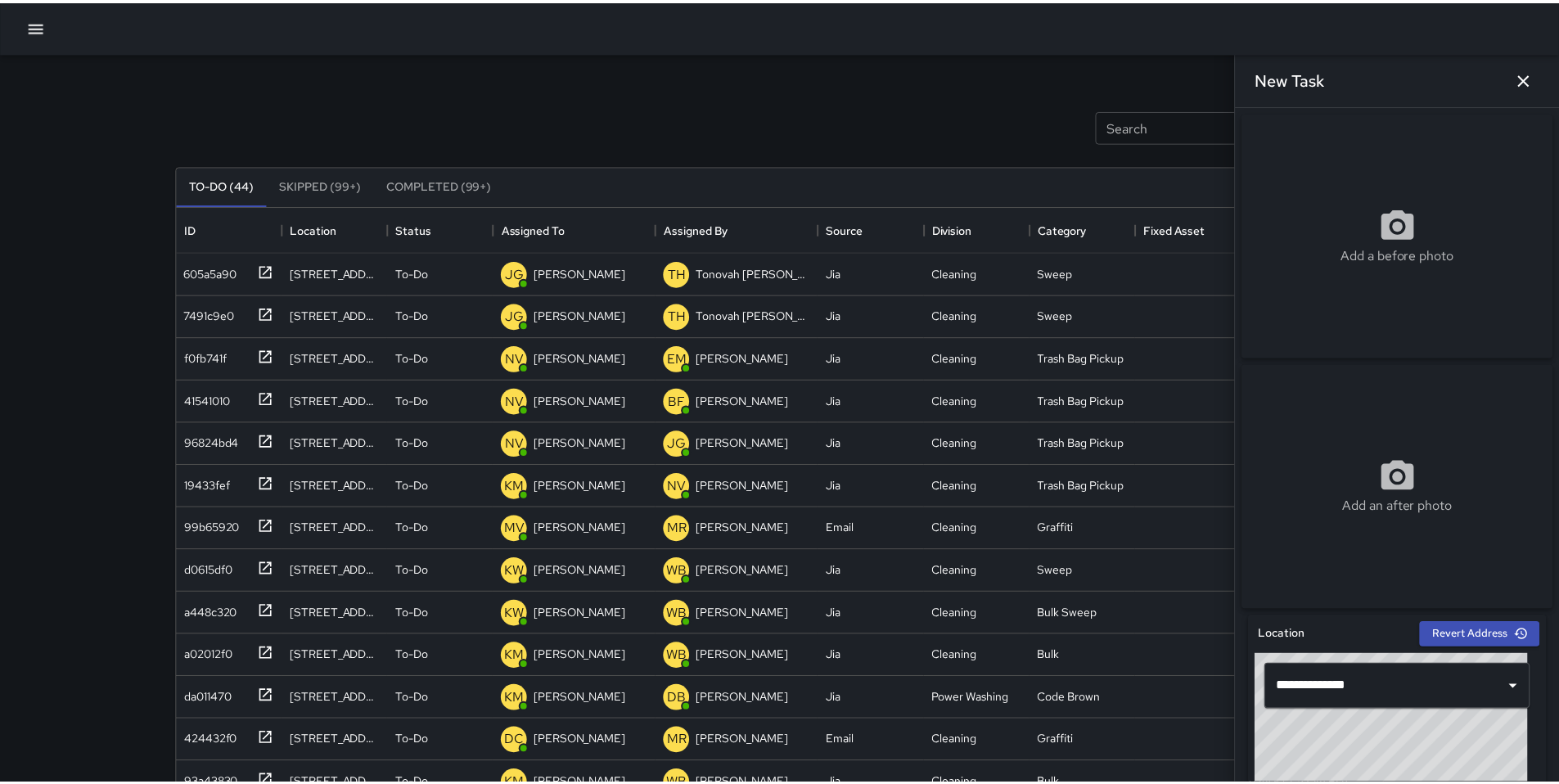
scroll to position [13, 13]
